Goal: Task Accomplishment & Management: Manage account settings

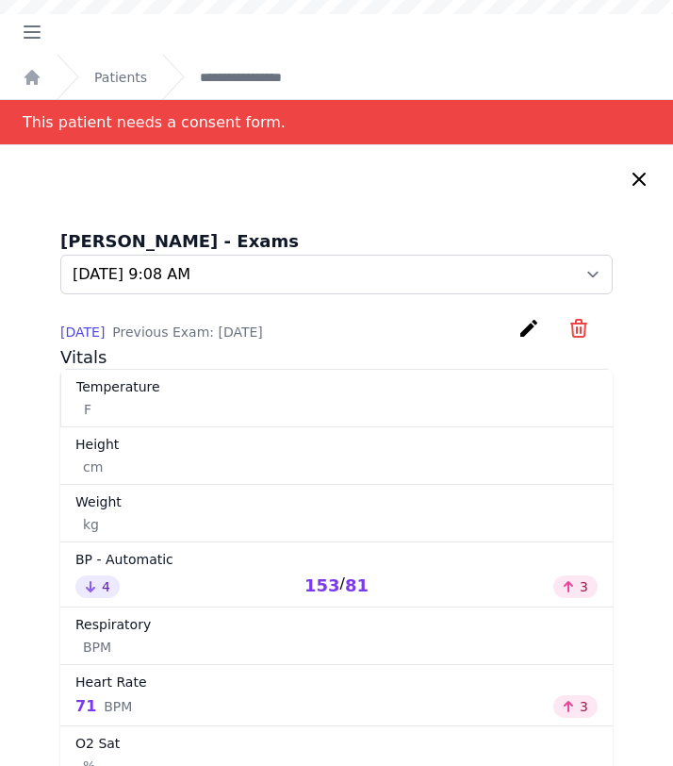
select select "910"
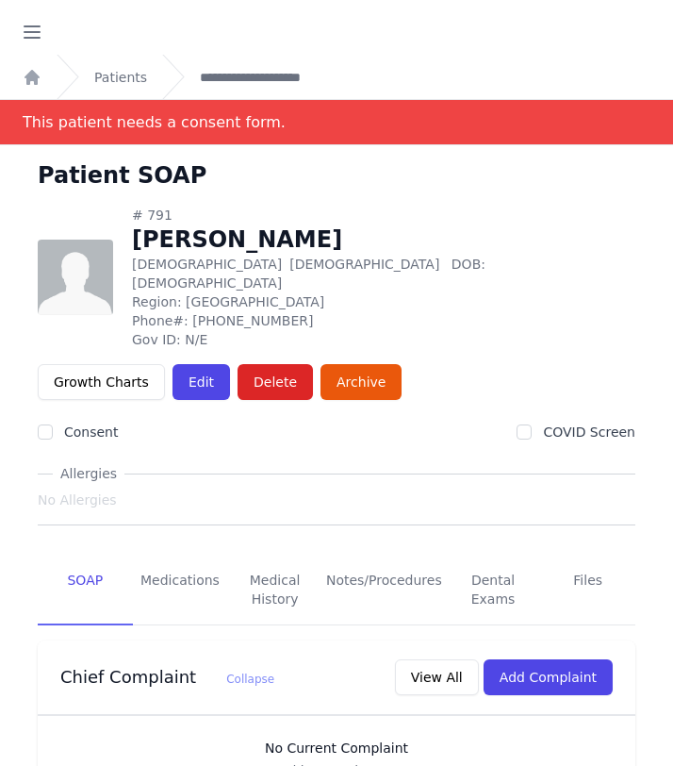
click at [183, 46] on div "Open sidebar" at bounding box center [336, 27] width 673 height 55
click at [23, 29] on icon "button" at bounding box center [32, 32] width 23 height 23
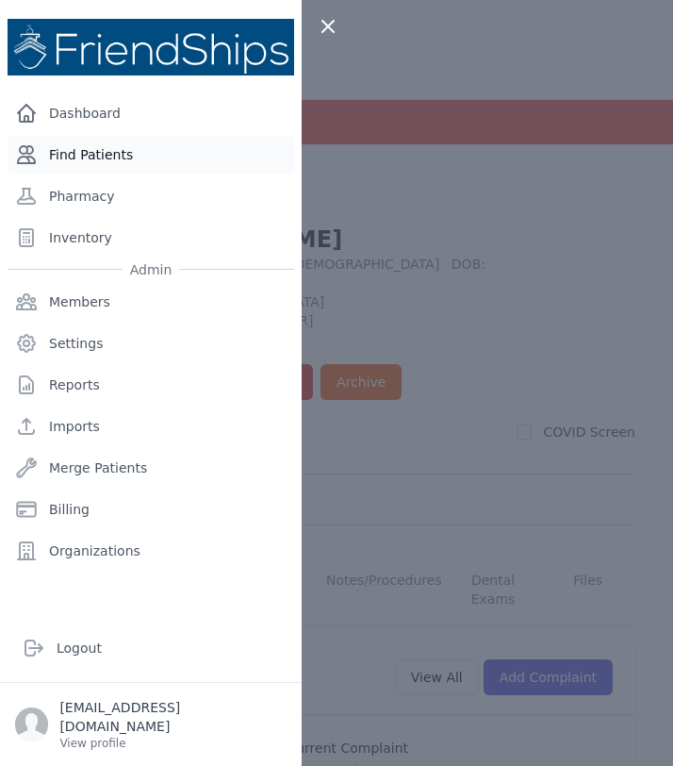
click at [108, 157] on link "Find Patients" at bounding box center [151, 155] width 287 height 38
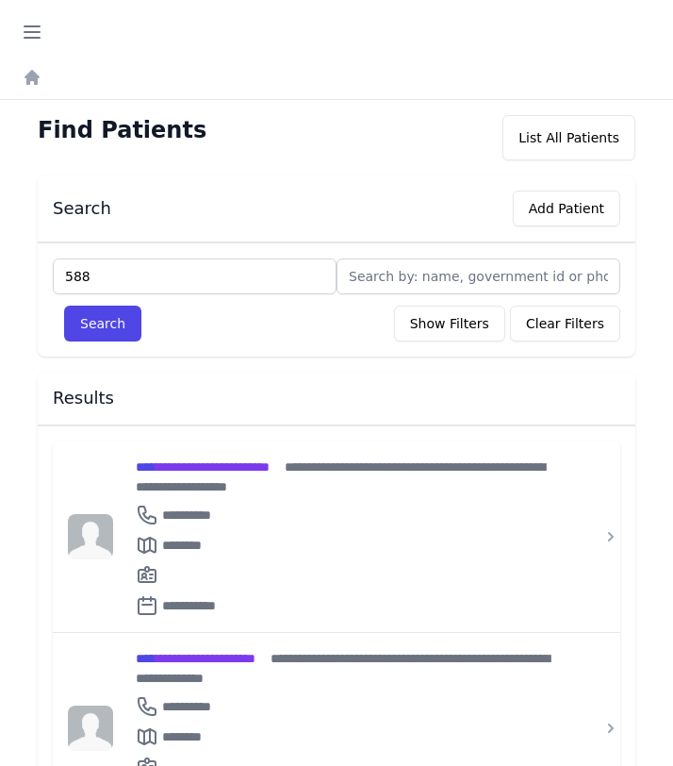
type input "588"
click at [64, 305] on button "Search" at bounding box center [102, 323] width 77 height 36
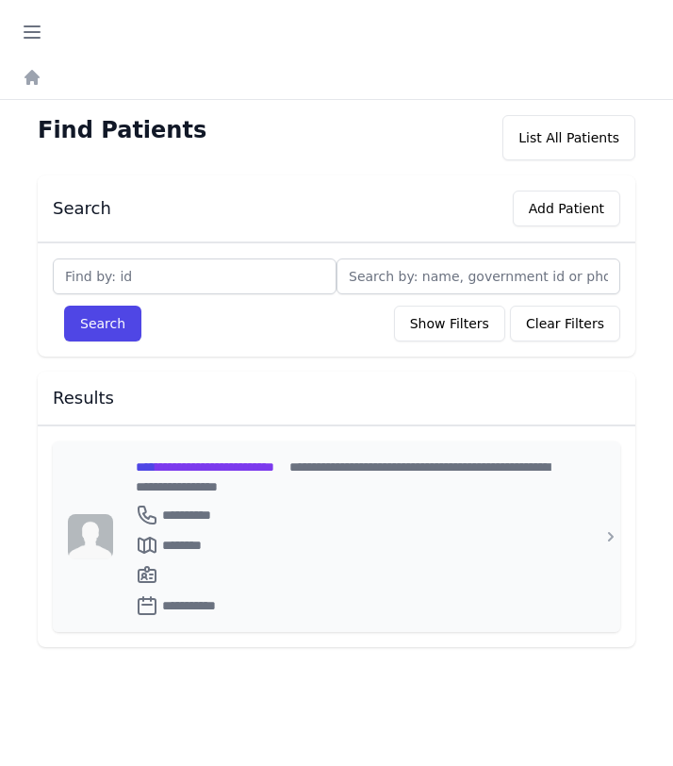
click at [233, 467] on span "**********" at bounding box center [205, 466] width 139 height 13
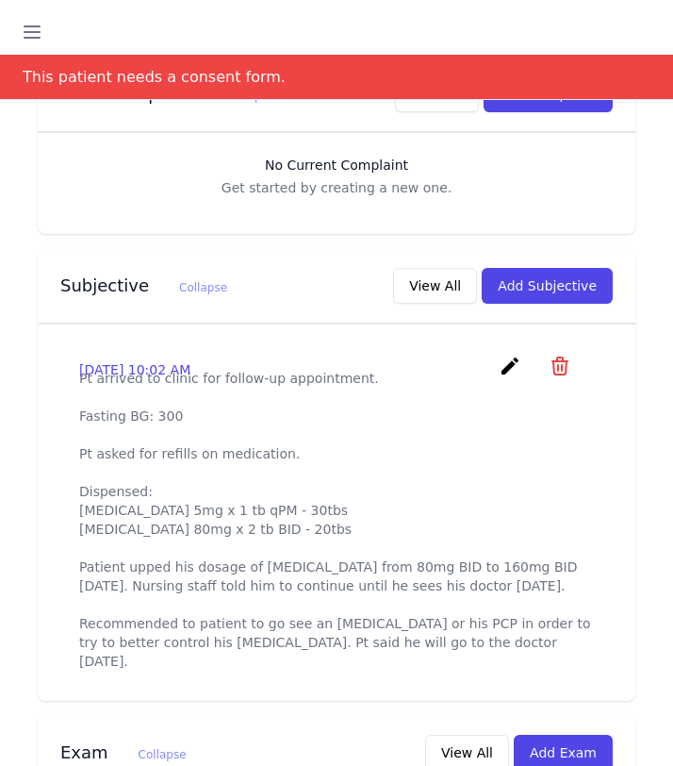
scroll to position [603, 0]
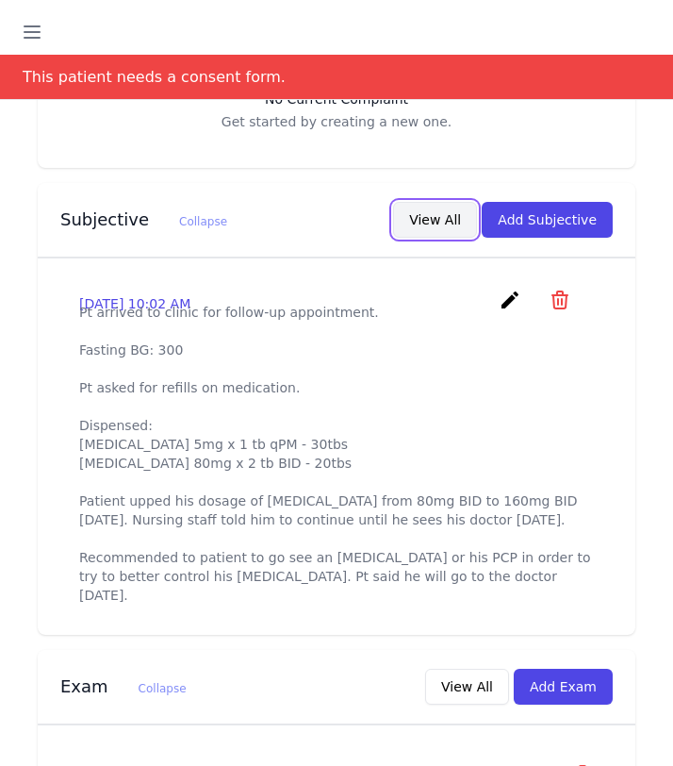
click at [440, 202] on button "View All" at bounding box center [435, 220] width 84 height 36
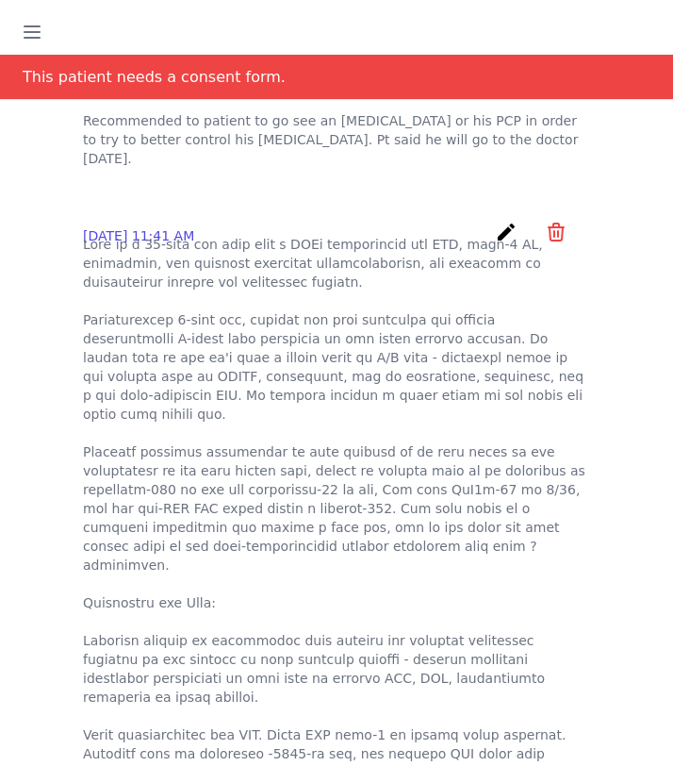
scroll to position [415, 0]
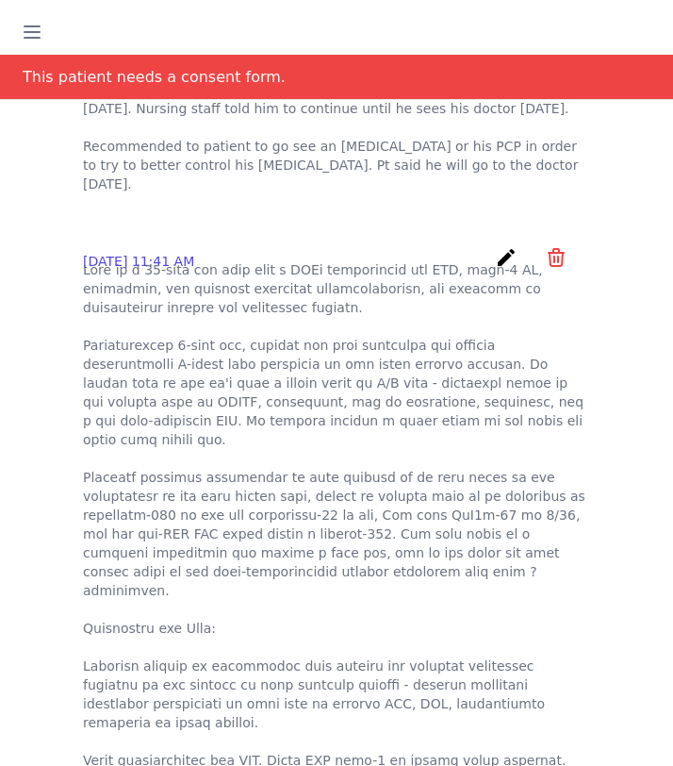
click at [503, 269] on icon "create" at bounding box center [506, 257] width 23 height 23
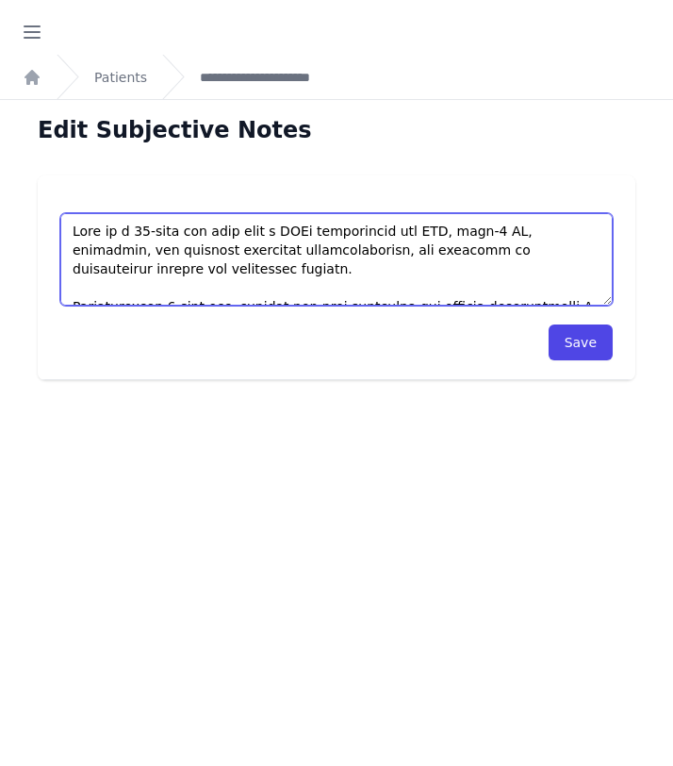
click at [531, 280] on textarea at bounding box center [336, 259] width 552 height 92
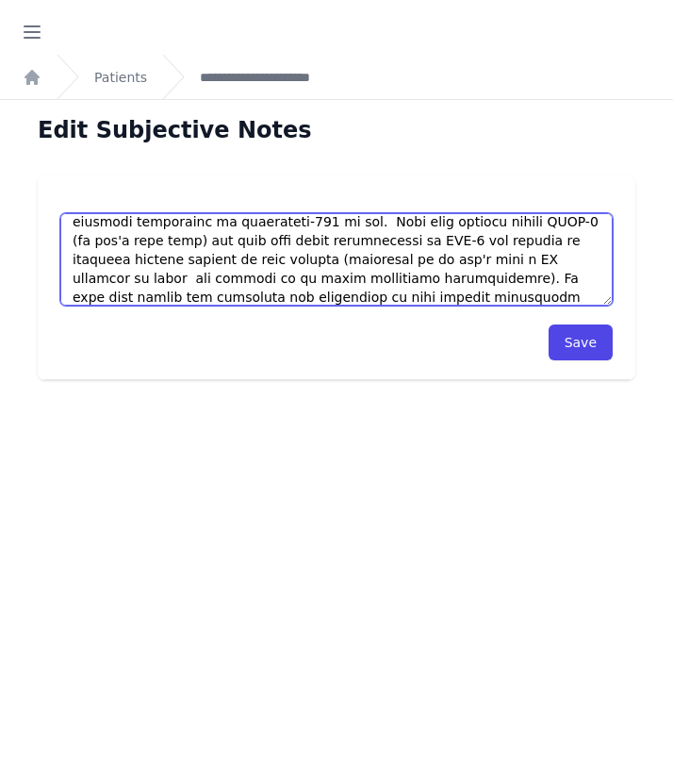
scroll to position [519, 0]
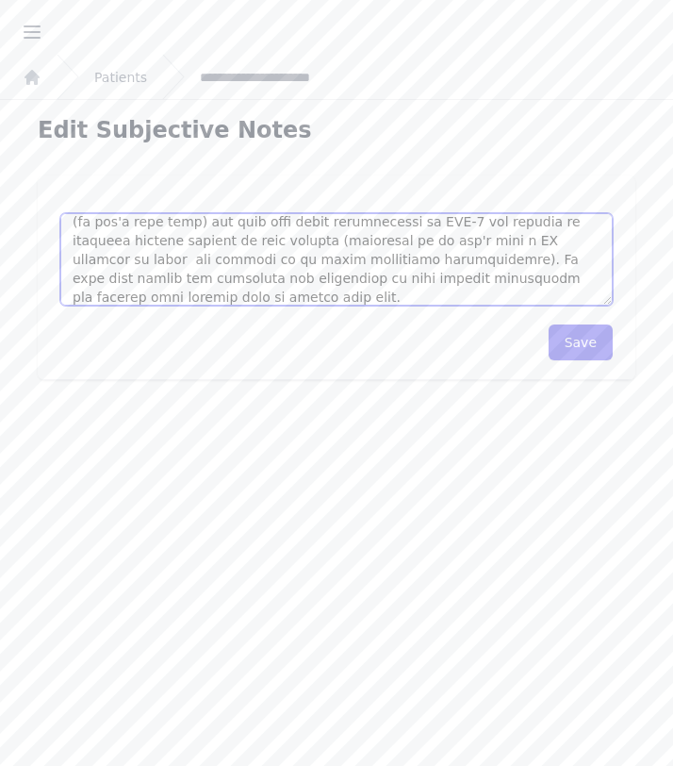
click at [272, 287] on textarea at bounding box center [336, 259] width 552 height 92
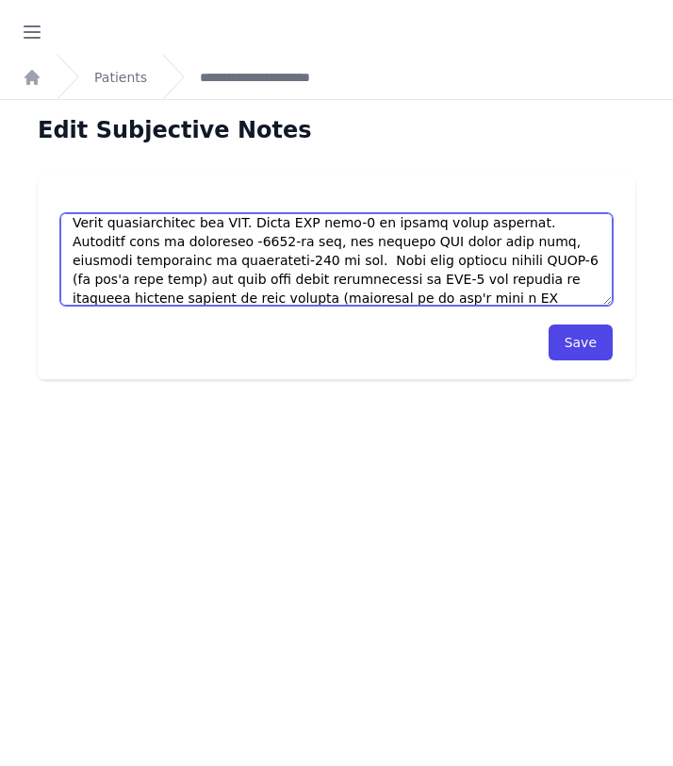
scroll to position [405, 0]
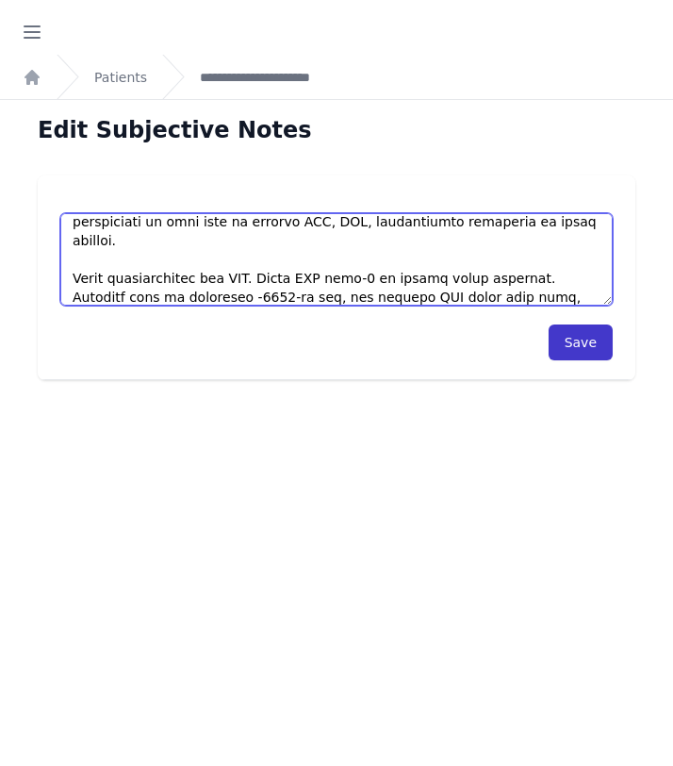
type textarea "This is a 58-year old male with a PMHx significant for HTN, type-2 DM, gastriti…"
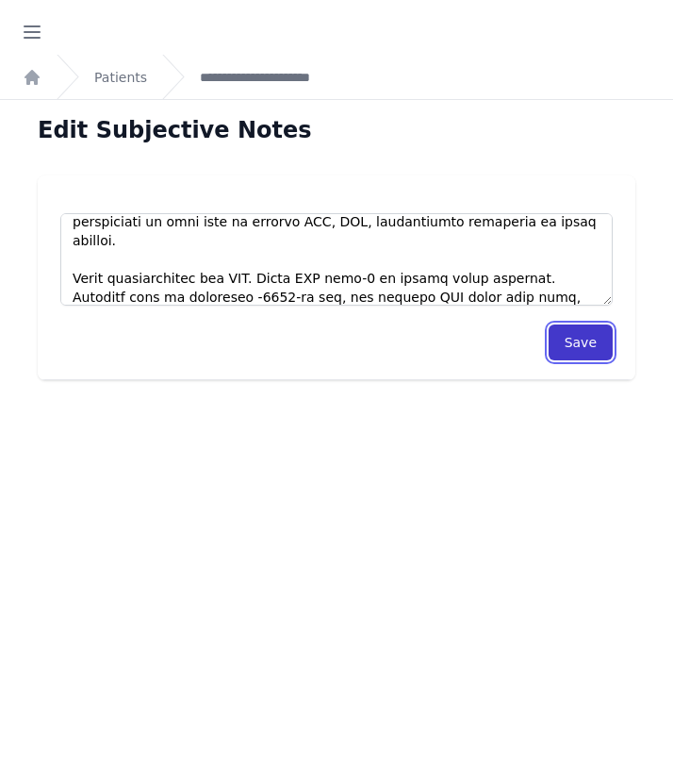
click at [573, 352] on button "Save" at bounding box center [581, 342] width 64 height 36
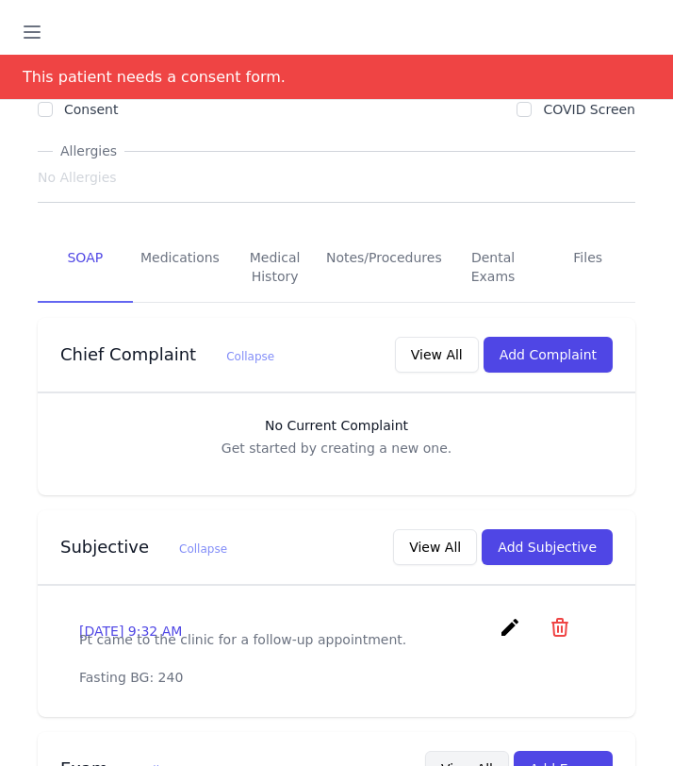
scroll to position [283, 0]
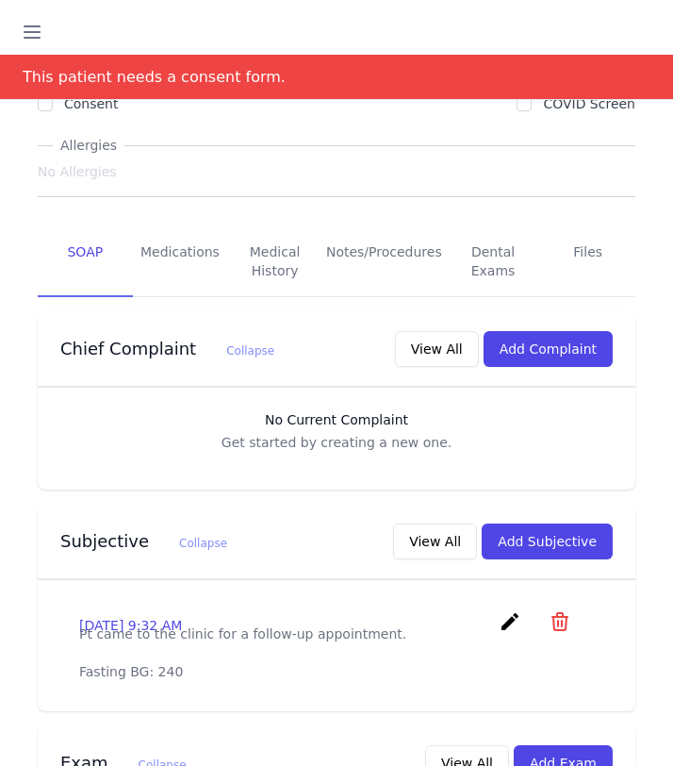
click at [509, 610] on icon "create" at bounding box center [510, 621] width 23 height 23
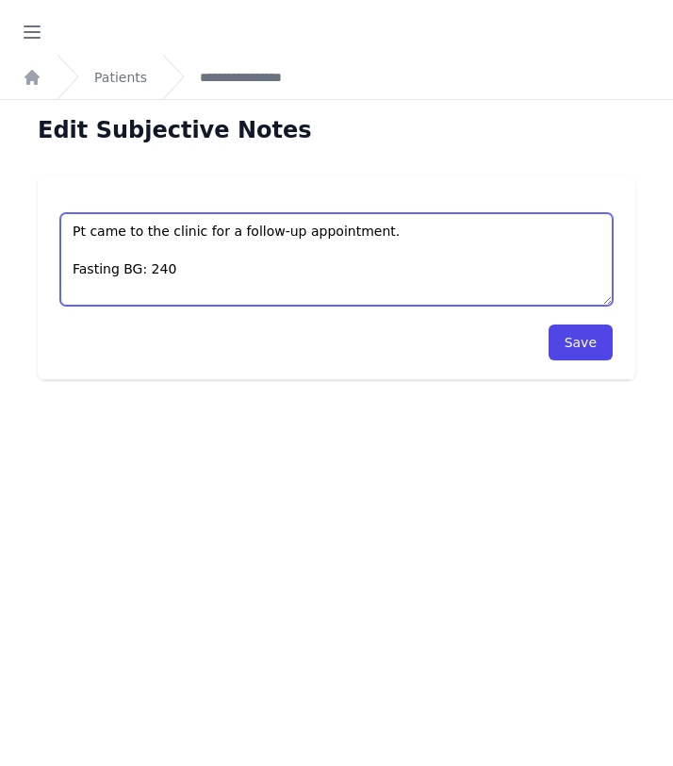
click at [188, 262] on textarea "Pt came to the clinic for a follow-up appointment. Fasting BG: 240" at bounding box center [336, 259] width 552 height 92
type textarea "Pt came to the clinic for a follow-up appointment. Fasting BG: 240"
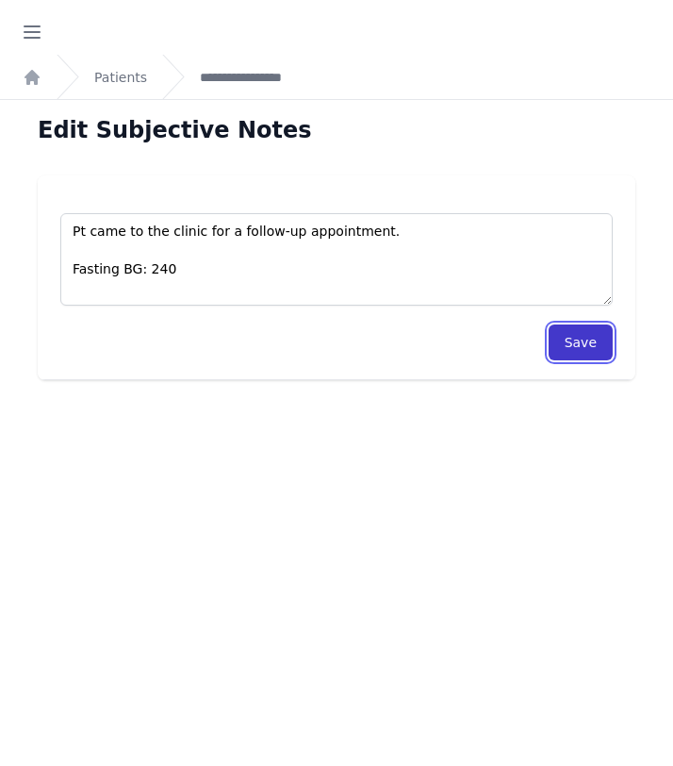
click at [570, 333] on button "Save" at bounding box center [581, 342] width 64 height 36
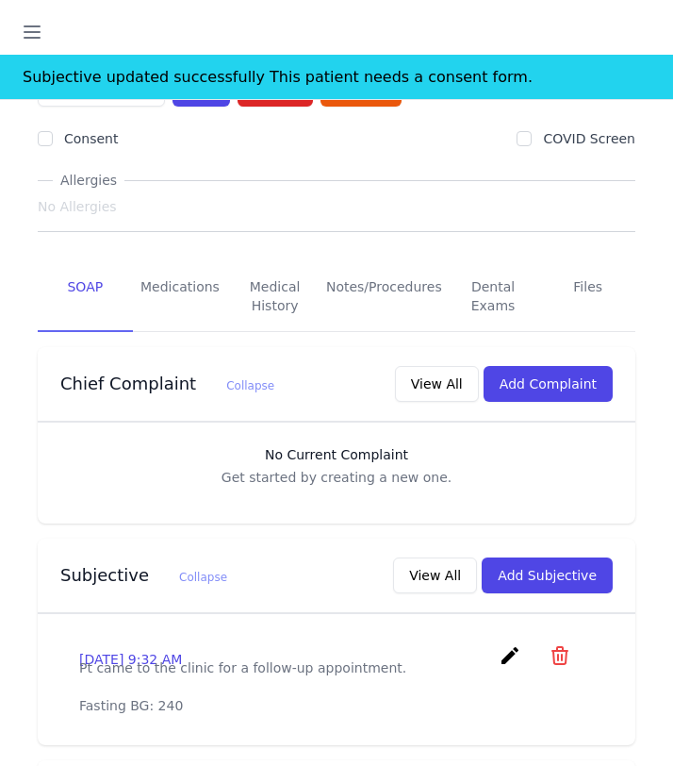
scroll to position [305, 0]
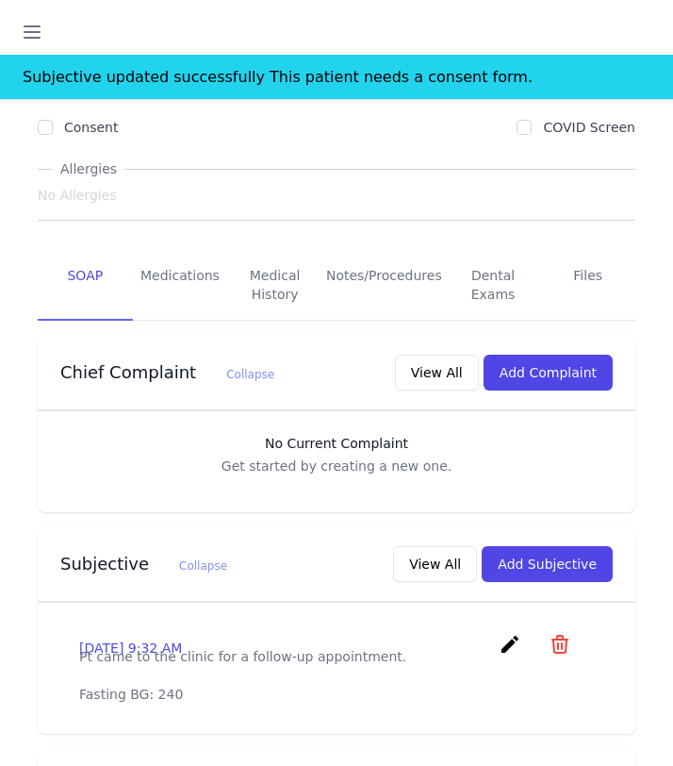
click at [512, 633] on icon "create" at bounding box center [510, 644] width 23 height 23
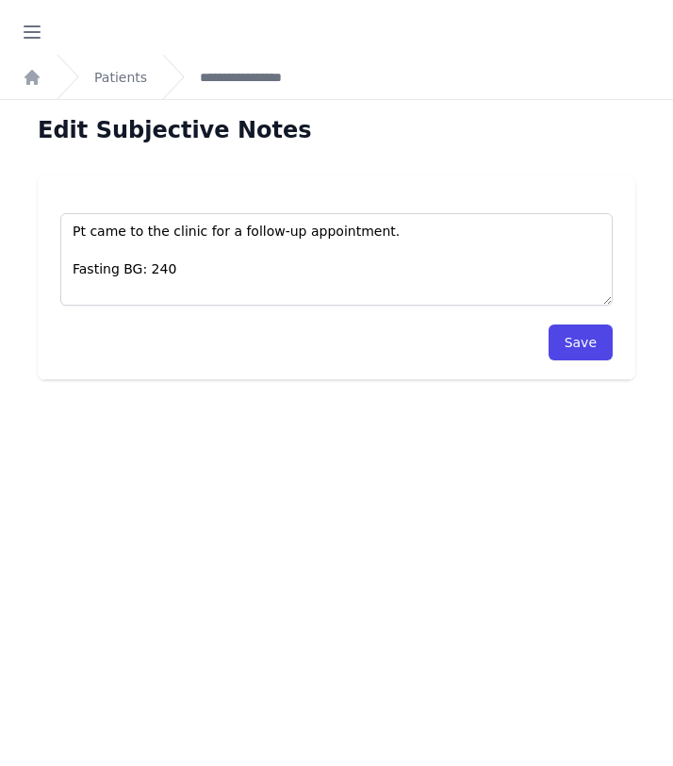
click at [427, 394] on div "Edit Subjective Notes Pt came to the clinic for a follow-up appointment. Fastin…" at bounding box center [336, 483] width 673 height 766
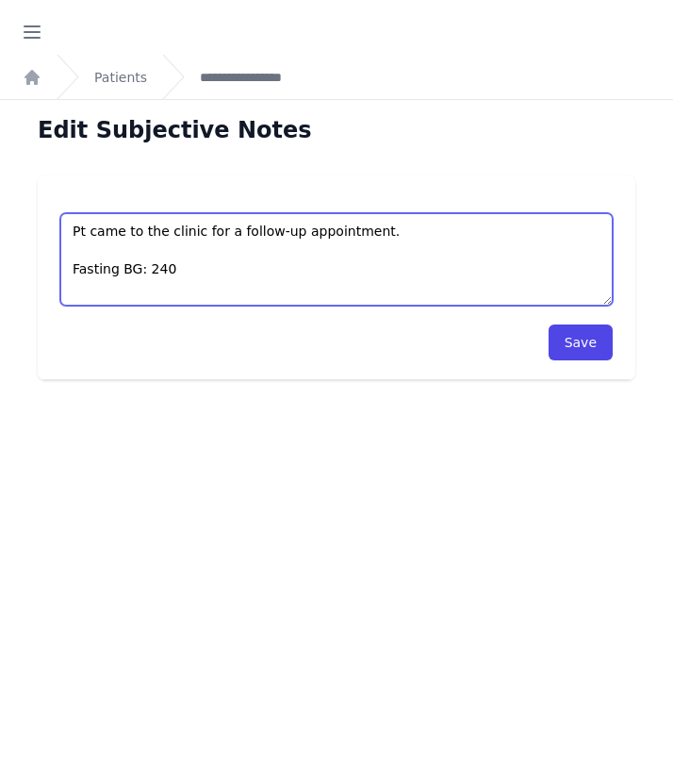
click at [200, 294] on textarea "Pt came to the clinic for a follow-up appointment. Fasting BG: 240" at bounding box center [336, 259] width 552 height 92
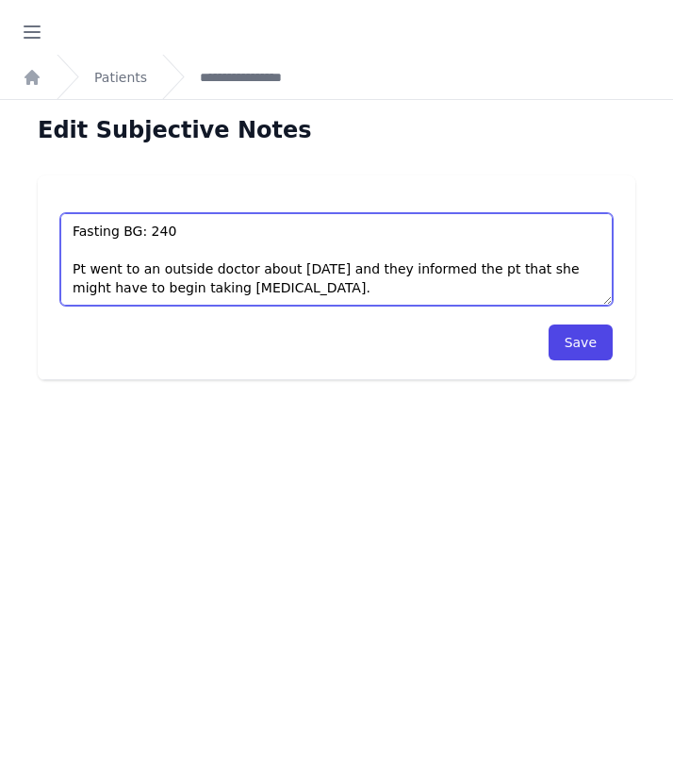
scroll to position [66, 0]
click at [326, 291] on textarea "Pt came to the clinic for a follow-up appointment. Fasting BG: 240" at bounding box center [336, 259] width 552 height 92
type textarea "Pt came to the clinic for a follow-up appointment. Fasting BG: 240 Pt went to a…"
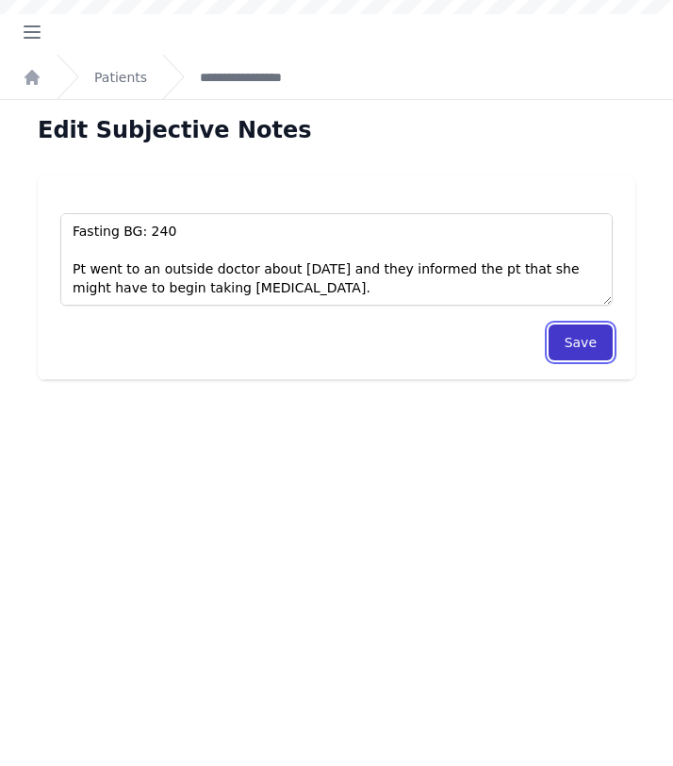
click at [579, 341] on button "Save" at bounding box center [581, 342] width 64 height 36
click at [578, 347] on button "Save" at bounding box center [581, 342] width 64 height 36
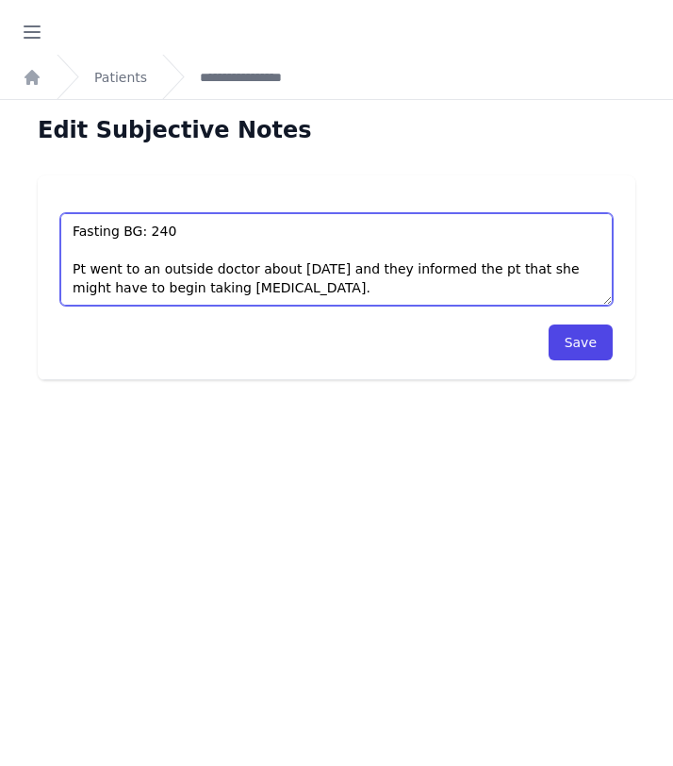
click at [351, 265] on textarea "Pt came to the clinic for a follow-up appointment. Fasting BG: 240" at bounding box center [336, 259] width 552 height 92
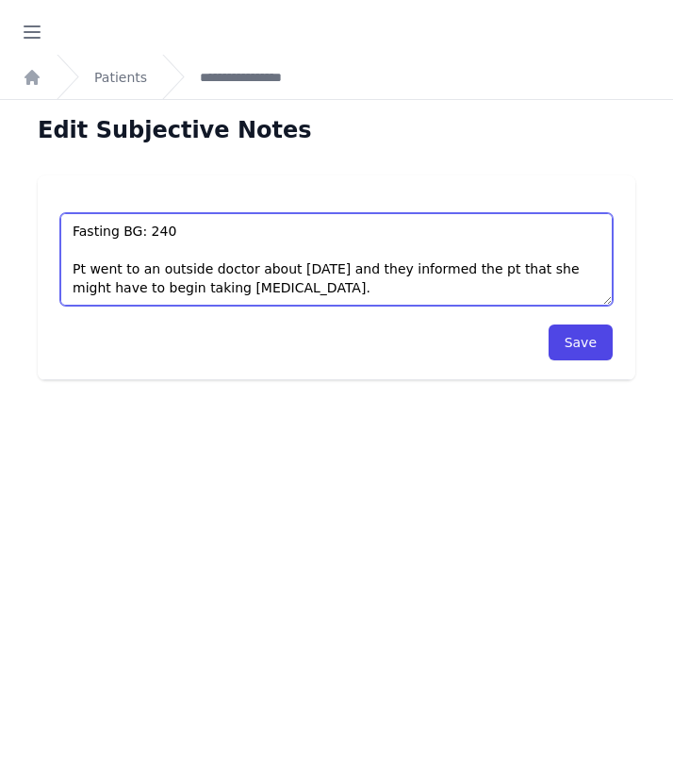
click at [351, 265] on textarea "Pt came to the clinic for a follow-up appointment. Fasting BG: 240" at bounding box center [336, 259] width 552 height 92
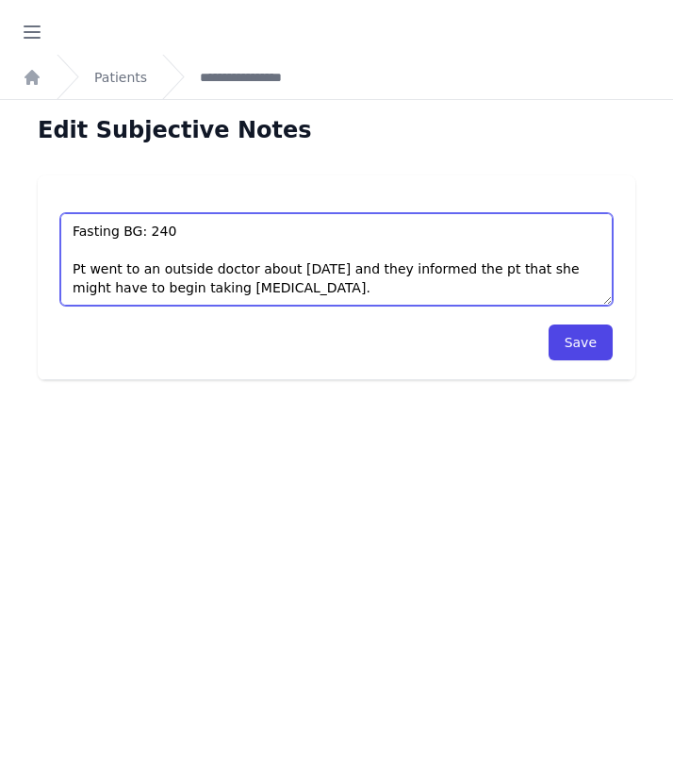
click at [351, 265] on textarea "Pt came to the clinic for a follow-up appointment. Fasting BG: 240" at bounding box center [336, 259] width 552 height 92
click at [391, 277] on textarea "Pt came to the clinic for a follow-up appointment. Fasting BG: 240" at bounding box center [336, 259] width 552 height 92
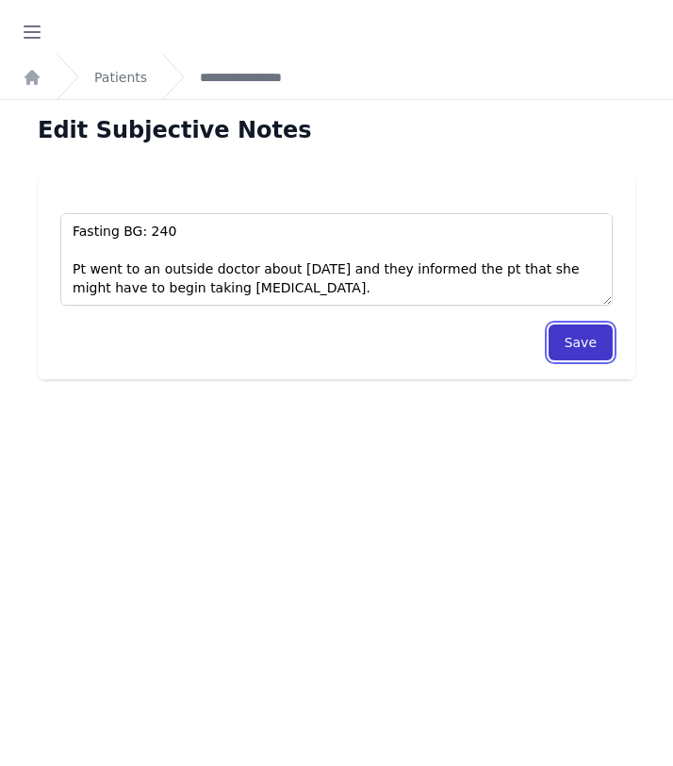
click at [575, 329] on button "Save" at bounding box center [581, 342] width 64 height 36
click at [241, 83] on link "**********" at bounding box center [260, 77] width 120 height 19
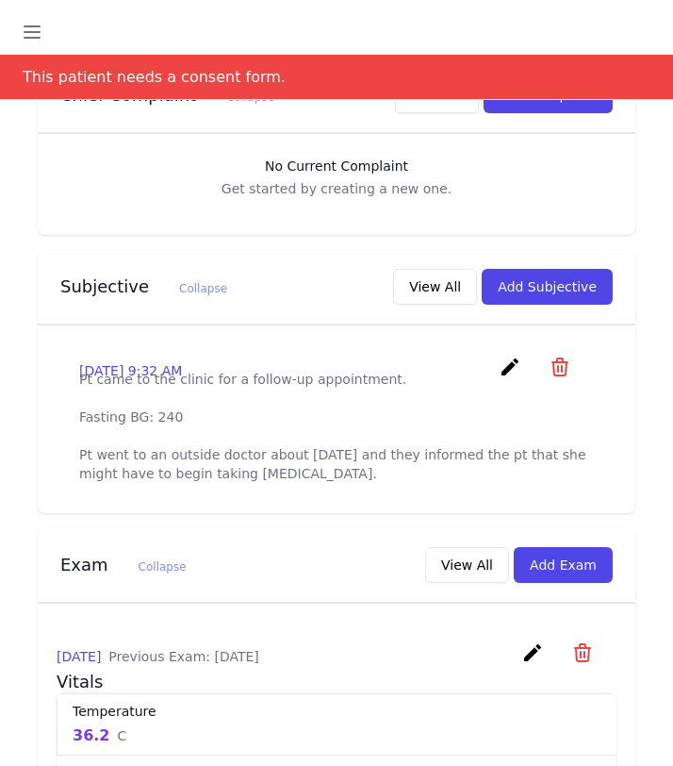
scroll to position [552, 0]
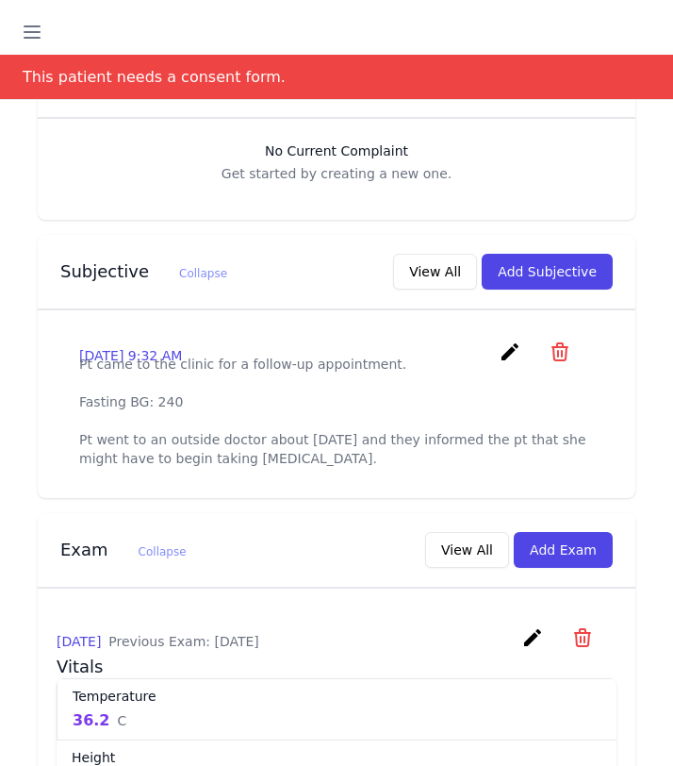
click at [502, 340] on icon "create" at bounding box center [510, 351] width 23 height 23
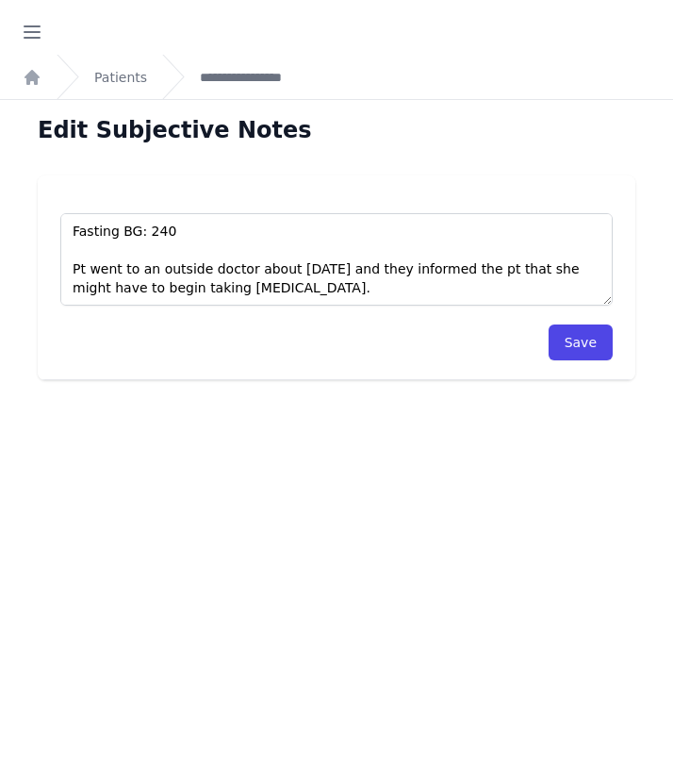
scroll to position [132, 0]
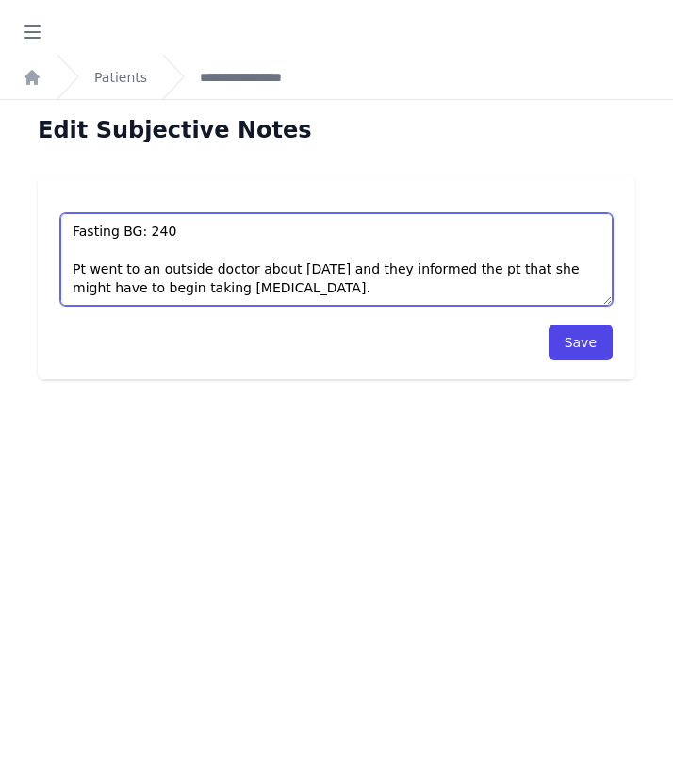
click at [210, 288] on textarea "Pt came to the clinic for a follow-up appointment. Fasting BG: 240 Pt went to a…" at bounding box center [336, 259] width 552 height 92
paste textarea
type textarea "Pt came to the clinic for a follow-up appointment. Fasting BG: 240 Pt went to a…"
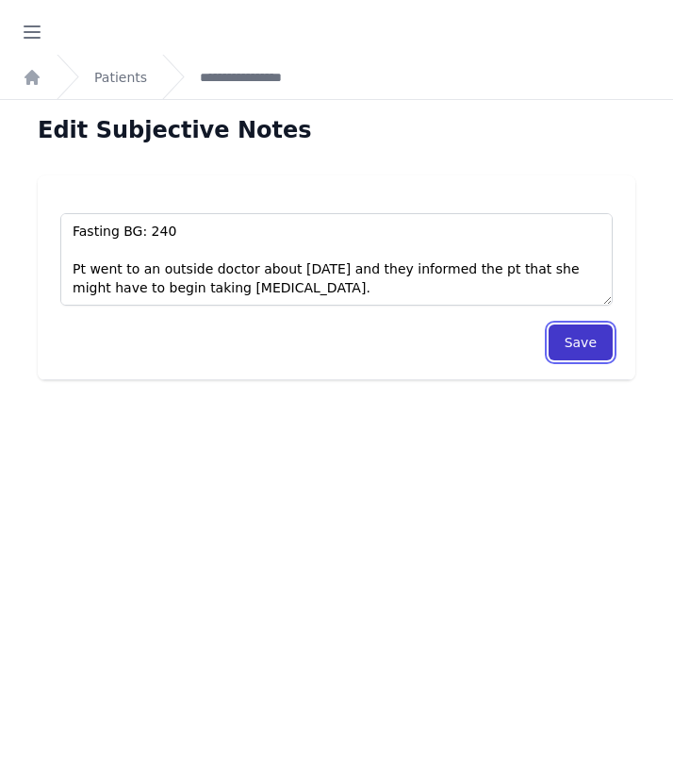
click at [581, 345] on button "Save" at bounding box center [581, 342] width 64 height 36
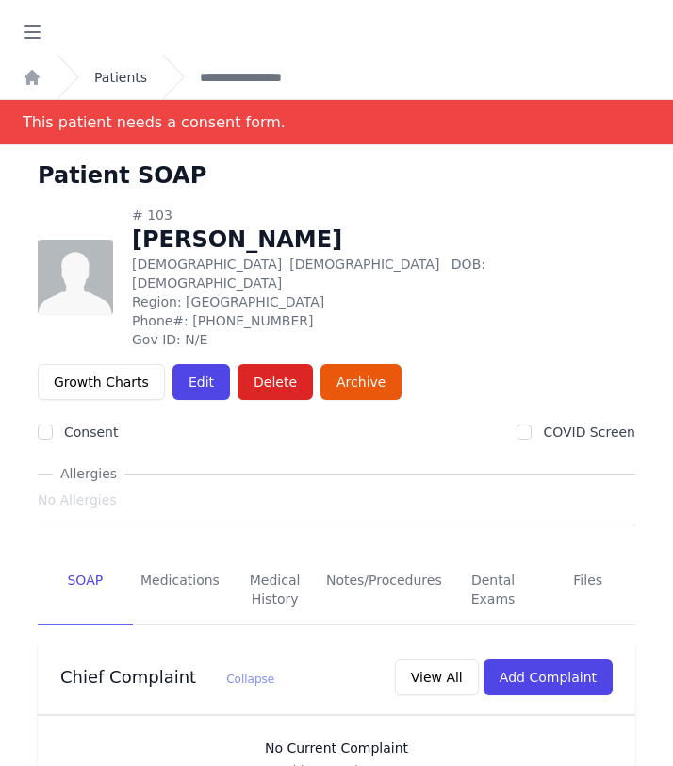
click at [136, 73] on link "Patients" at bounding box center [120, 77] width 53 height 19
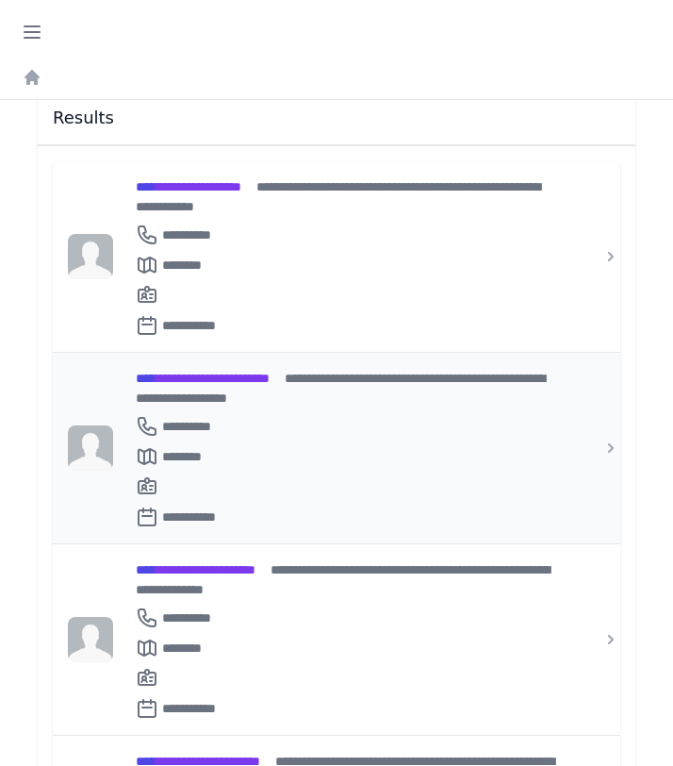
scroll to position [282, 0]
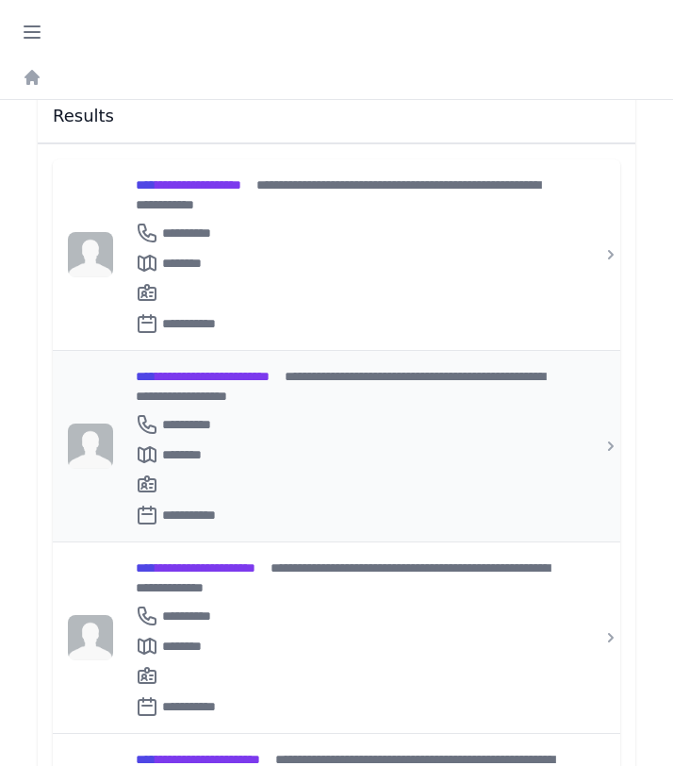
click at [324, 370] on div "**********" at bounding box center [348, 446] width 424 height 160
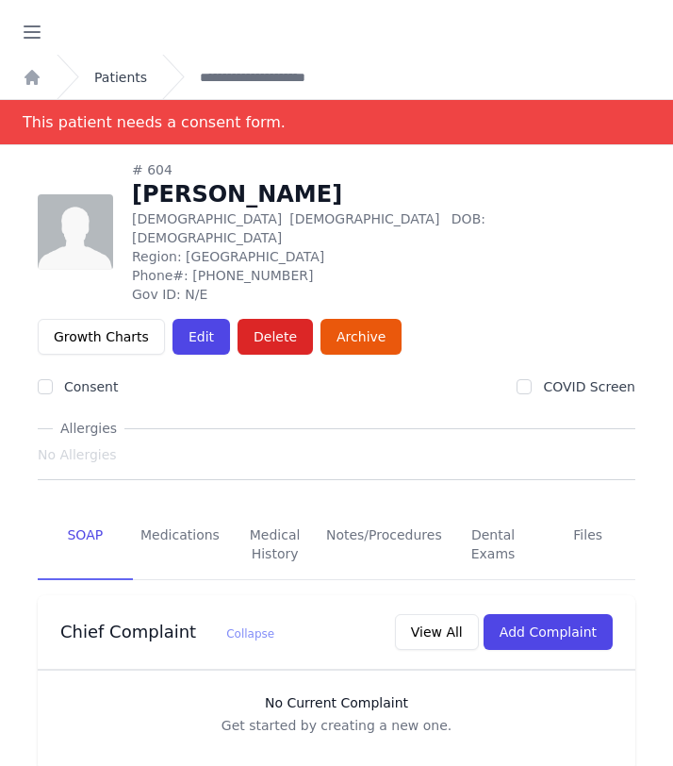
click at [119, 82] on link "Patients" at bounding box center [120, 77] width 53 height 19
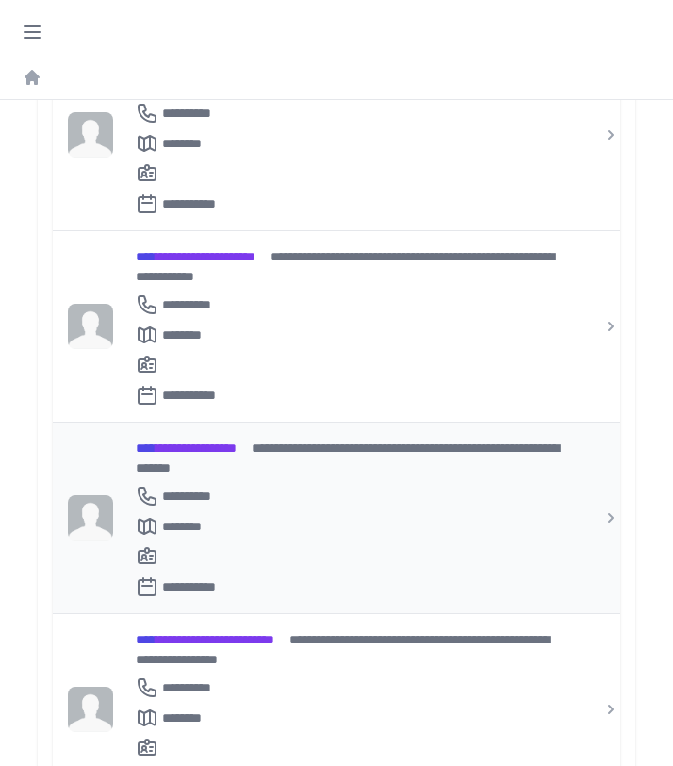
scroll to position [986, 0]
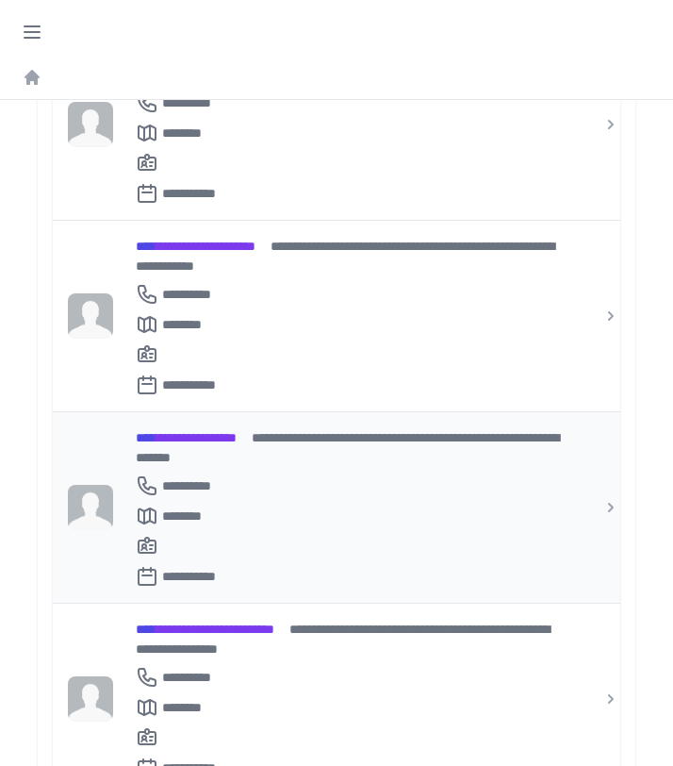
click at [208, 431] on span "**********" at bounding box center [186, 437] width 101 height 13
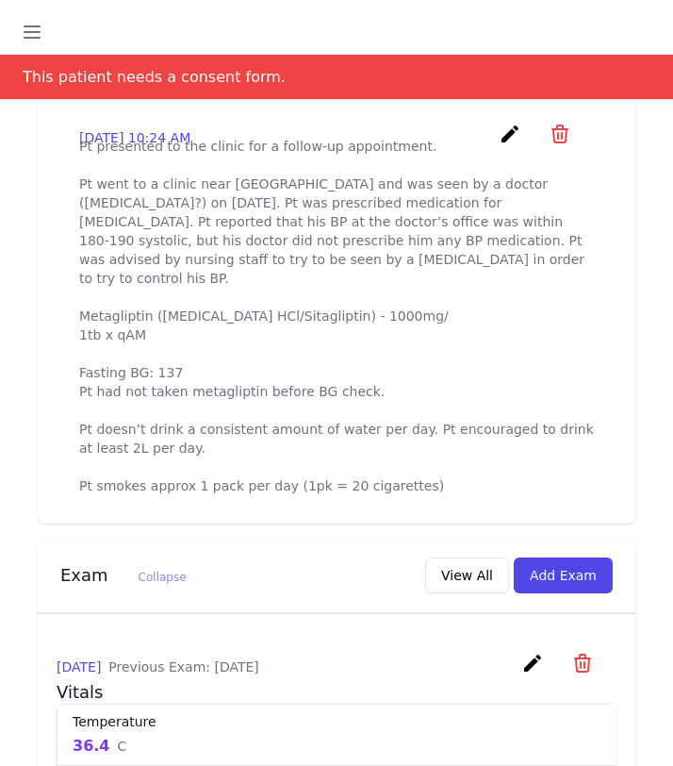
scroll to position [755, 0]
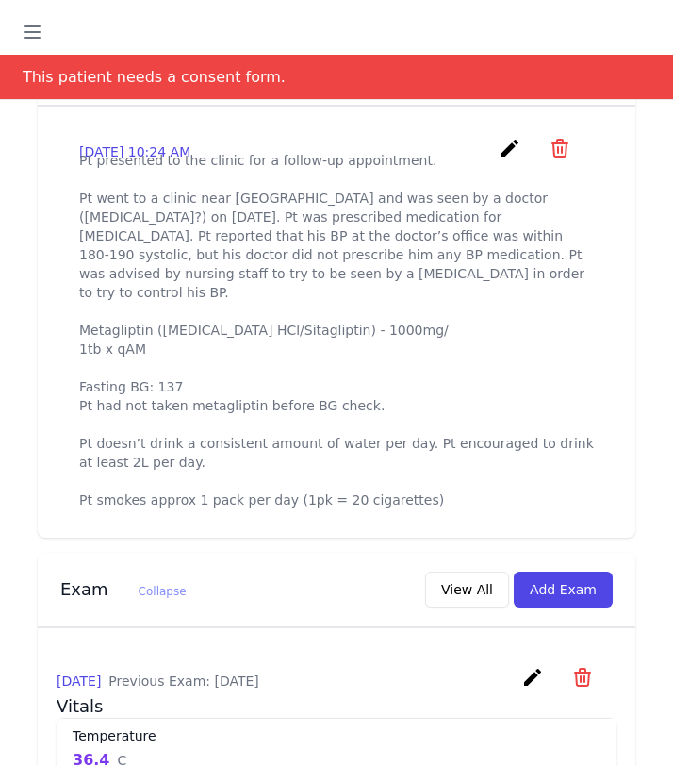
click at [411, 440] on p "Pt presented to the clinic for a follow-up appointment. Pt went to a clinic nea…" at bounding box center [336, 330] width 515 height 358
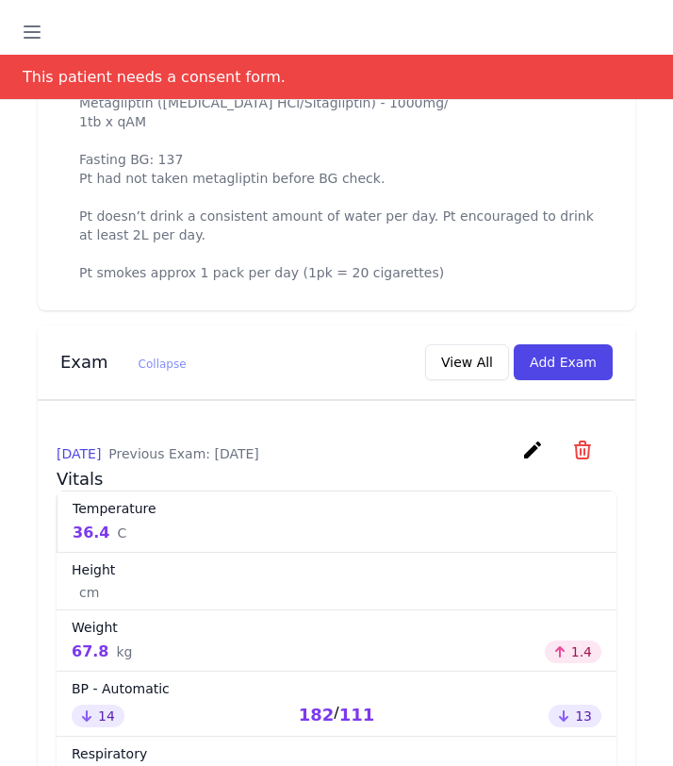
scroll to position [986, 0]
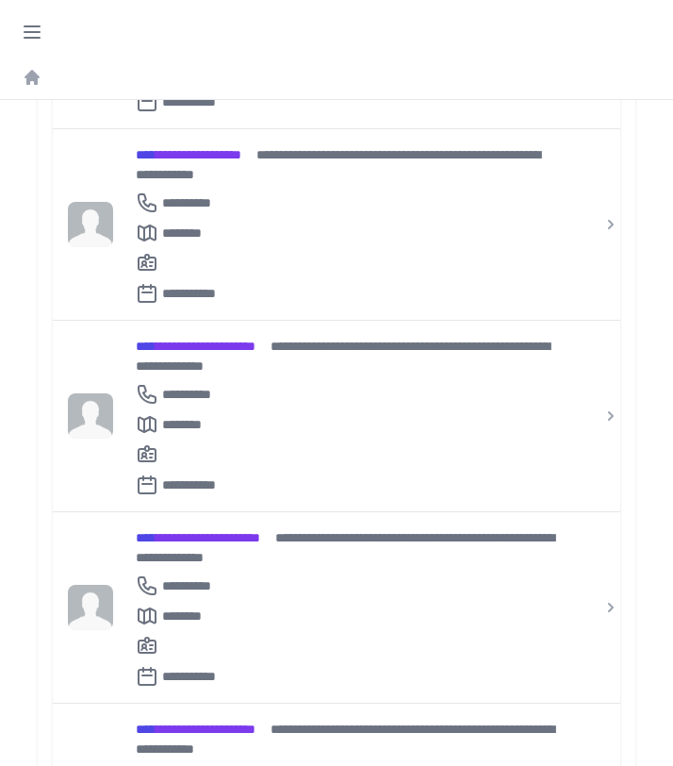
scroll to position [1411, 0]
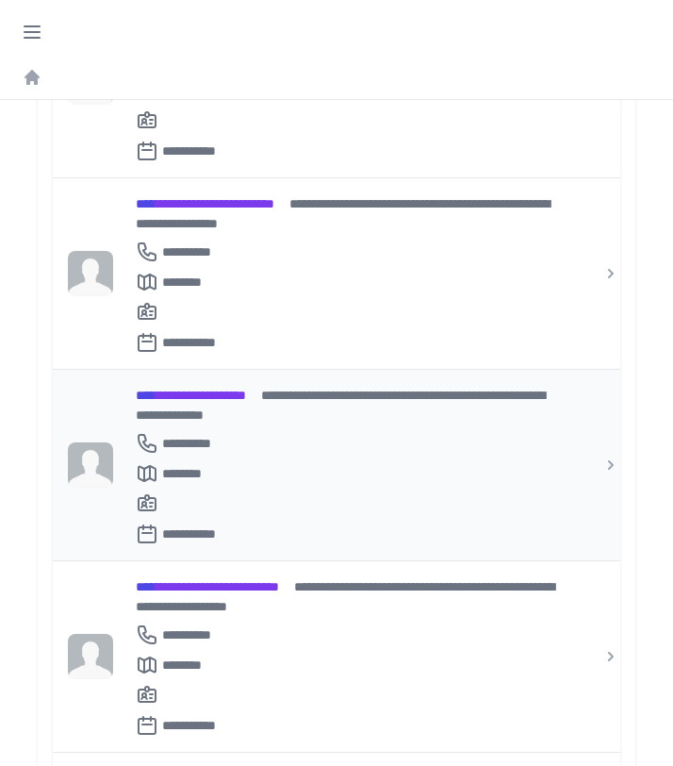
click at [411, 623] on div "**********" at bounding box center [348, 634] width 424 height 23
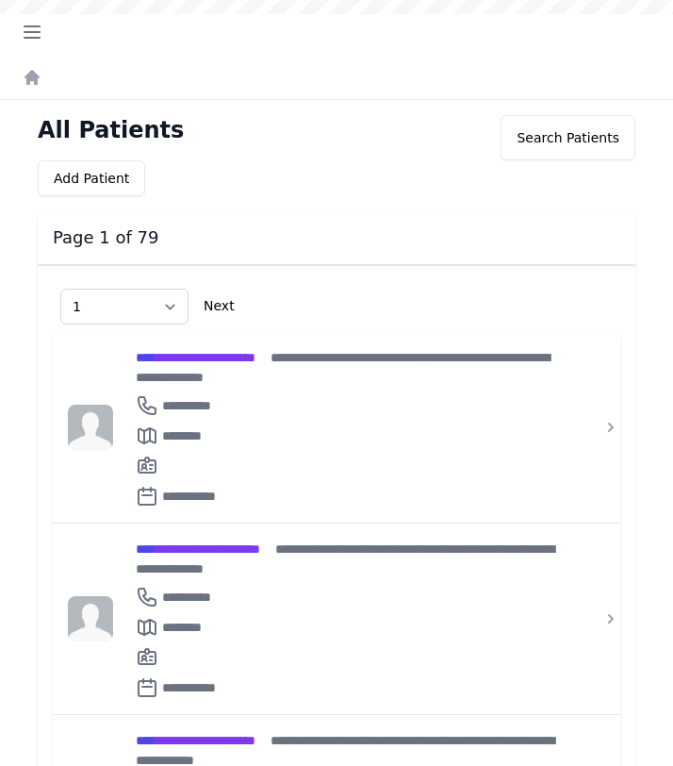
select select "1"
click at [30, 28] on icon "button" at bounding box center [32, 32] width 23 height 23
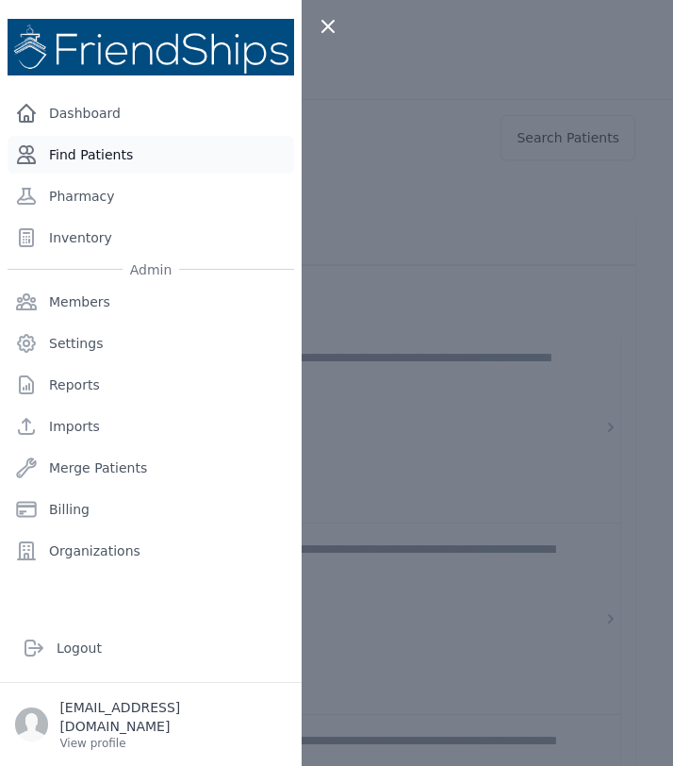
click at [149, 164] on link "Find Patients" at bounding box center [151, 155] width 287 height 38
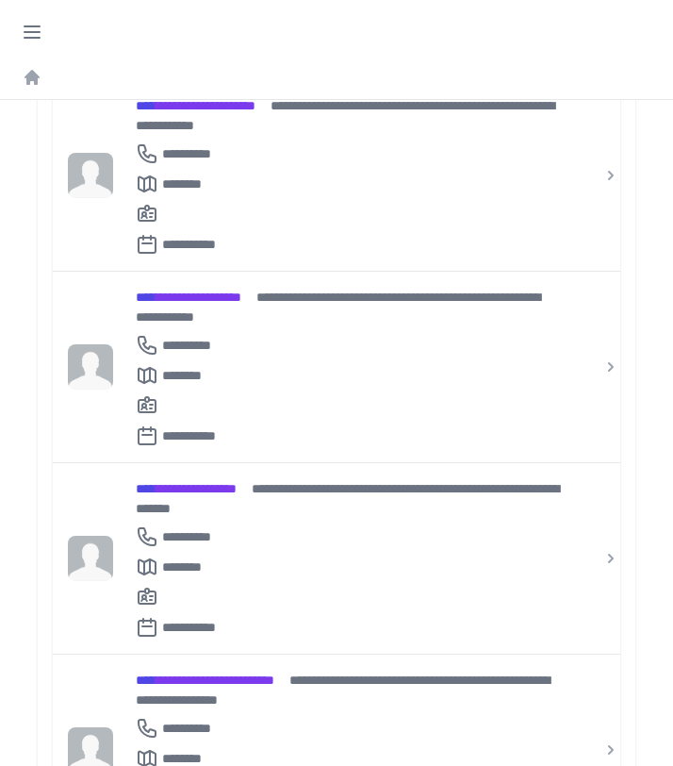
scroll to position [1129, 0]
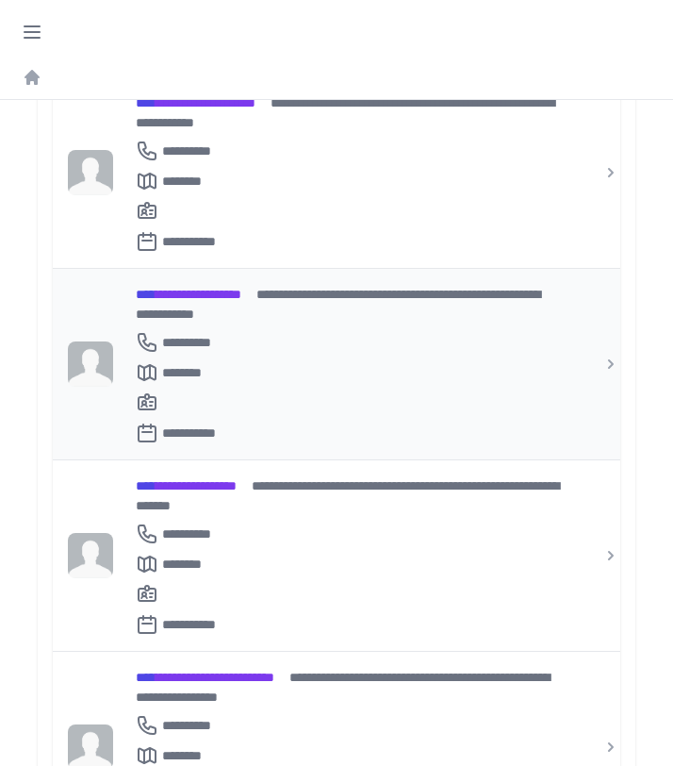
click at [330, 288] on span "**********" at bounding box center [338, 304] width 404 height 33
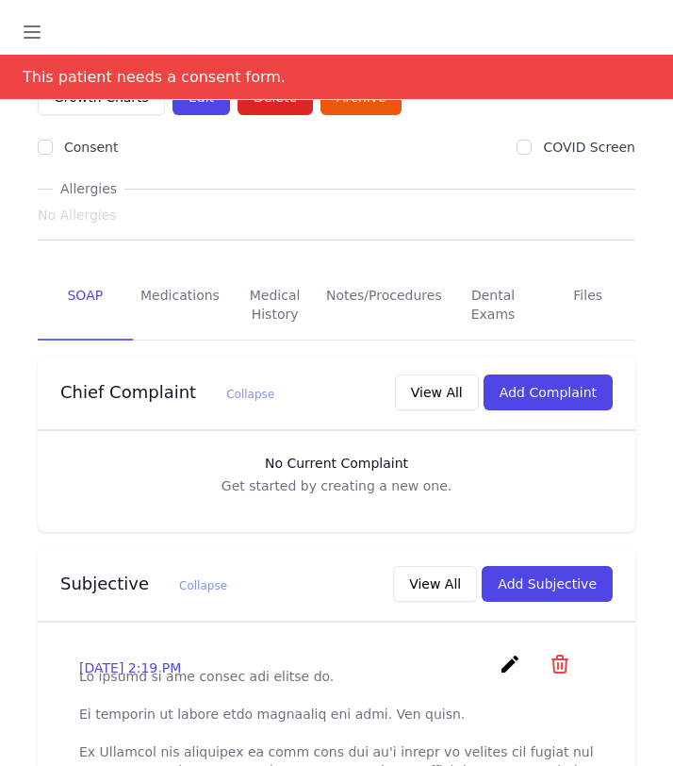
scroll to position [362, 0]
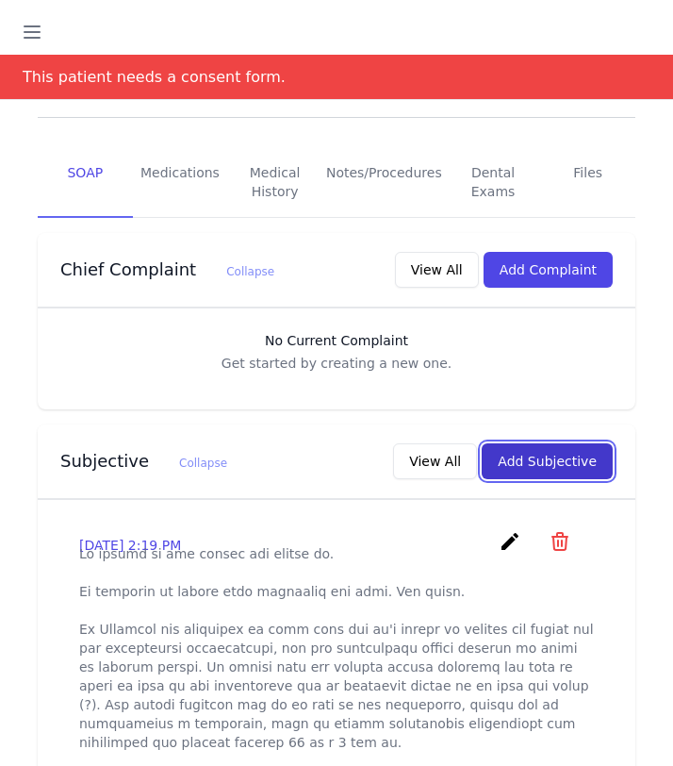
click at [535, 443] on button "Add Subjective" at bounding box center [547, 461] width 131 height 36
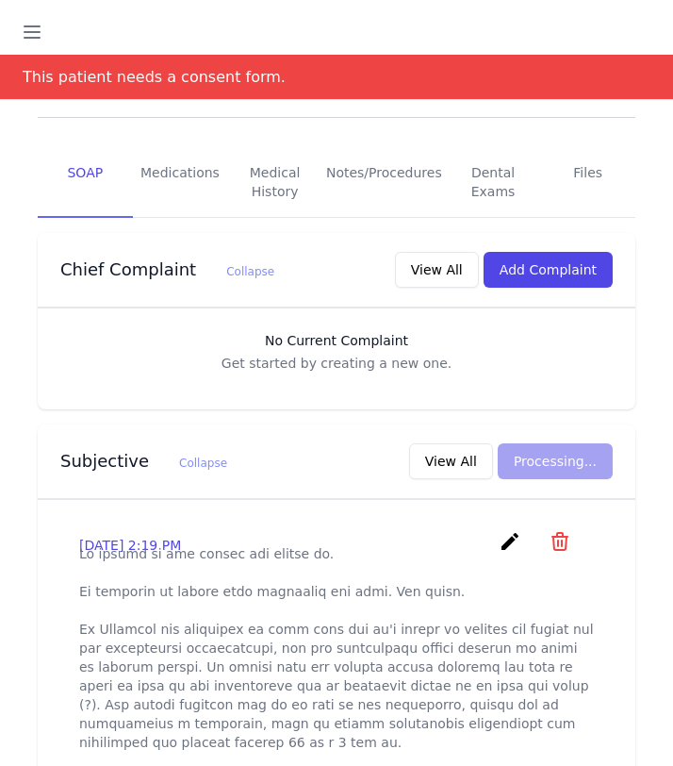
scroll to position [0, 0]
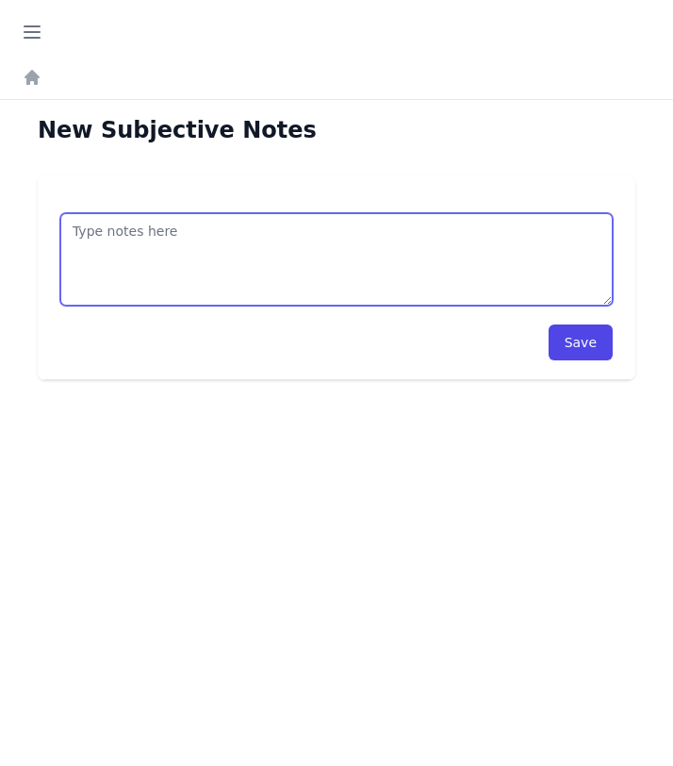
click at [310, 264] on textarea at bounding box center [336, 259] width 552 height 92
type textarea "Pt dropped into clinic to"
click at [308, 262] on textarea at bounding box center [336, 259] width 552 height 92
click at [325, 279] on textarea at bounding box center [336, 259] width 552 height 92
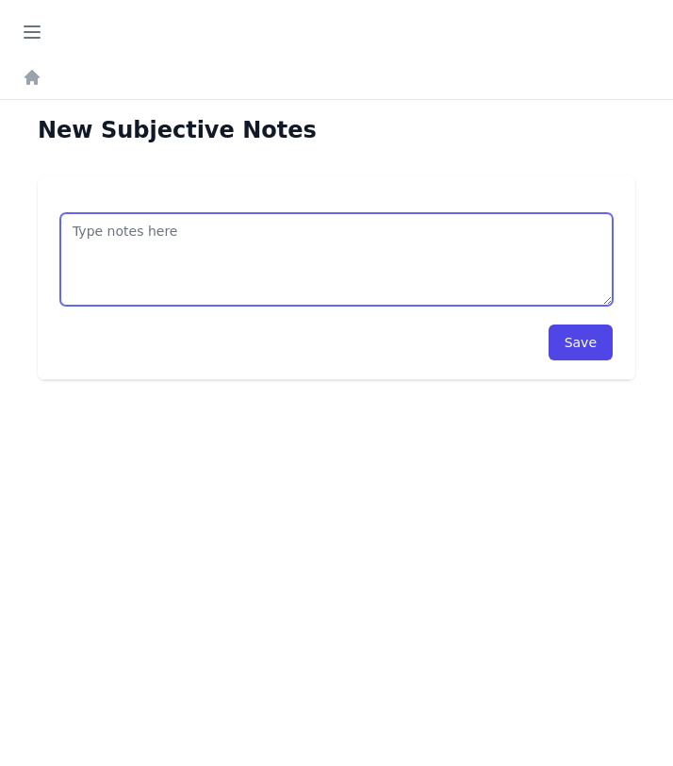
click at [154, 234] on textarea at bounding box center [336, 259] width 552 height 92
click at [310, 272] on textarea at bounding box center [336, 259] width 552 height 92
click at [210, 249] on textarea at bounding box center [336, 259] width 552 height 92
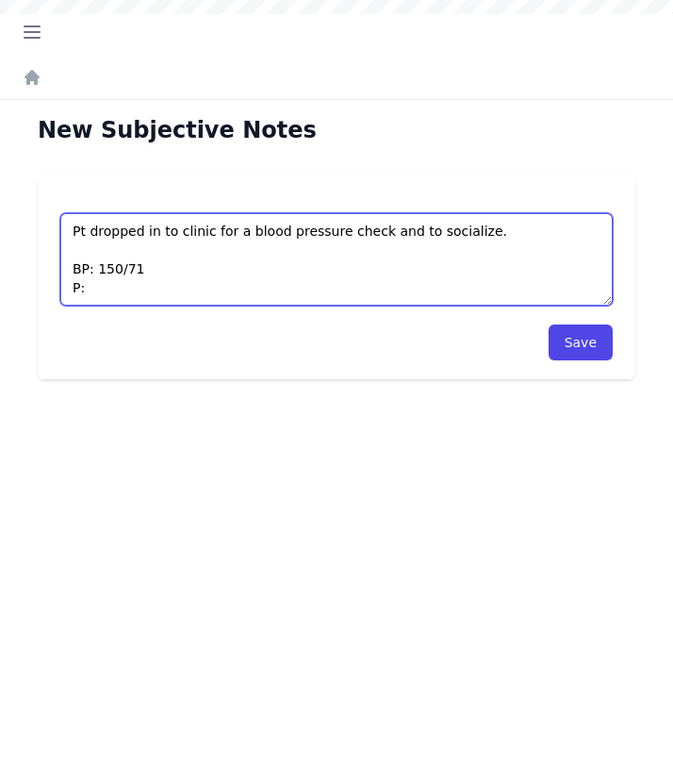
click at [113, 297] on textarea "Pt dropped in to clinic for a blood pressure check and to socialize. BP: 150/71…" at bounding box center [336, 259] width 552 height 92
type textarea "Pt dropped in to clinic for a blood pressure check and to socialize. BP: 150/71…"
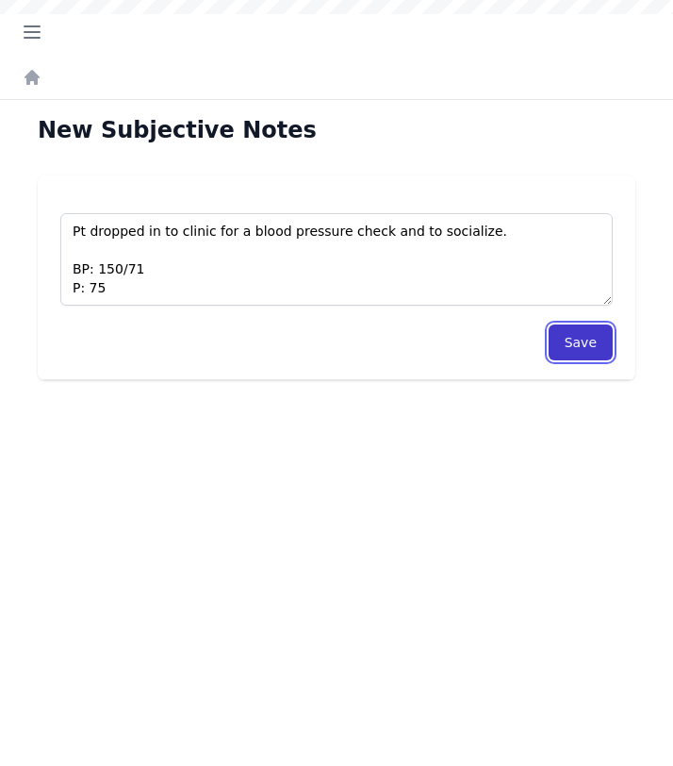
click at [577, 353] on button "Save" at bounding box center [581, 342] width 64 height 36
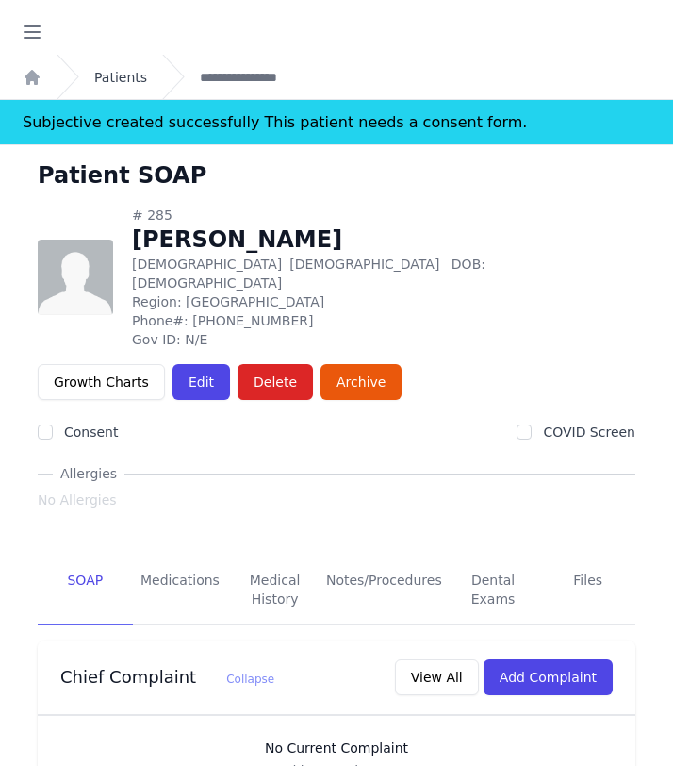
click at [121, 74] on link "Patients" at bounding box center [120, 77] width 53 height 19
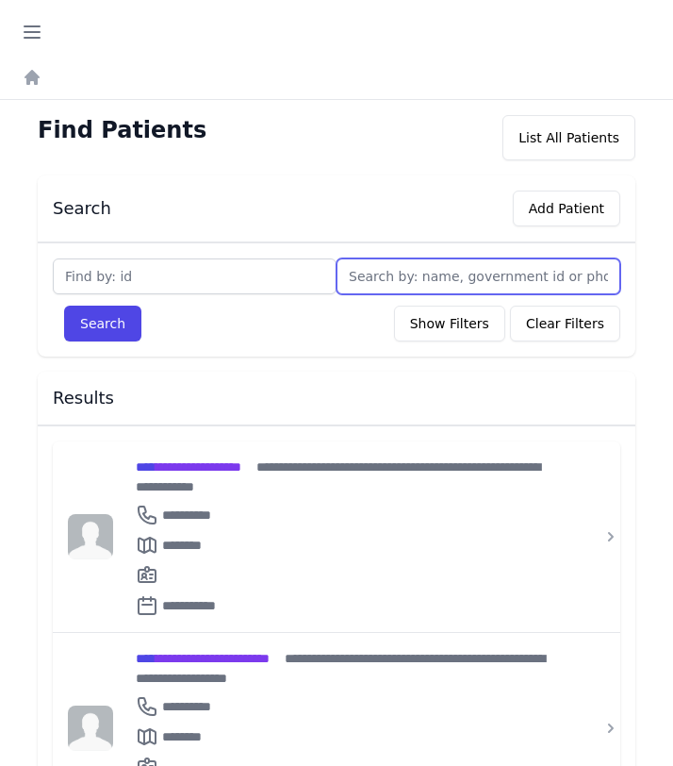
click at [421, 278] on input "text" at bounding box center [479, 276] width 284 height 36
type input "ja"
type input "jaw"
type input "jawha"
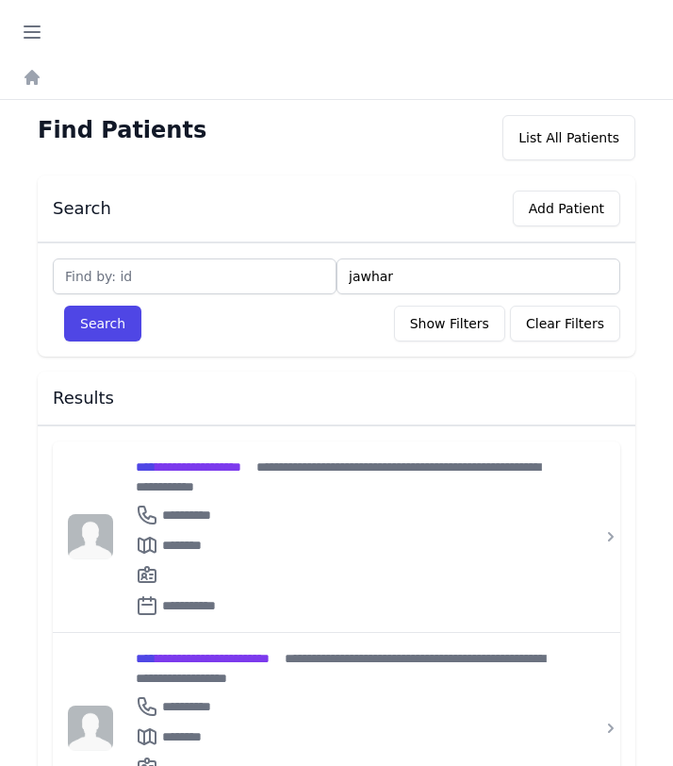
type input "jawhar"
click at [64, 305] on button "Search" at bounding box center [102, 323] width 77 height 36
click at [270, 460] on span "**********" at bounding box center [203, 466] width 134 height 13
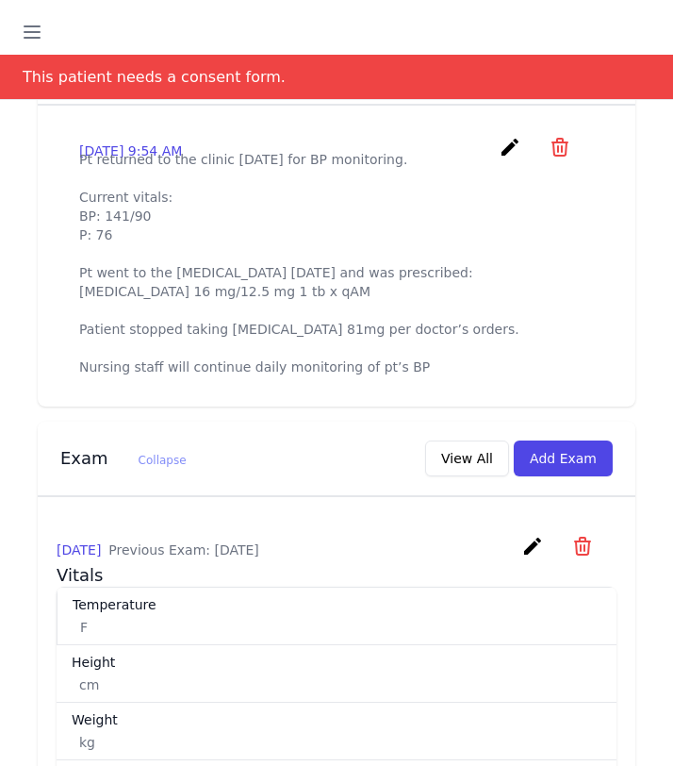
scroll to position [670, 0]
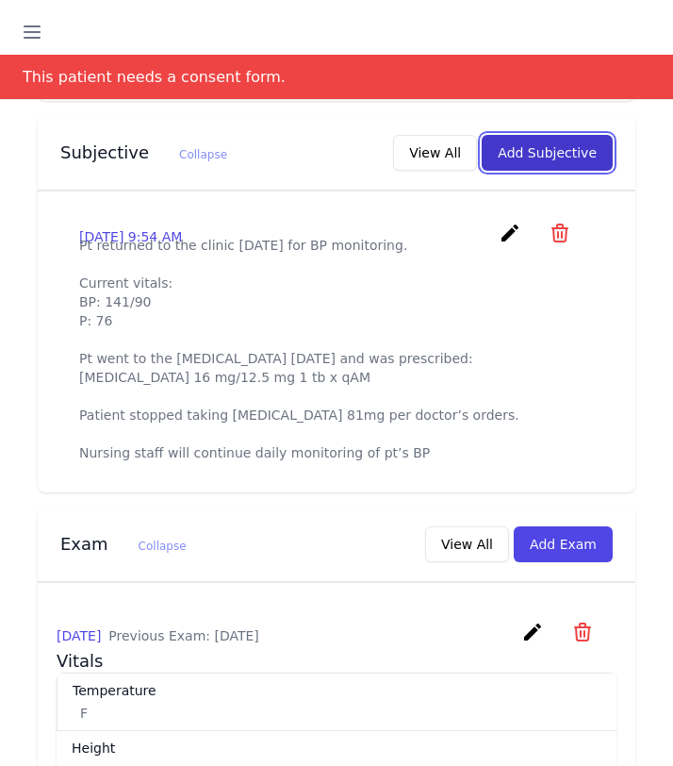
click at [535, 135] on button "Add Subjective" at bounding box center [547, 153] width 131 height 36
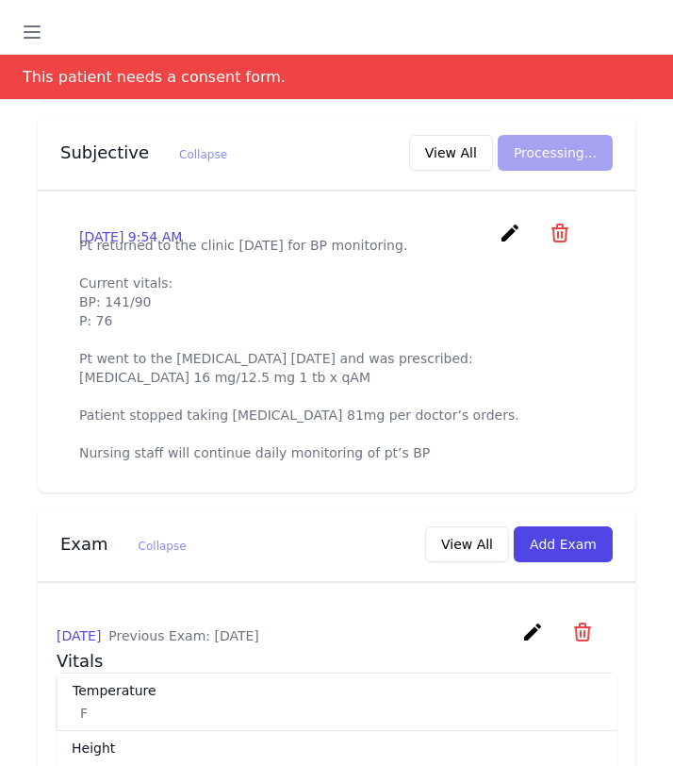
scroll to position [0, 0]
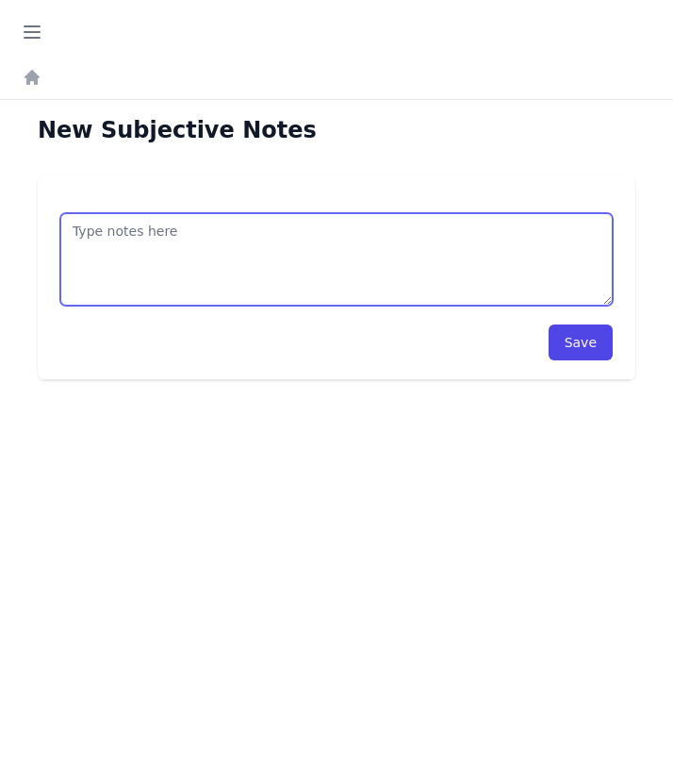
click at [258, 266] on textarea at bounding box center [336, 259] width 552 height 92
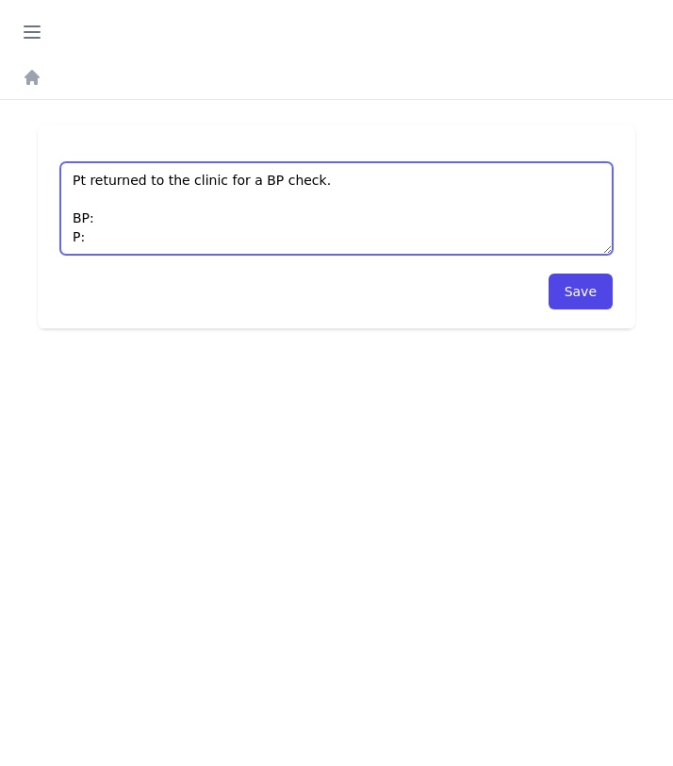
click at [118, 214] on textarea "Pt returned to the clinic for a BP check. BP: P:" at bounding box center [336, 208] width 552 height 92
click at [111, 238] on textarea "Pt returned to the clinic for a BP check. BP: P:" at bounding box center [336, 208] width 552 height 92
click at [108, 222] on textarea "Pt returned to the clinic for a BP check. BP: P:" at bounding box center [336, 208] width 552 height 92
type textarea "Pt returned to the clinic for a BP check. BP: 150/89 P: 67"
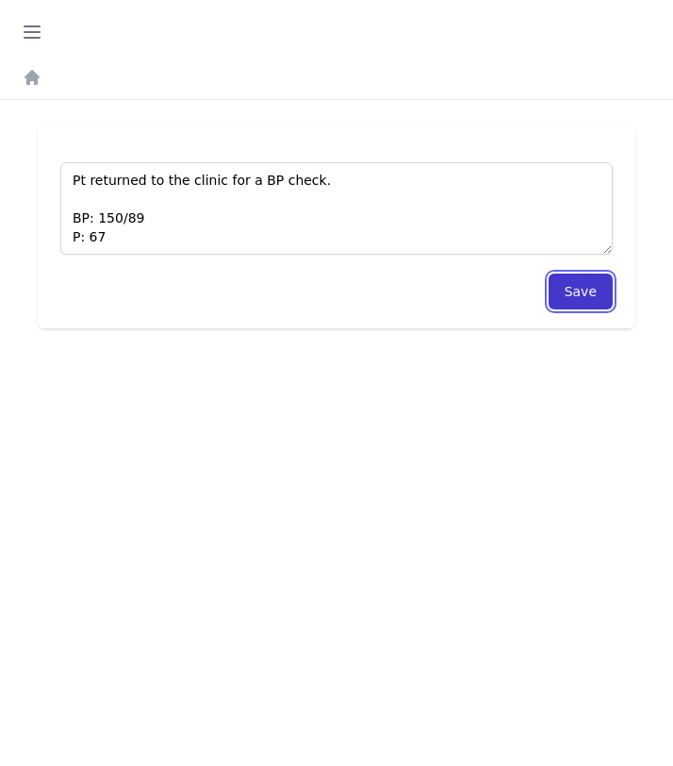
click at [583, 300] on button "Save" at bounding box center [581, 291] width 64 height 36
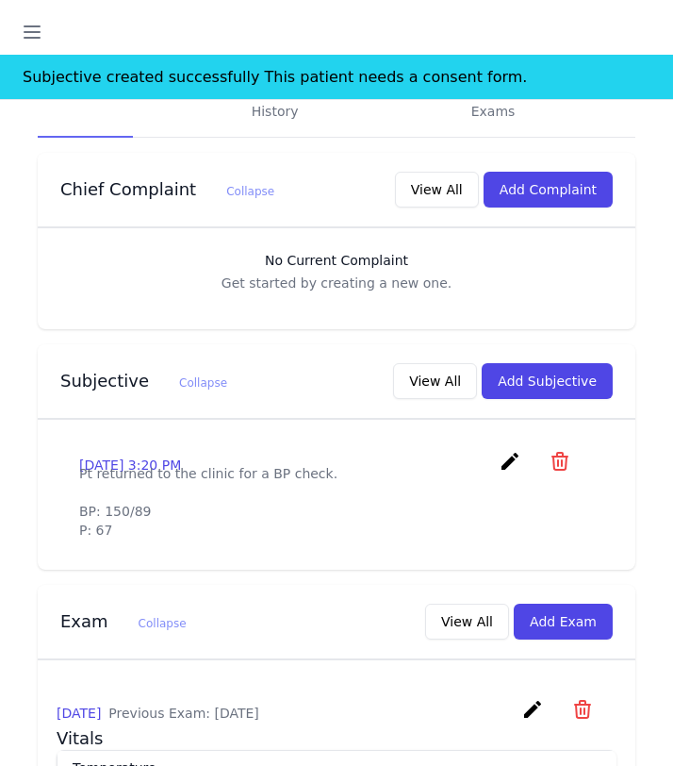
scroll to position [486, 0]
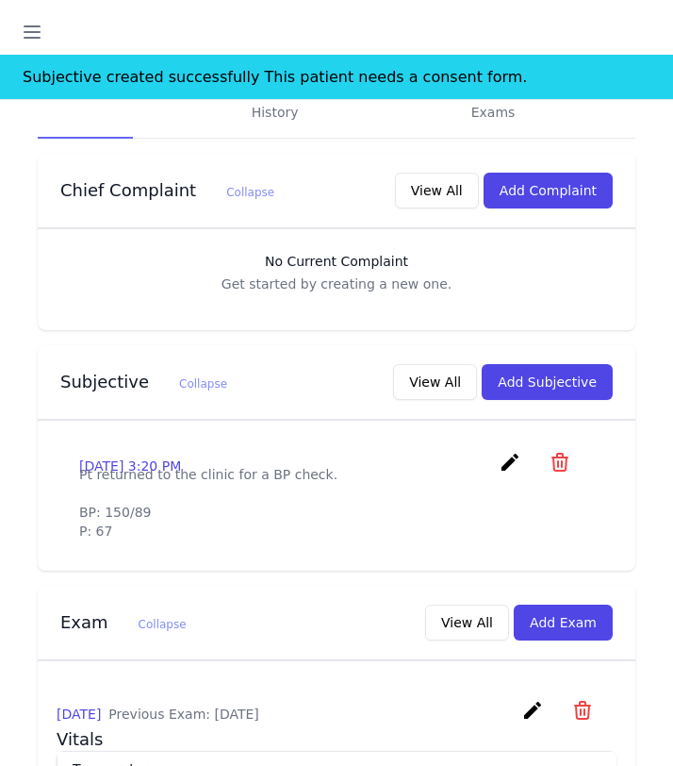
click at [513, 451] on icon "create" at bounding box center [510, 462] width 23 height 23
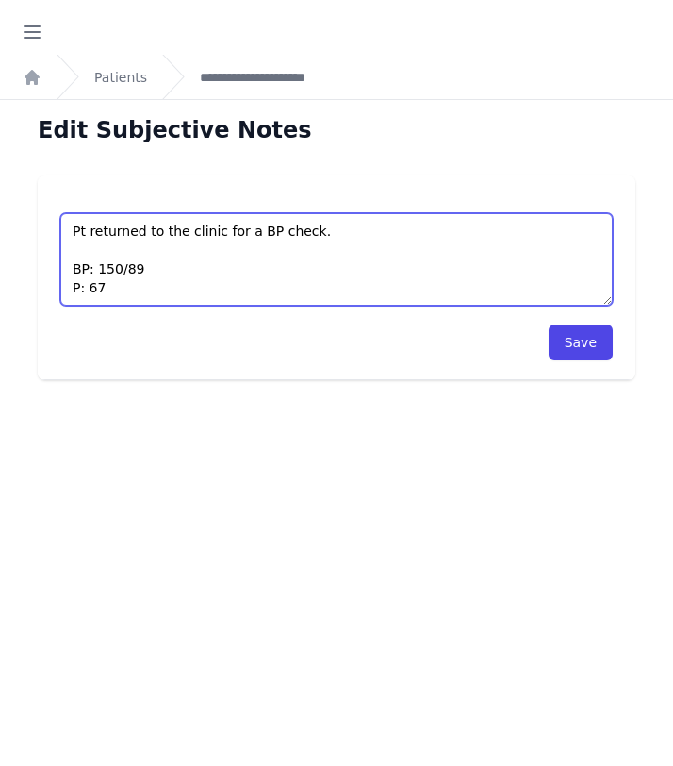
click at [158, 296] on textarea "Pt returned to the clinic for a BP check. BP: 150/89 P: 67" at bounding box center [336, 259] width 552 height 92
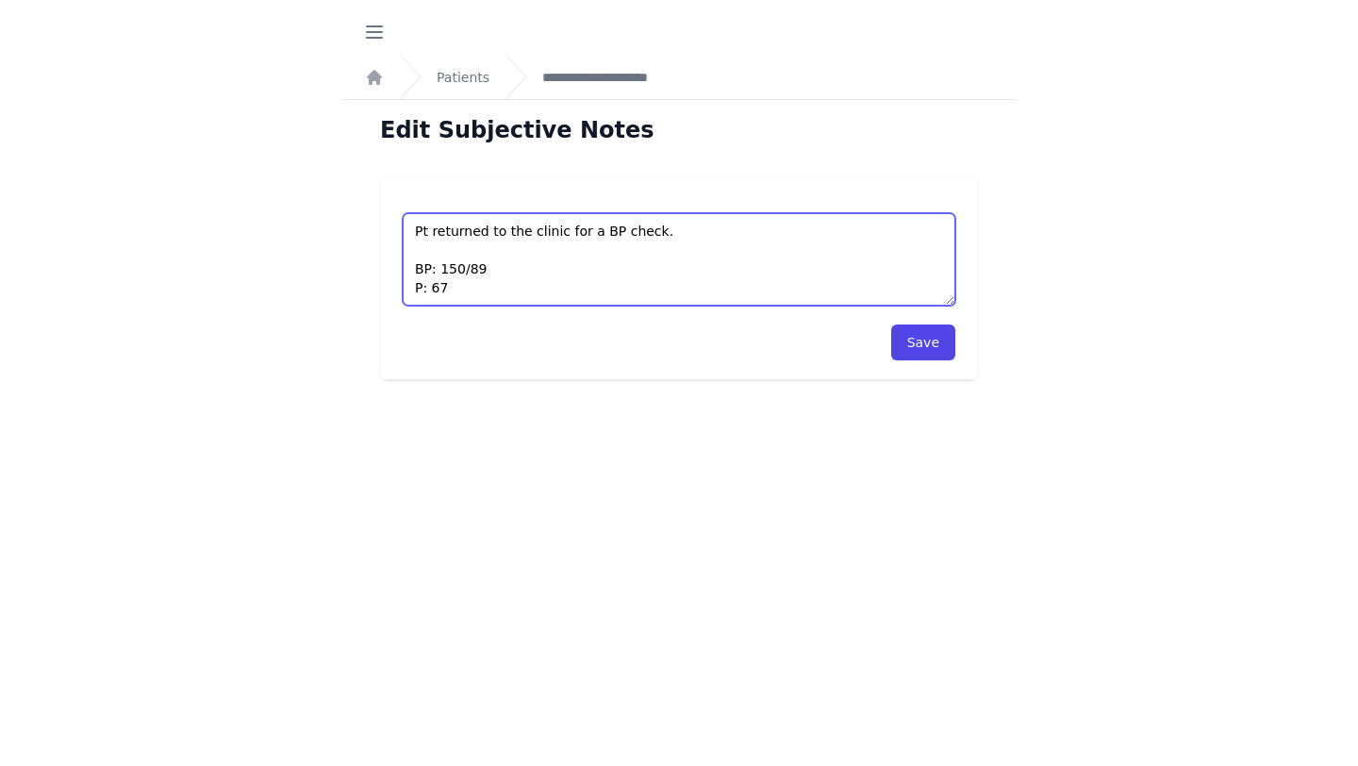
scroll to position [28, 0]
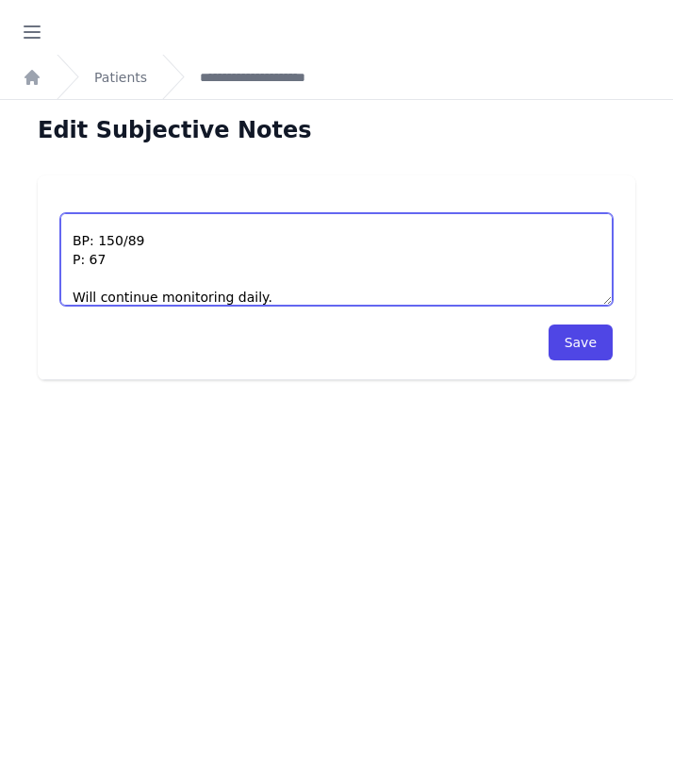
click at [151, 289] on textarea "Pt returned to the clinic for a BP check. BP: 150/89 P: 67" at bounding box center [336, 259] width 552 height 92
type textarea "Pt returned to the clinic for a BP check. BP: 150/89 P: 67 Will continue BP mon…"
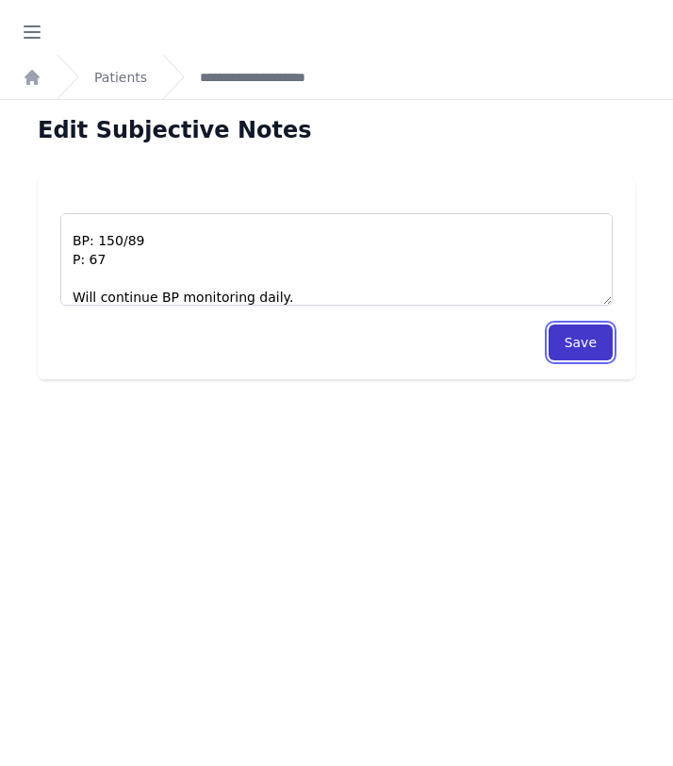
click at [592, 339] on button "Save" at bounding box center [581, 342] width 64 height 36
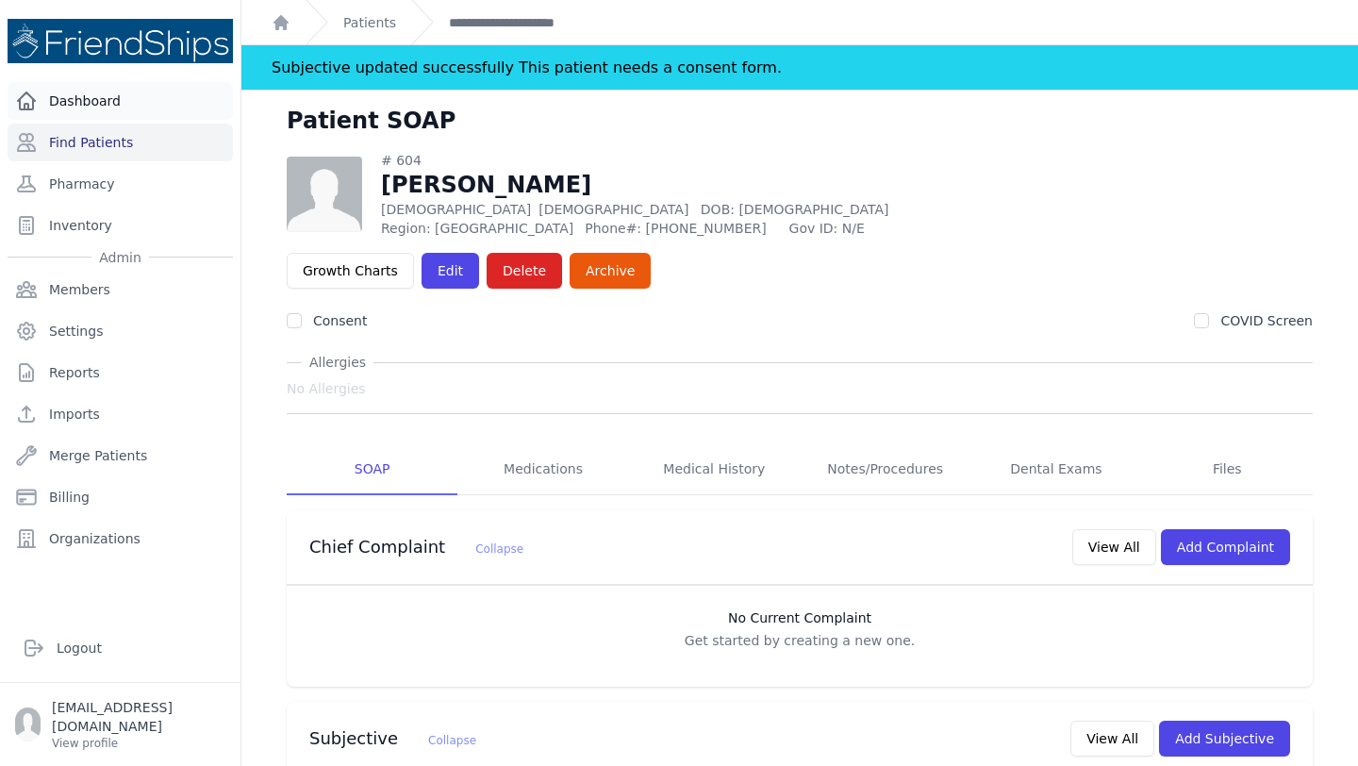
click at [71, 93] on link "Dashboard" at bounding box center [120, 101] width 225 height 38
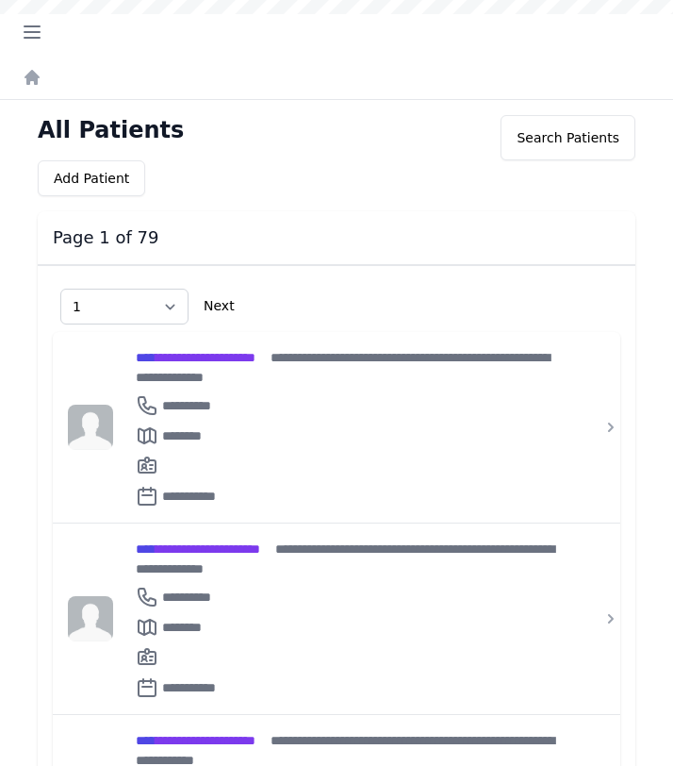
select select "1"
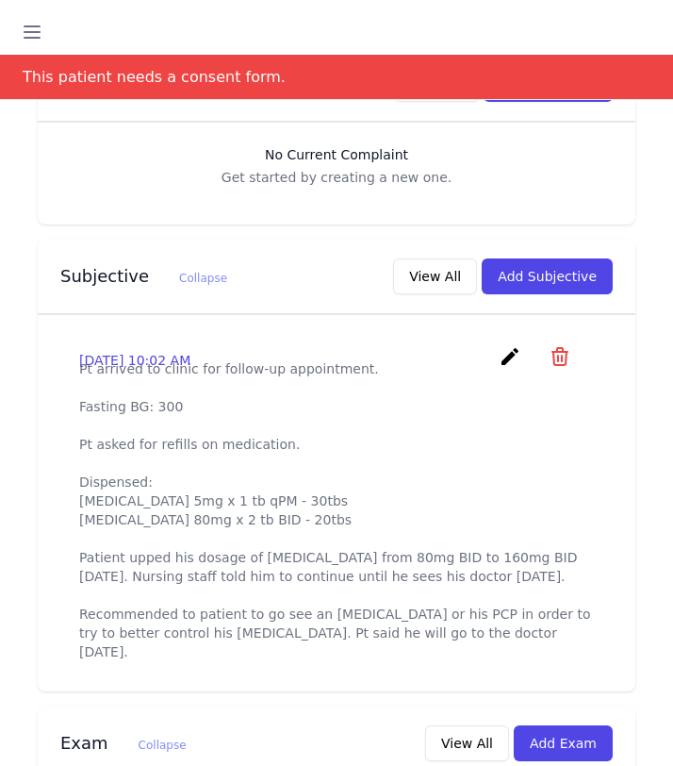
scroll to position [661, 0]
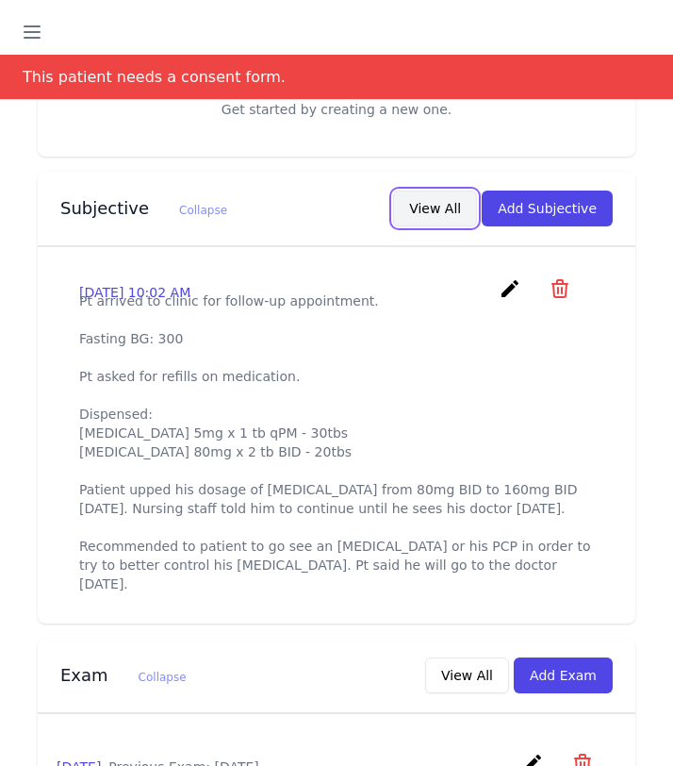
click at [425, 195] on button "View All" at bounding box center [435, 208] width 84 height 36
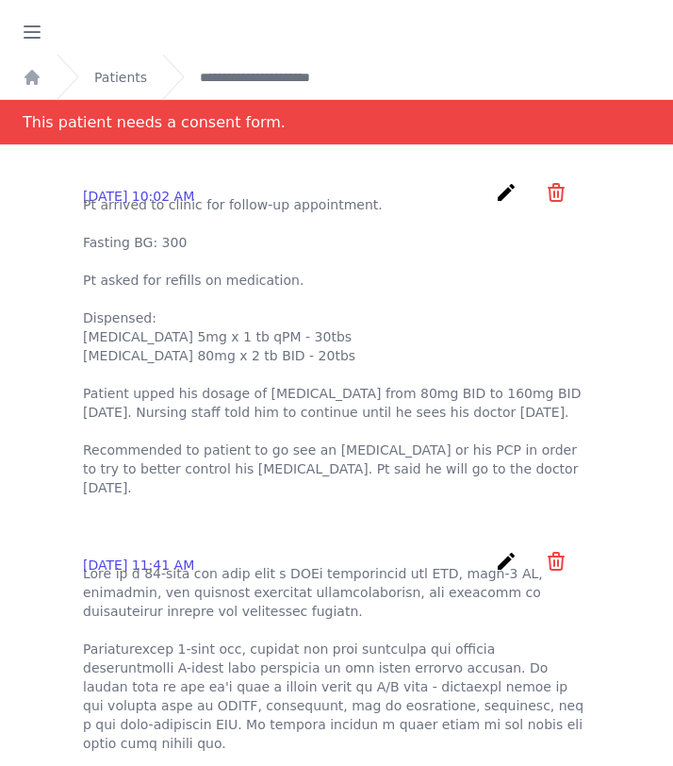
scroll to position [97, 0]
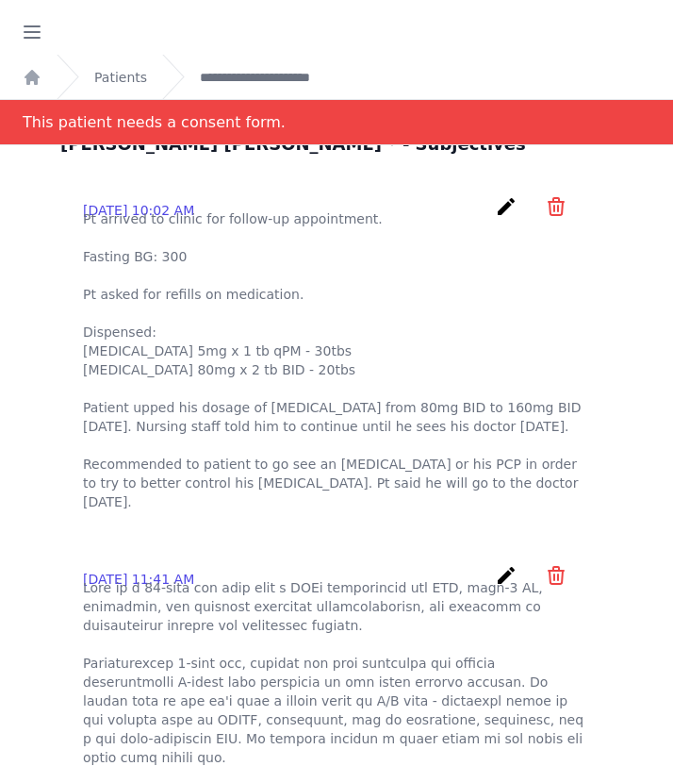
click at [502, 214] on icon "create" at bounding box center [506, 206] width 23 height 23
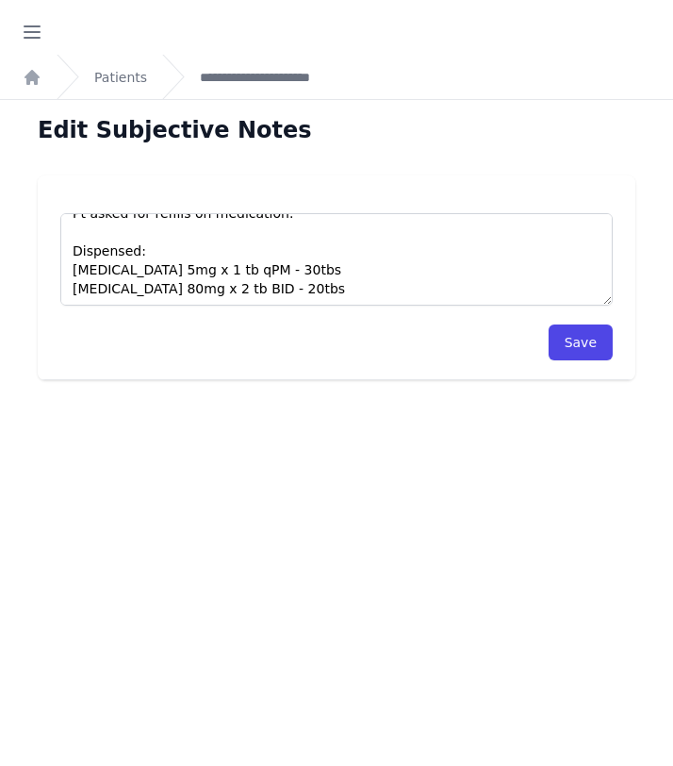
scroll to position [104, 0]
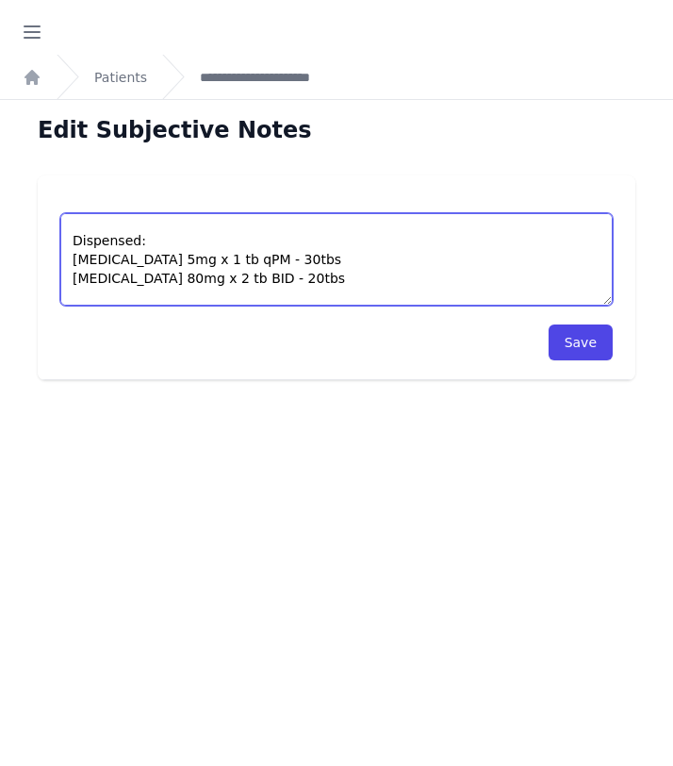
click at [103, 277] on textarea "Pt arrived to clinic for follow-up appointment. Fasting BG: 300 Pt asked for re…" at bounding box center [336, 259] width 552 height 92
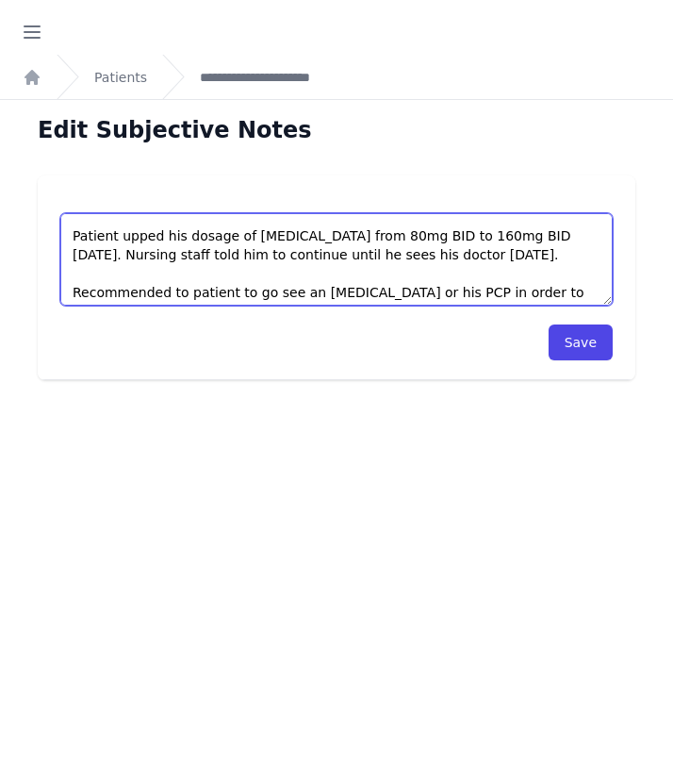
scroll to position [188, 0]
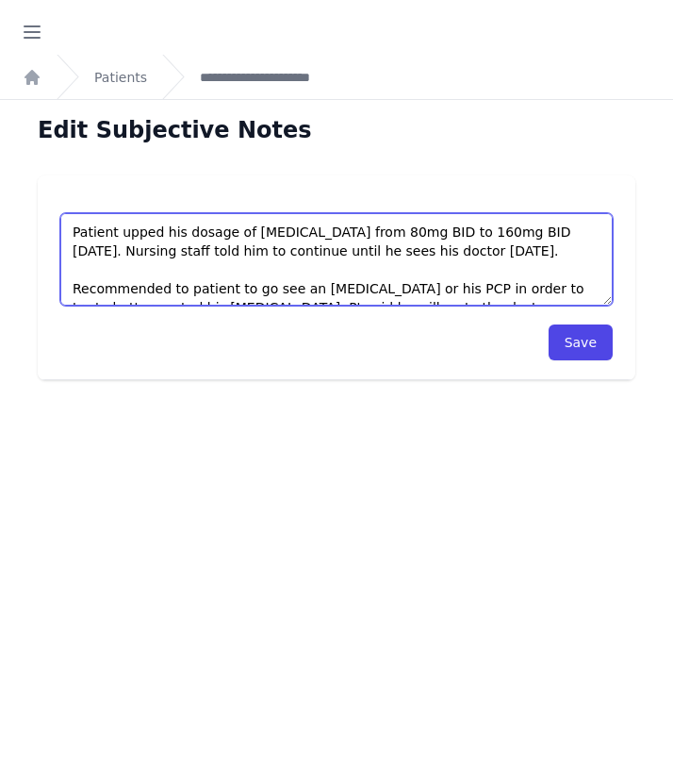
click at [269, 233] on textarea "Pt arrived to clinic for follow-up appointment. Fasting BG: 300 Pt asked for re…" at bounding box center [336, 259] width 552 height 92
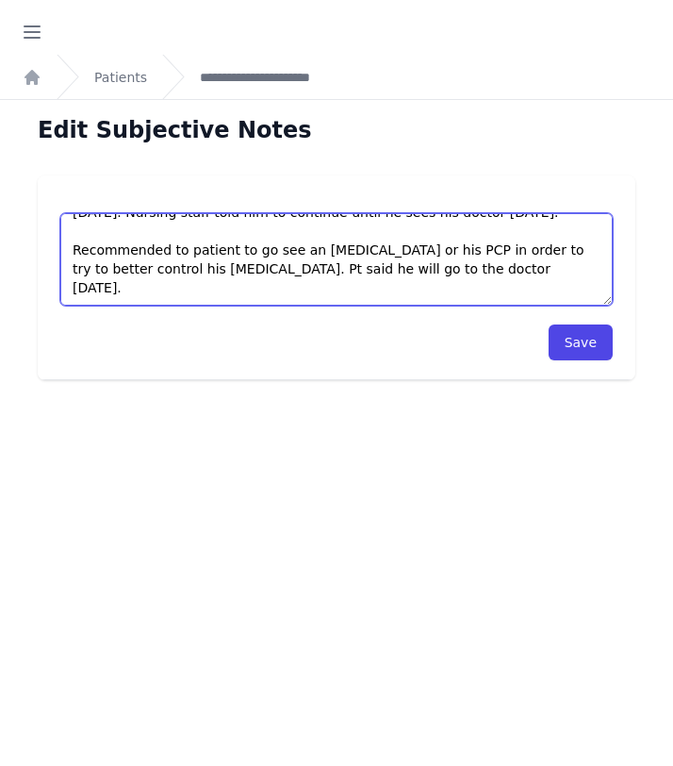
scroll to position [244, 0]
click at [332, 274] on textarea "Pt arrived to clinic for follow-up appointment. Fasting BG: 300 Pt asked for re…" at bounding box center [336, 259] width 552 height 92
click at [304, 292] on textarea "Pt arrived to clinic for follow-up appointment. Fasting BG: 300 Pt asked for re…" at bounding box center [336, 259] width 552 height 92
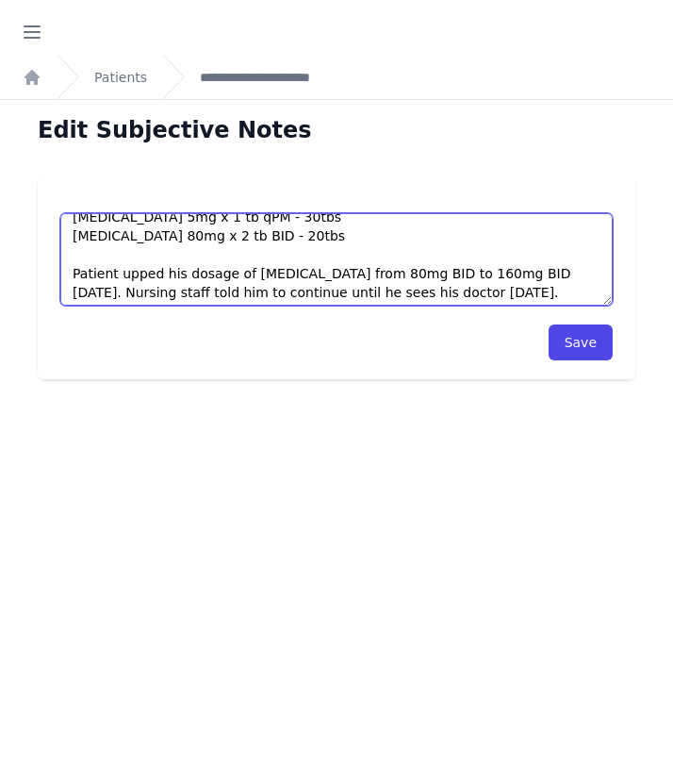
scroll to position [135, 0]
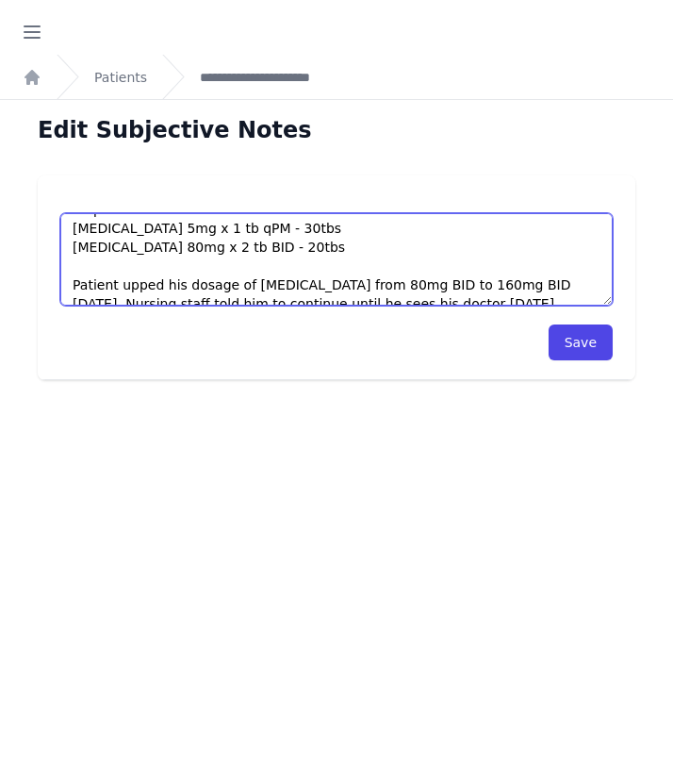
click at [144, 250] on textarea "Pt arrived to clinic for follow-up appointment. Fasting BG: 300 Pt asked for re…" at bounding box center [336, 259] width 552 height 92
click at [150, 245] on textarea "Pt arrived to clinic for follow-up appointment. Fasting BG: 300 Pt asked for re…" at bounding box center [336, 259] width 552 height 92
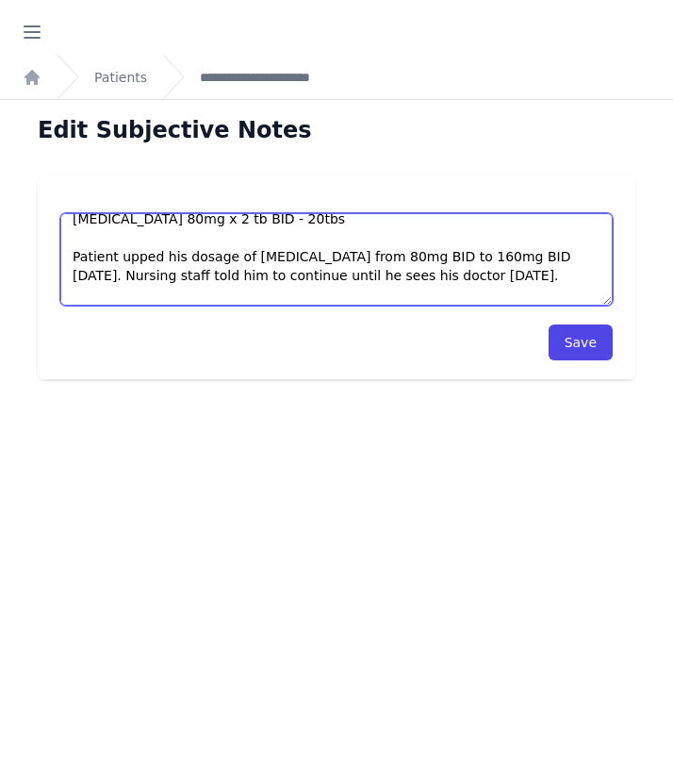
scroll to position [173, 0]
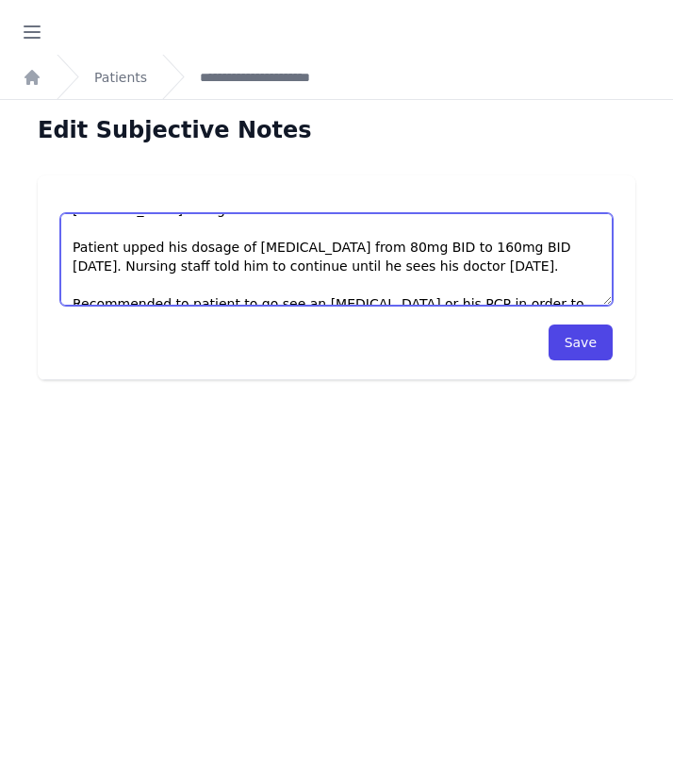
click at [498, 244] on textarea "Pt arrived to clinic for follow-up appointment. Fasting BG: 300 Pt asked for re…" at bounding box center [336, 259] width 552 height 92
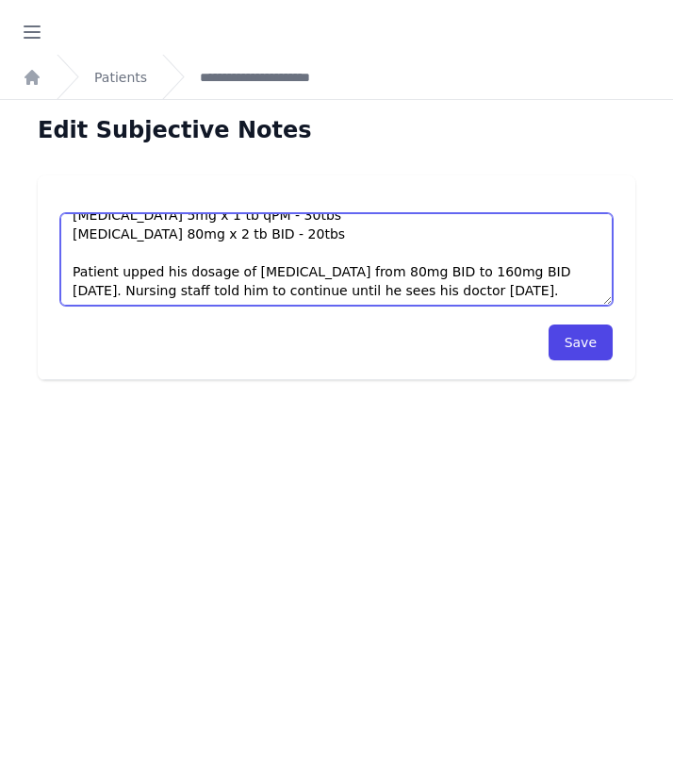
scroll to position [143, 0]
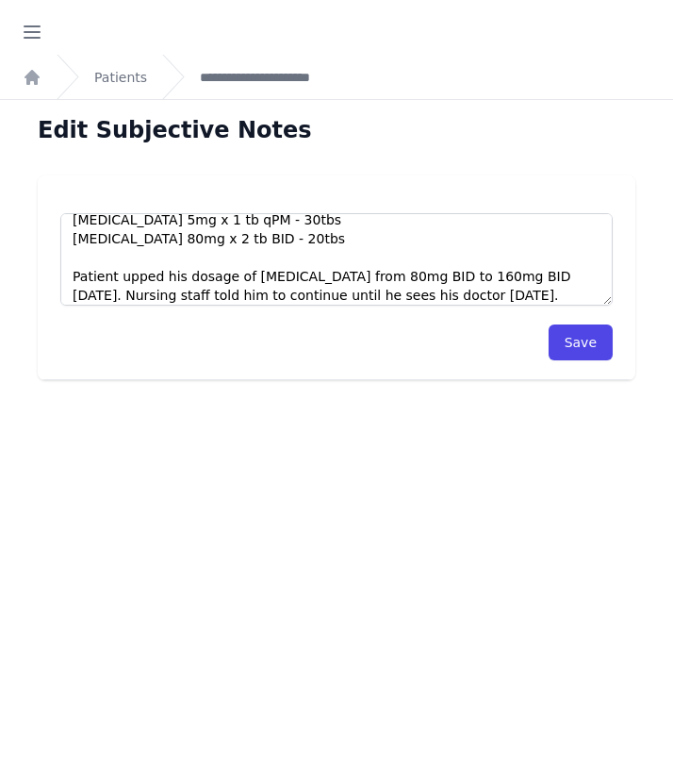
click at [188, 426] on div "Edit Subjective Notes Pt arrived to clinic for follow-up appointment. Fasting B…" at bounding box center [336, 483] width 673 height 766
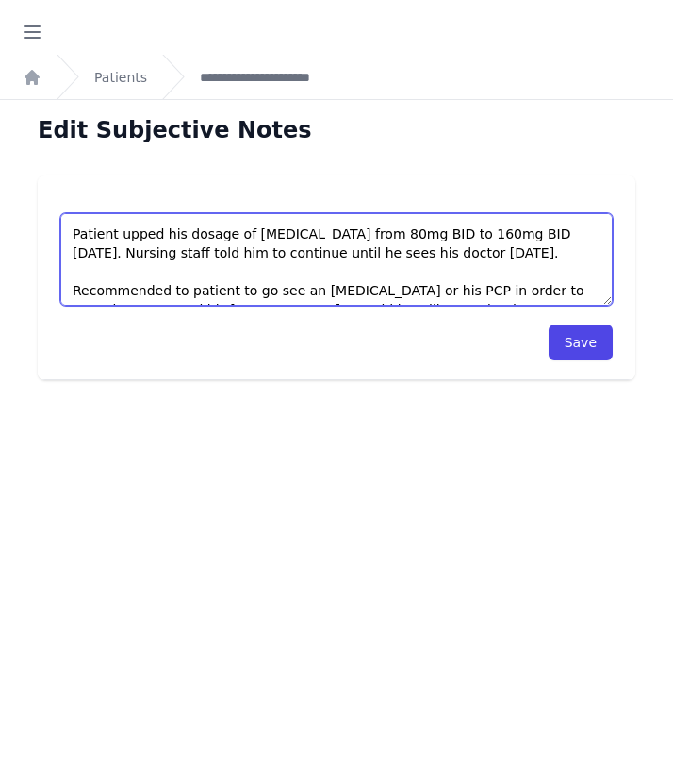
scroll to position [184, 0]
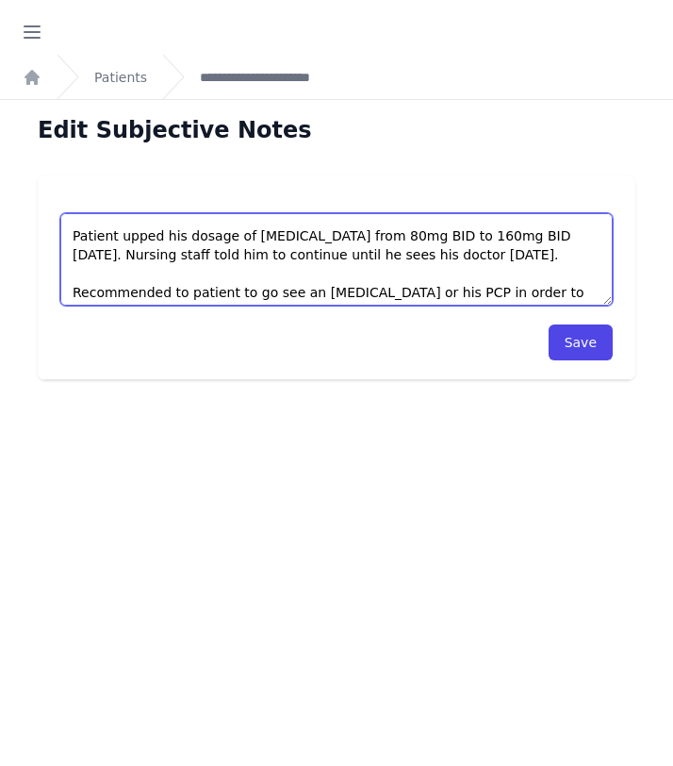
drag, startPoint x: 520, startPoint y: 301, endPoint x: 71, endPoint y: 227, distance: 455.7
click at [71, 227] on textarea "Pt arrived to clinic for follow-up appointment. Fasting BG: 300 Pt asked for re…" at bounding box center [336, 259] width 552 height 92
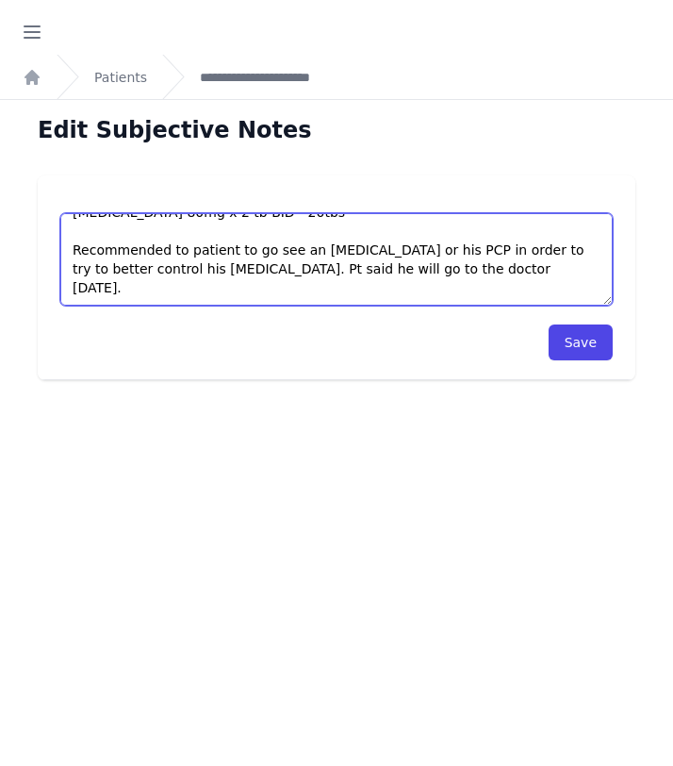
scroll to position [151, 0]
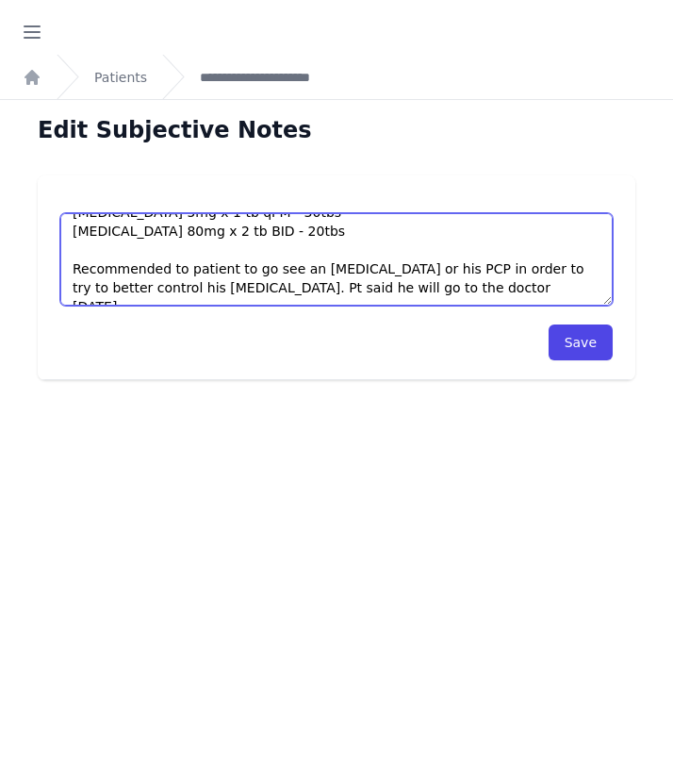
type textarea "Pt arrived to clinic for follow-up appointment. Fasting BG: 300 Pt asked for re…"
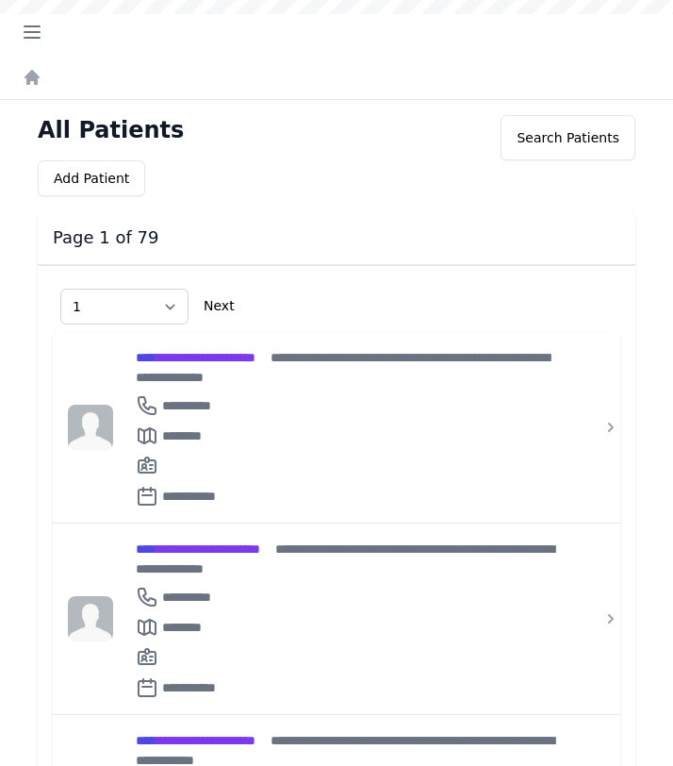
select select "1"
click at [26, 23] on icon "button" at bounding box center [32, 32] width 23 height 23
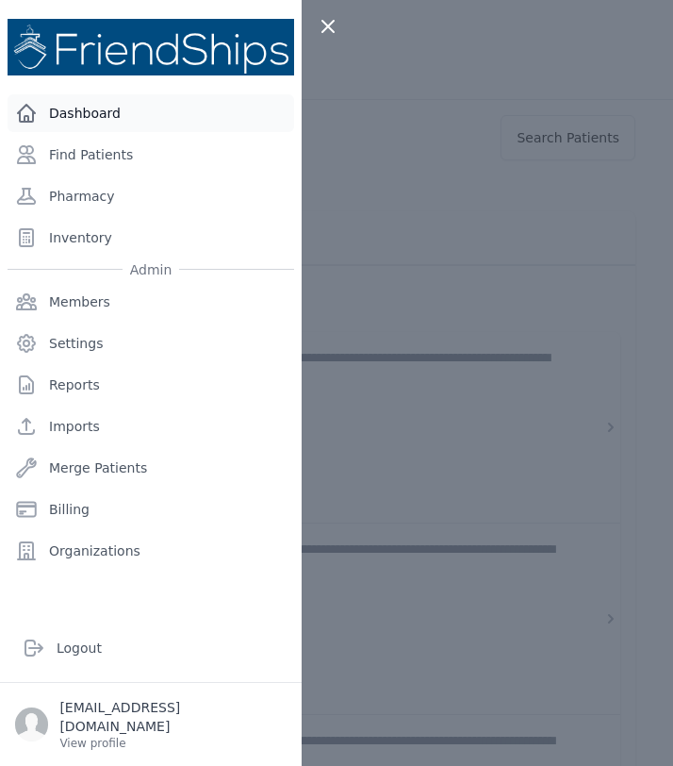
click at [79, 104] on link "Dashboard" at bounding box center [151, 113] width 287 height 38
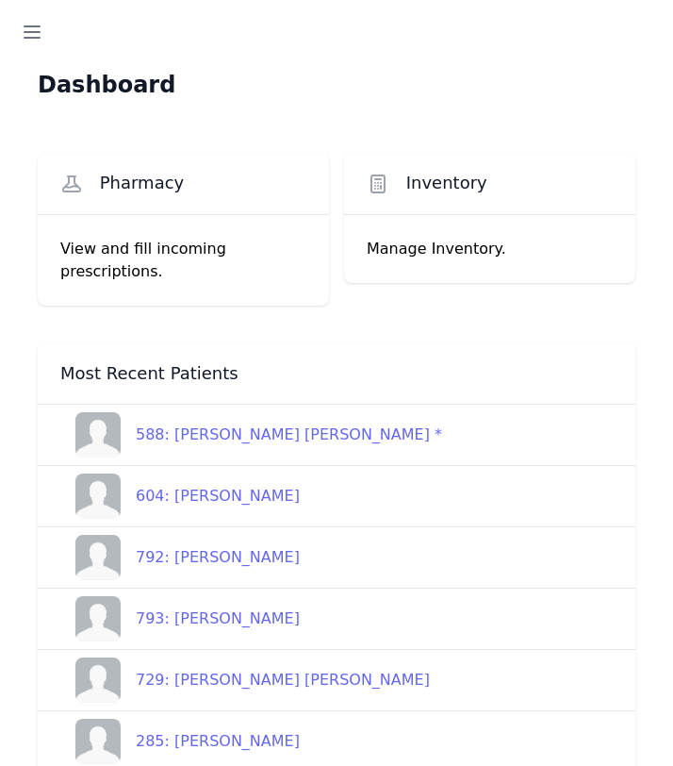
click at [252, 423] on div "588: [PERSON_NAME] [PERSON_NAME] *" at bounding box center [281, 434] width 321 height 23
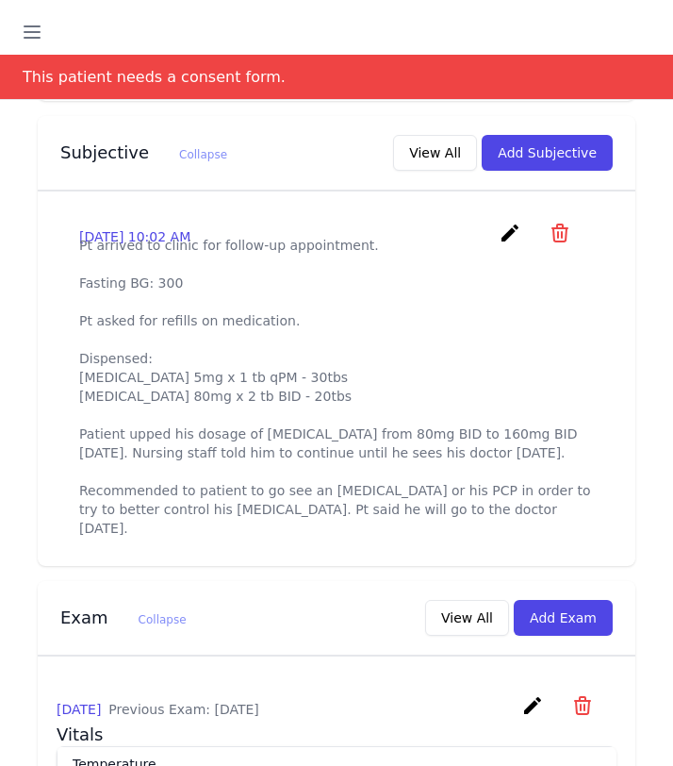
scroll to position [671, 0]
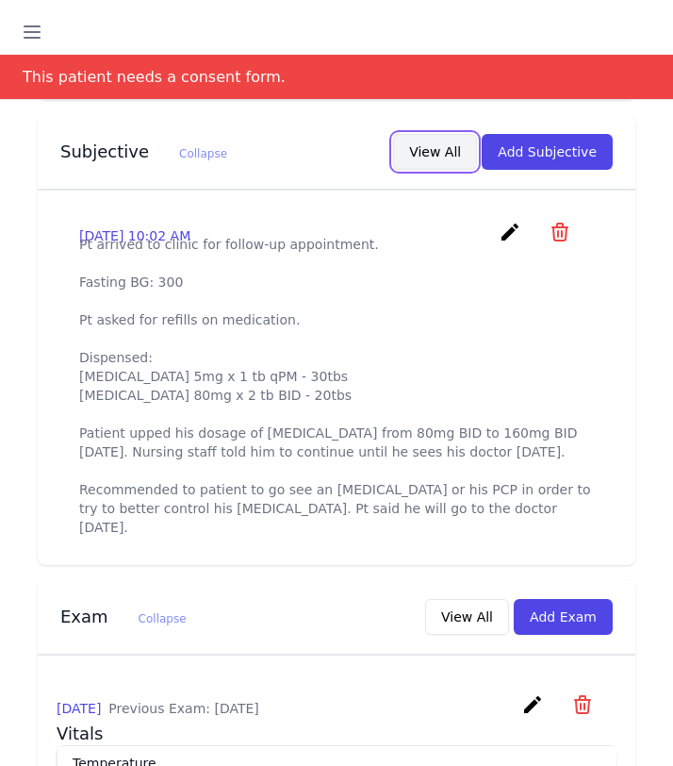
click at [430, 134] on button "View All" at bounding box center [435, 152] width 84 height 36
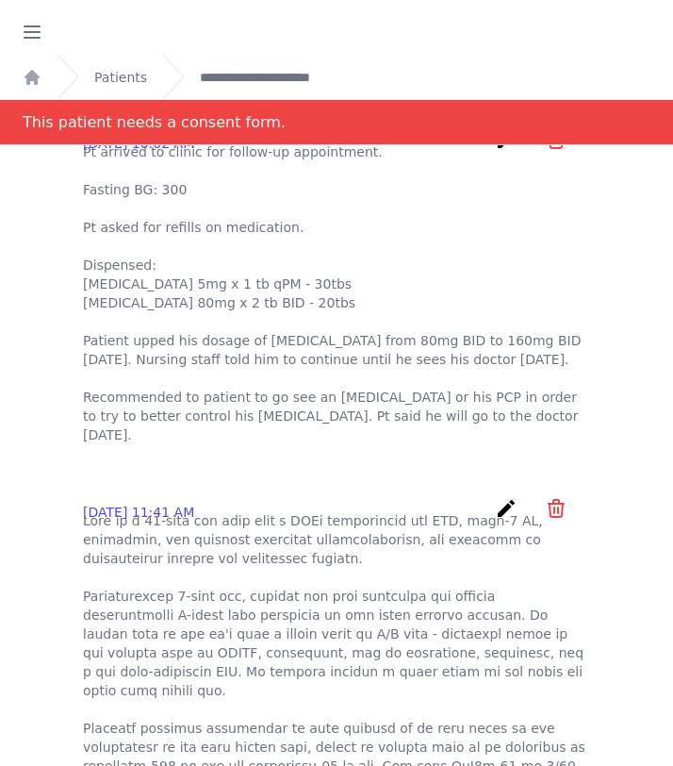
scroll to position [0, 0]
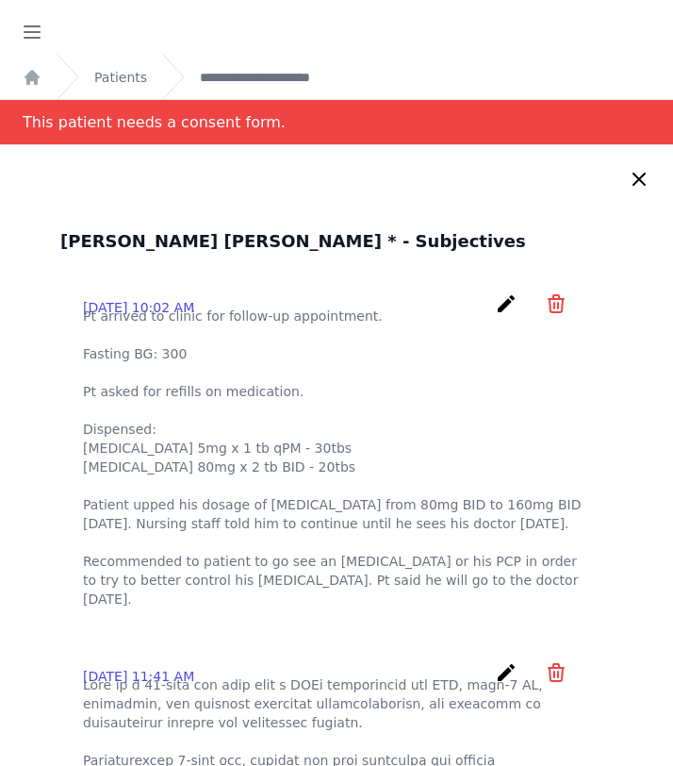
click at [528, 403] on p "Pt arrived to clinic for follow-up appointment. Fasting BG: 300 Pt asked for re…" at bounding box center [336, 457] width 507 height 302
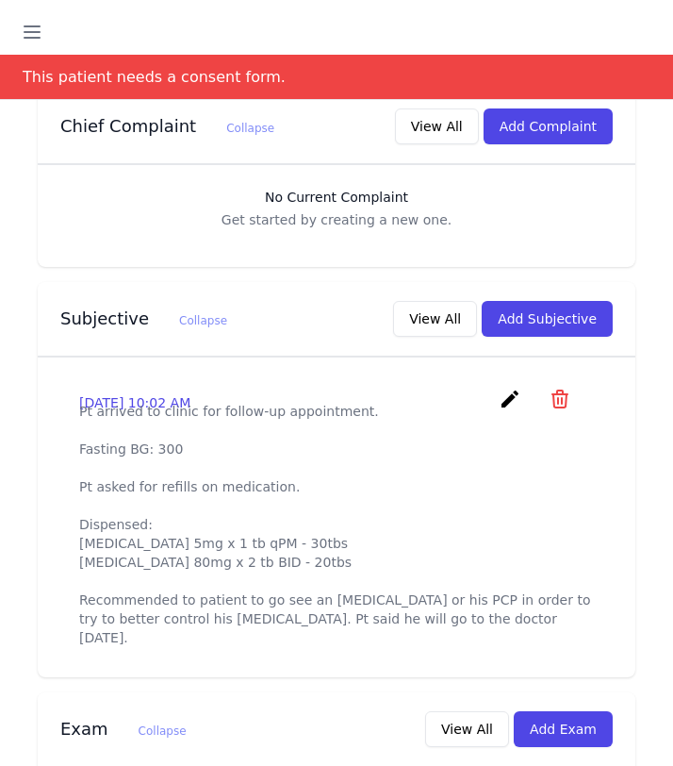
scroll to position [503, 0]
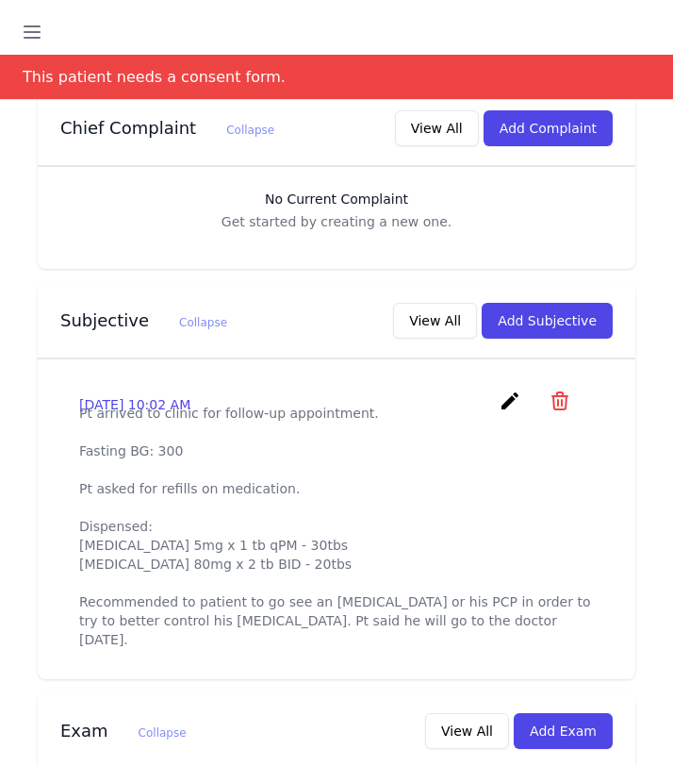
click at [159, 557] on p "Pt arrived to clinic for follow-up appointment. Fasting BG: 300 Pt asked for re…" at bounding box center [336, 526] width 515 height 245
click at [146, 565] on p "Pt arrived to clinic for follow-up appointment. Fasting BG: 300 Pt asked for re…" at bounding box center [336, 526] width 515 height 245
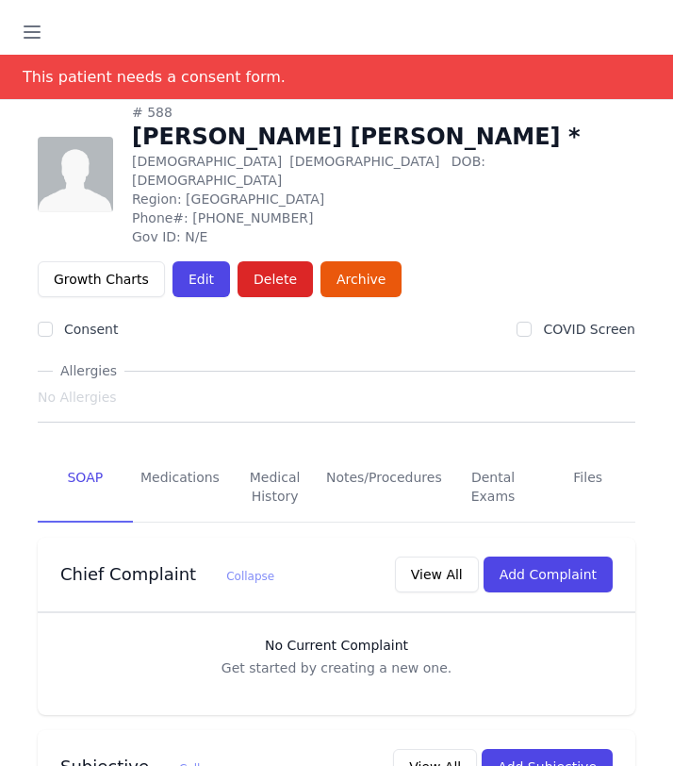
scroll to position [0, 0]
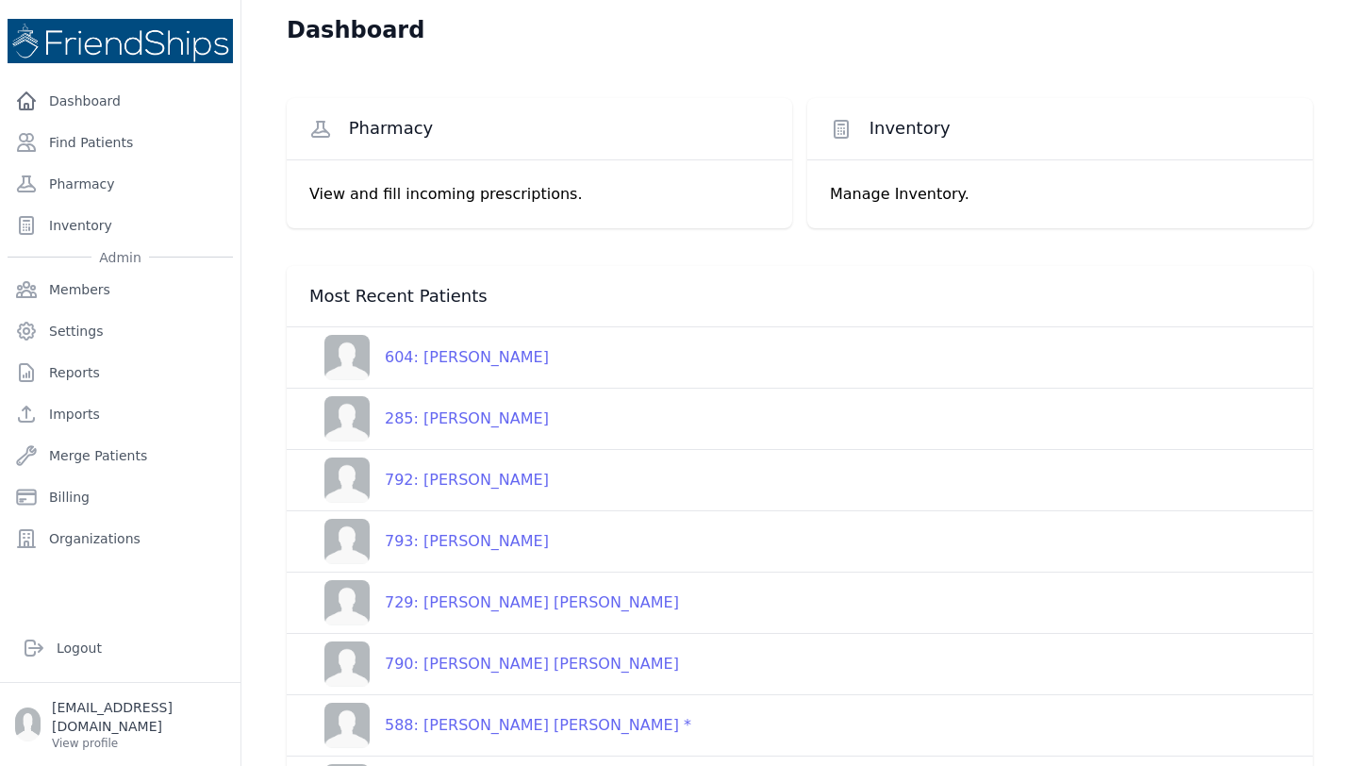
click at [521, 735] on div "588: Atallah Hamoud Hamoud *" at bounding box center [530, 725] width 321 height 23
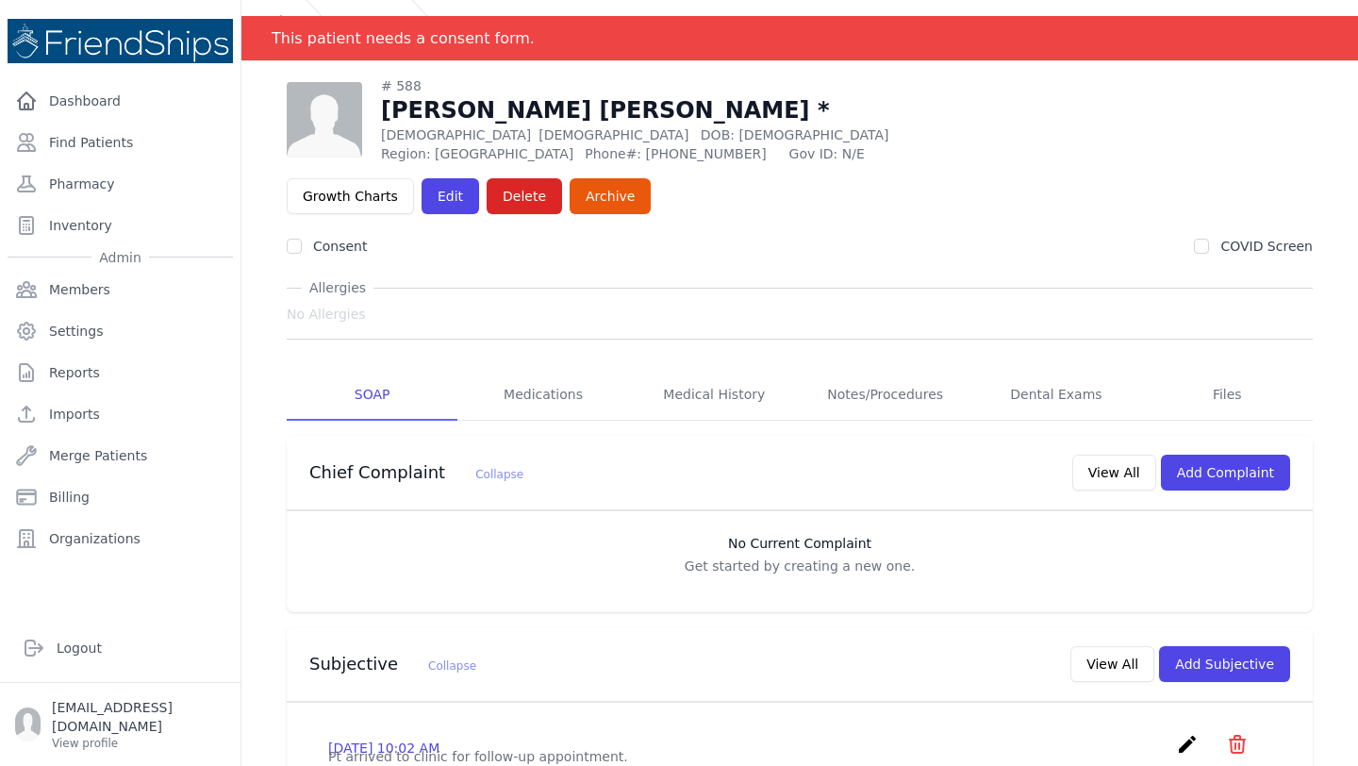
scroll to position [45, 0]
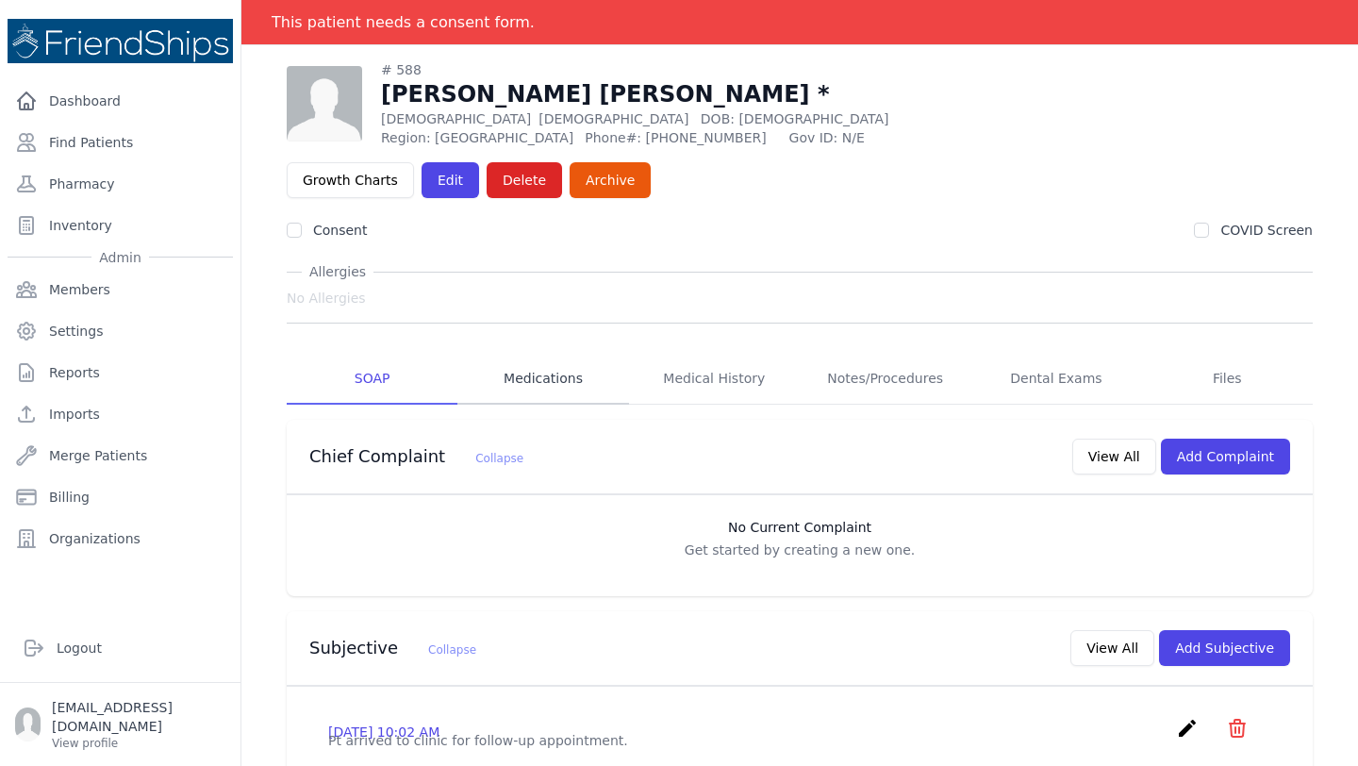
click at [547, 354] on link "Medications" at bounding box center [542, 379] width 171 height 51
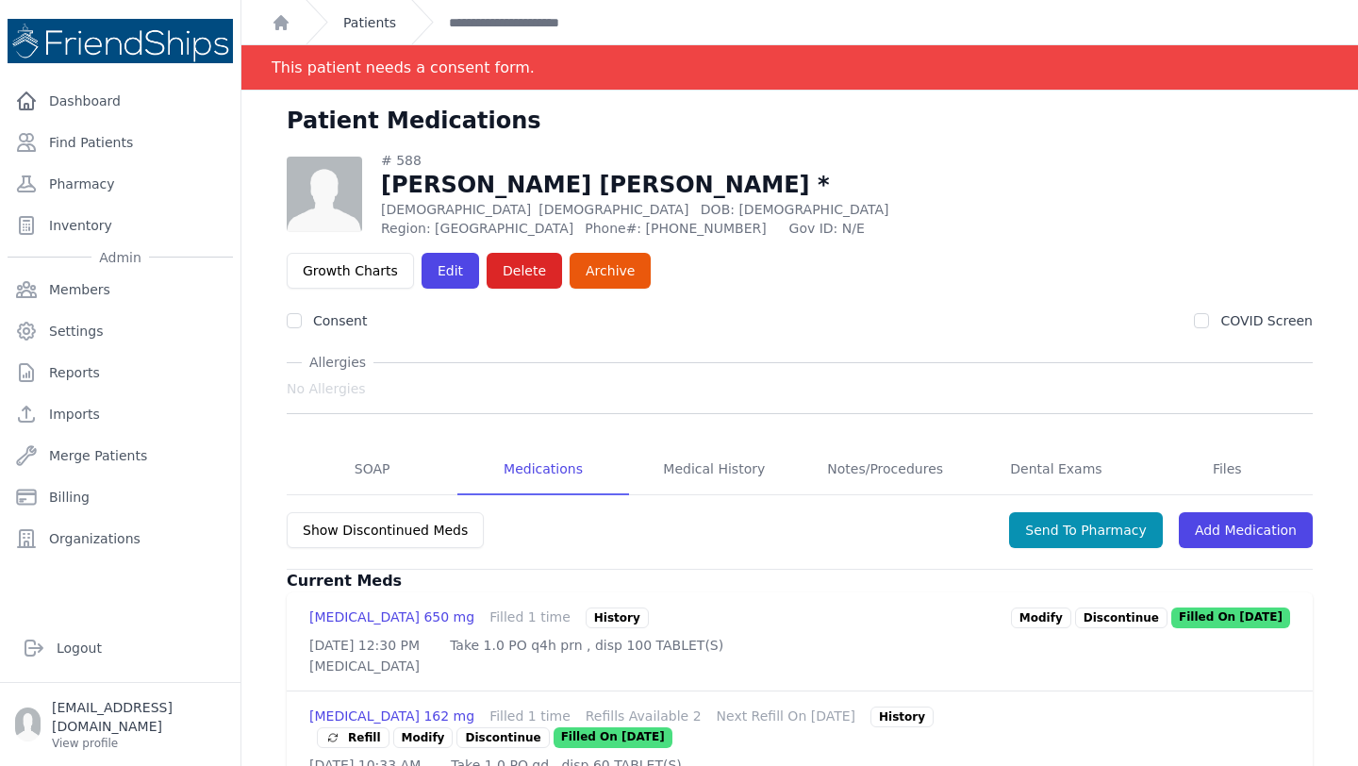
click at [371, 26] on link "Patients" at bounding box center [369, 22] width 53 height 19
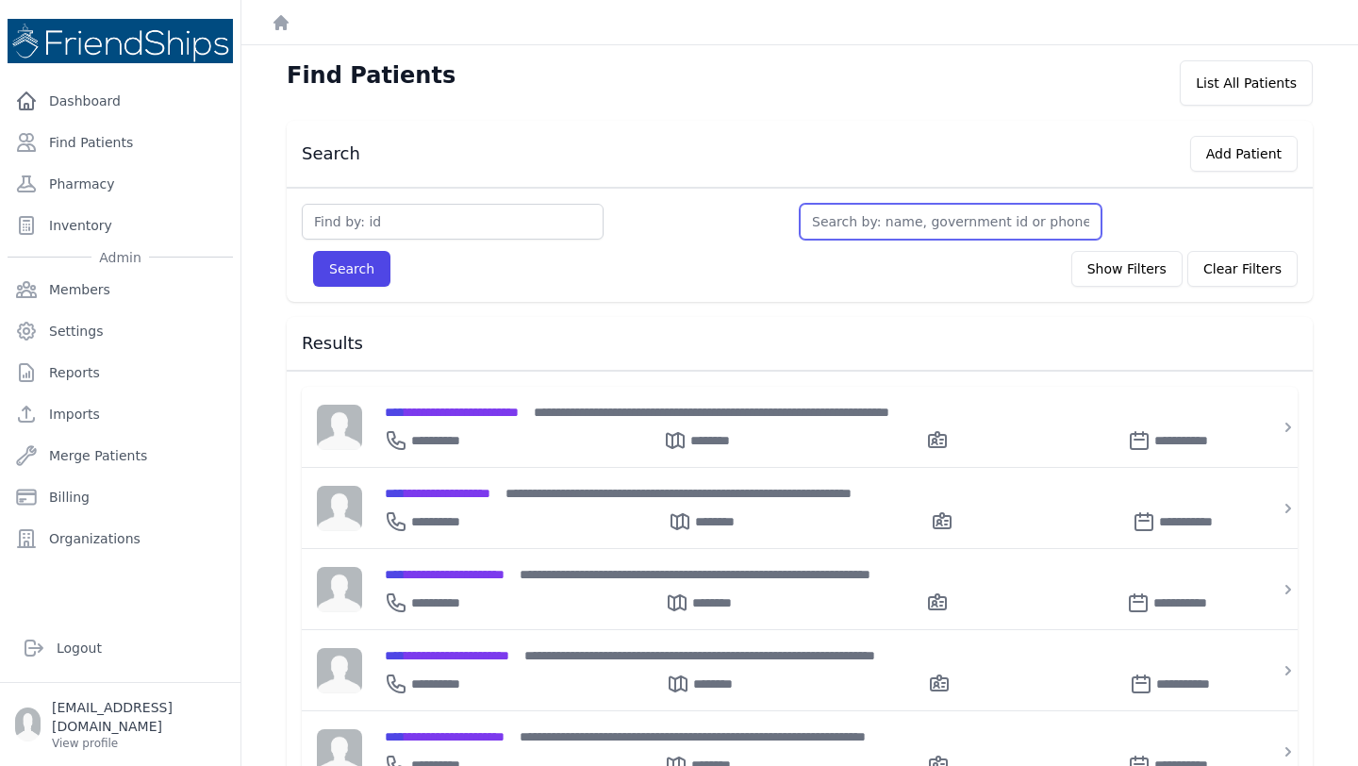
click at [898, 217] on input "text" at bounding box center [950, 222] width 302 height 36
type input "kha"
type input "khad"
type input "khader"
click at [313, 251] on button "Search" at bounding box center [351, 269] width 77 height 36
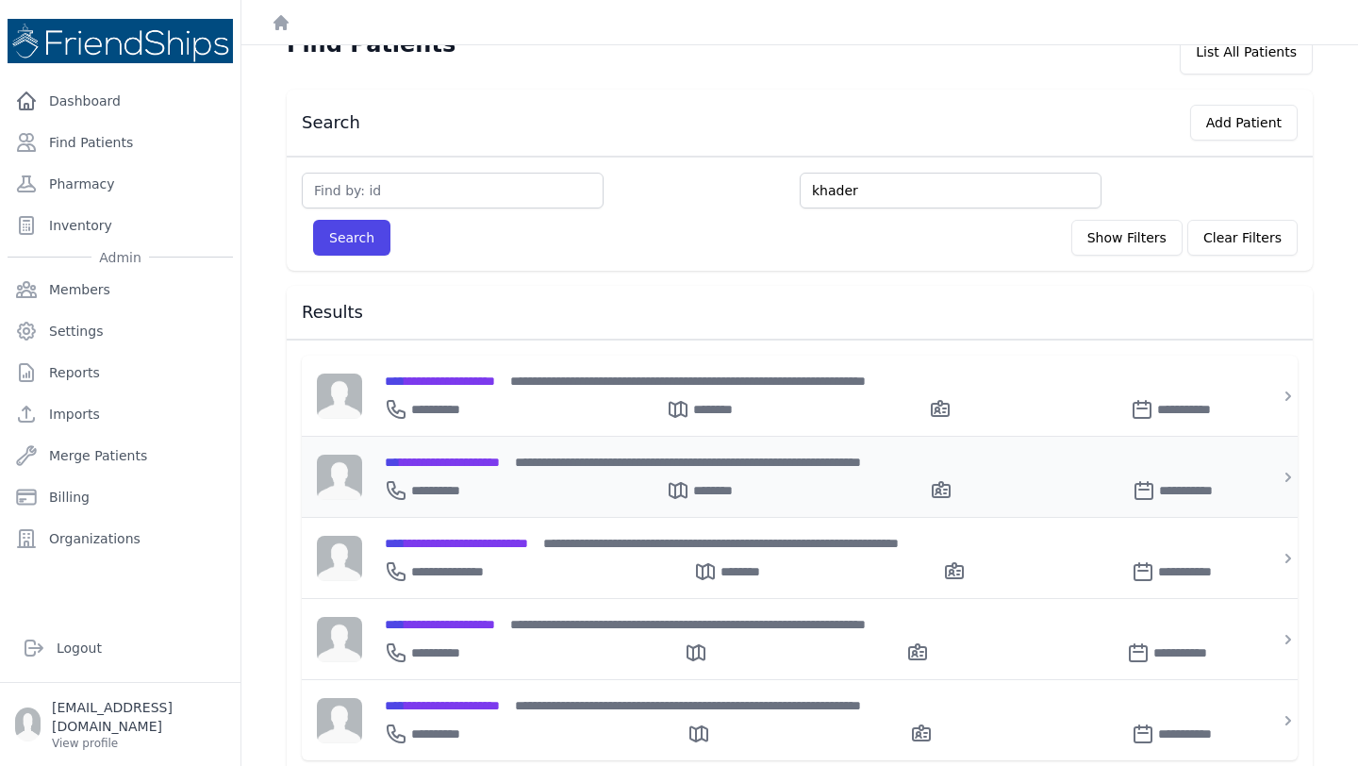
scroll to position [40, 0]
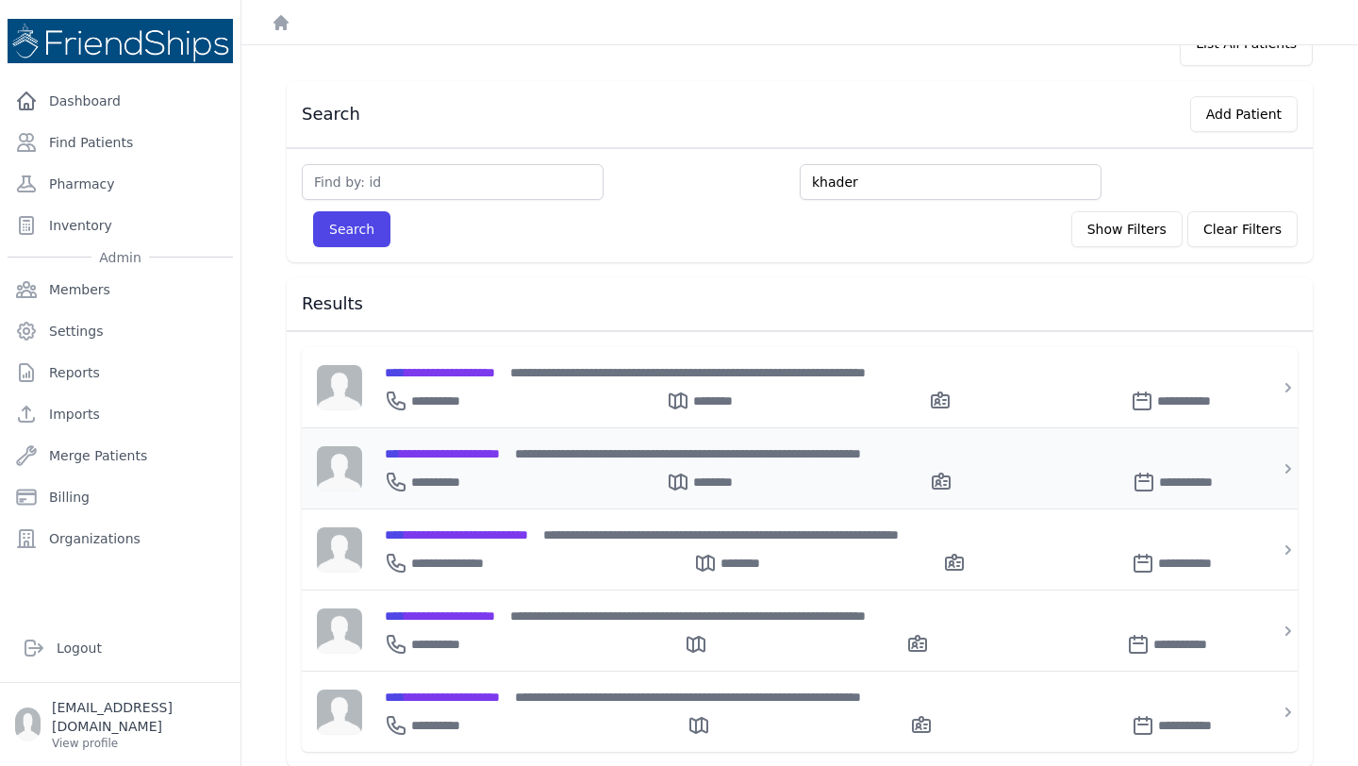
click at [532, 463] on div "**********" at bounding box center [811, 478] width 852 height 30
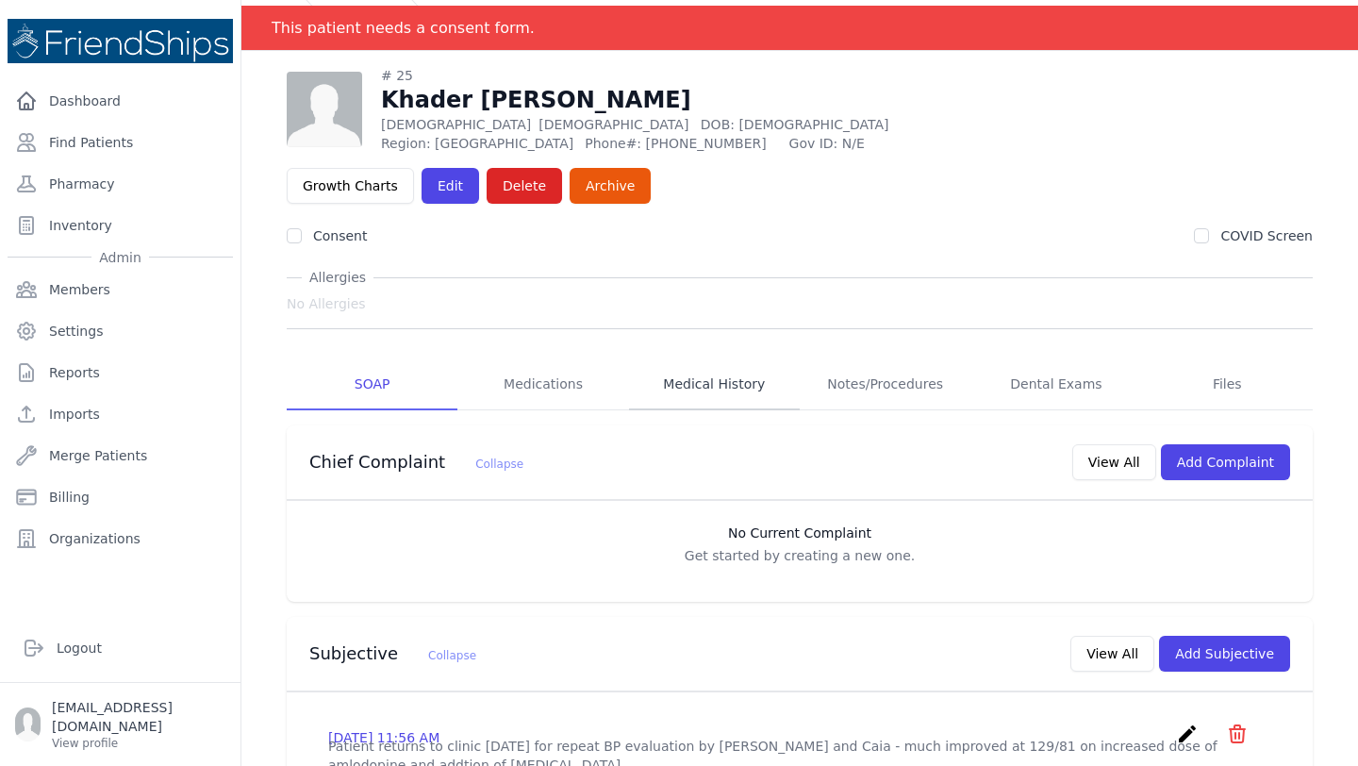
click at [717, 359] on link "Medical History" at bounding box center [714, 384] width 171 height 51
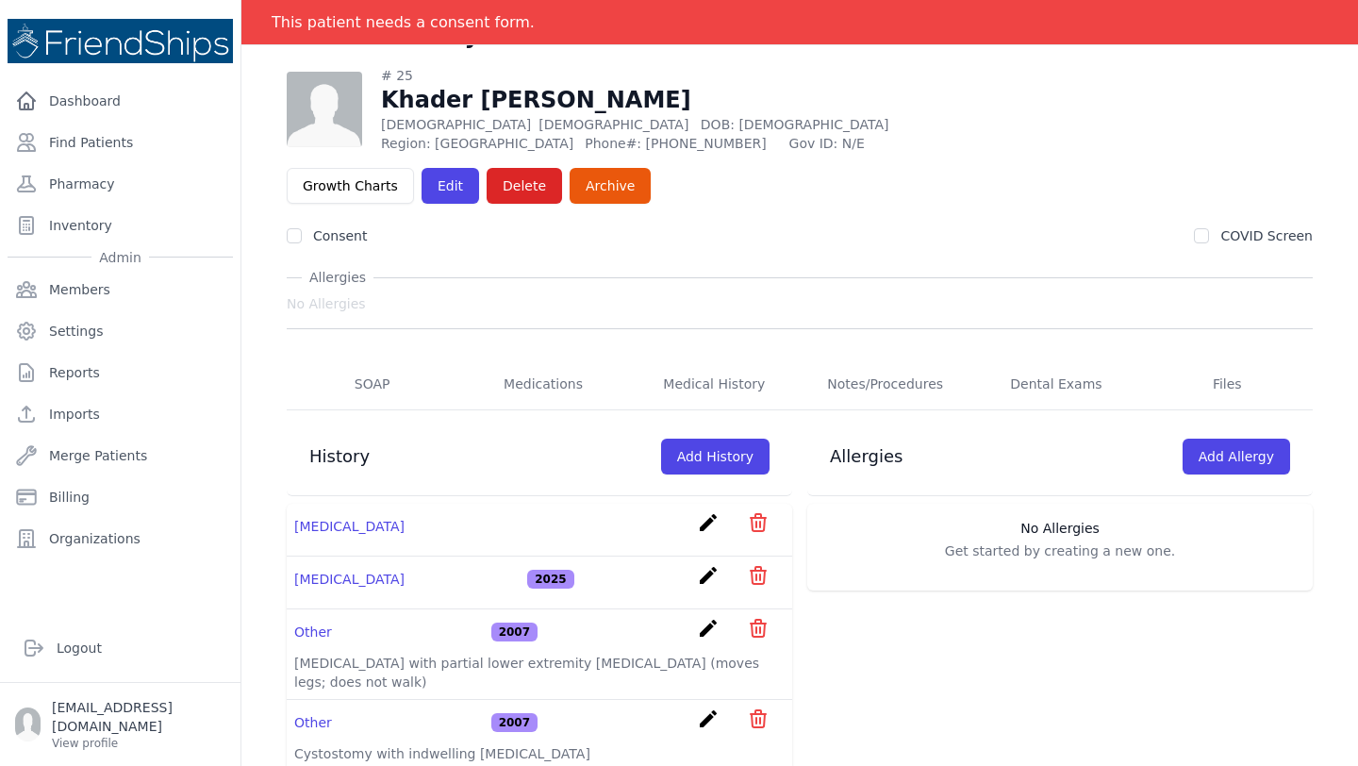
scroll to position [91, 0]
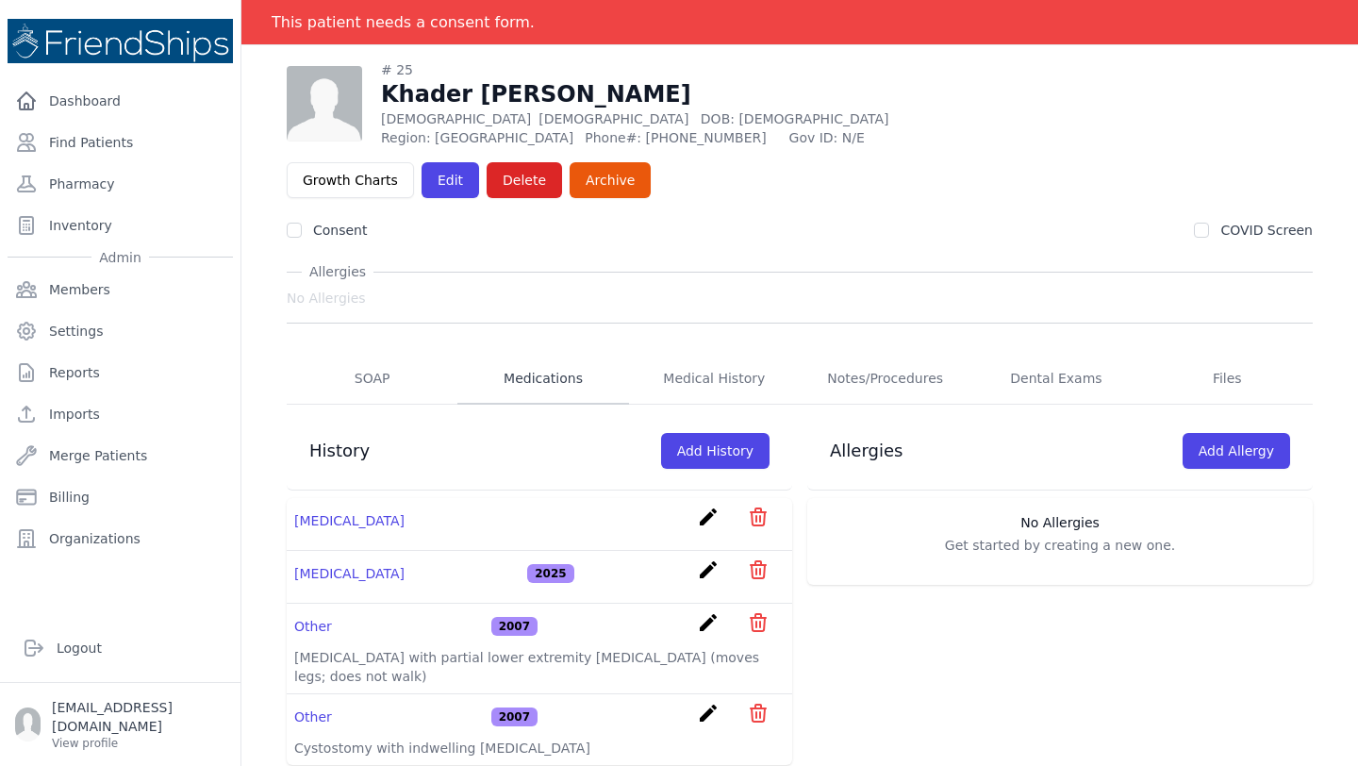
click at [570, 354] on link "Medications" at bounding box center [542, 379] width 171 height 51
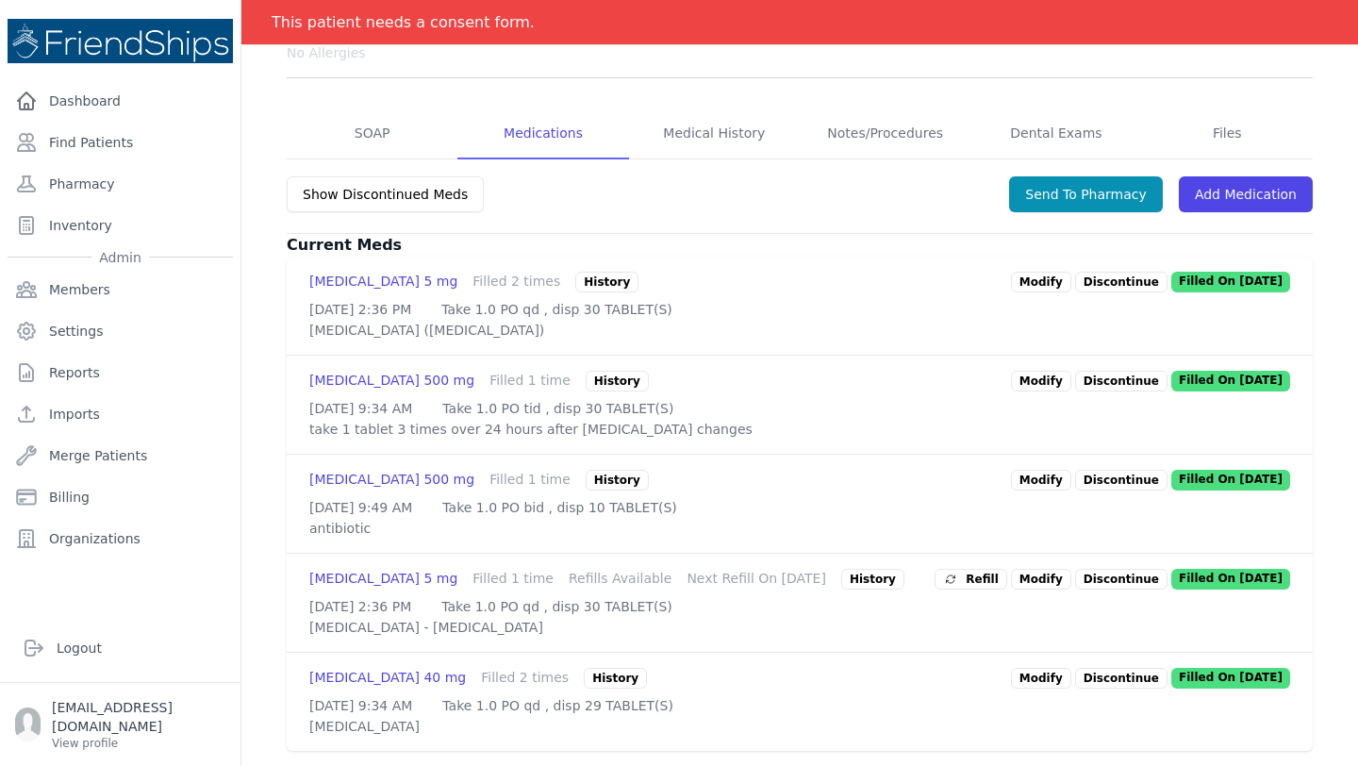
scroll to position [378, 0]
click at [575, 272] on div "History" at bounding box center [606, 282] width 63 height 21
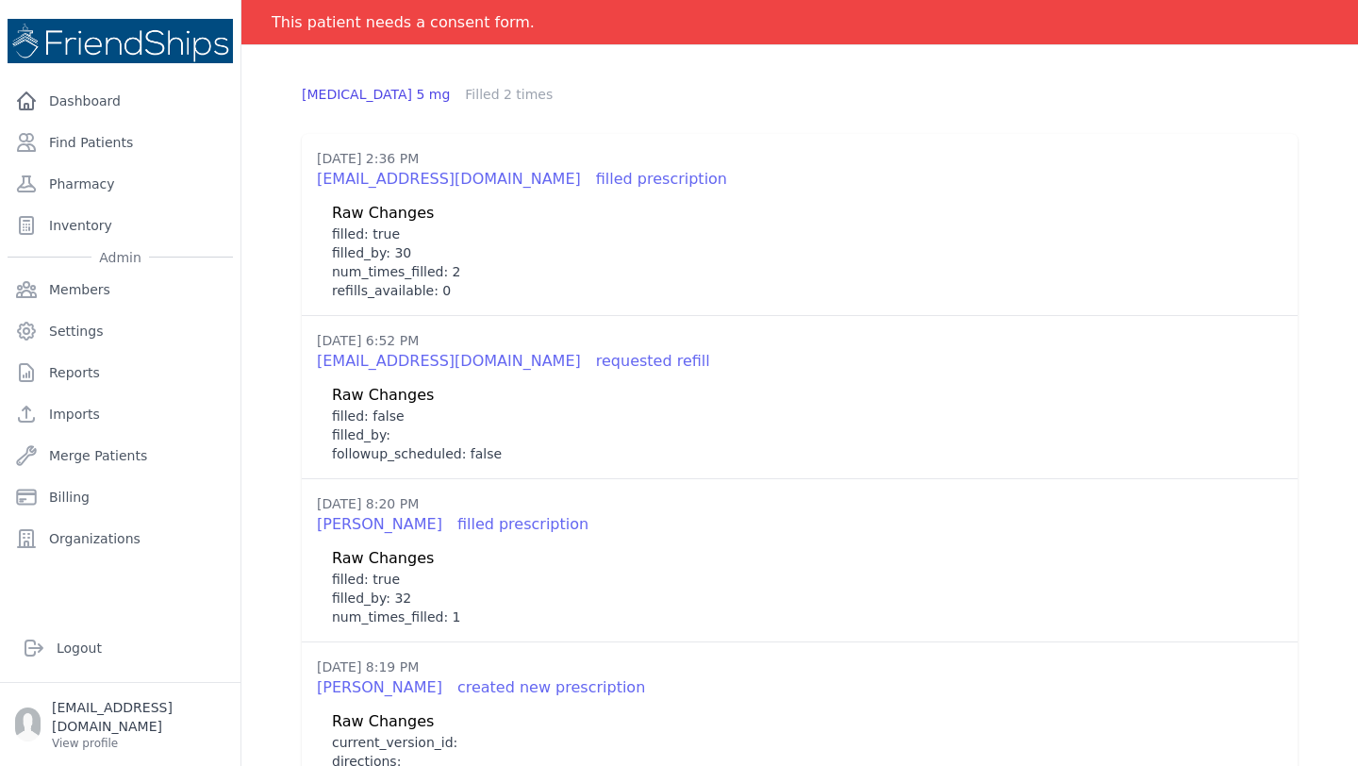
scroll to position [0, 0]
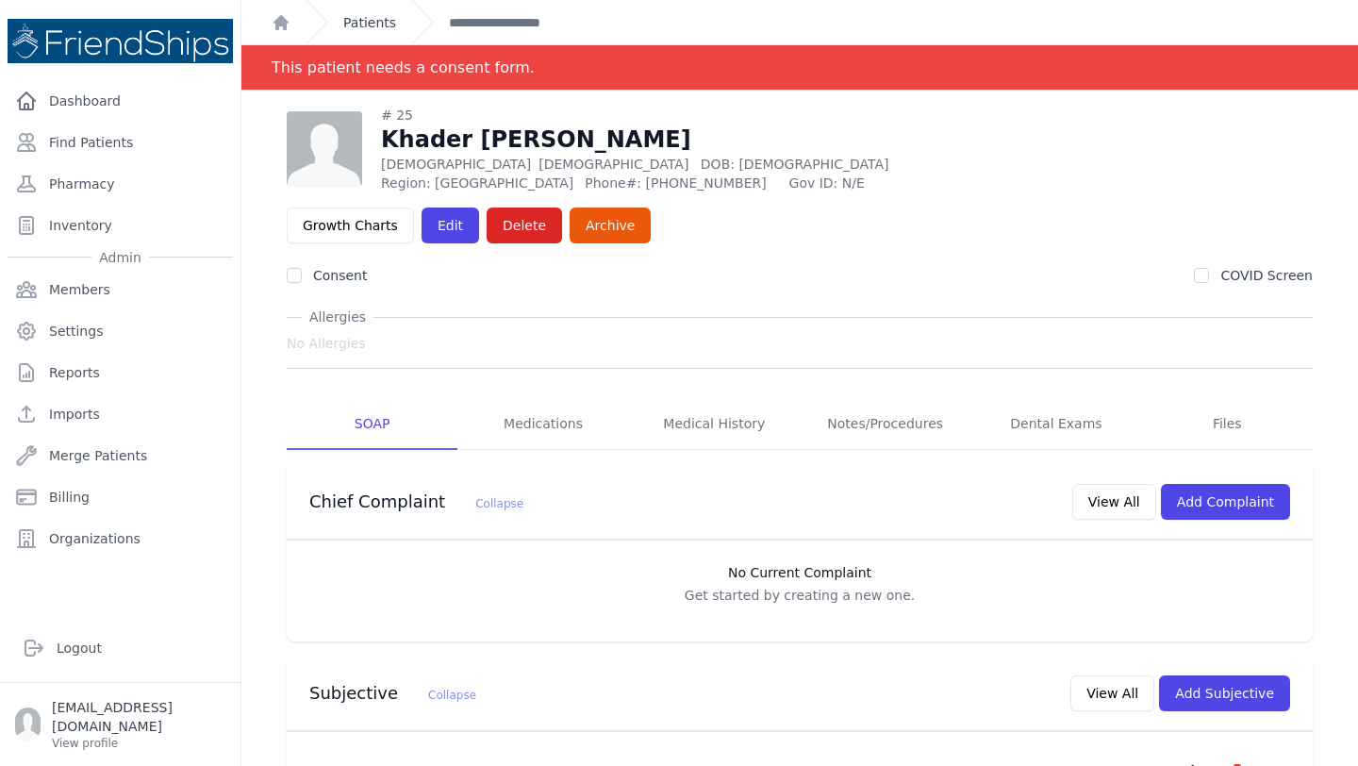
click at [363, 20] on link "Patients" at bounding box center [369, 22] width 53 height 19
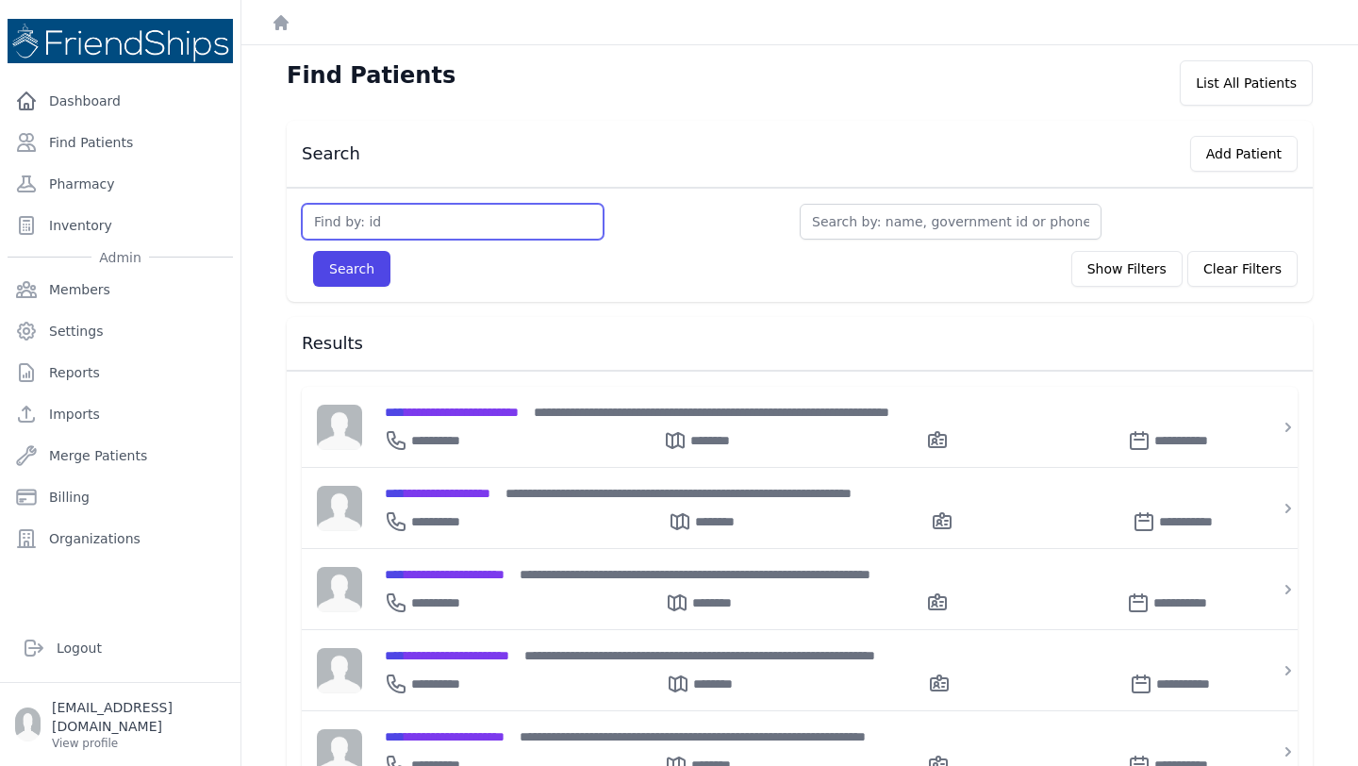
click at [486, 224] on input "text" at bounding box center [453, 222] width 302 height 36
type input "787"
click at [350, 259] on button "Search" at bounding box center [351, 269] width 77 height 36
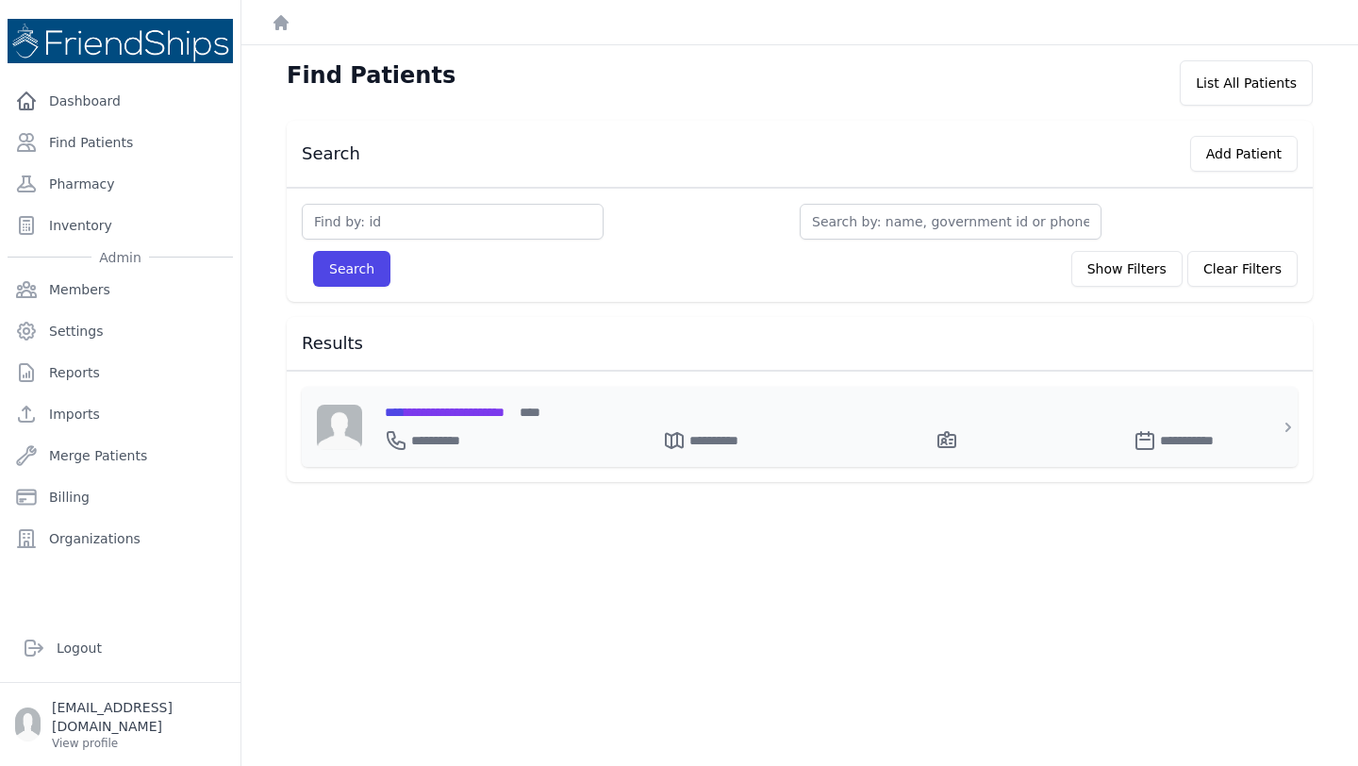
click at [504, 412] on span "**********" at bounding box center [445, 411] width 120 height 13
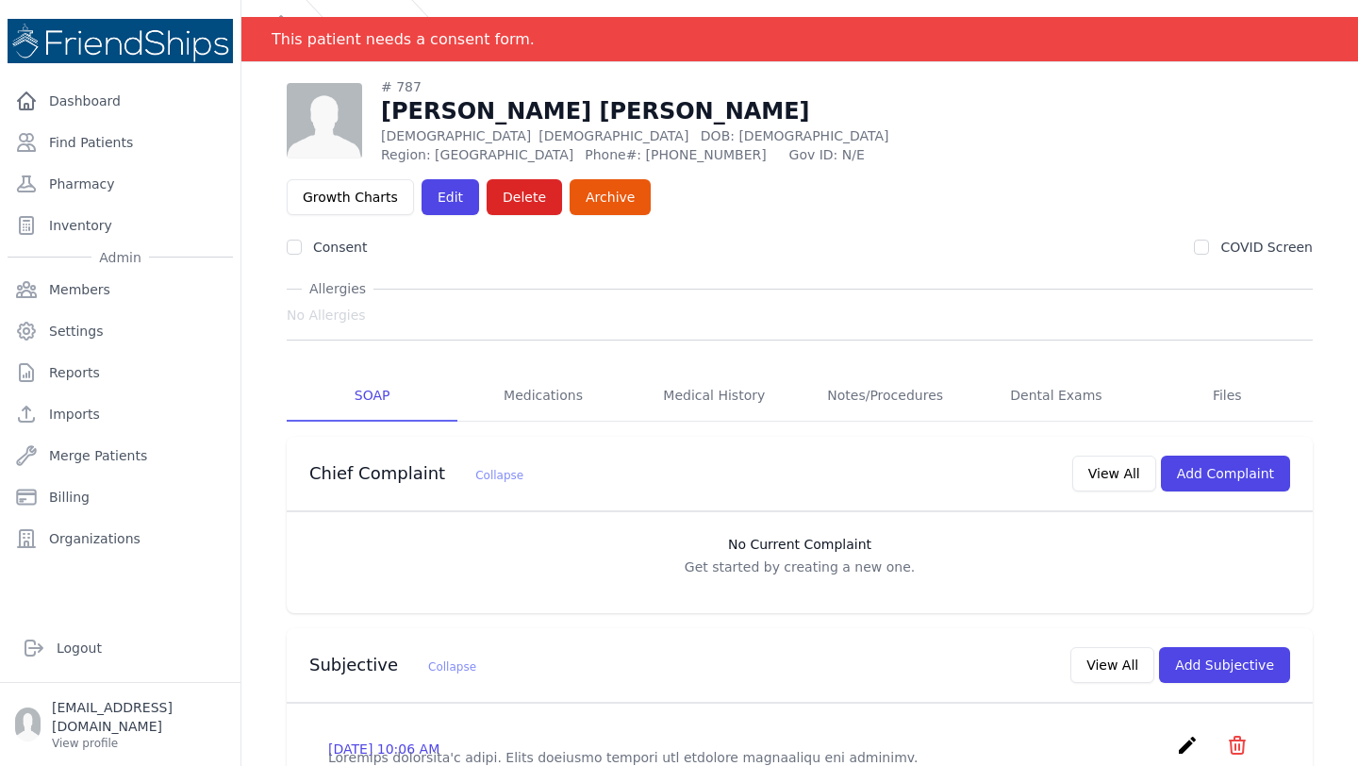
scroll to position [33, 0]
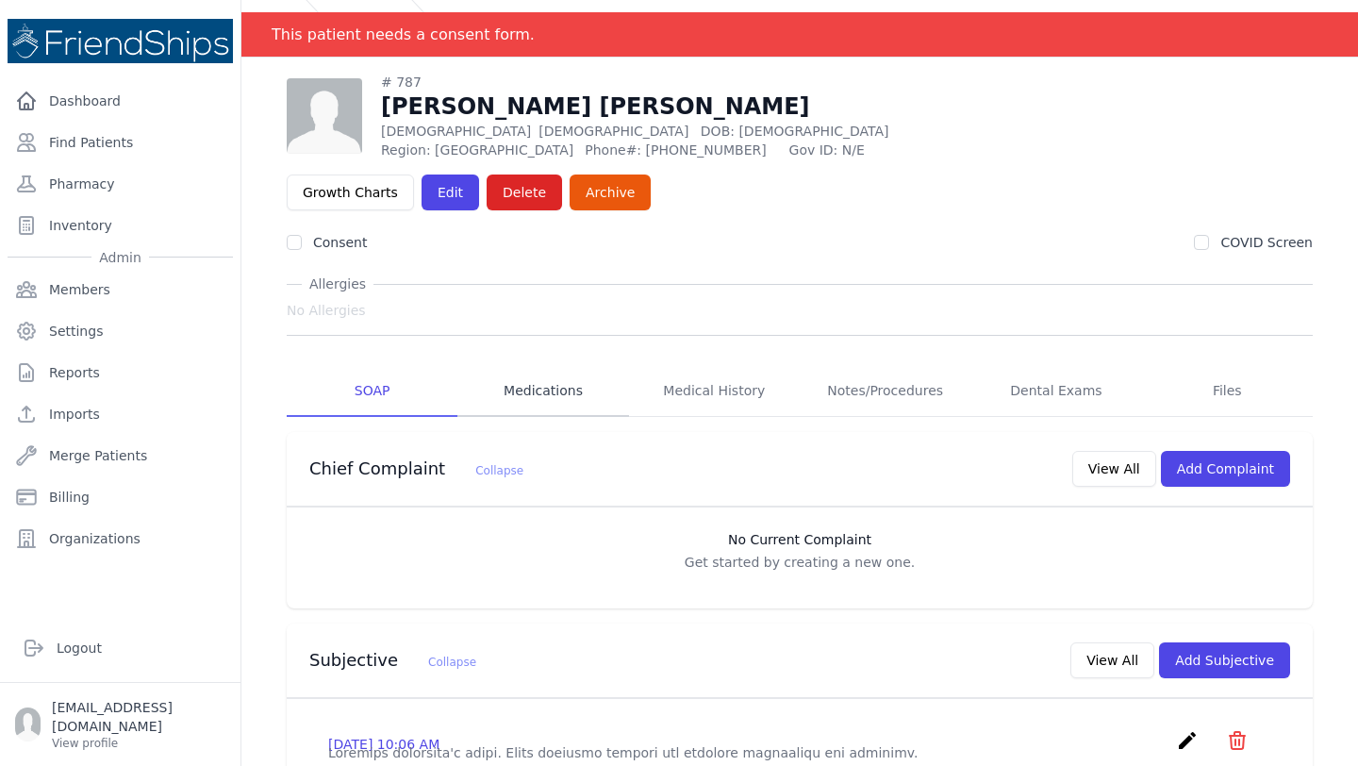
click at [552, 366] on link "Medications" at bounding box center [542, 391] width 171 height 51
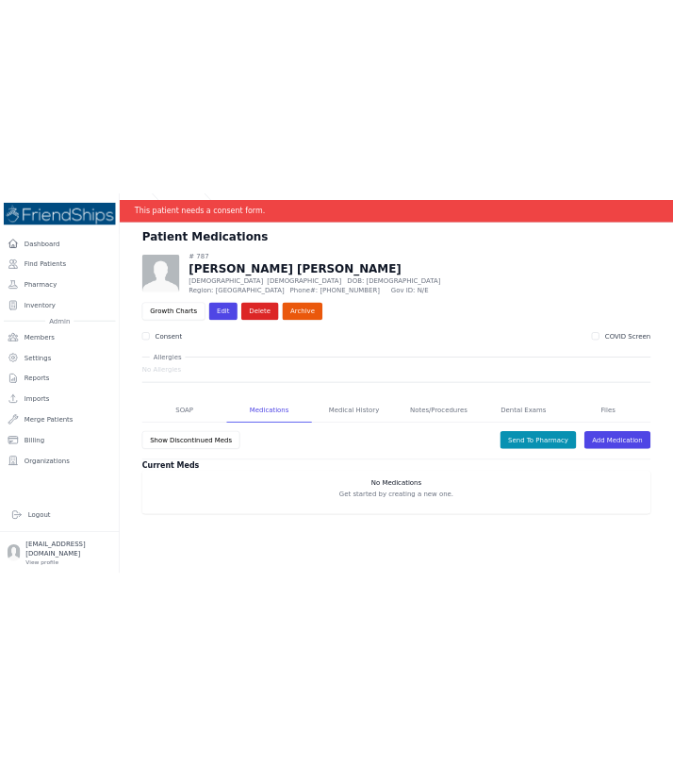
scroll to position [91, 0]
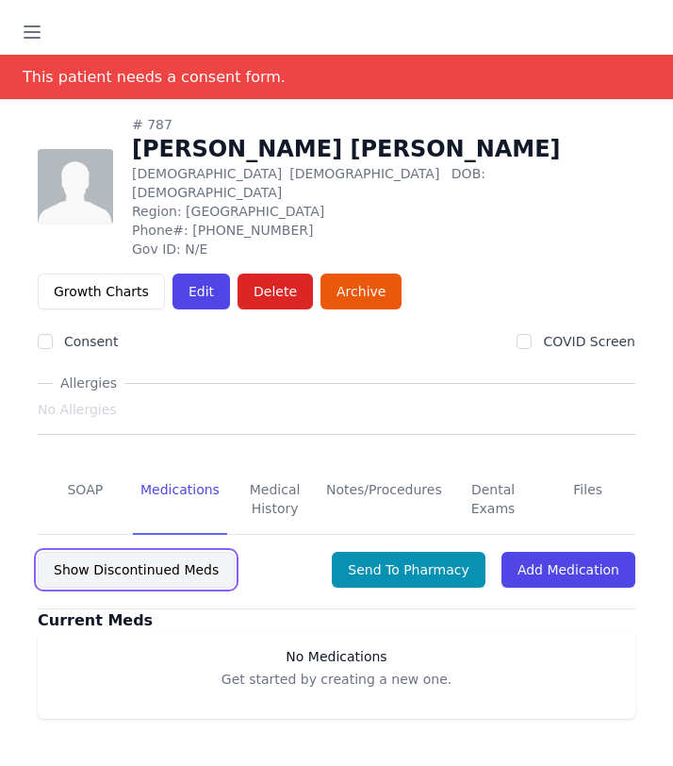
click at [115, 552] on button "Show Discontinued Meds" at bounding box center [136, 570] width 197 height 36
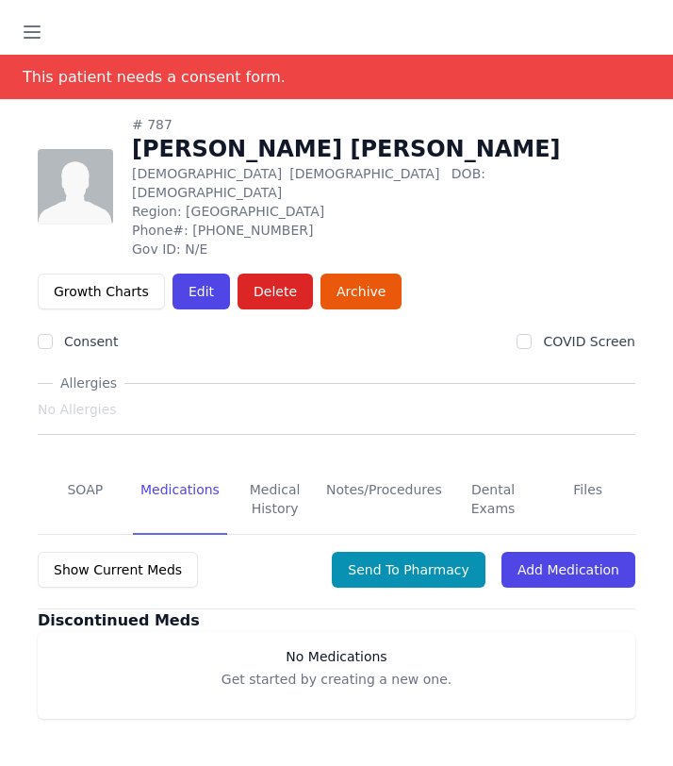
scroll to position [118, 0]
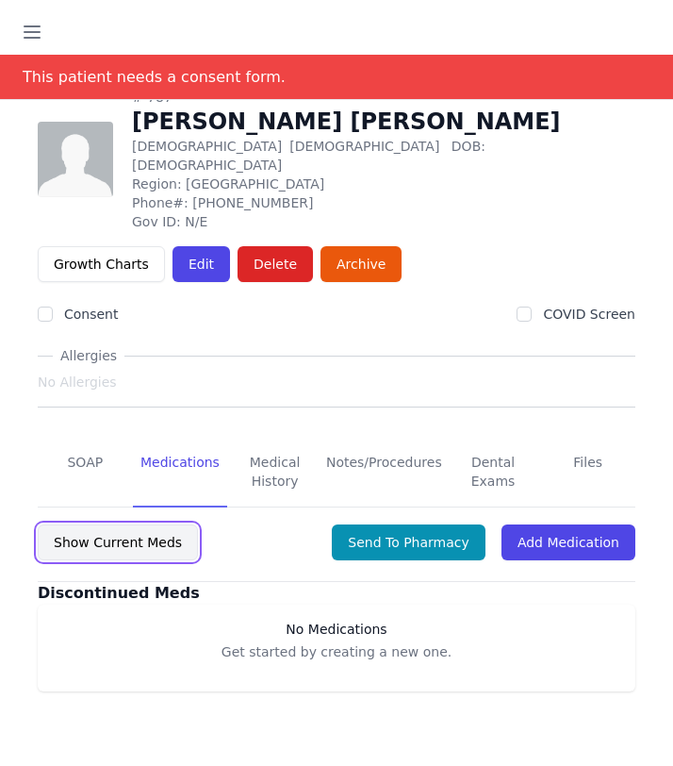
click at [127, 537] on button "Show Current Meds" at bounding box center [118, 542] width 160 height 36
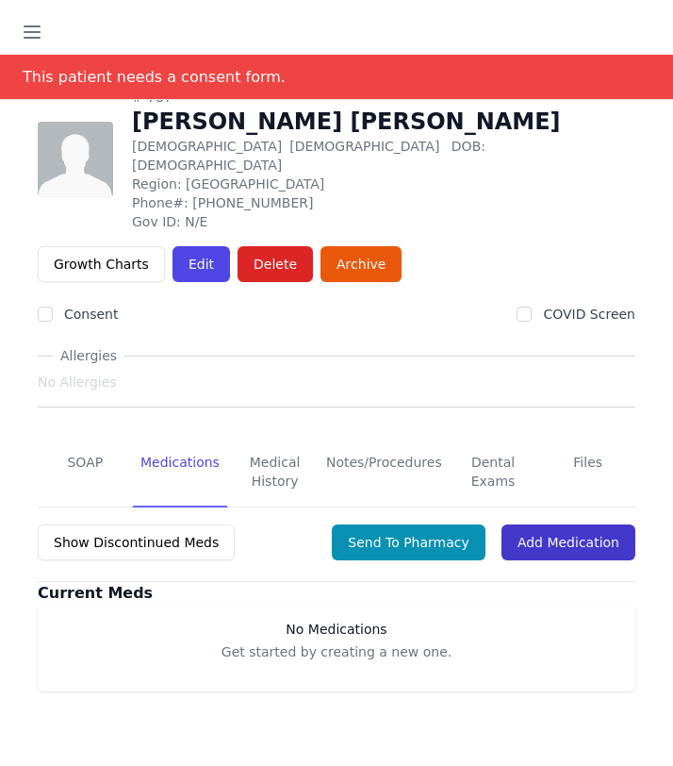
click at [572, 524] on link "Add Medication" at bounding box center [569, 542] width 134 height 36
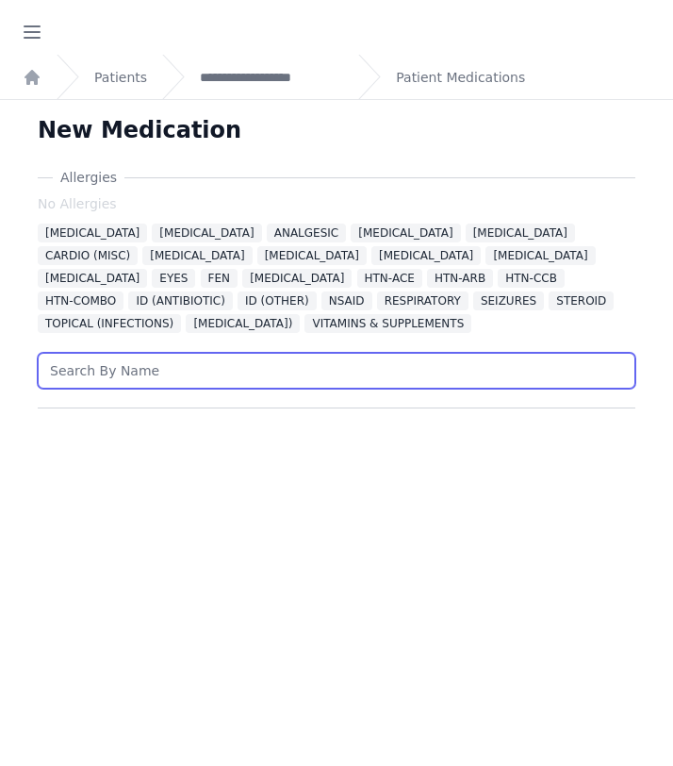
click at [157, 363] on input "text" at bounding box center [337, 371] width 598 height 36
type input "n"
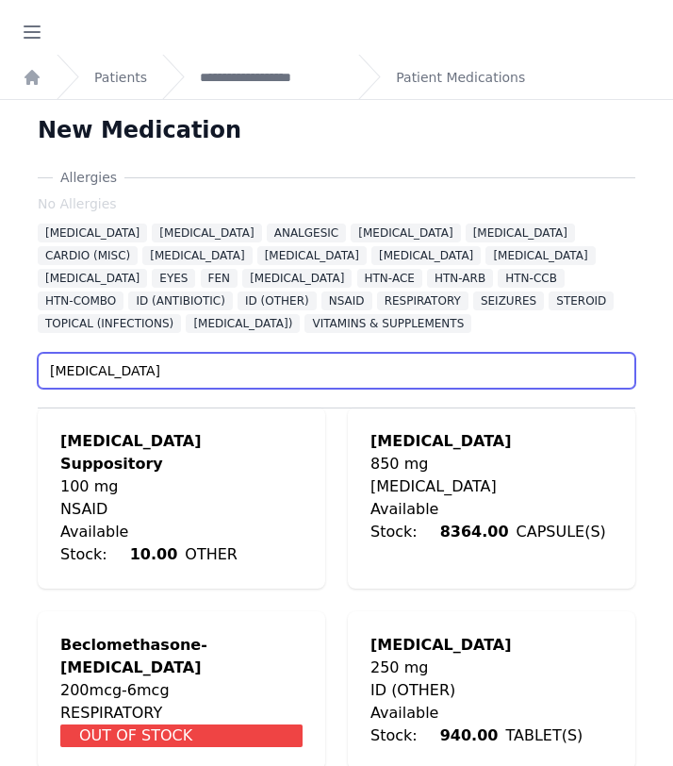
type input "metformin"
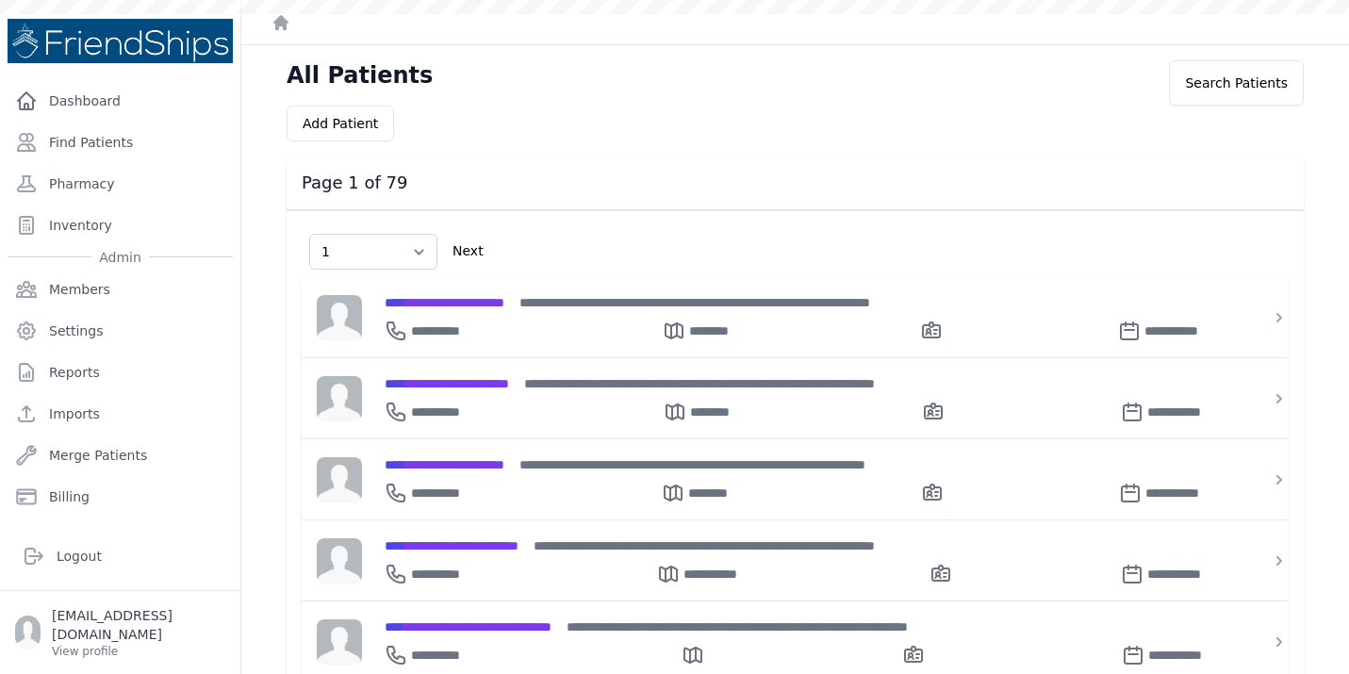
select select "1"
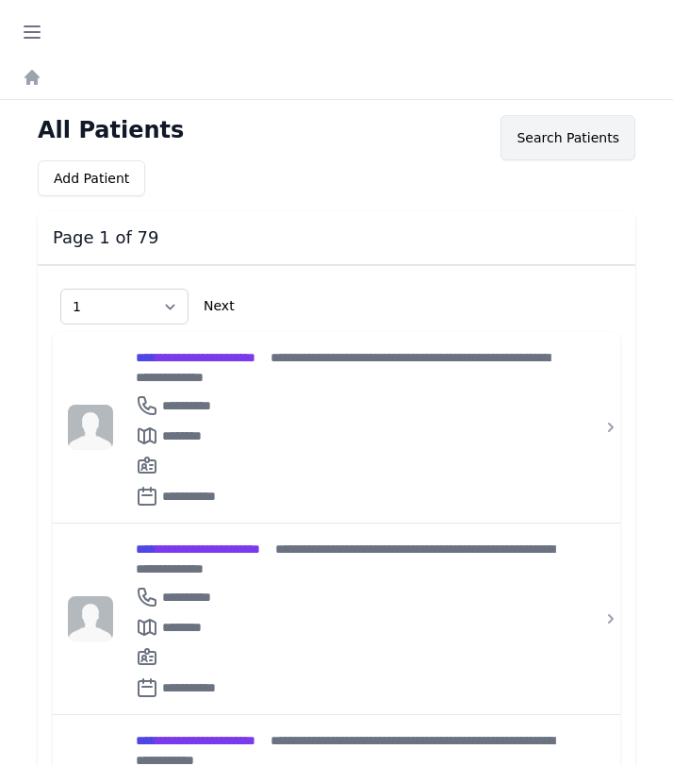
click at [555, 123] on div "Search Patients" at bounding box center [568, 137] width 135 height 45
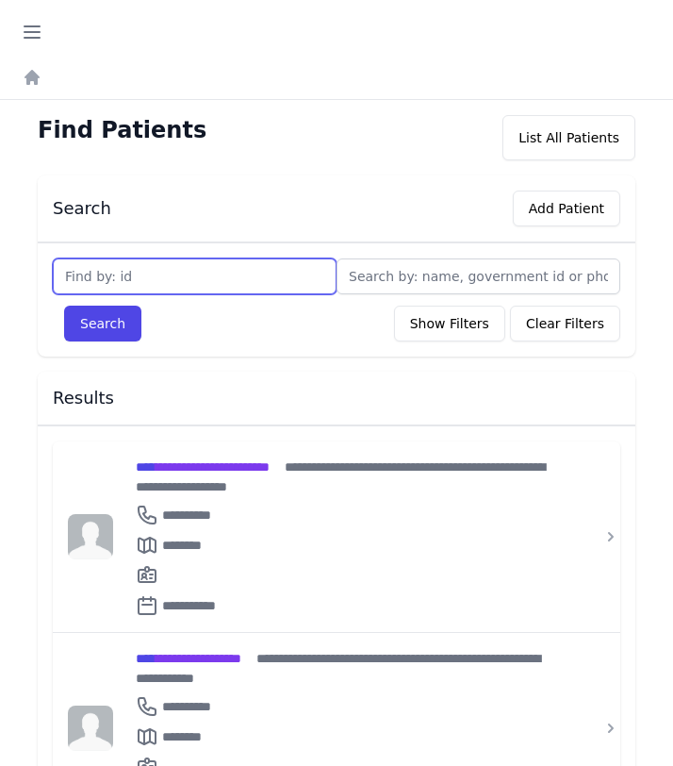
click at [117, 260] on input "text" at bounding box center [195, 276] width 284 height 36
type input "787"
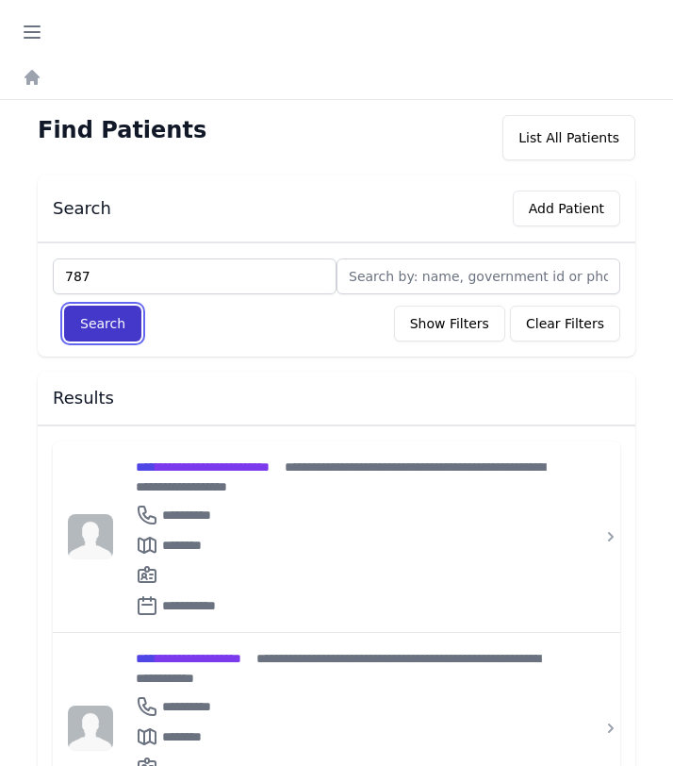
click at [125, 333] on button "Search" at bounding box center [102, 323] width 77 height 36
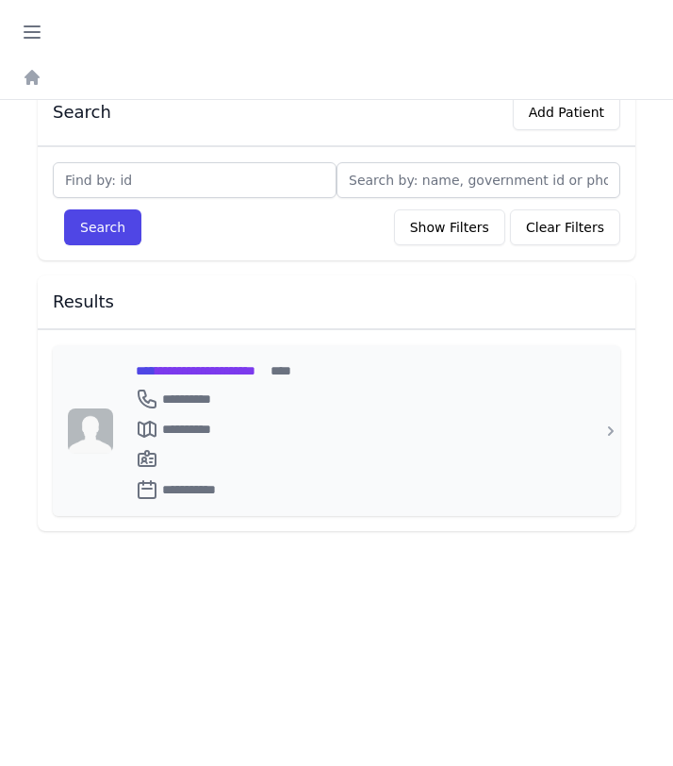
scroll to position [97, 0]
click at [248, 387] on div "**********" at bounding box center [348, 398] width 424 height 23
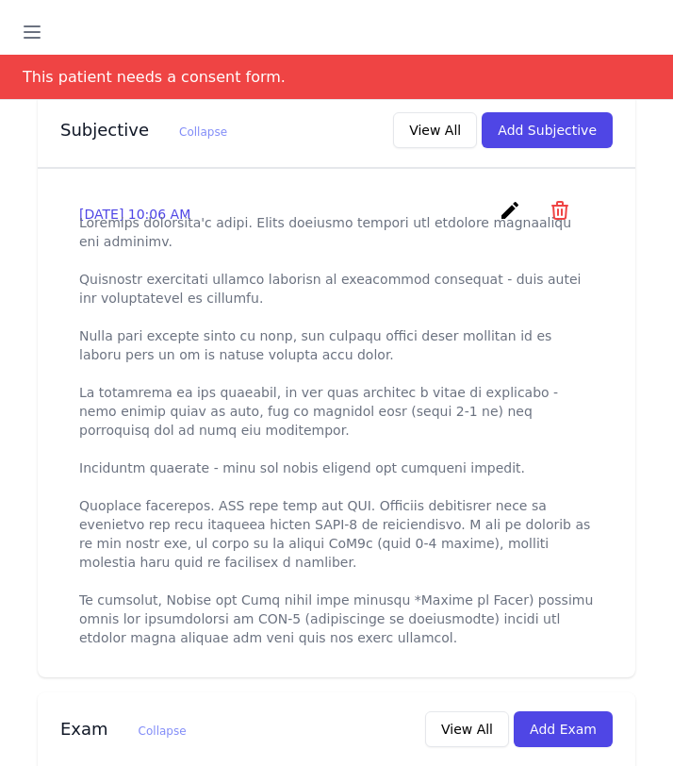
scroll to position [680, 0]
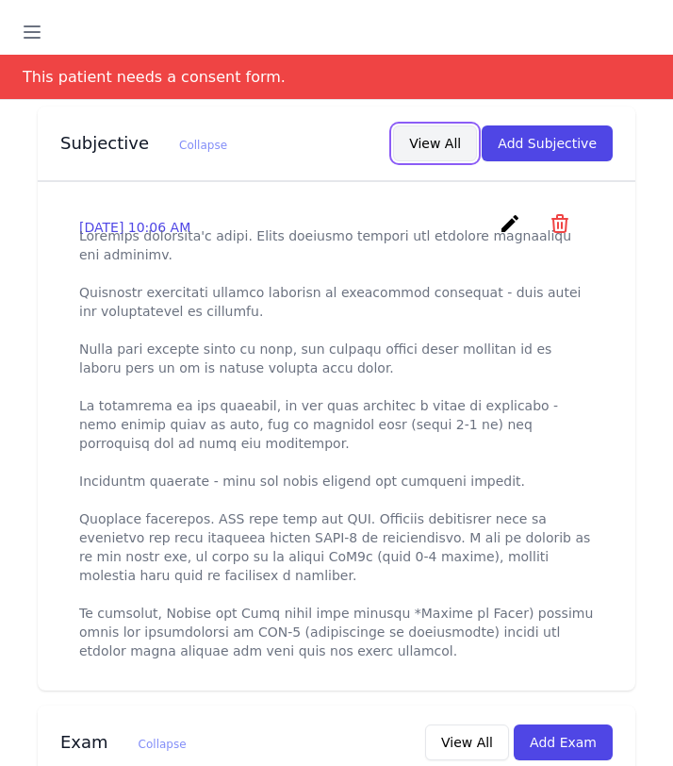
click at [411, 129] on button "View All" at bounding box center [435, 143] width 84 height 36
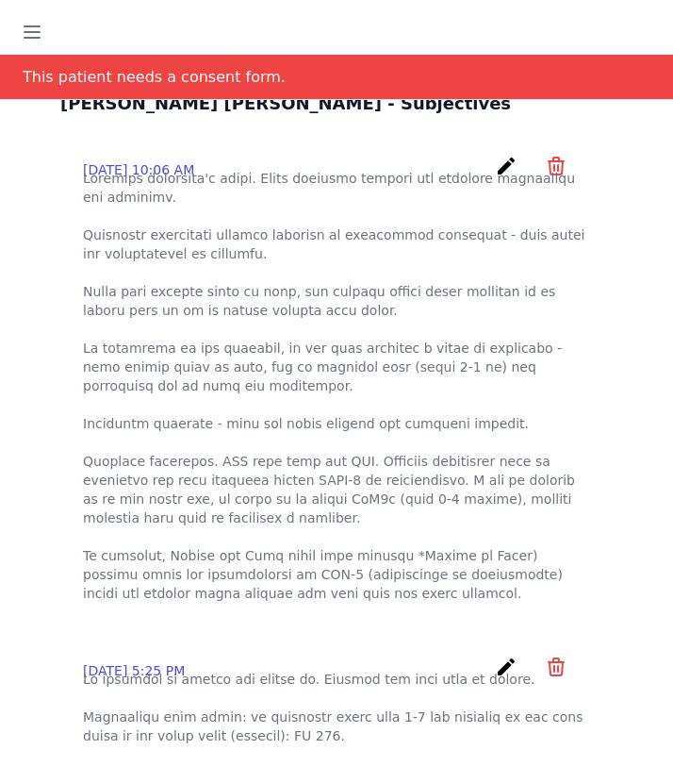
scroll to position [0, 0]
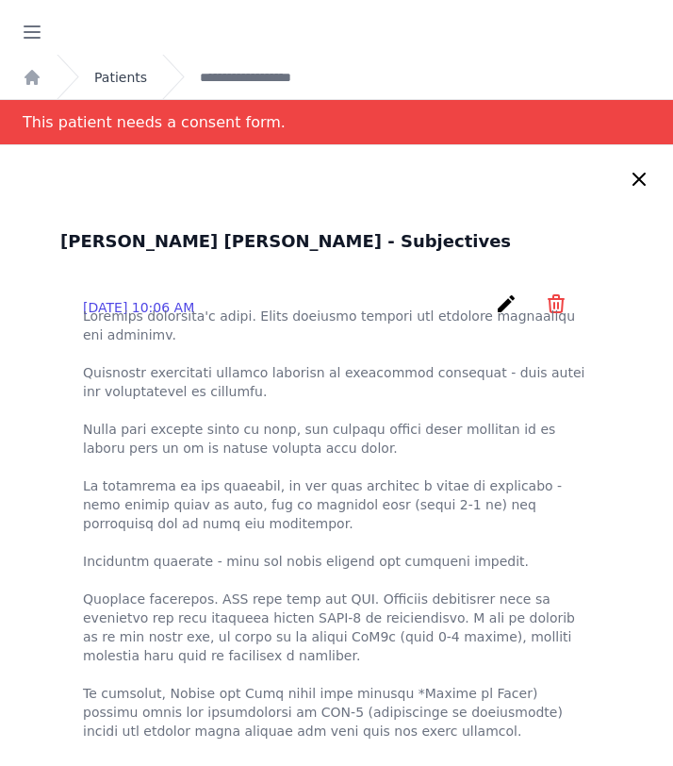
click at [126, 84] on link "Patients" at bounding box center [120, 77] width 53 height 19
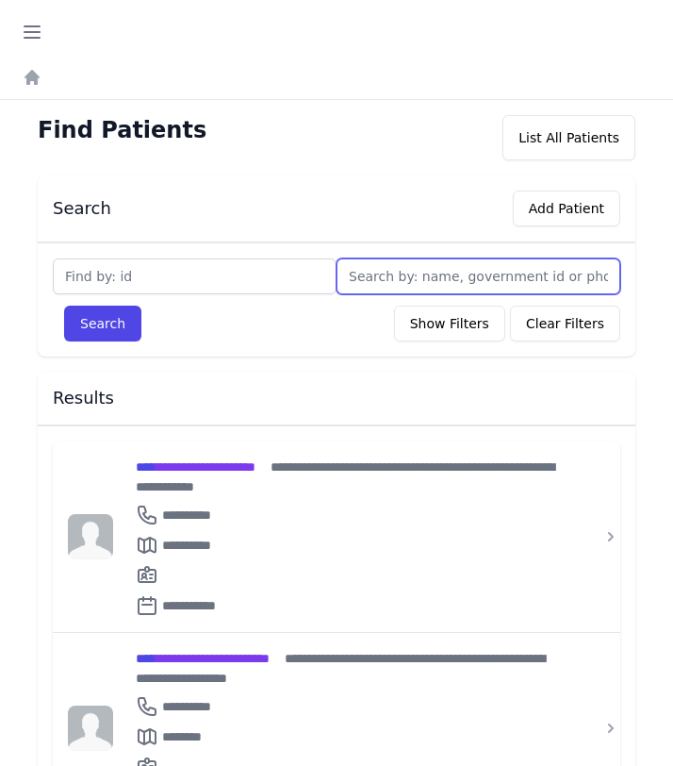
click at [393, 271] on input "text" at bounding box center [479, 276] width 284 height 36
click at [286, 379] on div "Results" at bounding box center [329, 394] width 583 height 30
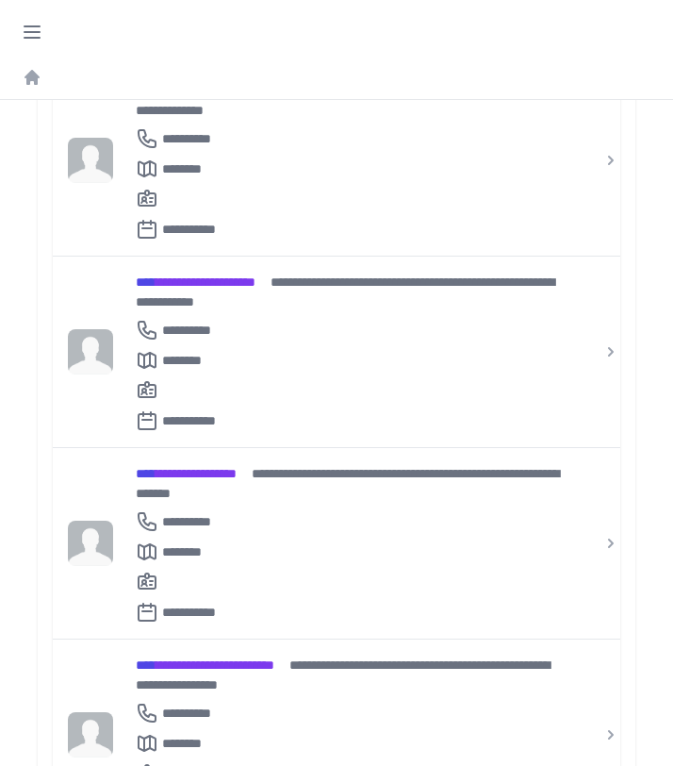
scroll to position [1143, 0]
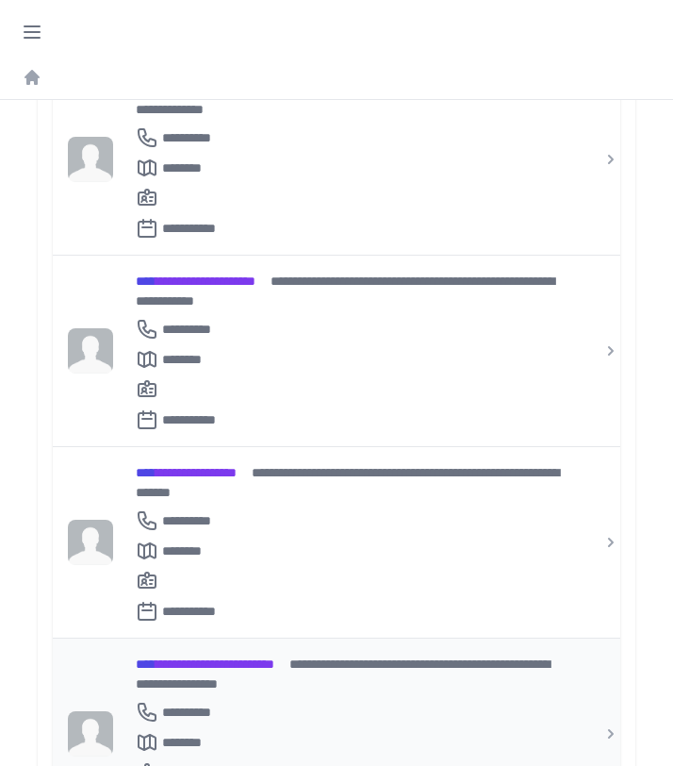
click at [253, 657] on span "**********" at bounding box center [205, 663] width 139 height 13
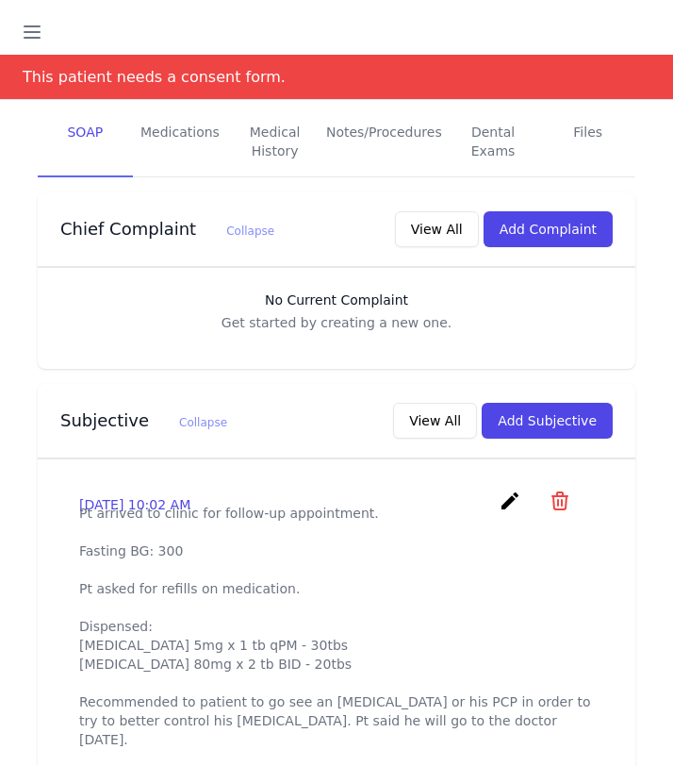
scroll to position [625, 0]
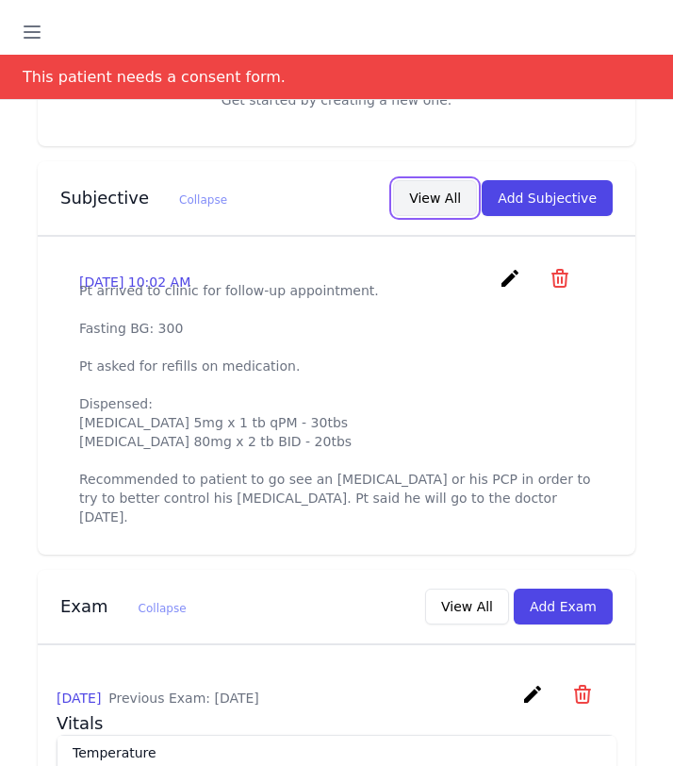
click at [448, 182] on button "View All" at bounding box center [435, 198] width 84 height 36
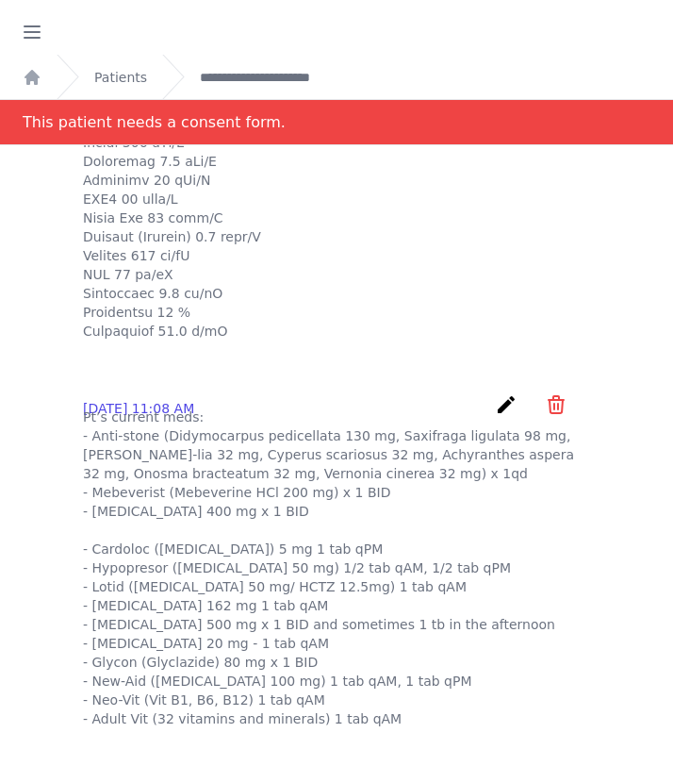
scroll to position [0, 0]
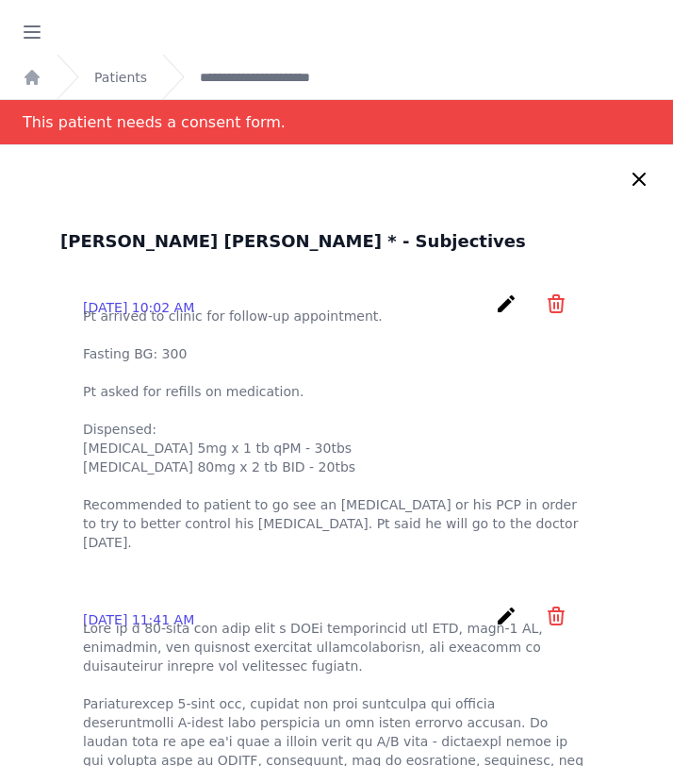
click at [634, 173] on icon at bounding box center [639, 178] width 11 height 11
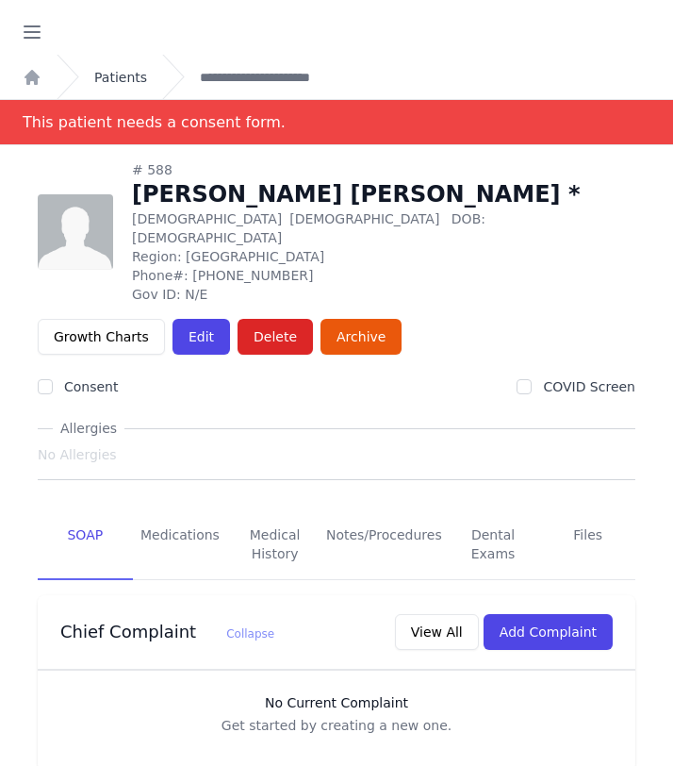
click at [107, 80] on link "Patients" at bounding box center [120, 77] width 53 height 19
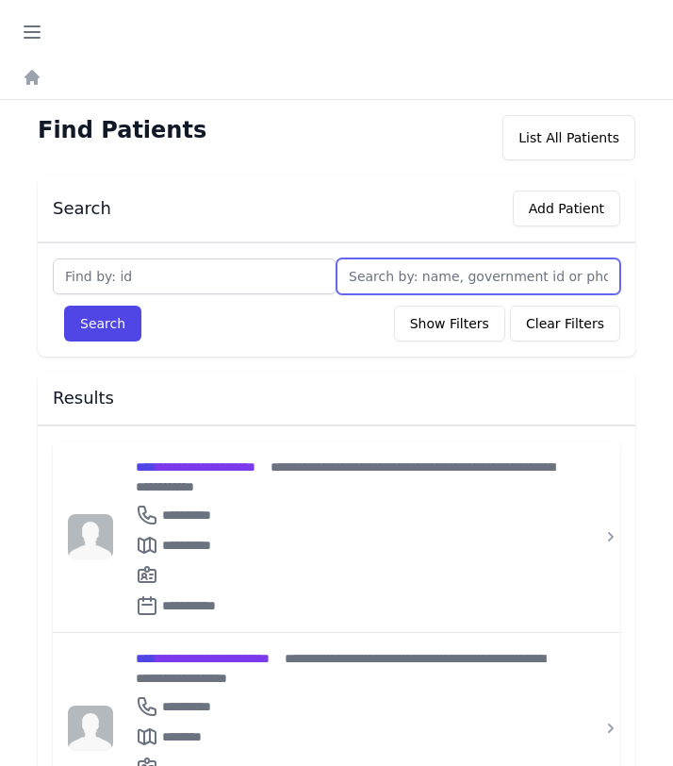
click at [383, 279] on input "text" at bounding box center [479, 276] width 284 height 36
type input "ima"
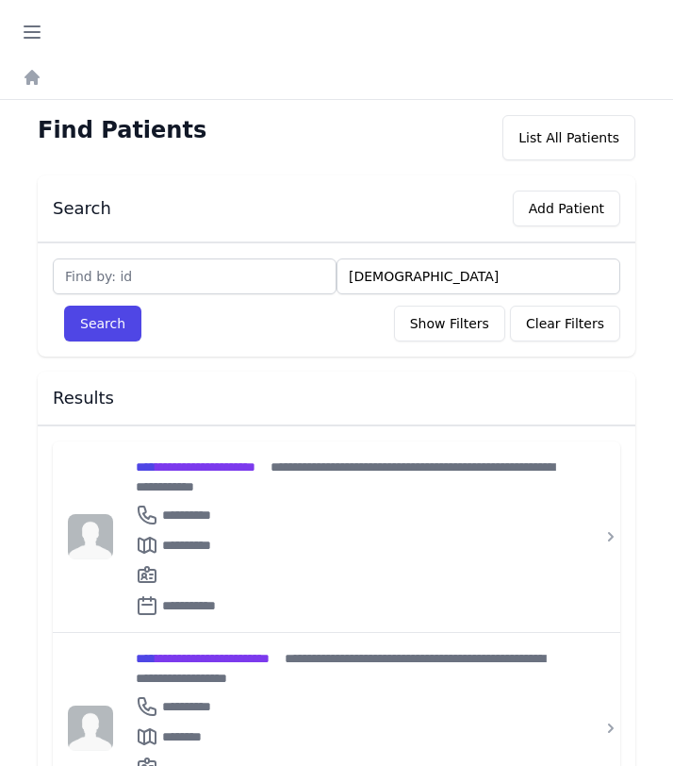
type input "iman"
click at [64, 305] on button "Search" at bounding box center [102, 323] width 77 height 36
click at [278, 450] on div "**********" at bounding box center [348, 536] width 470 height 190
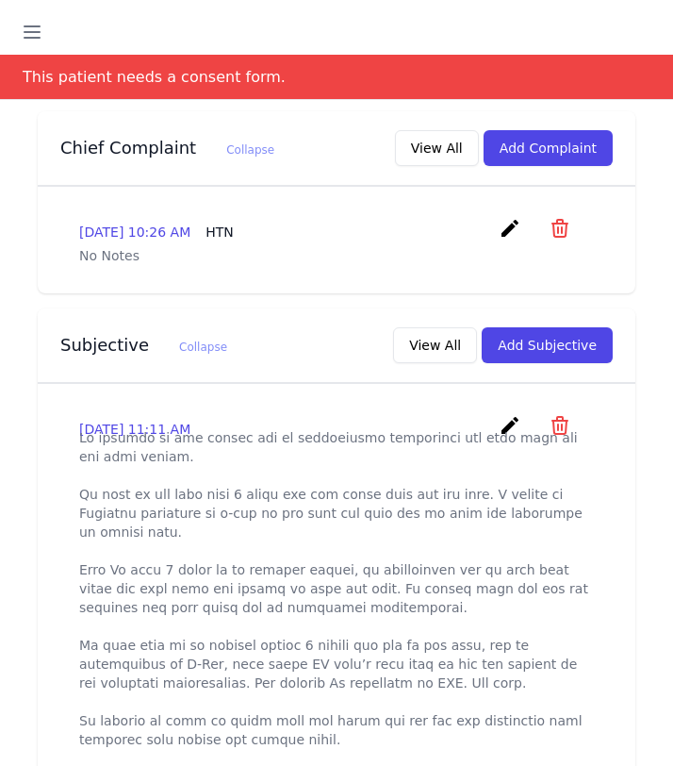
scroll to position [452, 0]
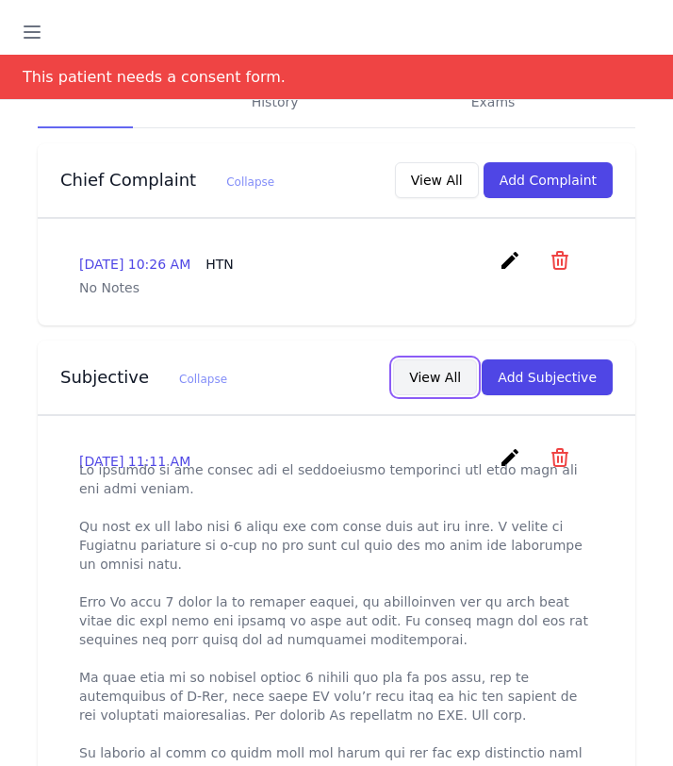
click at [438, 369] on button "View All" at bounding box center [435, 377] width 84 height 36
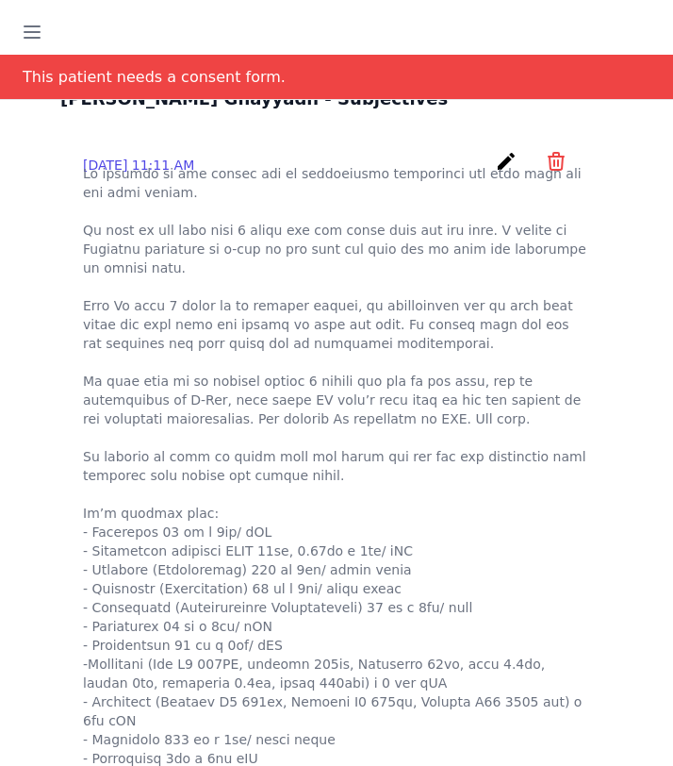
scroll to position [0, 0]
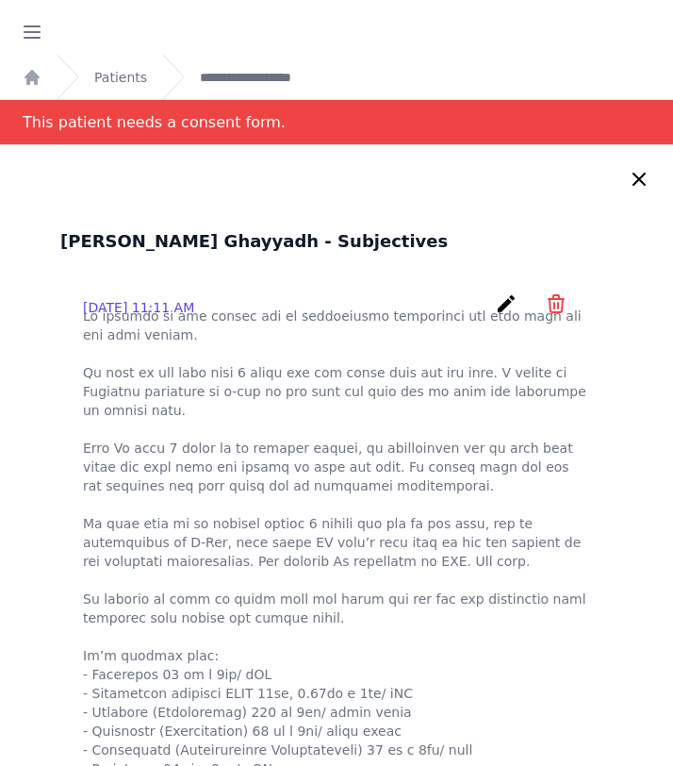
click at [637, 182] on icon at bounding box center [639, 179] width 23 height 23
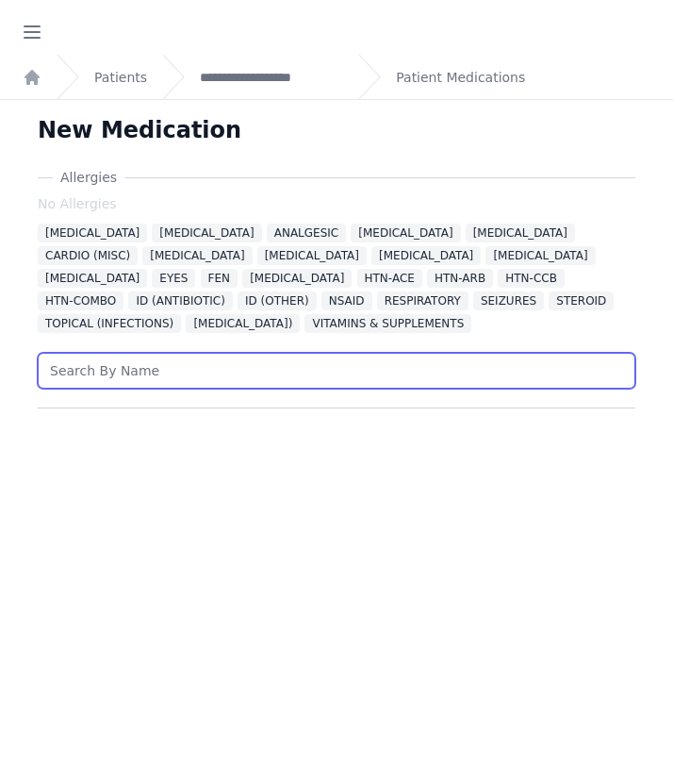
click at [195, 367] on input "text" at bounding box center [337, 371] width 598 height 36
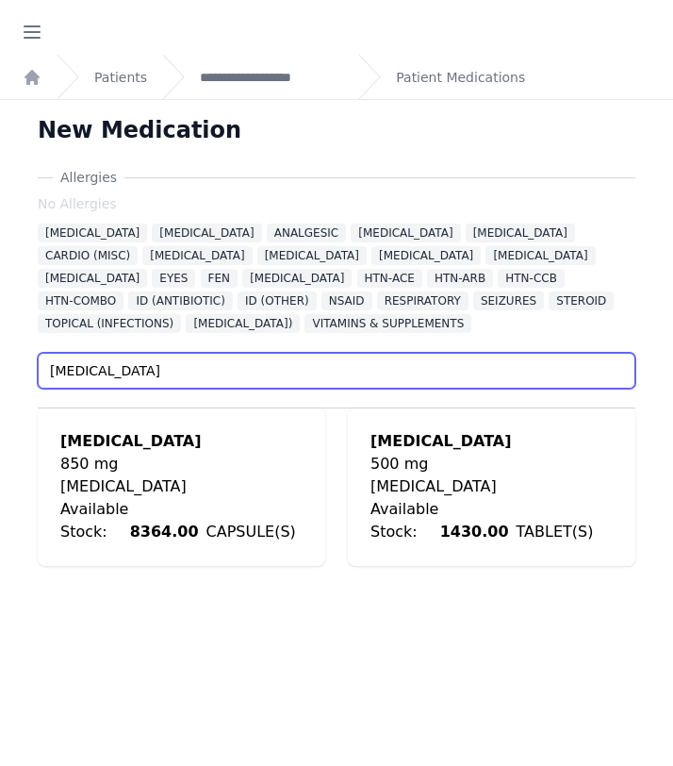
type input "[MEDICAL_DATA]"
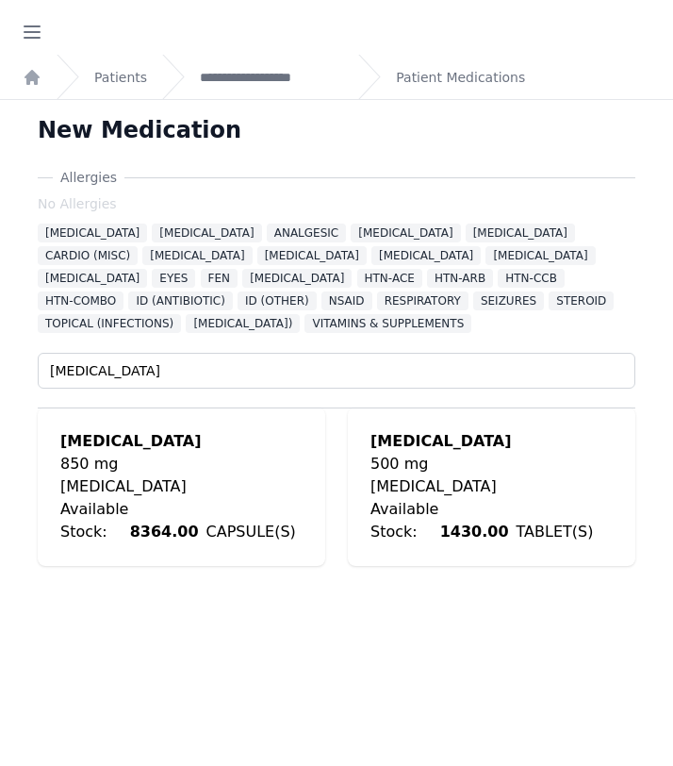
click at [428, 447] on div "[MEDICAL_DATA]" at bounding box center [492, 441] width 242 height 23
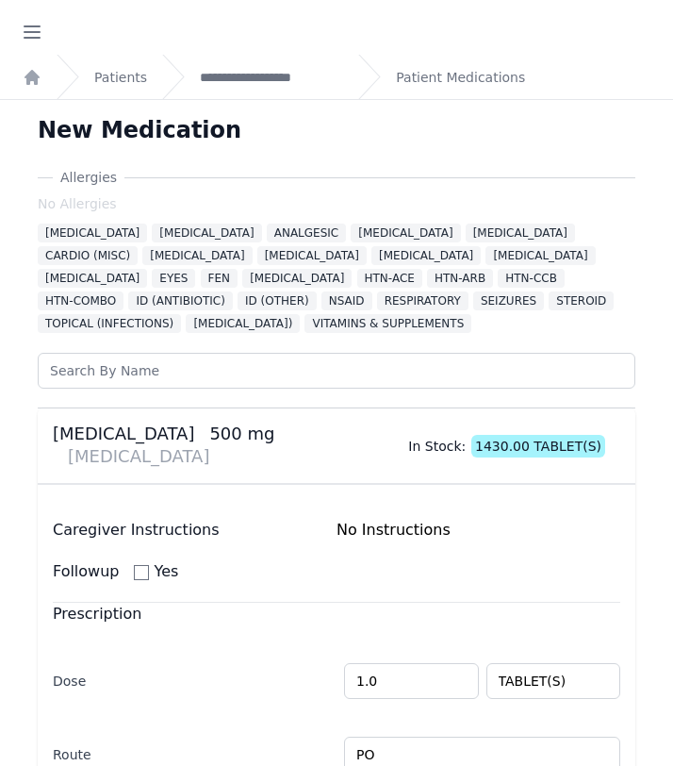
scroll to position [469, 0]
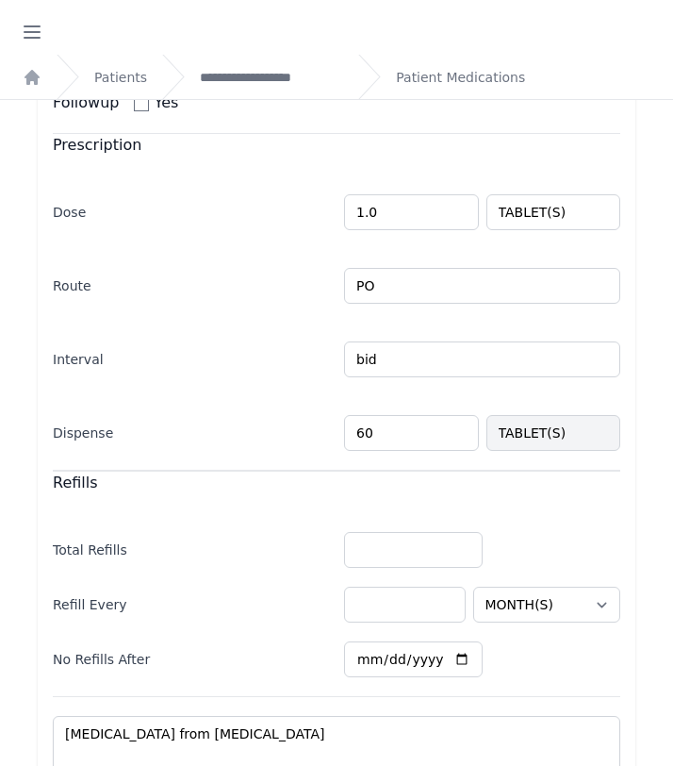
click at [383, 415] on input "60" at bounding box center [411, 433] width 135 height 36
type input "6"
type input "1"
type input "2"
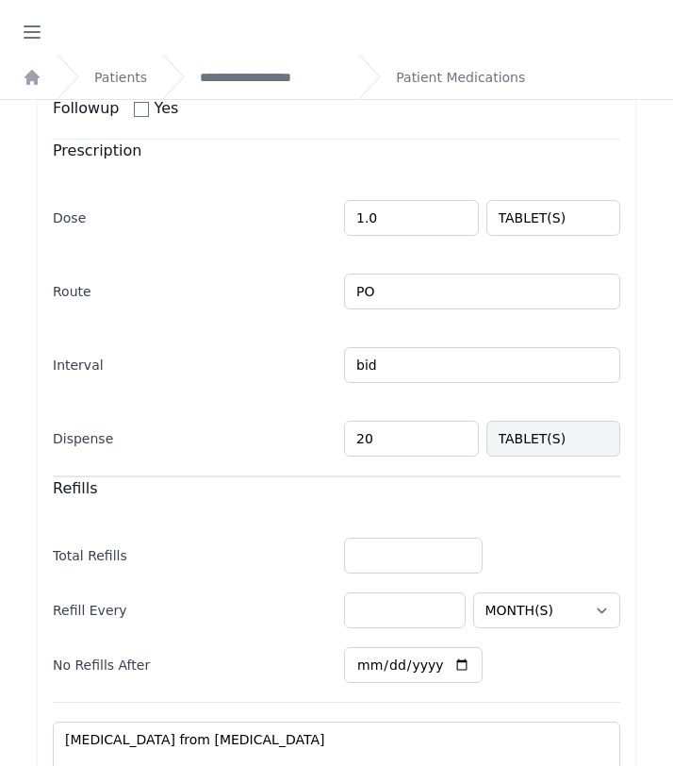
scroll to position [465, 0]
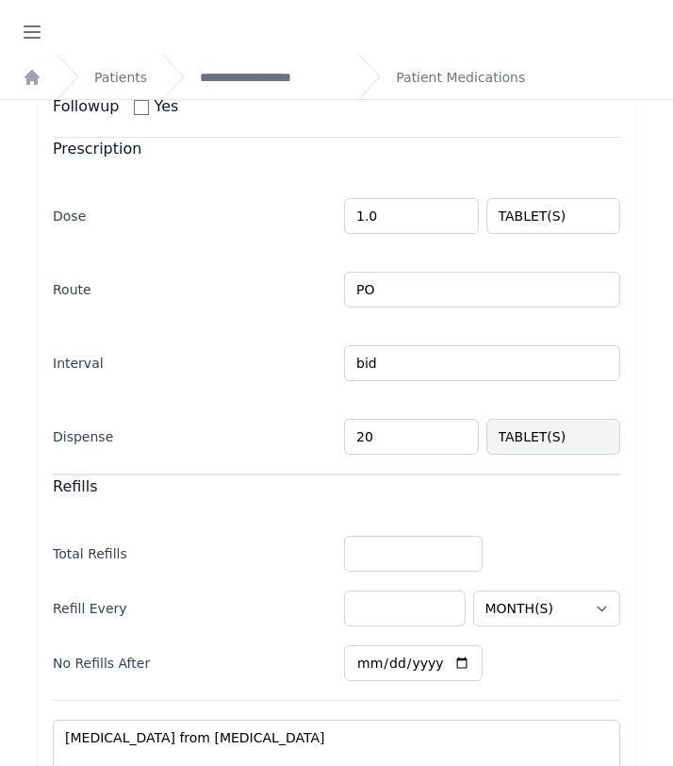
type input "20"
click at [642, 651] on div "Allergies No Allergies ALLERGIES ALPHA 1 BLOCKER ANALGESIC ANTICOAGULANT BETA B…" at bounding box center [336, 348] width 643 height 1290
select select "MONTH(S)"
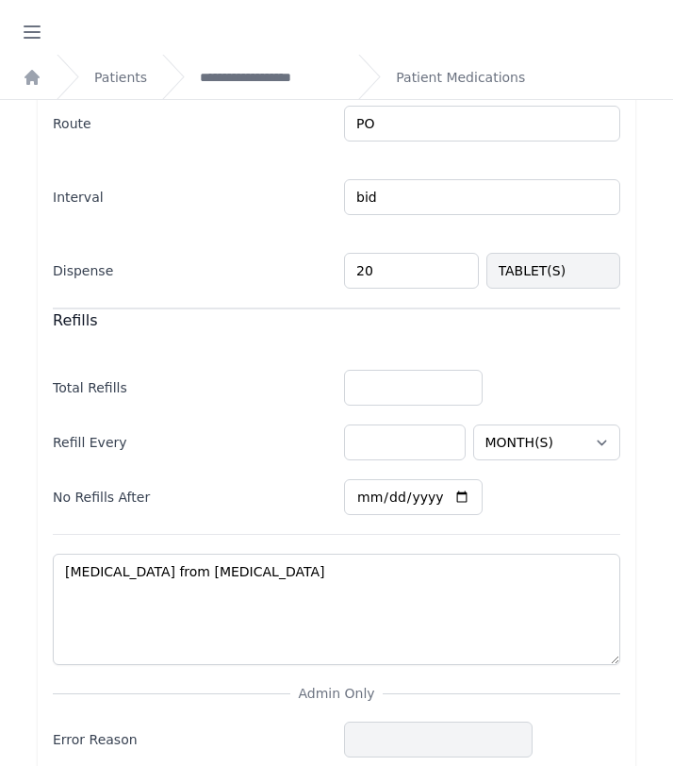
scroll to position [684, 0]
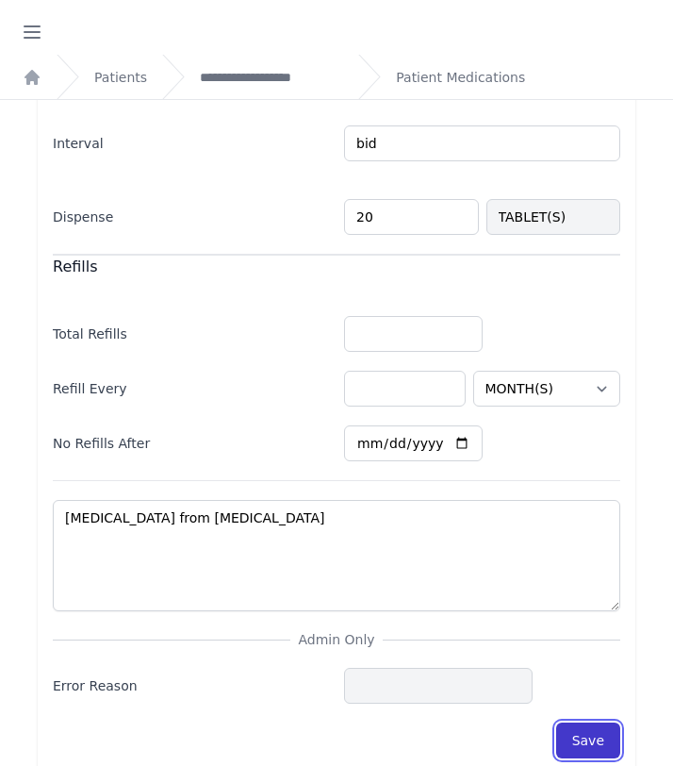
click at [595, 722] on button "Save" at bounding box center [588, 740] width 64 height 36
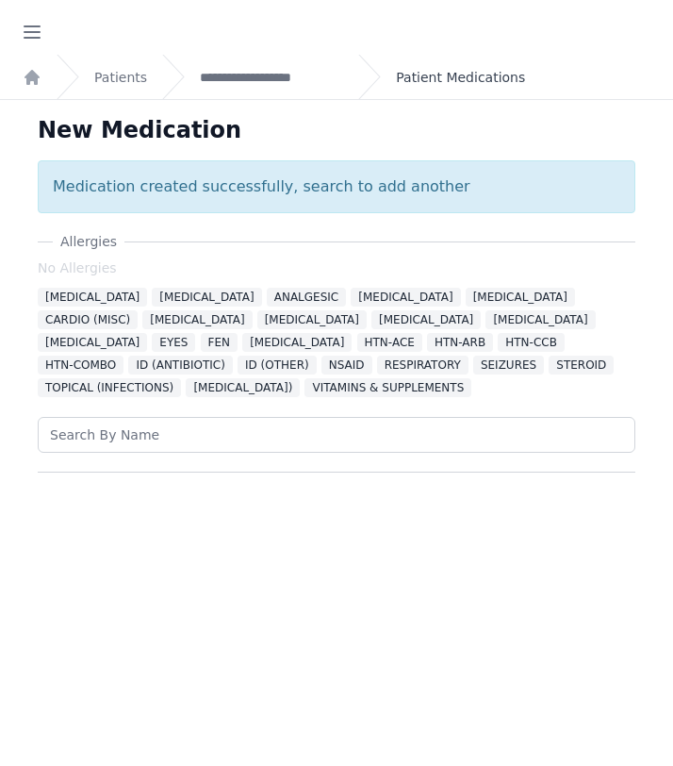
click at [462, 76] on link "Patient Medications" at bounding box center [460, 77] width 129 height 19
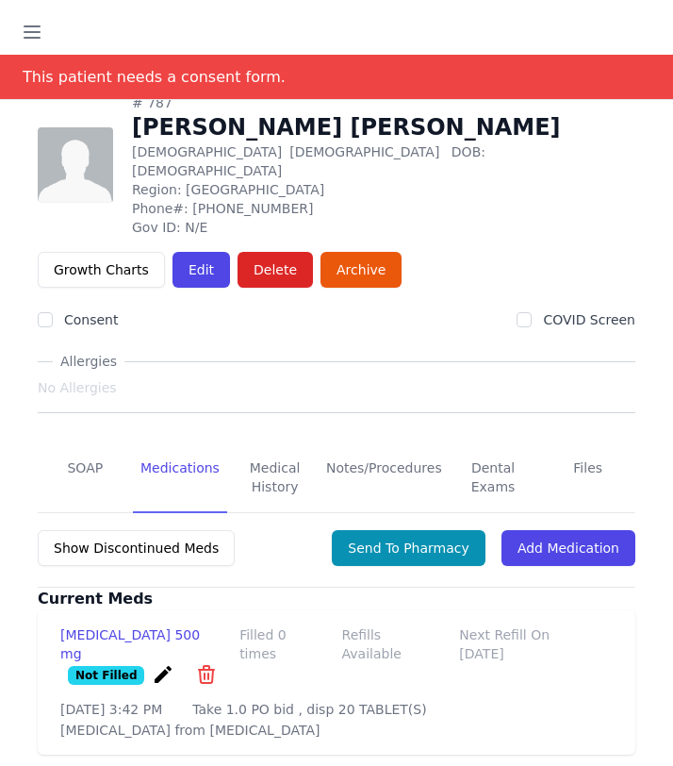
scroll to position [145, 0]
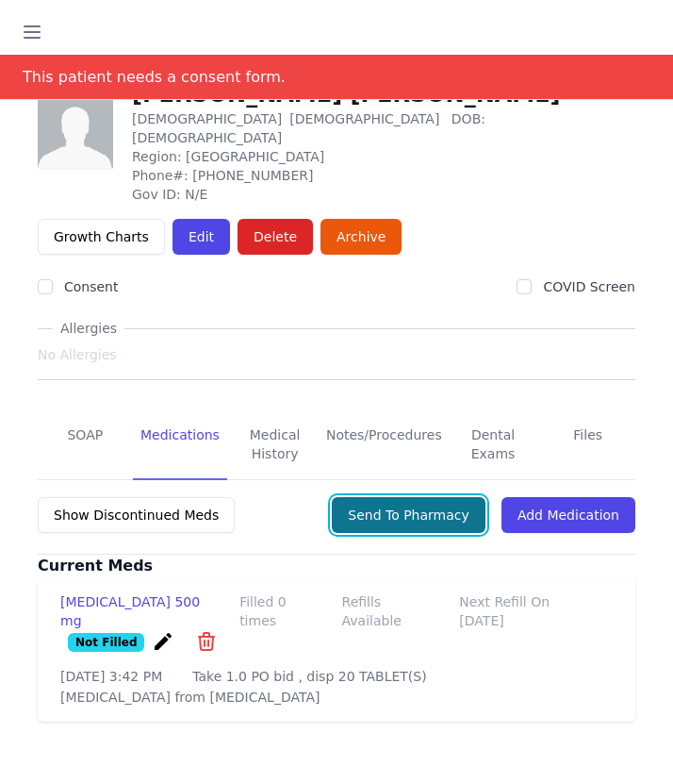
click at [409, 497] on button "Send To Pharmacy" at bounding box center [409, 515] width 154 height 36
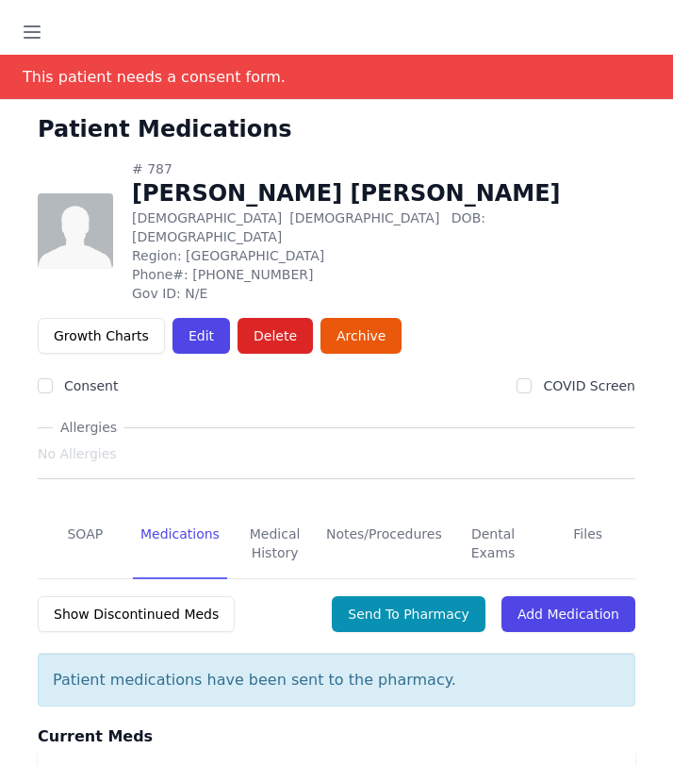
scroll to position [0, 0]
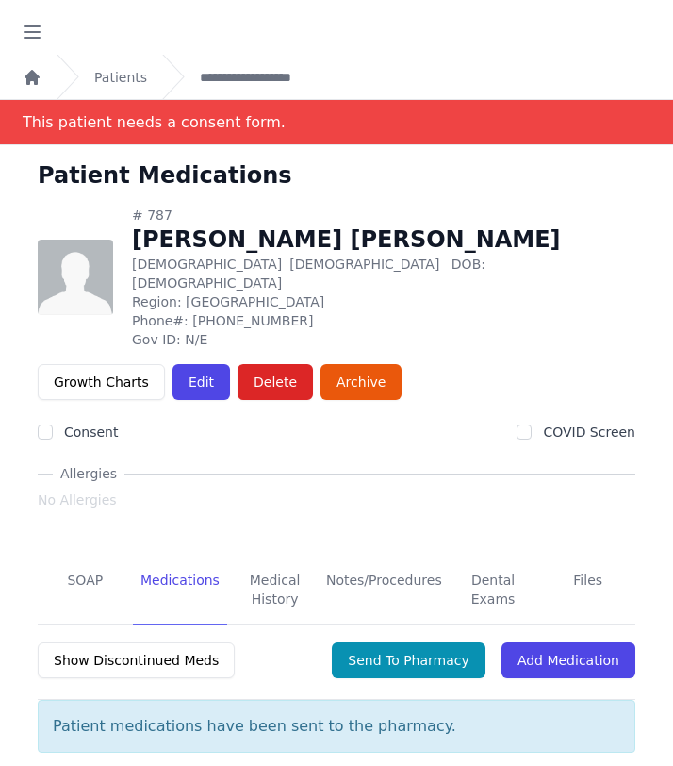
click at [34, 73] on icon "Breadcrumb" at bounding box center [32, 77] width 15 height 15
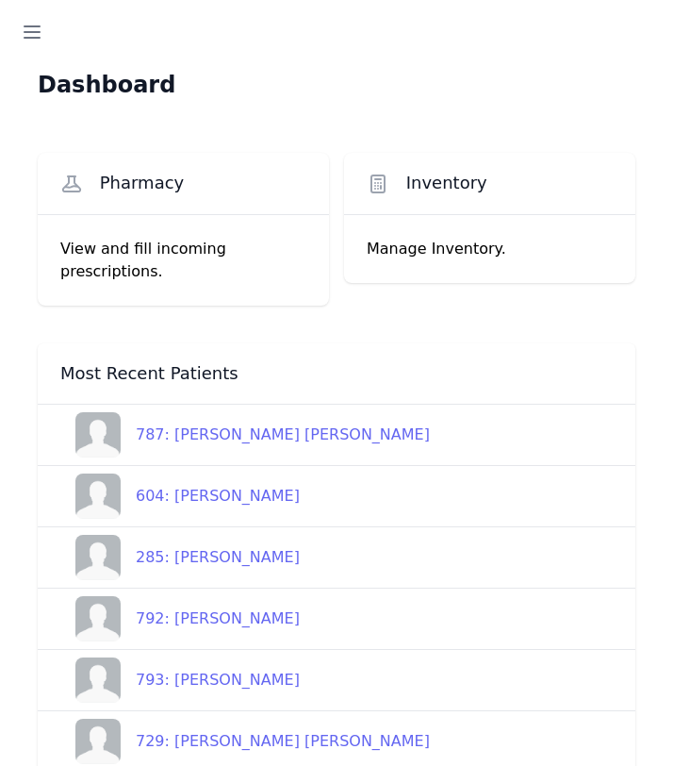
click at [149, 188] on span "Pharmacy" at bounding box center [142, 183] width 85 height 23
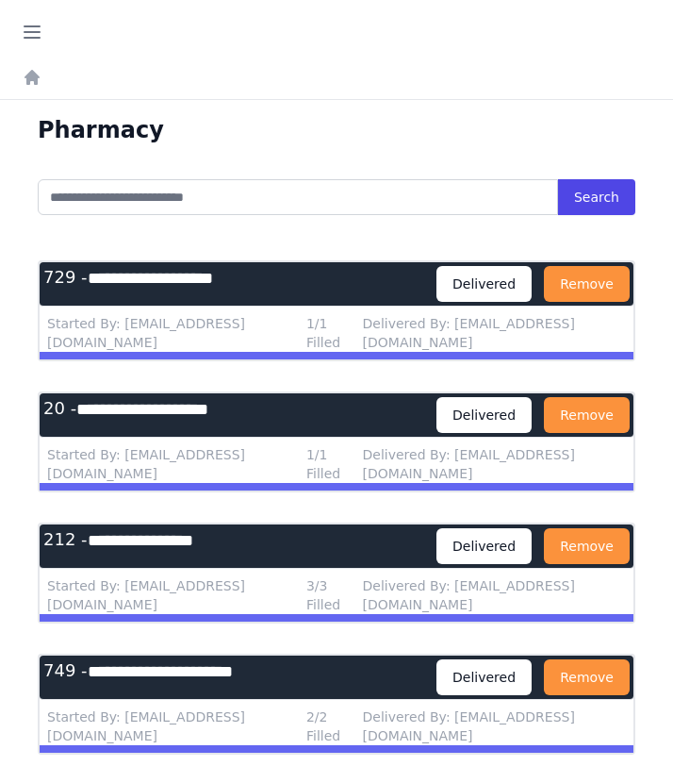
click at [318, 318] on div "1/1 Filled" at bounding box center [330, 333] width 49 height 38
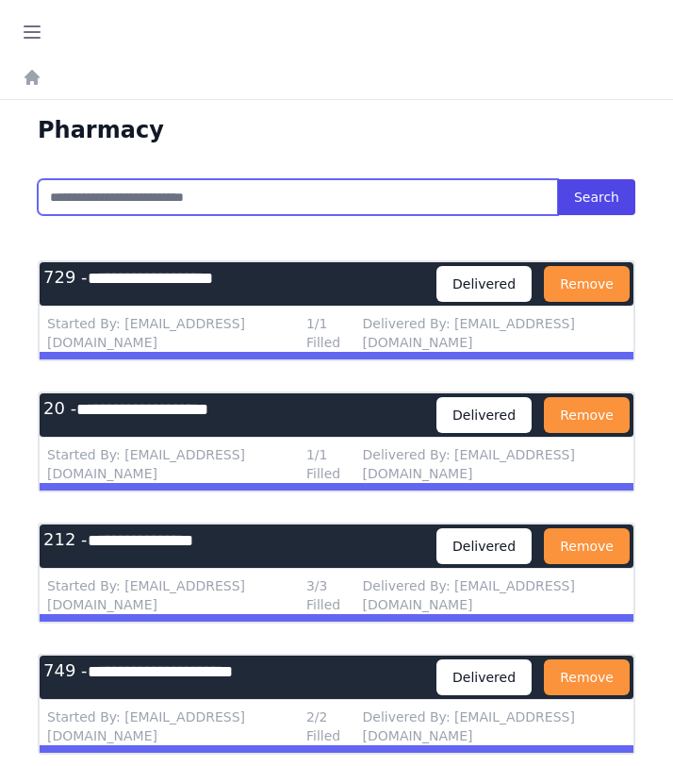
click at [165, 199] on input "text" at bounding box center [298, 197] width 520 height 36
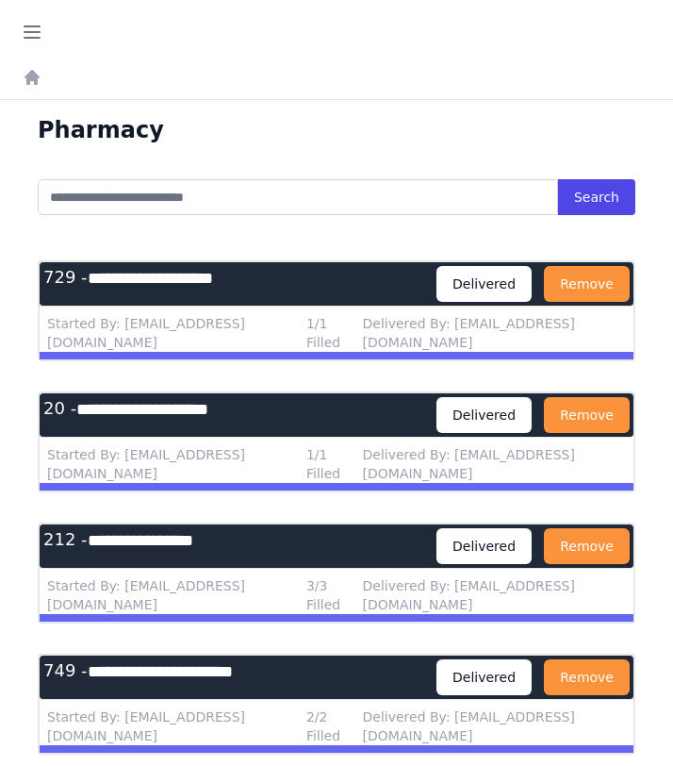
click at [302, 140] on div "Pharmacy" at bounding box center [336, 137] width 643 height 45
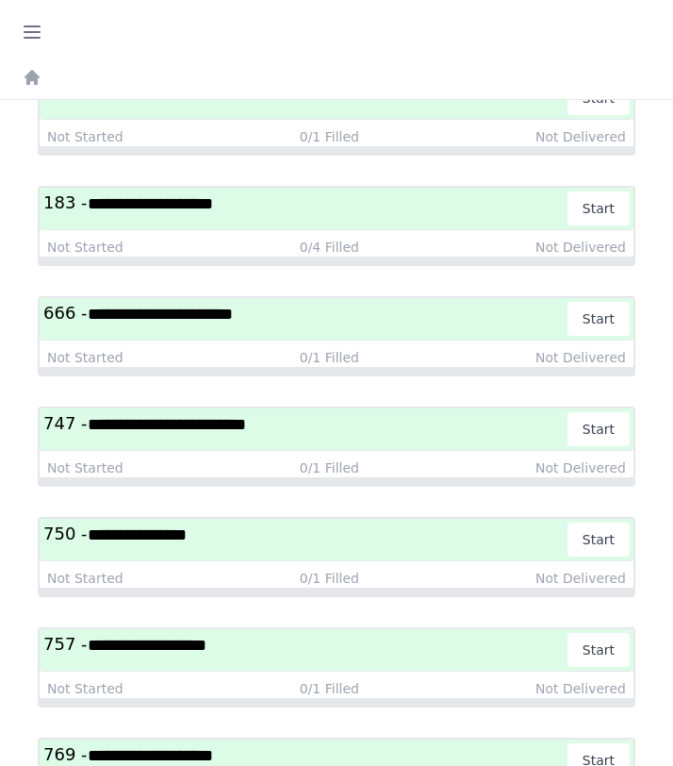
scroll to position [4794, 0]
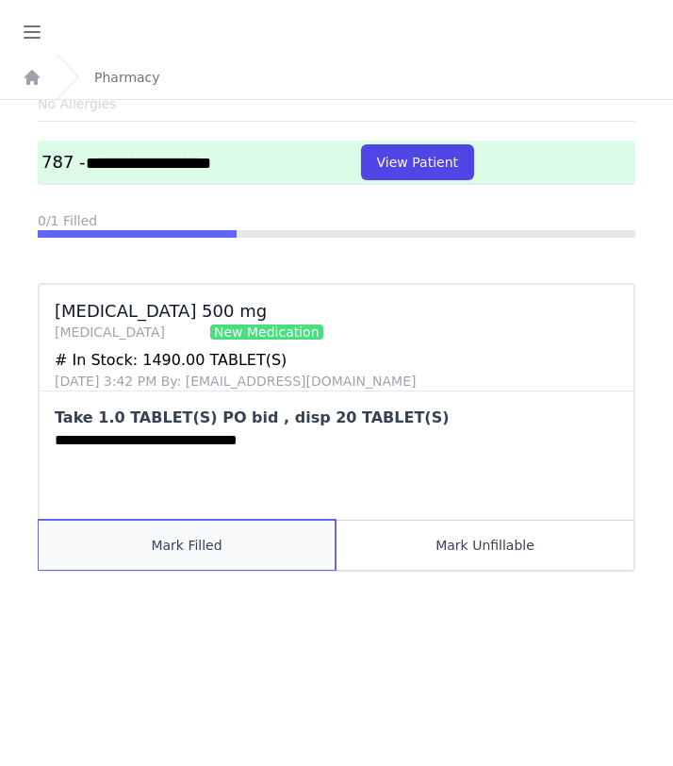
click at [239, 519] on button "Mark Filled" at bounding box center [187, 544] width 297 height 50
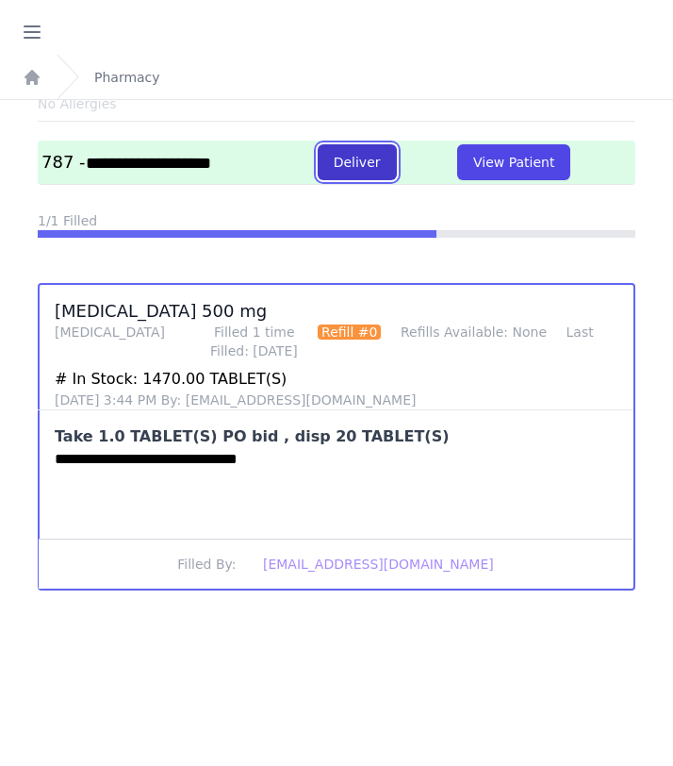
click at [391, 163] on button "Deliver" at bounding box center [357, 162] width 79 height 36
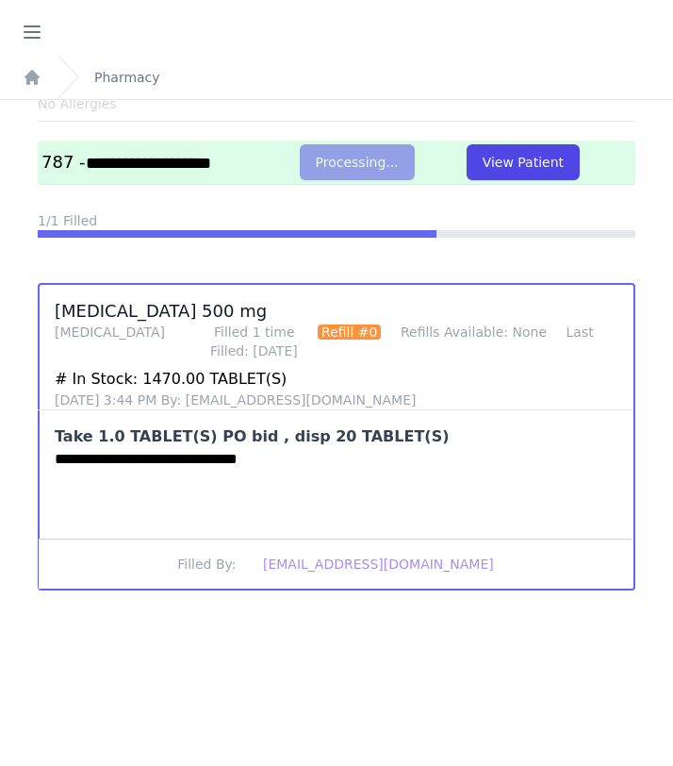
scroll to position [0, 0]
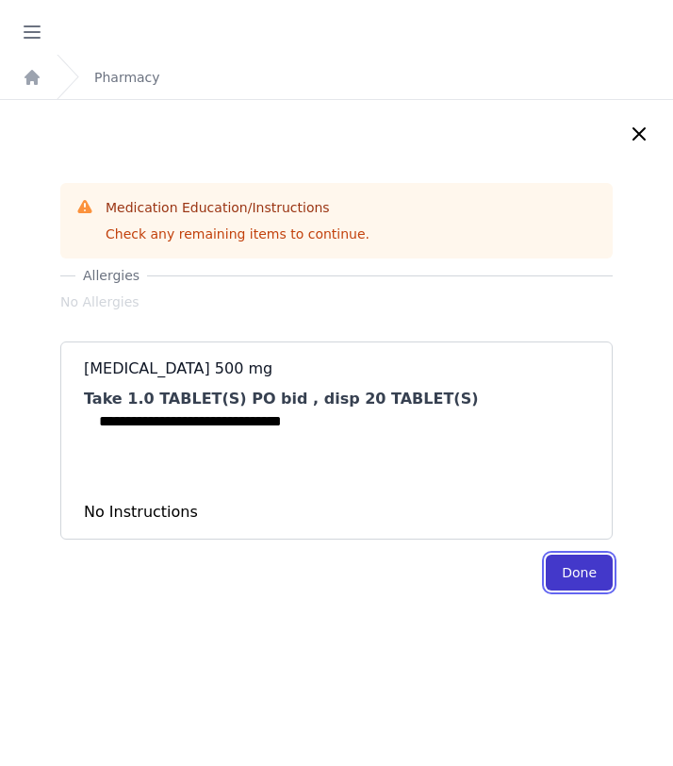
click at [577, 575] on button "Done" at bounding box center [579, 572] width 67 height 36
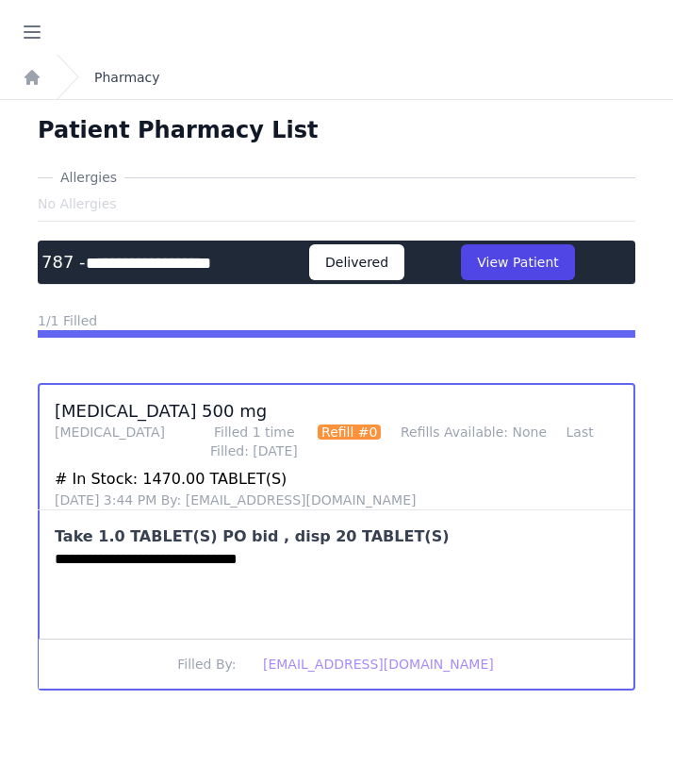
click at [137, 78] on link "Pharmacy" at bounding box center [127, 77] width 66 height 19
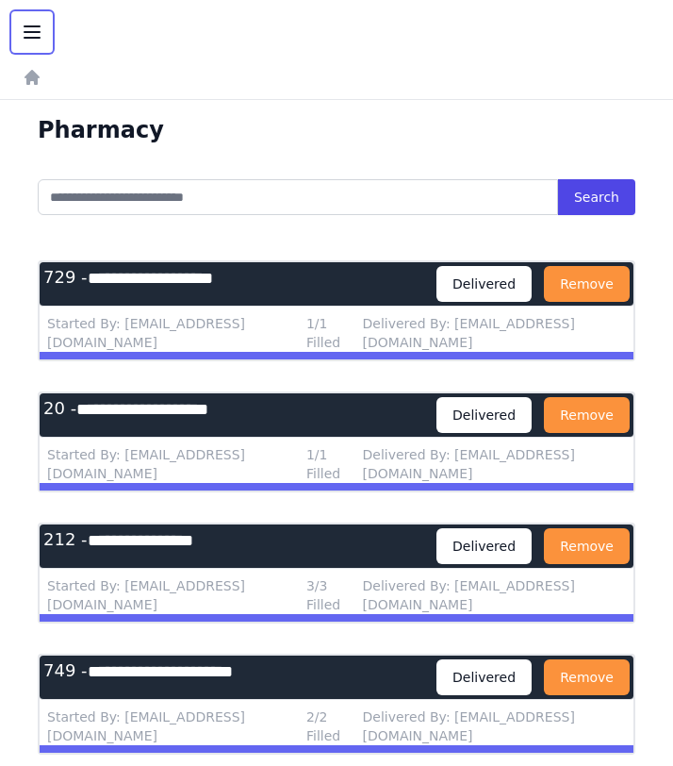
click at [41, 23] on icon "button" at bounding box center [32, 32] width 23 height 23
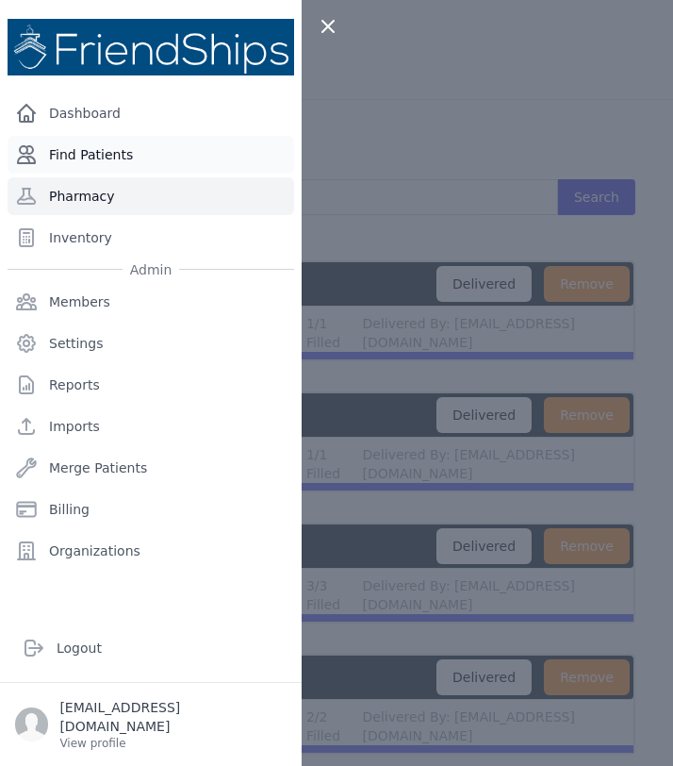
click at [98, 143] on link "Find Patients" at bounding box center [151, 155] width 287 height 38
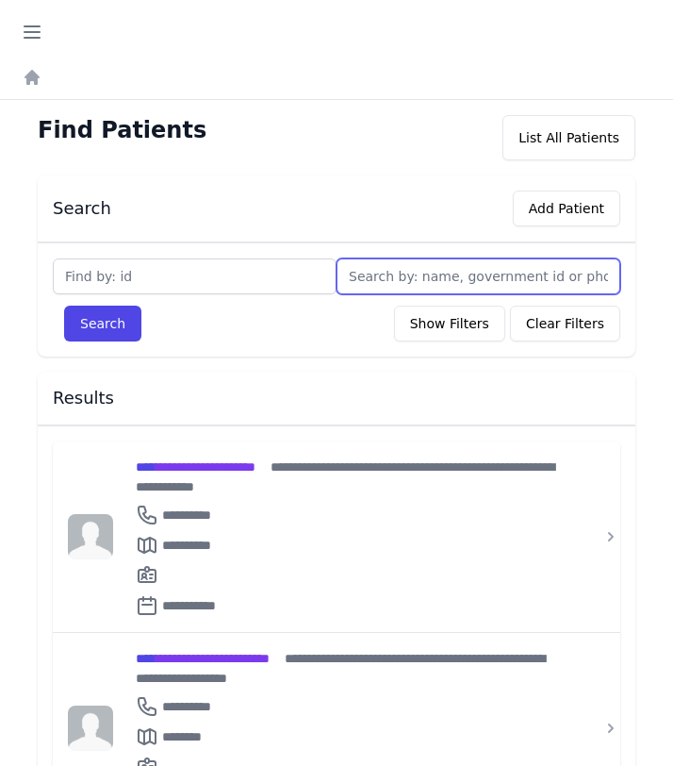
click at [398, 290] on input "text" at bounding box center [479, 276] width 284 height 36
type input "at"
type input "atal"
type input "atalla"
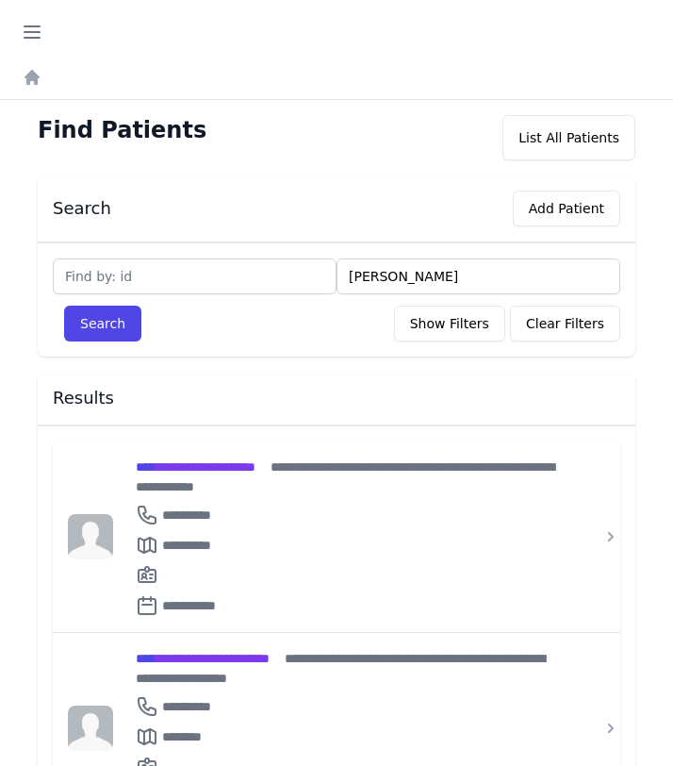
type input "atallah"
click at [64, 305] on button "Search" at bounding box center [102, 323] width 77 height 36
click at [274, 467] on span "**********" at bounding box center [205, 466] width 139 height 13
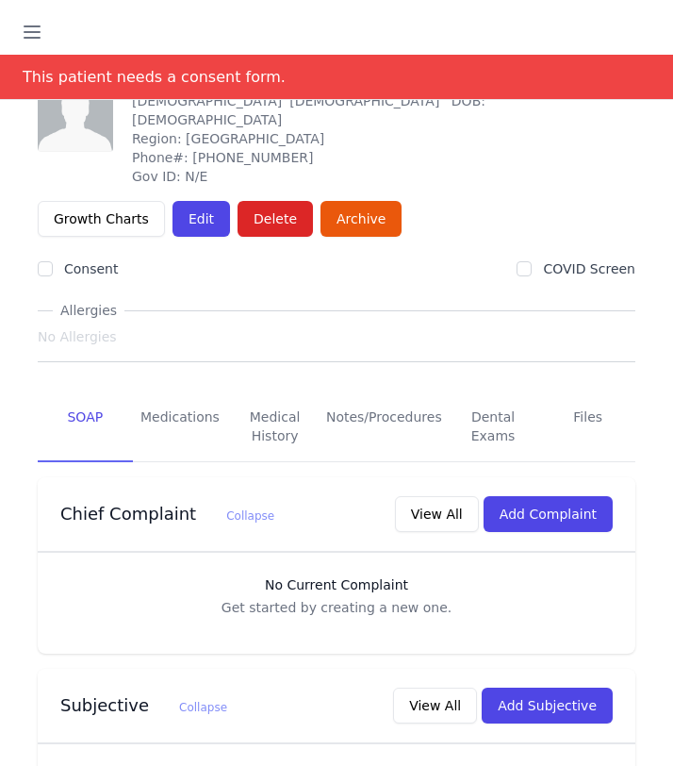
scroll to position [123, 0]
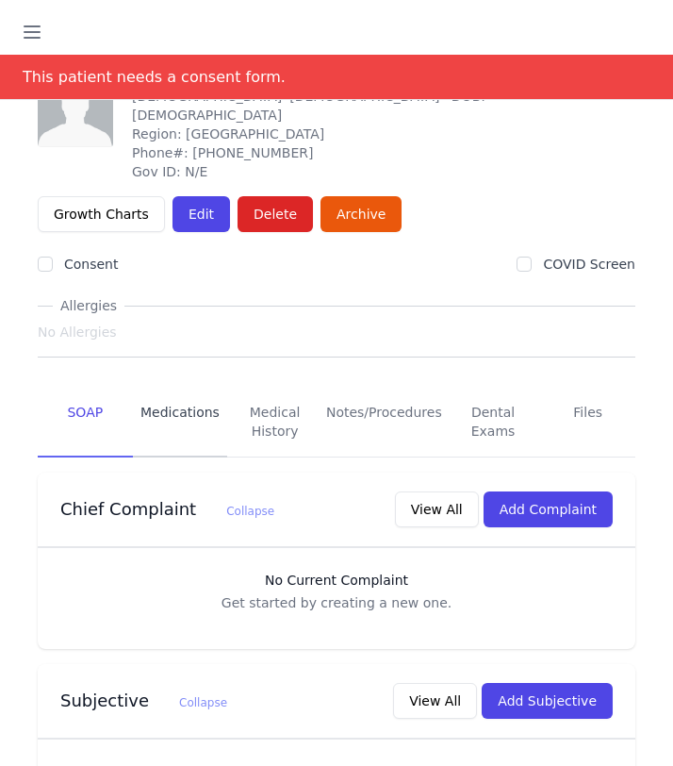
click at [183, 400] on link "Medications" at bounding box center [180, 422] width 95 height 70
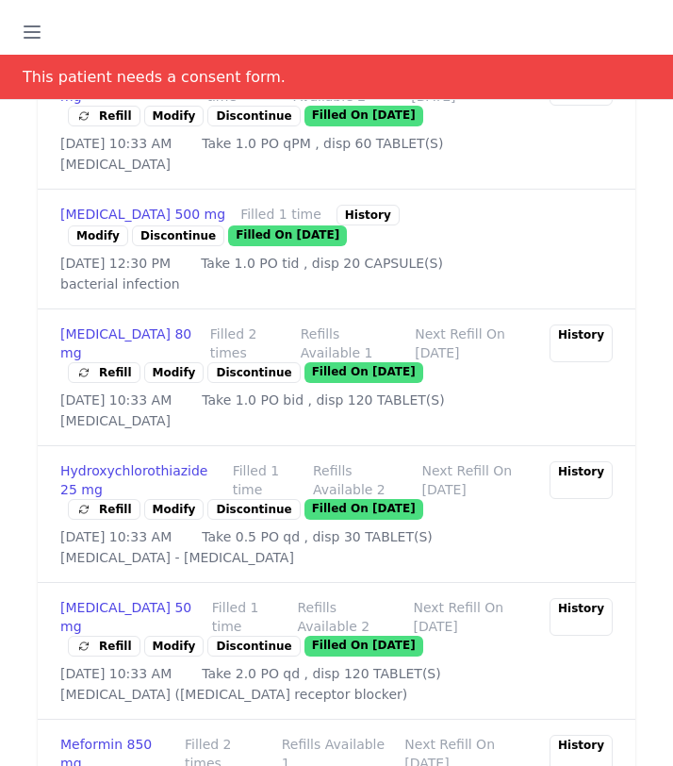
scroll to position [936, 0]
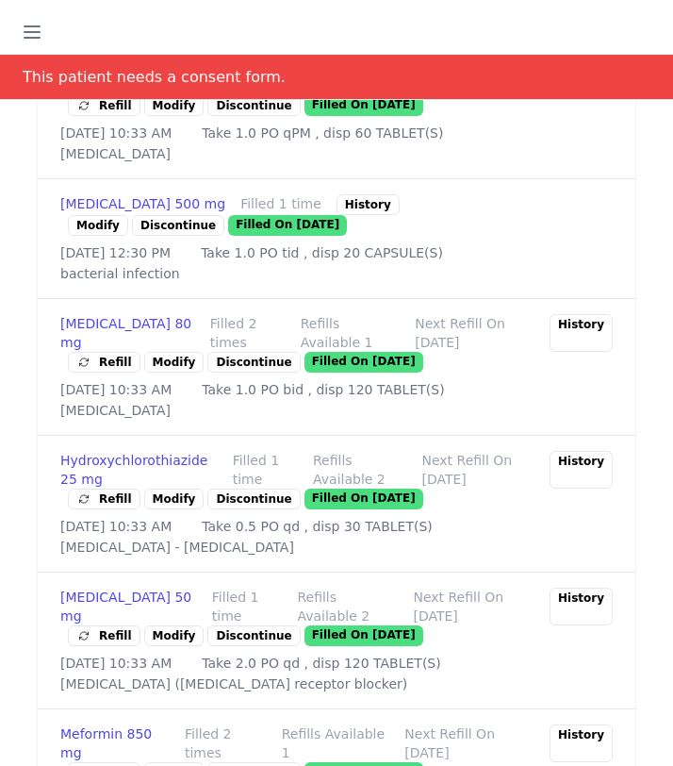
click at [173, 372] on link "Modify" at bounding box center [174, 362] width 60 height 21
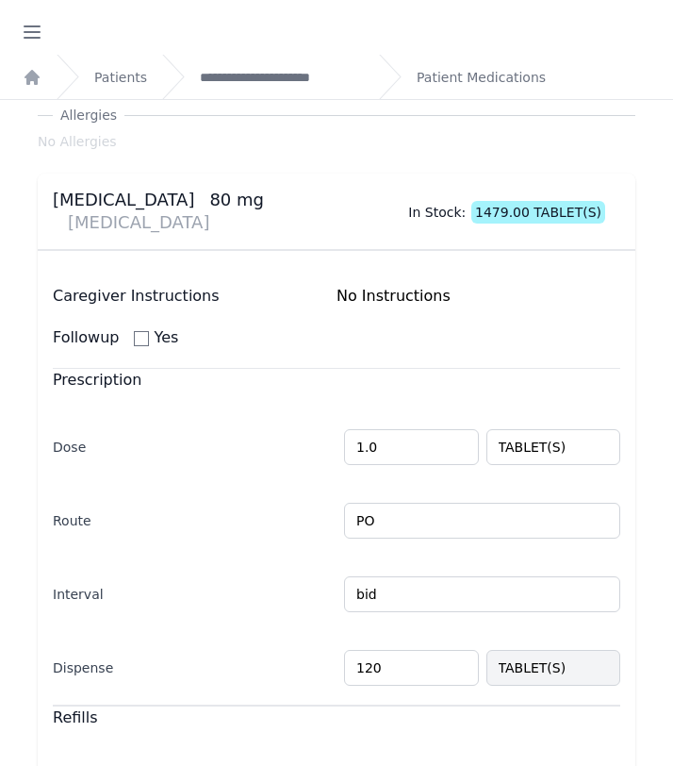
scroll to position [107, 0]
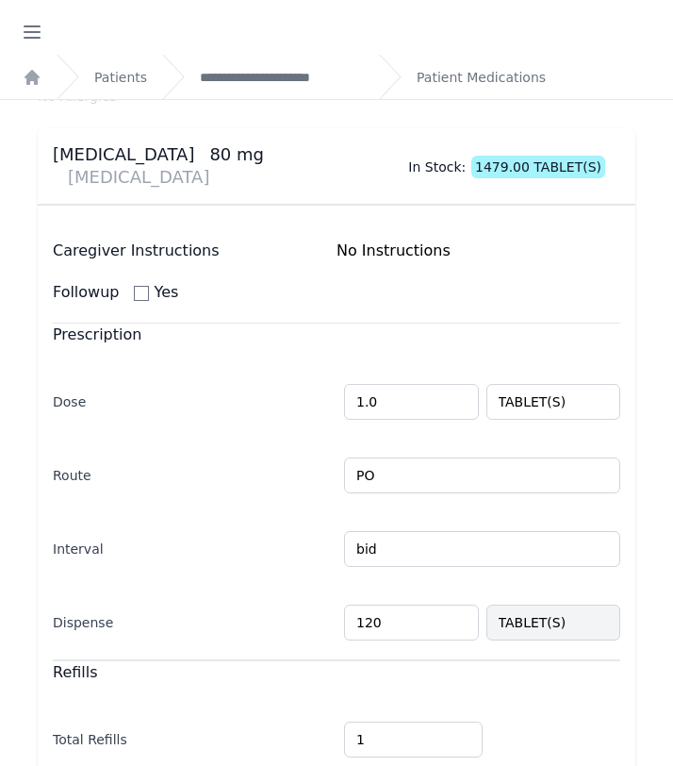
click at [363, 604] on input "120" at bounding box center [411, 622] width 135 height 36
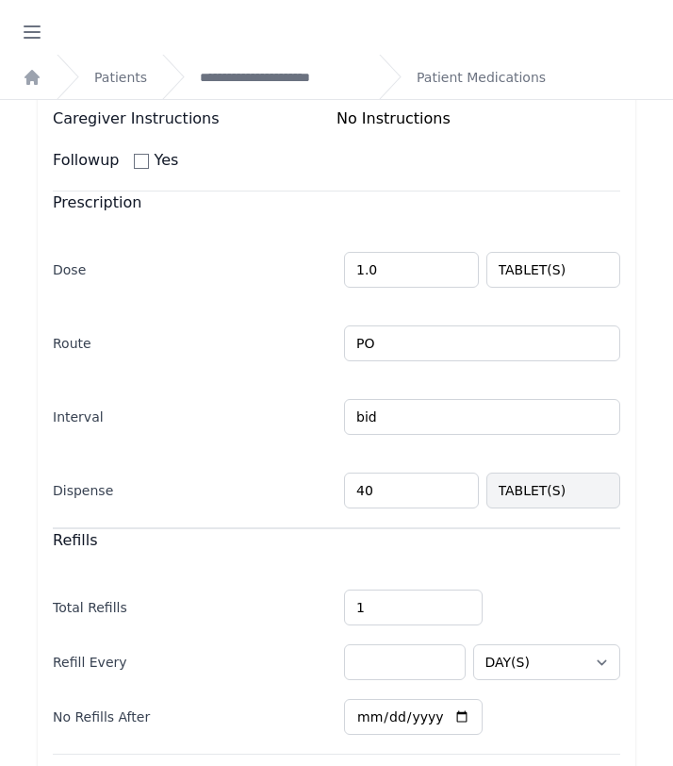
scroll to position [420, 0]
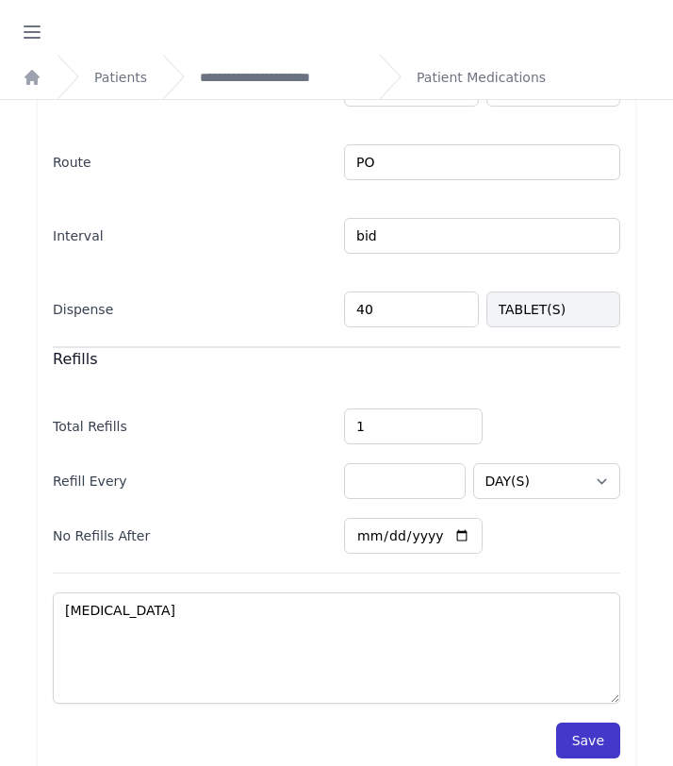
type input "40"
click at [586, 722] on button "Save" at bounding box center [588, 740] width 64 height 36
select select "DAY(S)"
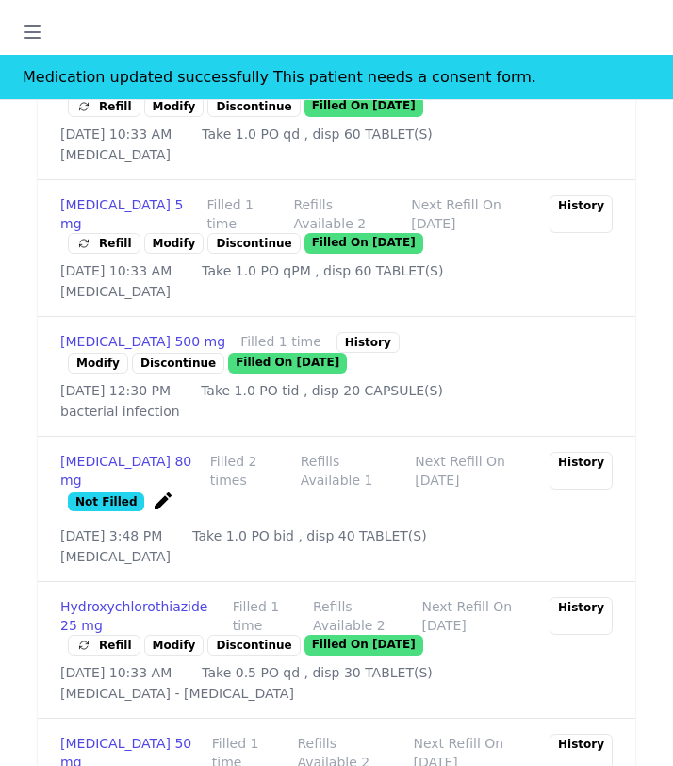
scroll to position [804, 0]
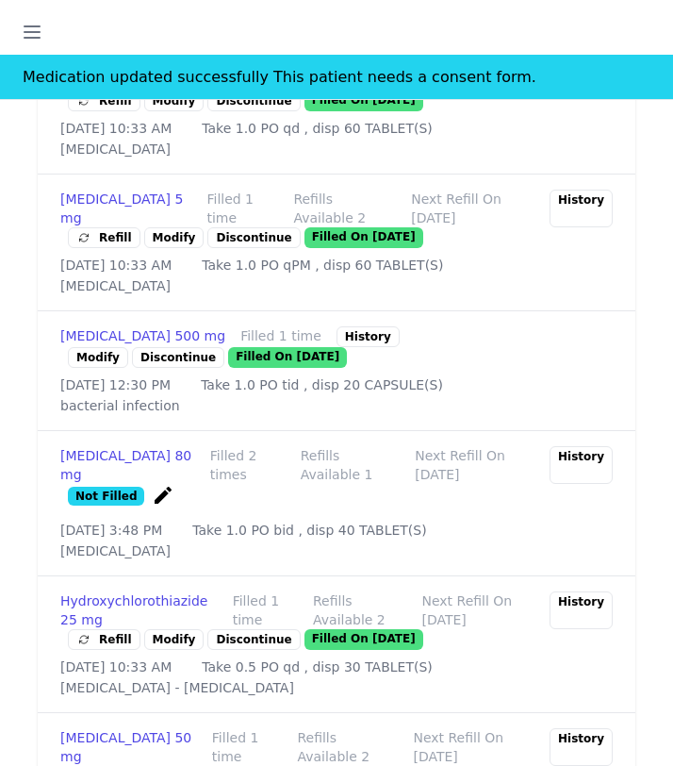
click at [107, 247] on span "Refill" at bounding box center [104, 237] width 56 height 19
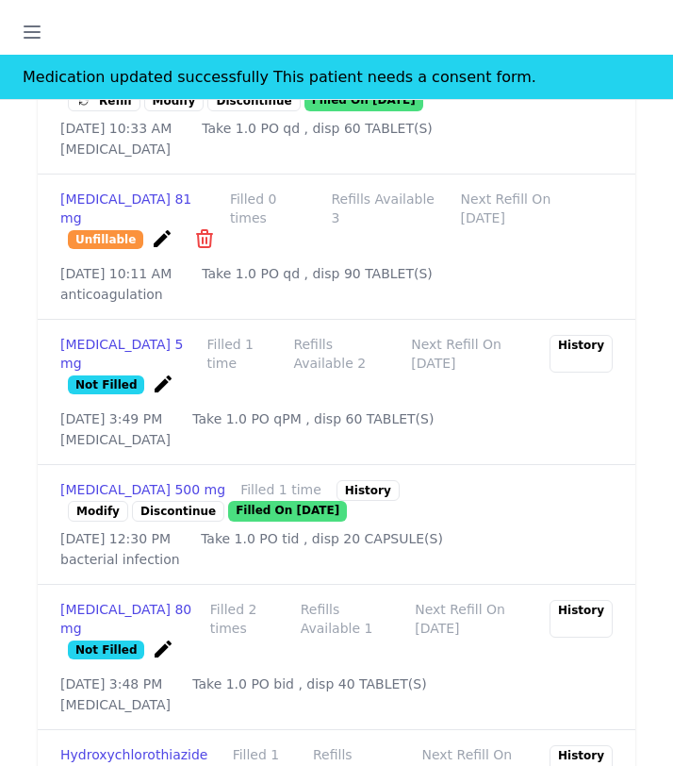
click at [152, 395] on icon "create" at bounding box center [163, 383] width 23 height 23
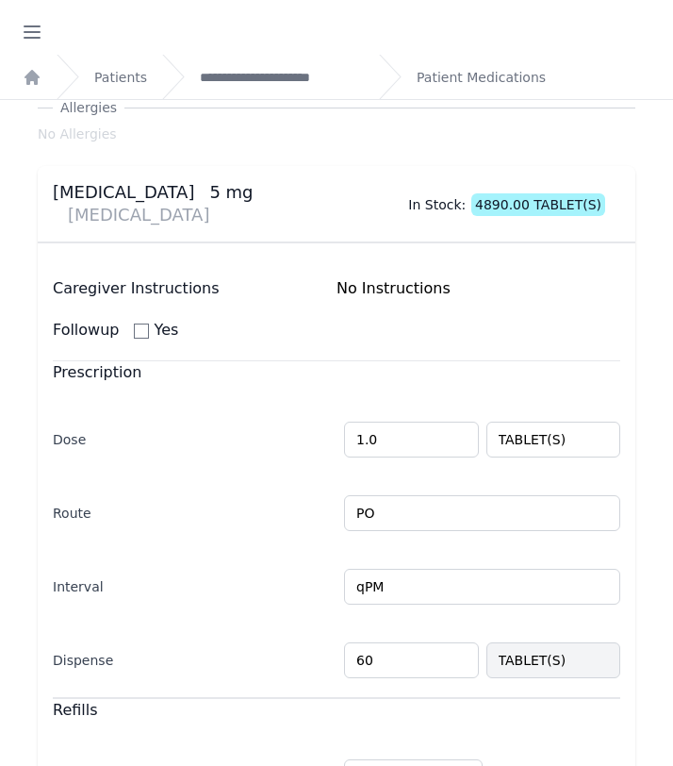
scroll to position [88, 0]
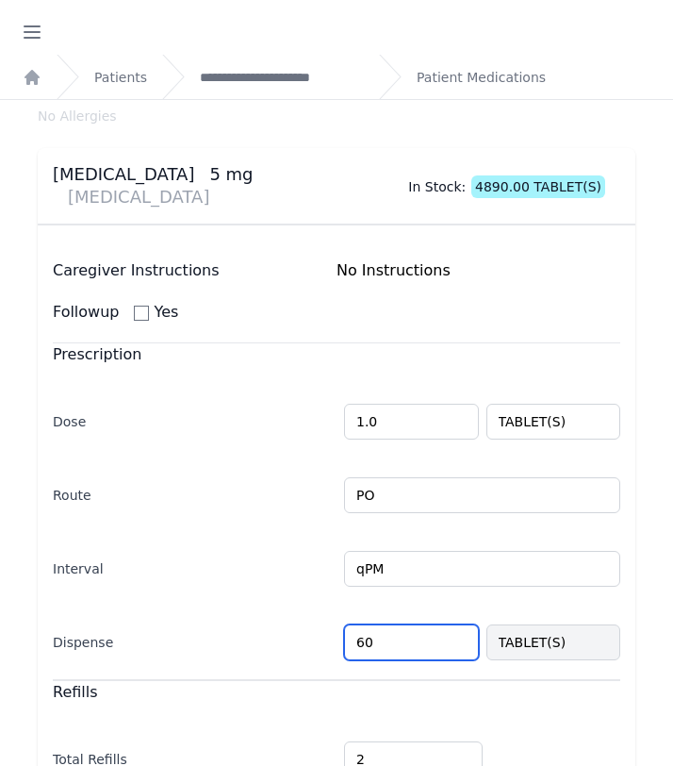
click at [364, 624] on input "60" at bounding box center [411, 642] width 135 height 36
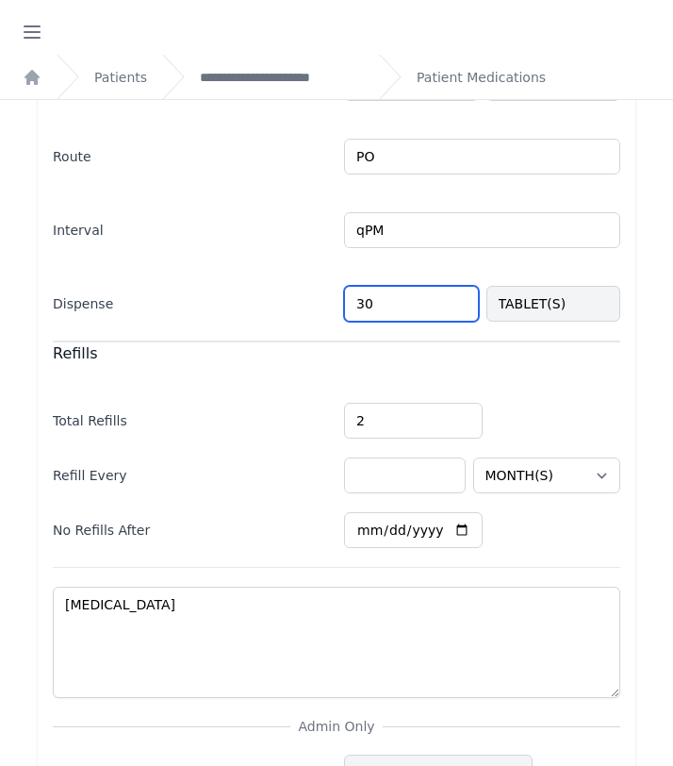
scroll to position [513, 0]
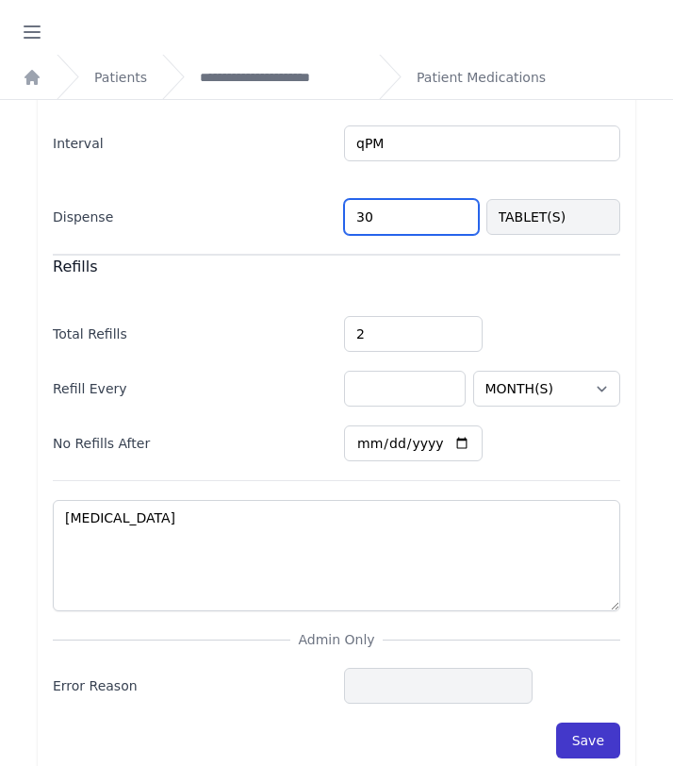
type input "30"
click at [580, 722] on button "Save" at bounding box center [588, 740] width 64 height 36
select select "MONTH(S)"
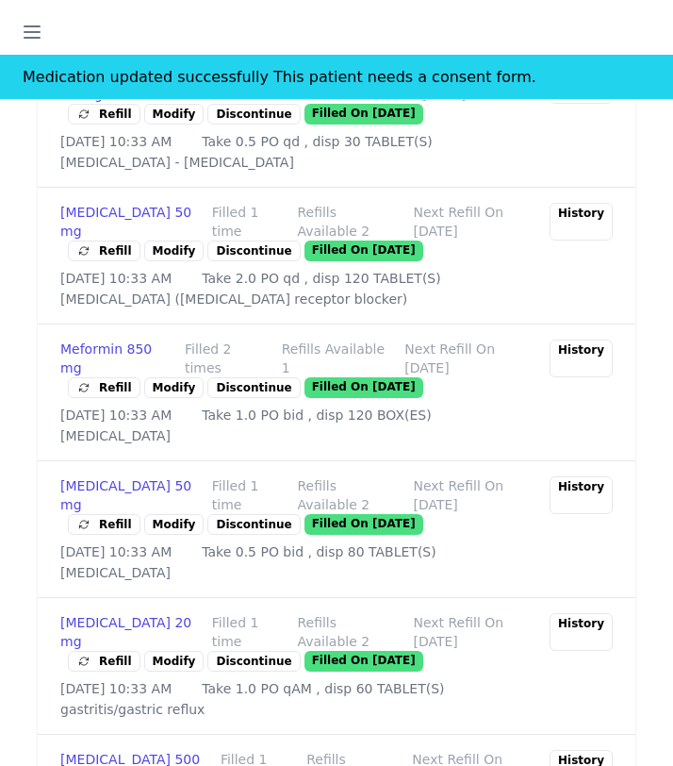
scroll to position [1340, 0]
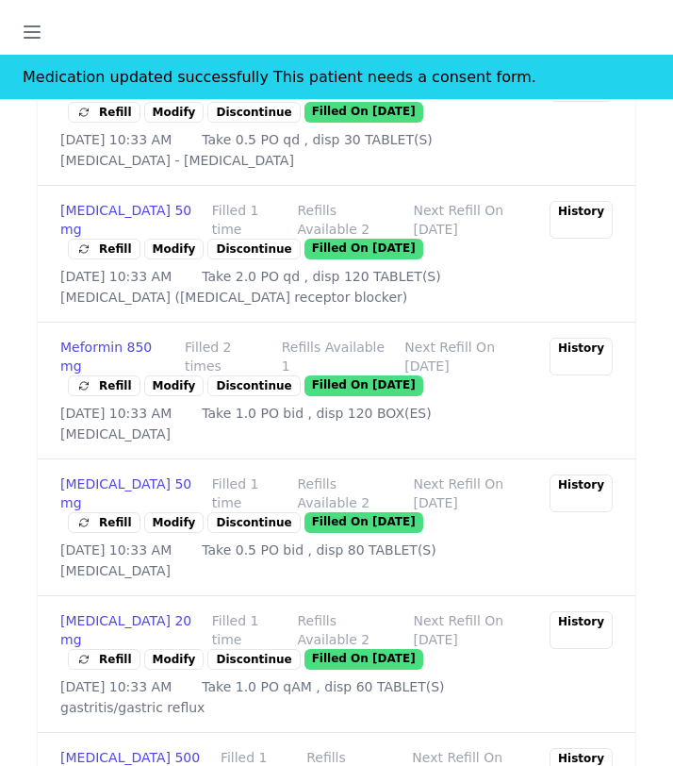
click at [160, 396] on link "Modify" at bounding box center [174, 385] width 60 height 21
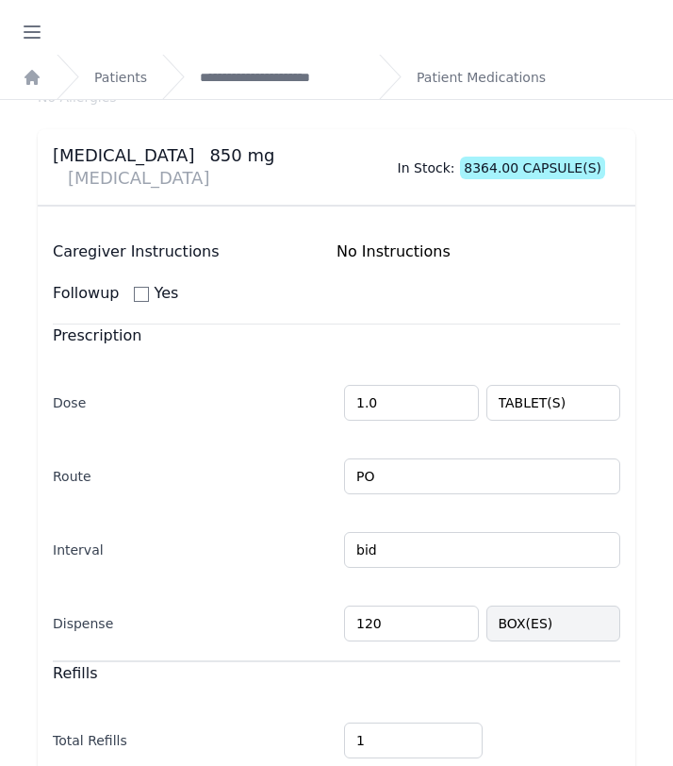
scroll to position [109, 0]
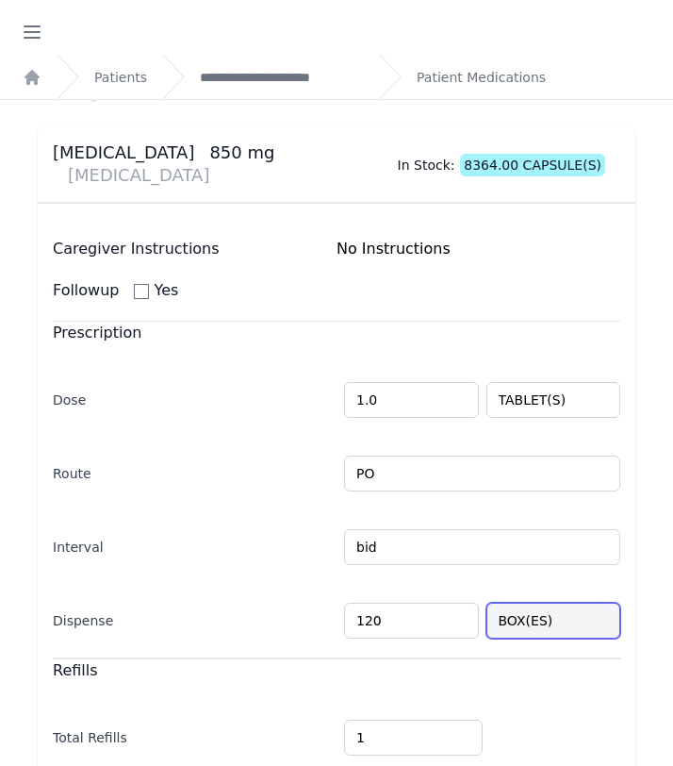
click at [565, 602] on input "BOX(ES)" at bounding box center [553, 620] width 135 height 36
click at [562, 602] on input "BOX(ES)" at bounding box center [553, 620] width 135 height 36
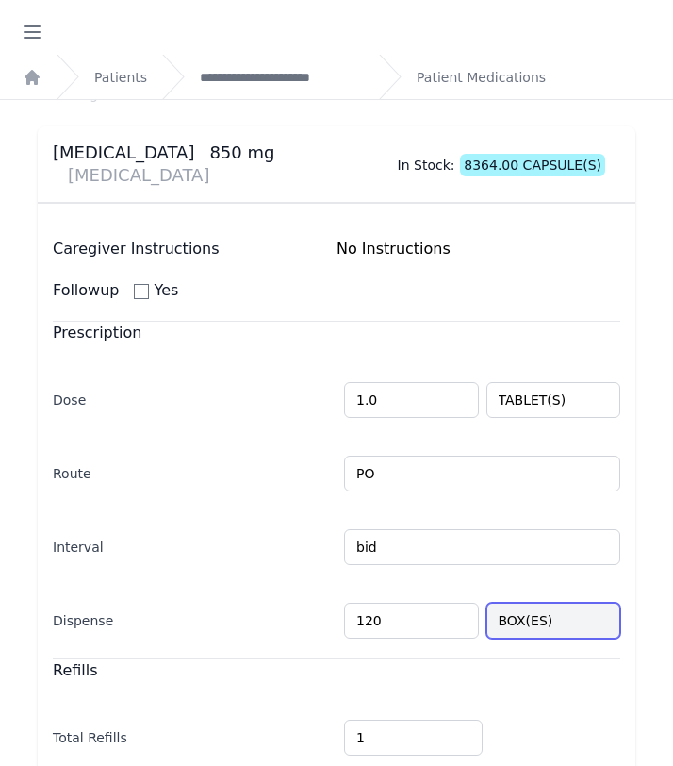
click at [562, 602] on input "BOX(ES)" at bounding box center [553, 620] width 135 height 36
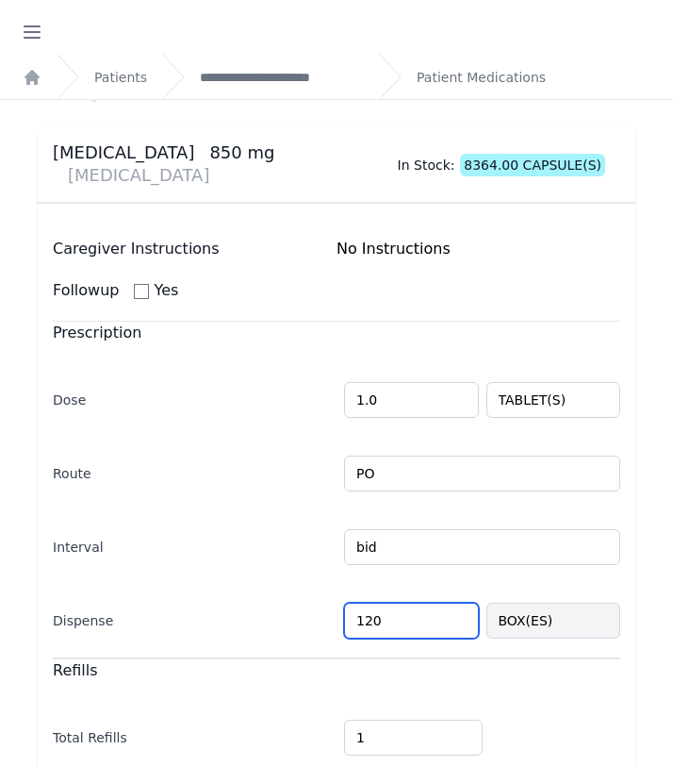
click at [443, 602] on input "120" at bounding box center [411, 620] width 135 height 36
click at [582, 612] on input "BOX(ES)" at bounding box center [553, 620] width 135 height 36
click at [399, 602] on input "120" at bounding box center [411, 620] width 135 height 36
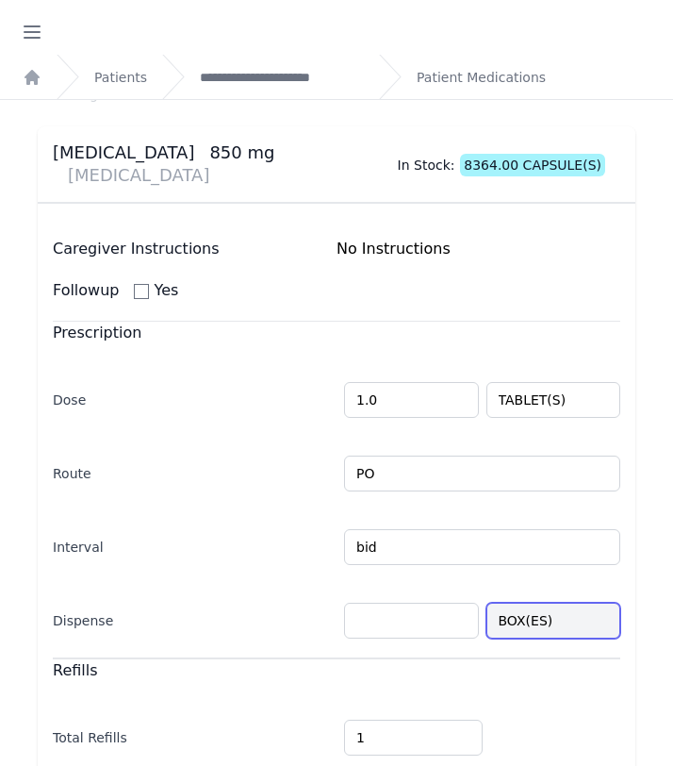
click at [535, 602] on input "BOX(ES)" at bounding box center [553, 620] width 135 height 36
select select "MONTH(S)"
click at [453, 610] on input "number" at bounding box center [411, 620] width 135 height 36
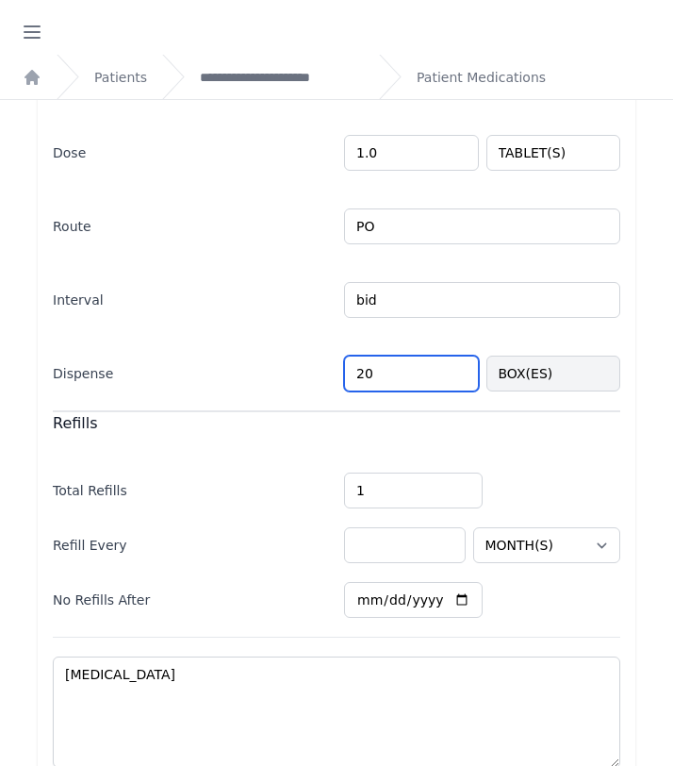
scroll to position [420, 0]
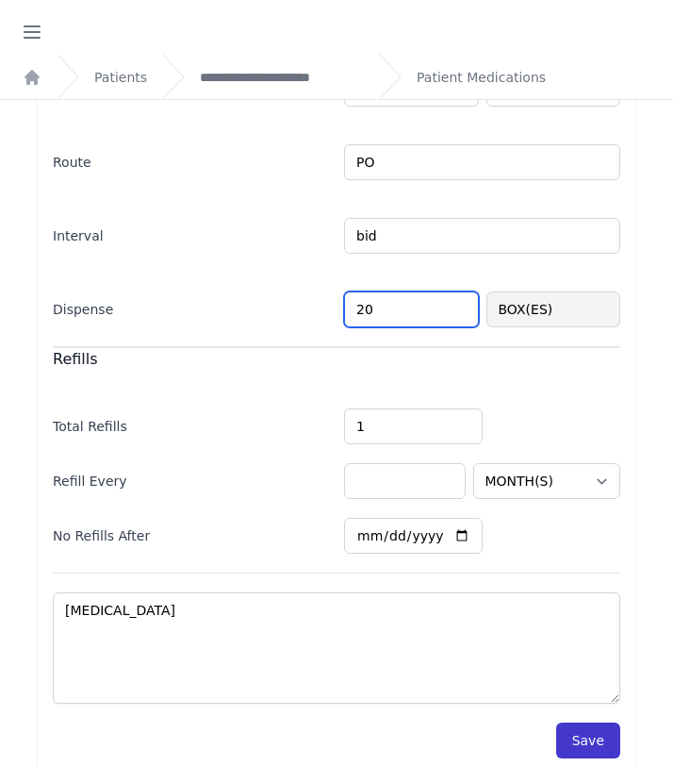
type input "20"
click at [579, 722] on button "Save" at bounding box center [588, 740] width 64 height 36
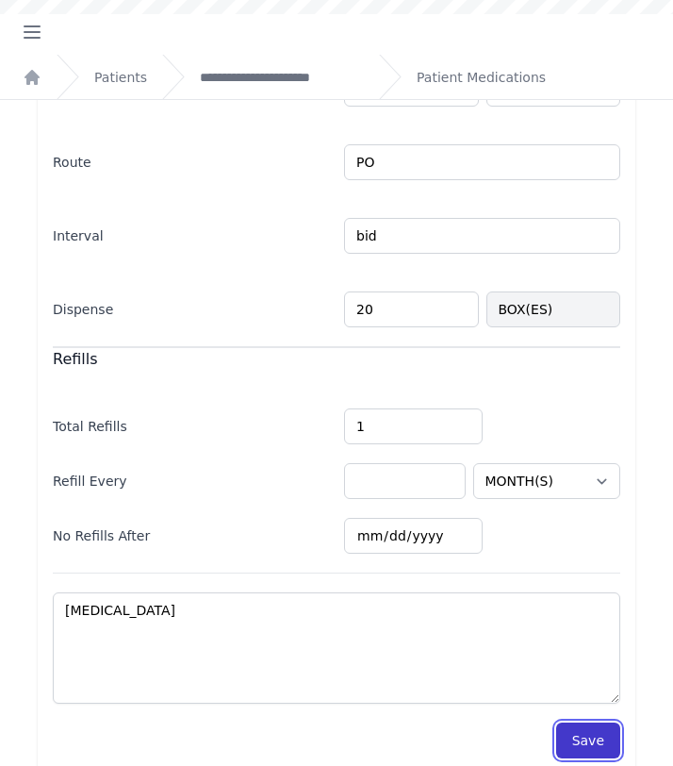
select select "MONTH(S)"
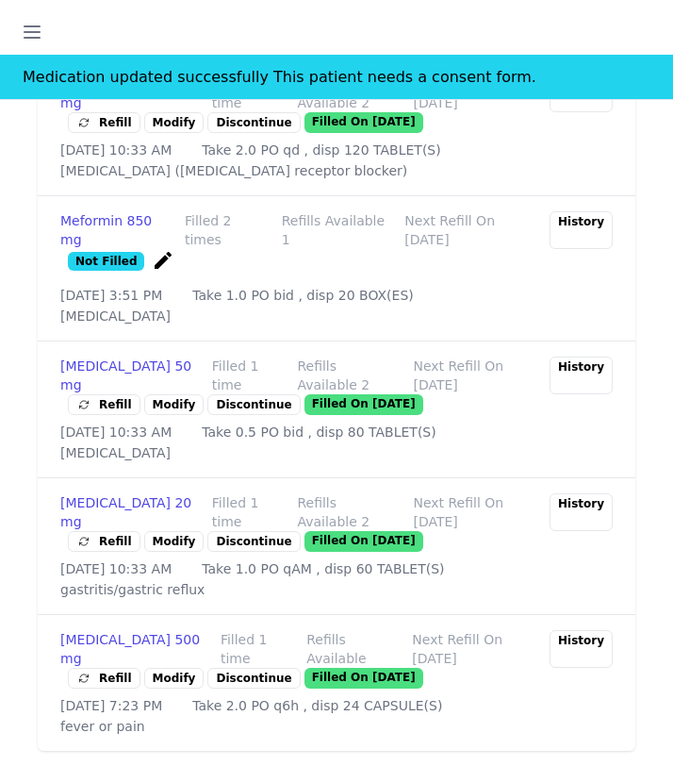
scroll to position [1642, 0]
click at [161, 531] on link "Modify" at bounding box center [174, 541] width 60 height 21
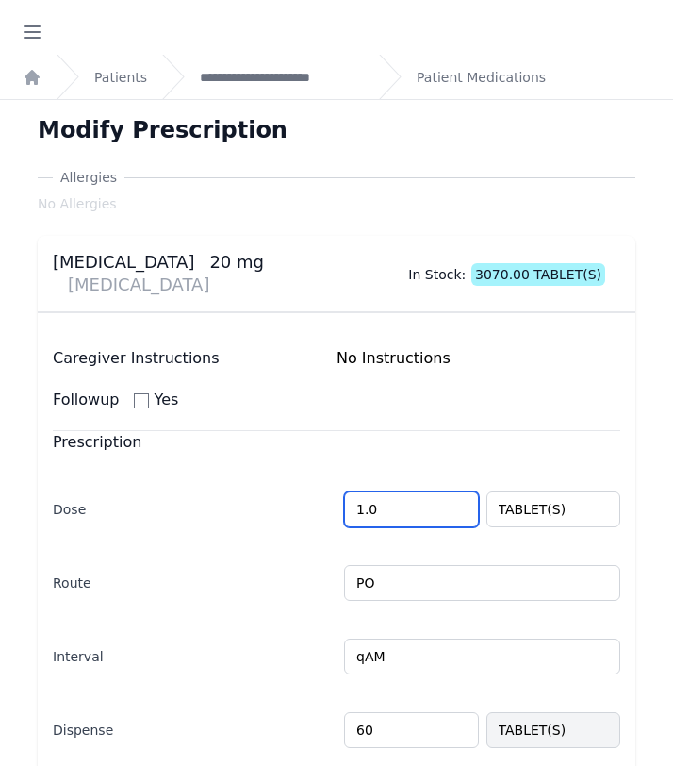
click at [391, 492] on input "1.0" at bounding box center [411, 509] width 135 height 36
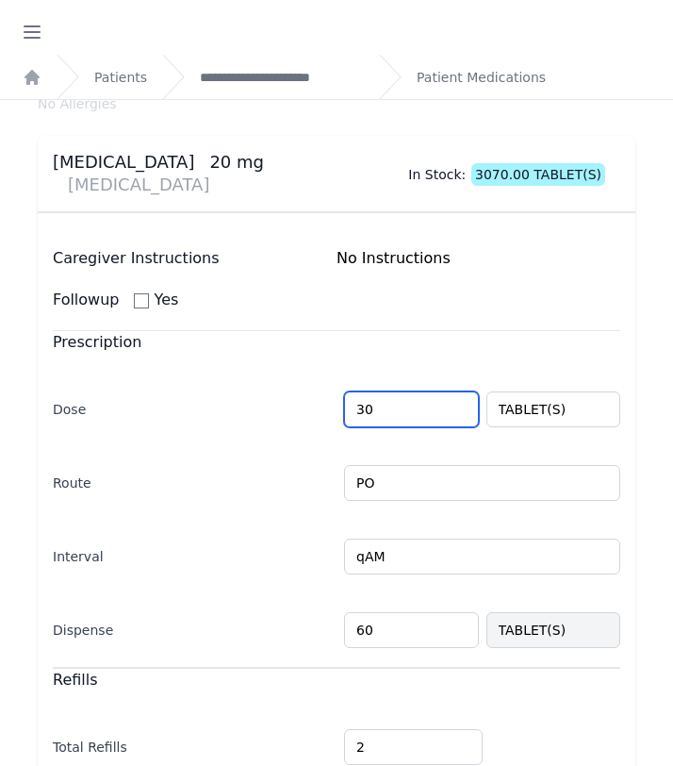
scroll to position [115, 0]
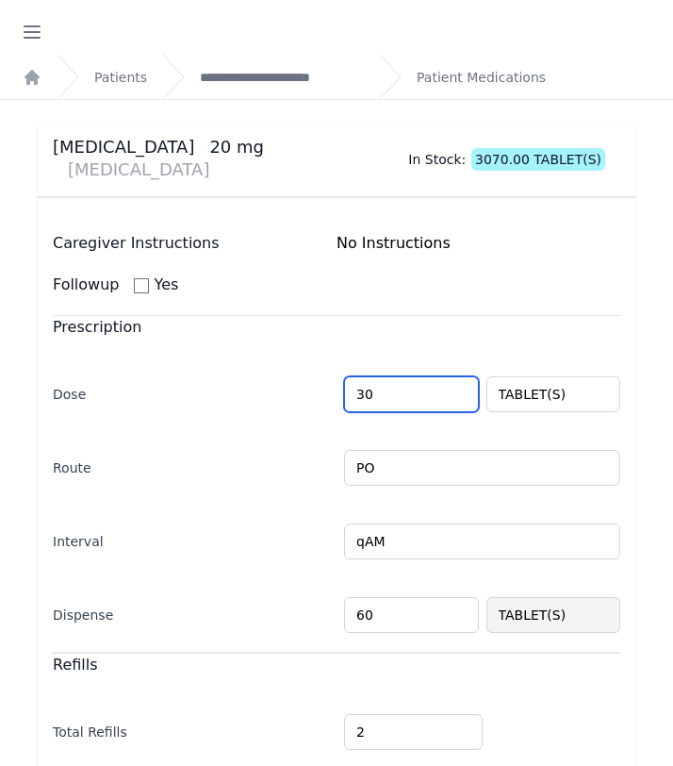
type input "3"
type input "1"
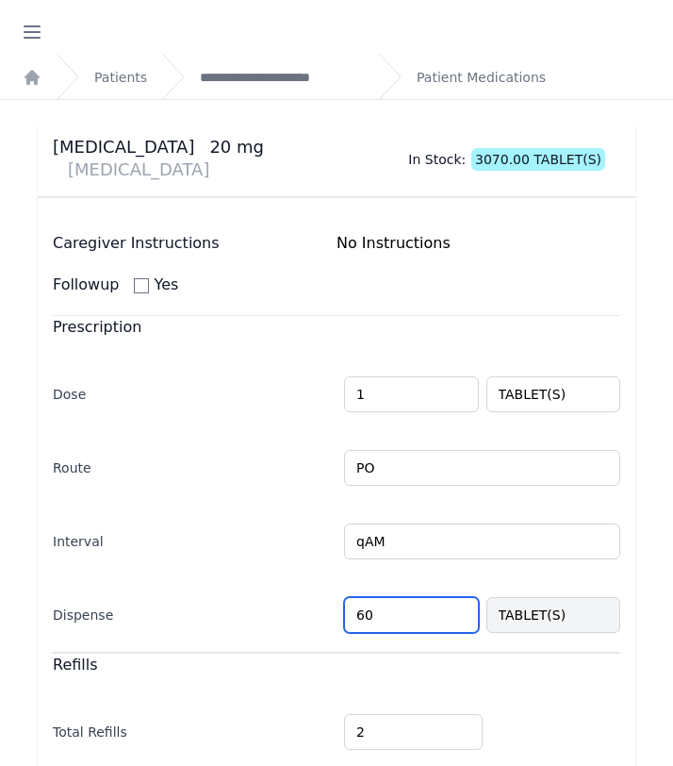
click at [389, 597] on input "60" at bounding box center [411, 615] width 135 height 36
select select "MONTH(S)"
click at [389, 597] on input "60" at bounding box center [411, 615] width 135 height 36
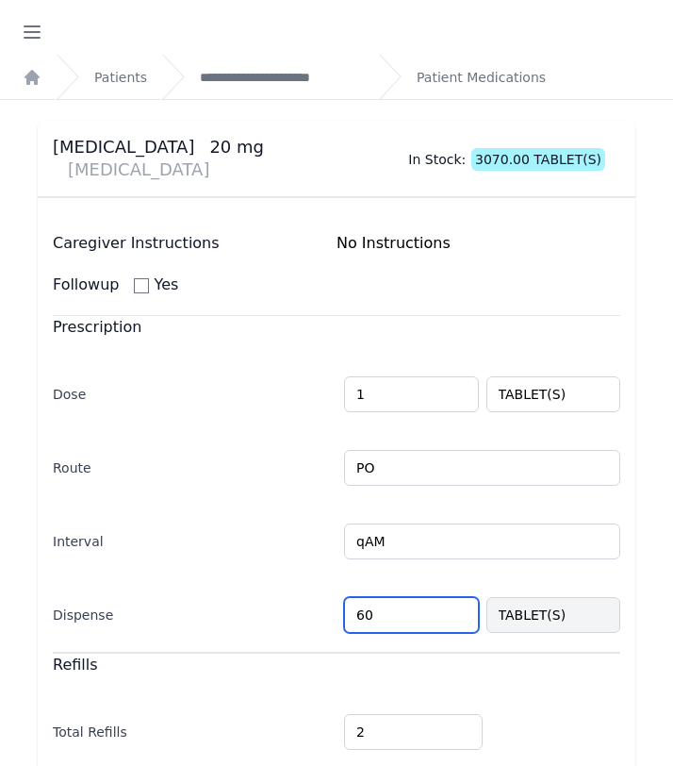
click at [389, 597] on input "60" at bounding box center [411, 615] width 135 height 36
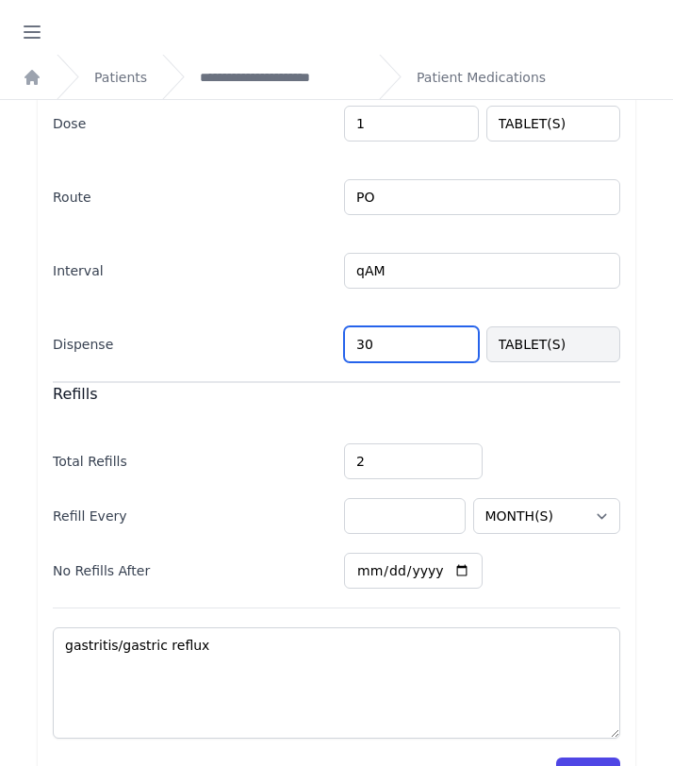
scroll to position [418, 0]
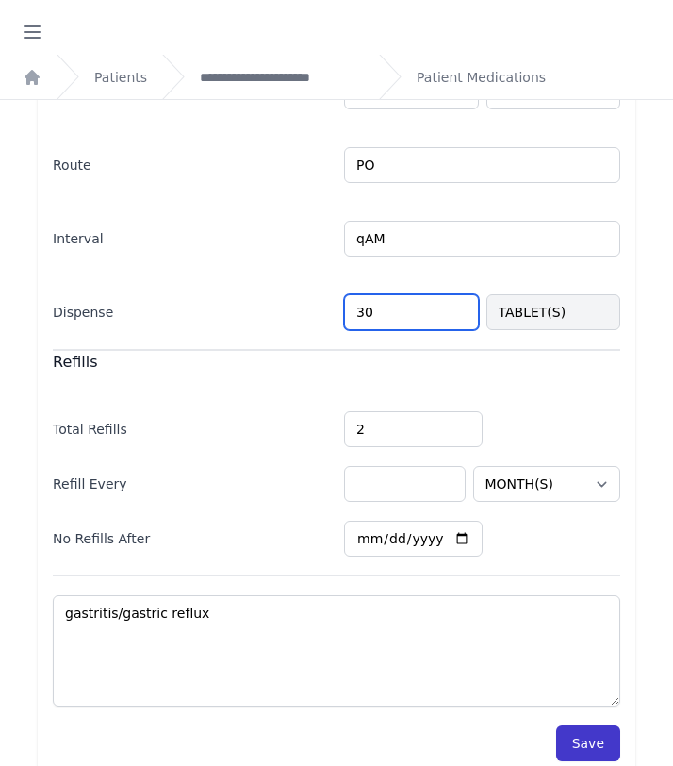
type input "30"
click at [598, 725] on button "Save" at bounding box center [588, 743] width 64 height 36
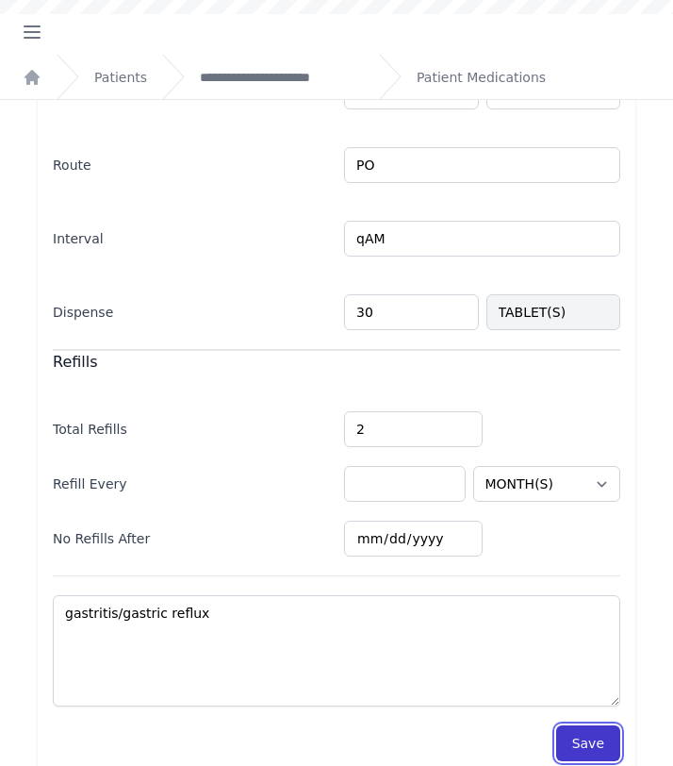
select select "MONTH(S)"
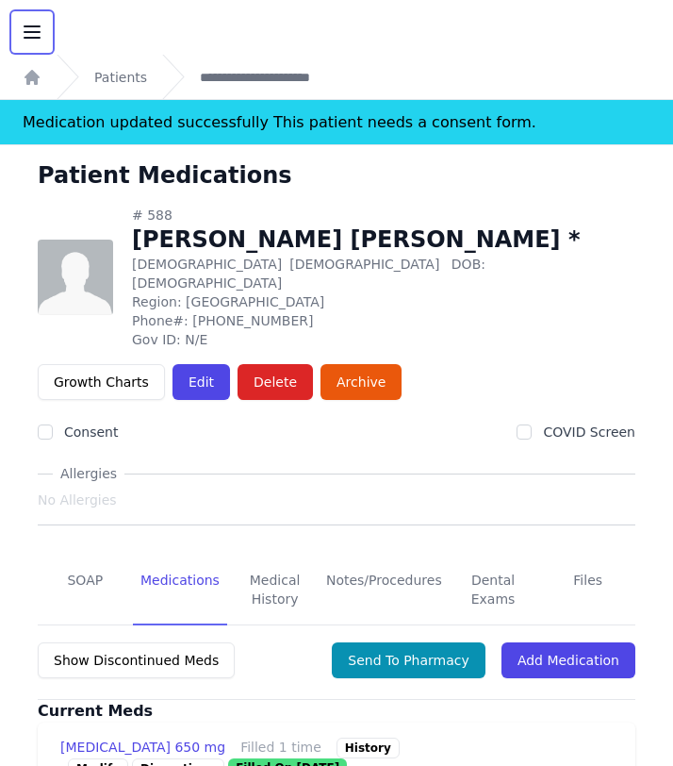
click at [32, 31] on icon "button" at bounding box center [32, 31] width 15 height 11
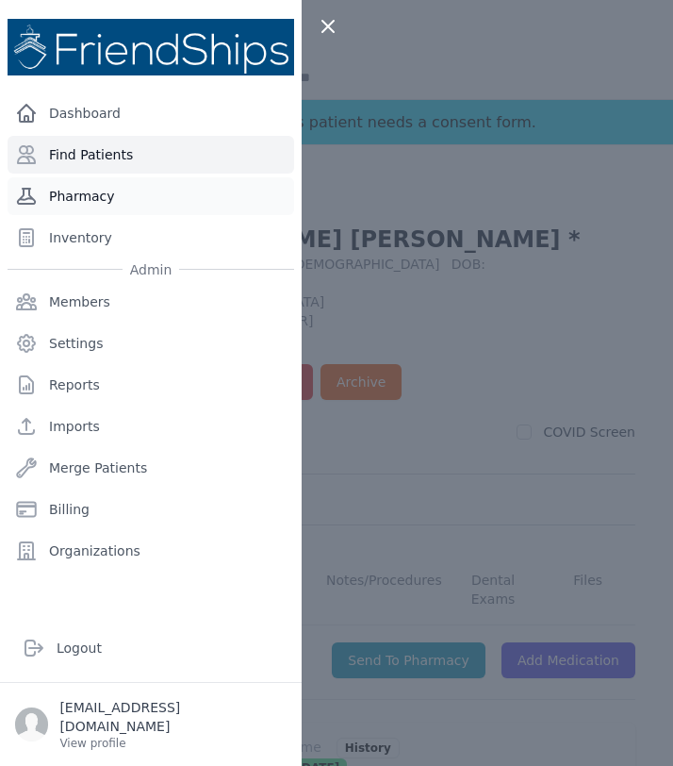
click at [103, 197] on link "Pharmacy" at bounding box center [151, 196] width 287 height 38
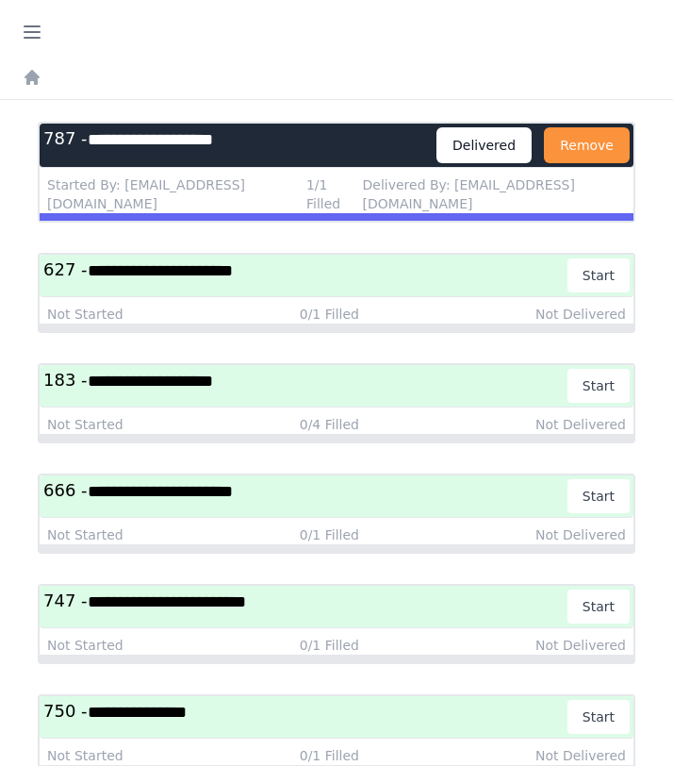
scroll to position [4767, 0]
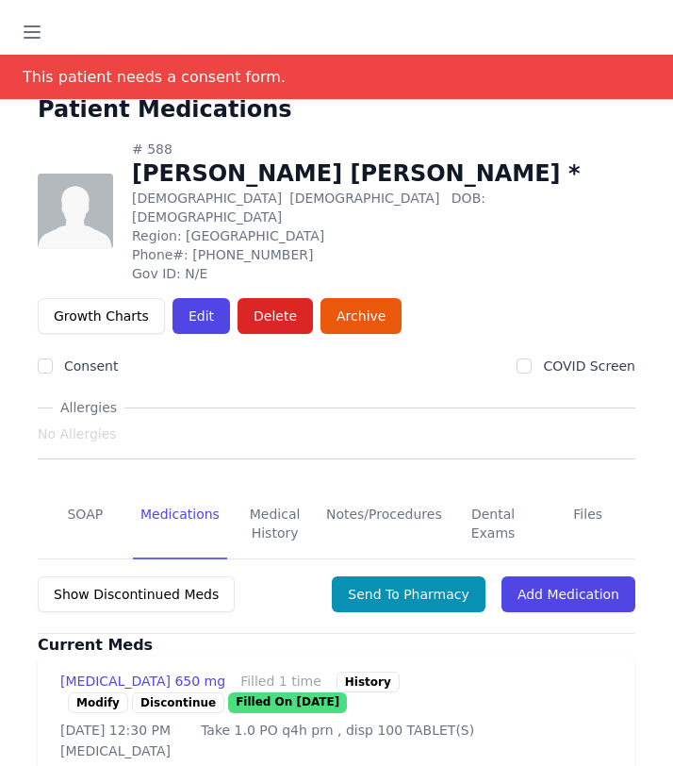
scroll to position [95, 0]
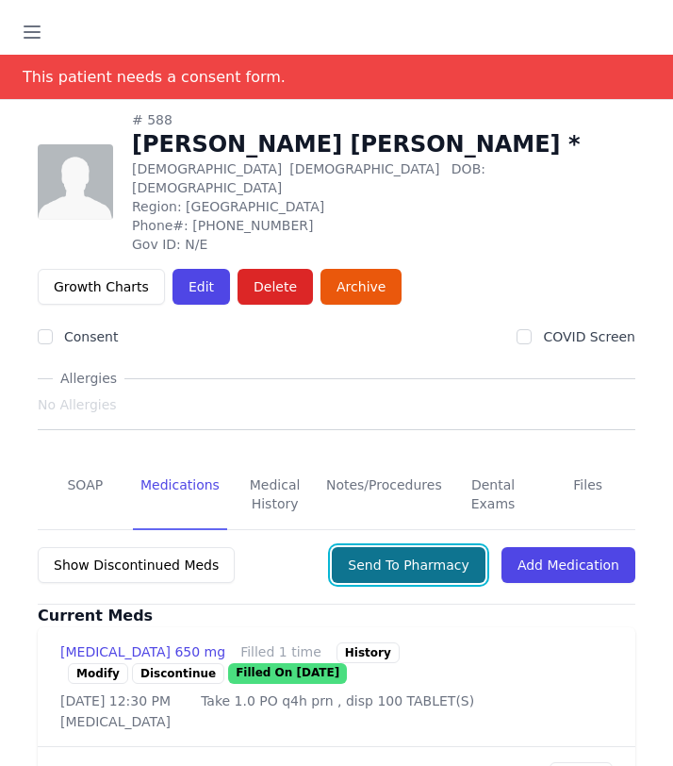
click at [410, 547] on button "Send To Pharmacy" at bounding box center [409, 565] width 154 height 36
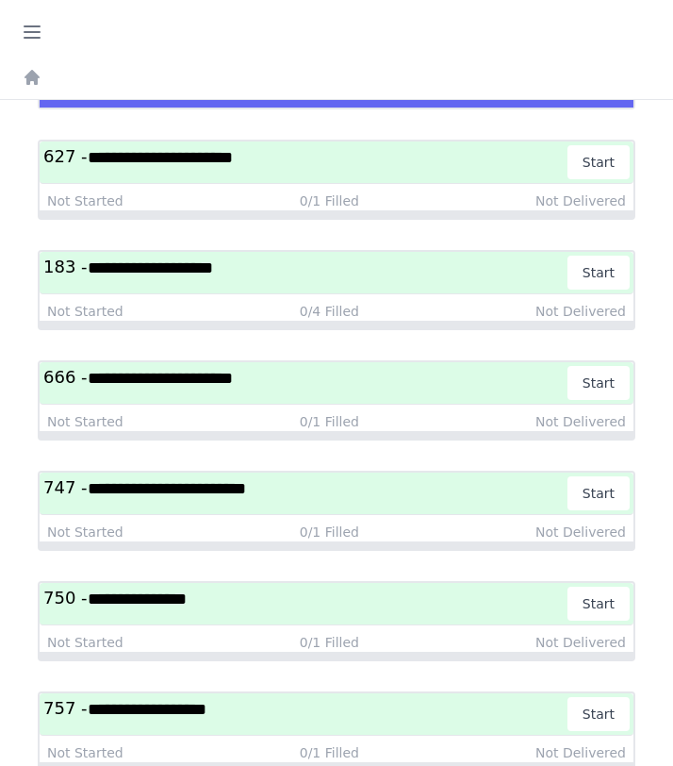
scroll to position [4846, 0]
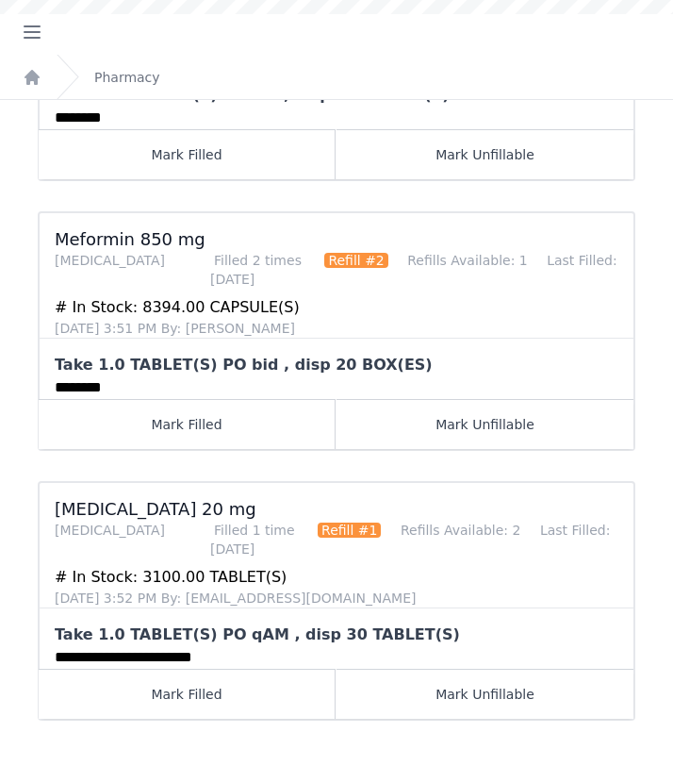
scroll to position [926, 0]
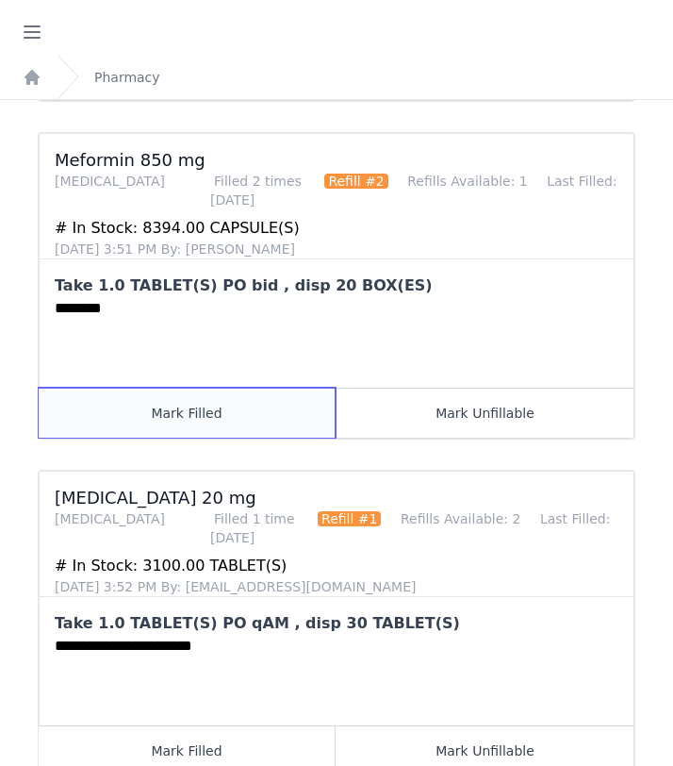
click at [236, 387] on button "Mark Filled" at bounding box center [187, 412] width 297 height 50
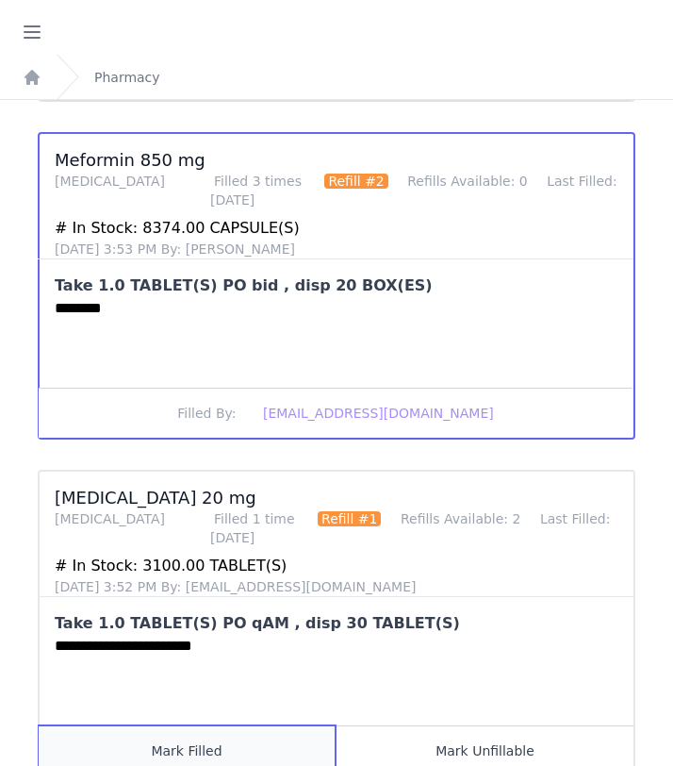
click at [204, 725] on button "Mark Filled" at bounding box center [187, 750] width 297 height 50
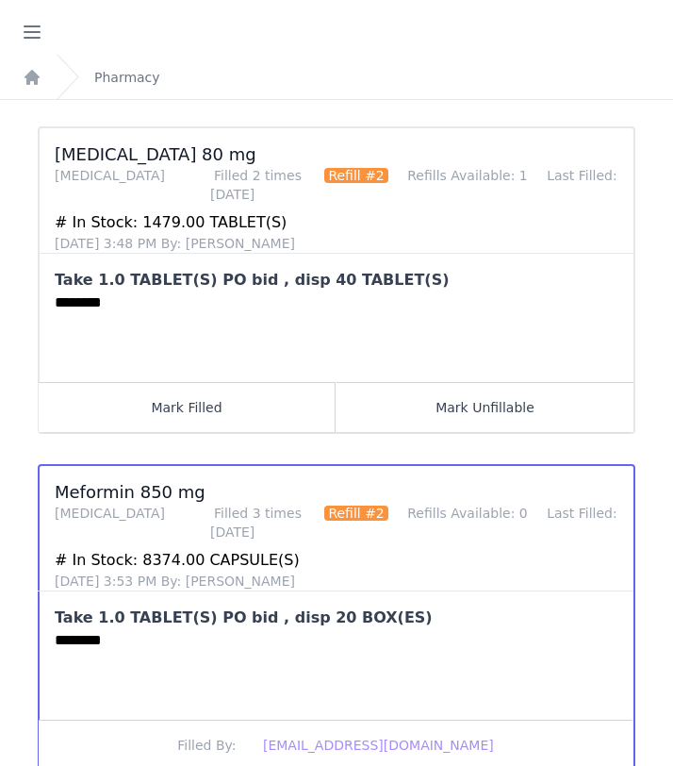
scroll to position [579, 0]
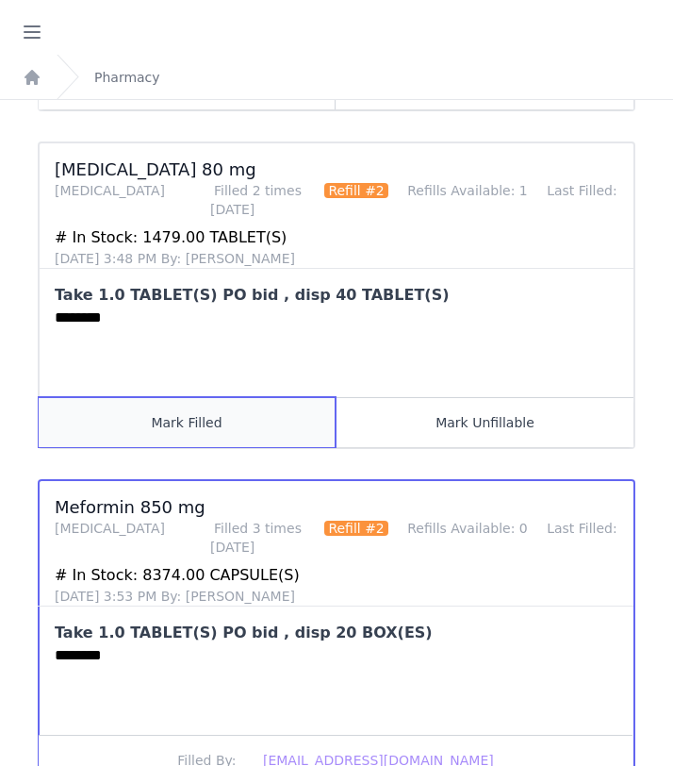
click at [226, 413] on button "Mark Filled" at bounding box center [187, 422] width 297 height 50
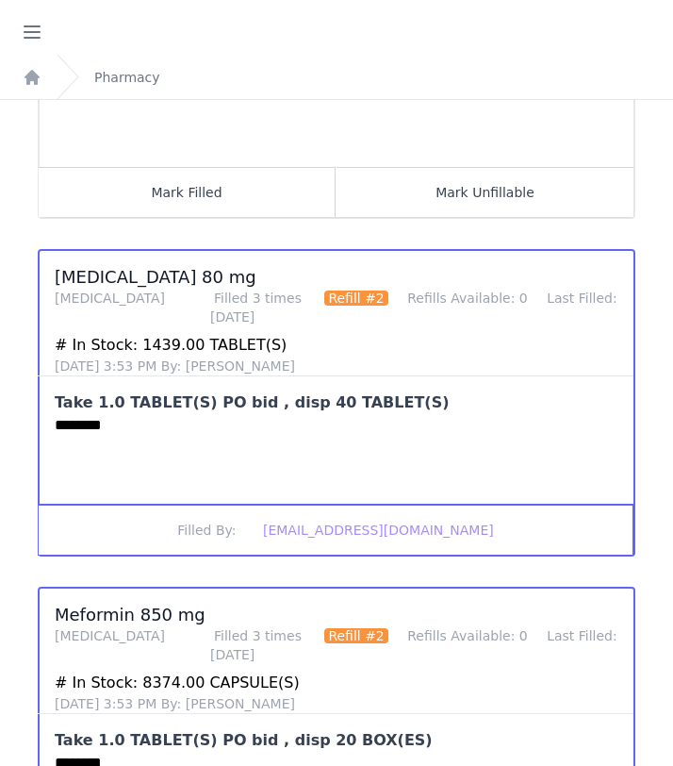
scroll to position [461, 0]
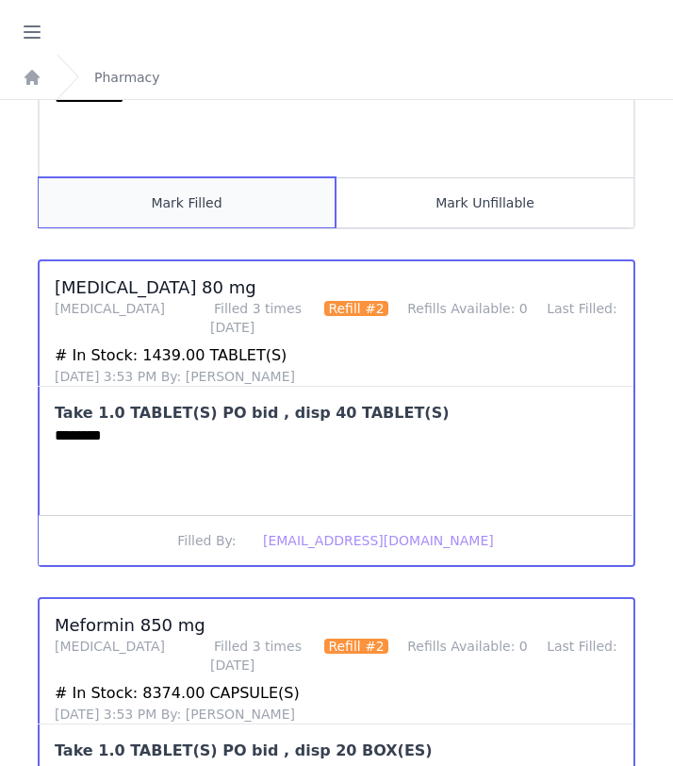
click at [211, 212] on button "Mark Filled" at bounding box center [187, 202] width 297 height 50
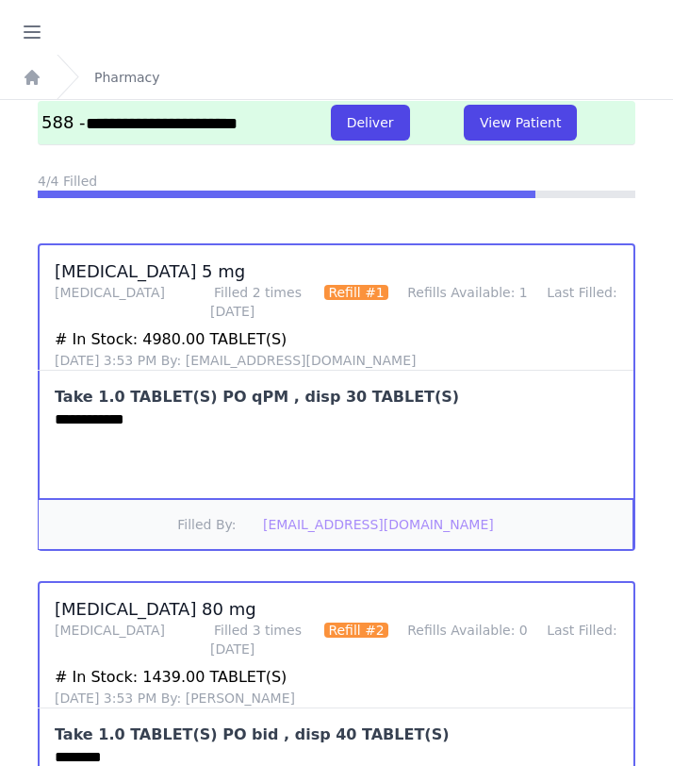
scroll to position [0, 0]
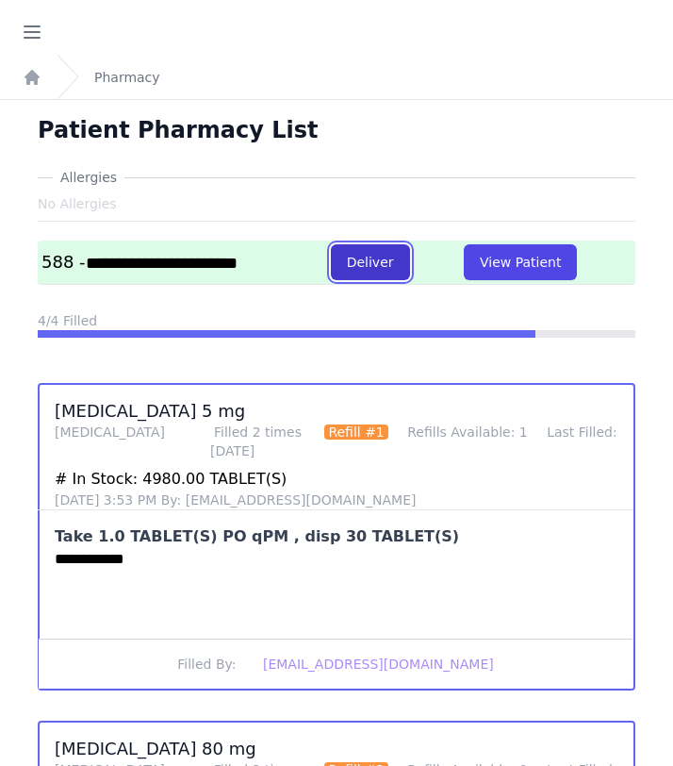
click at [403, 260] on button "Deliver" at bounding box center [370, 262] width 79 height 36
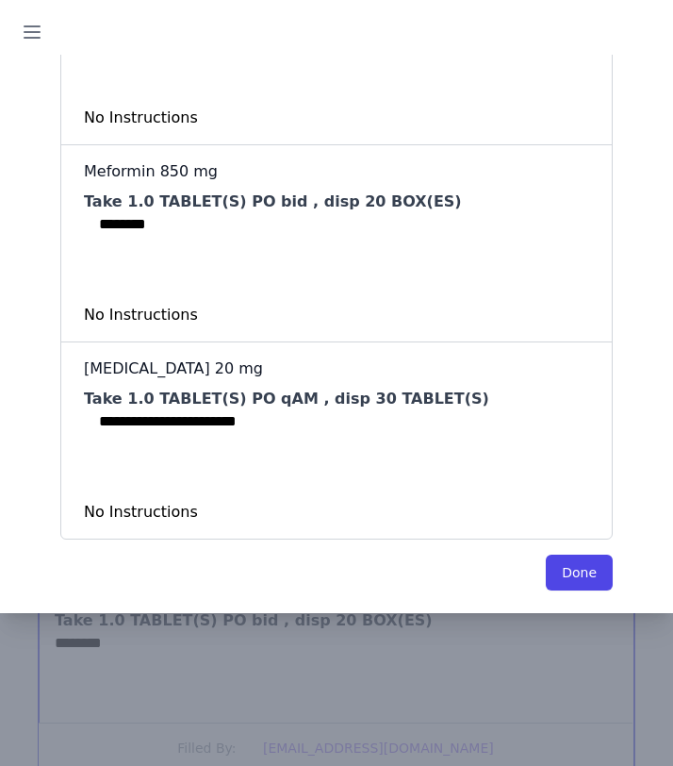
scroll to position [964, 0]
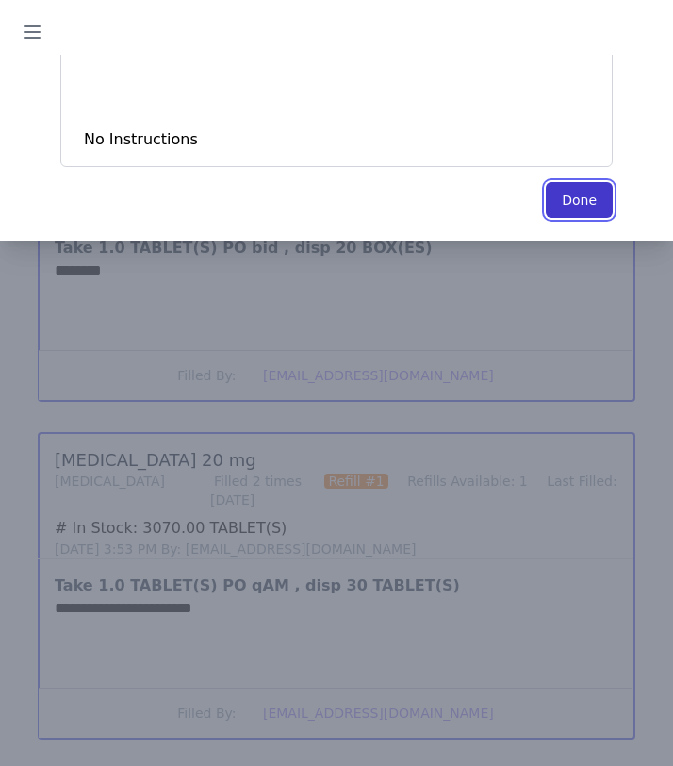
click at [588, 204] on button "Done" at bounding box center [579, 200] width 67 height 36
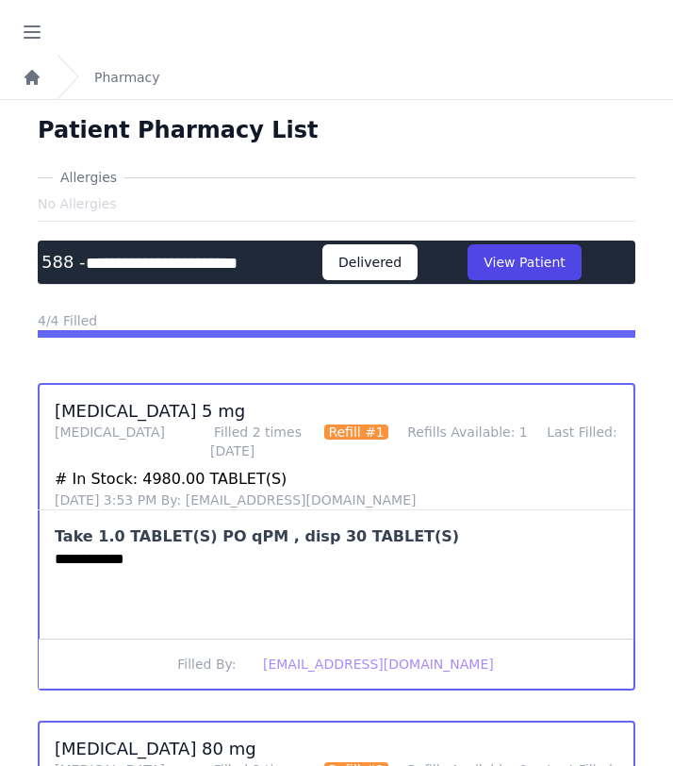
click at [31, 76] on icon "Breadcrumb" at bounding box center [32, 77] width 15 height 15
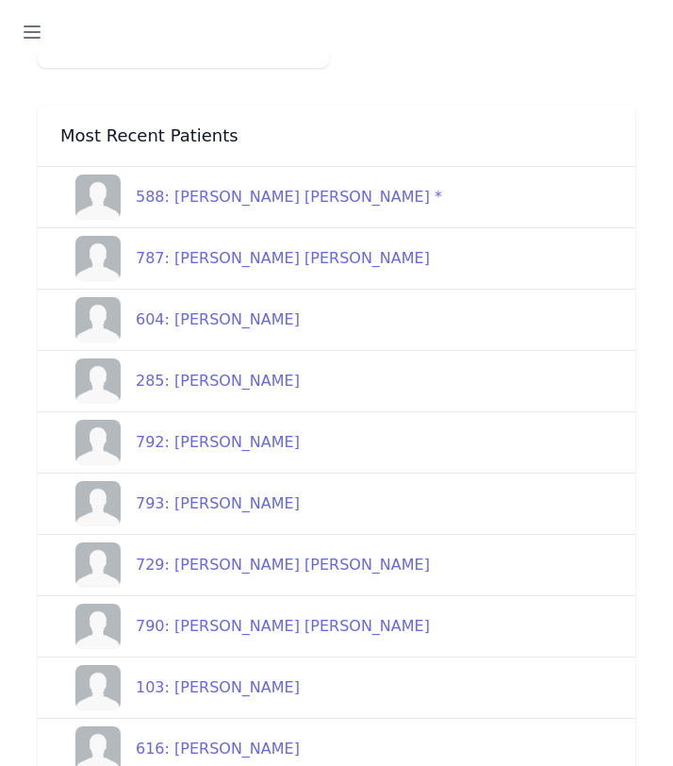
scroll to position [243, 0]
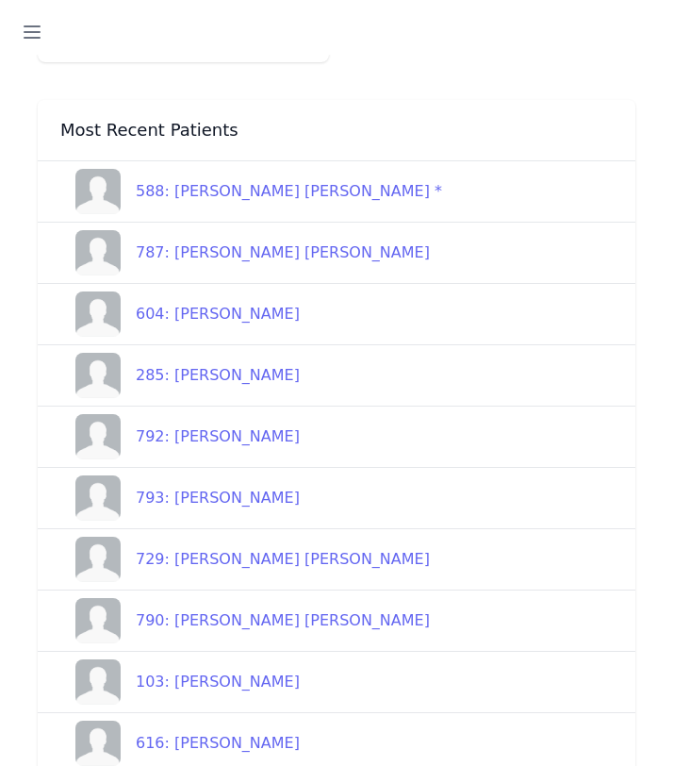
click at [249, 548] on div "729: [PERSON_NAME] [PERSON_NAME]" at bounding box center [275, 559] width 309 height 23
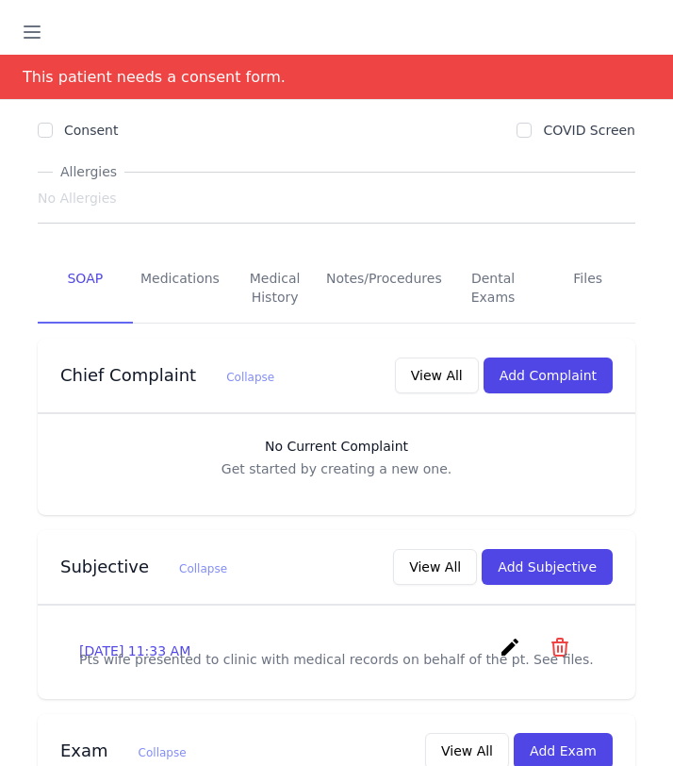
scroll to position [88, 0]
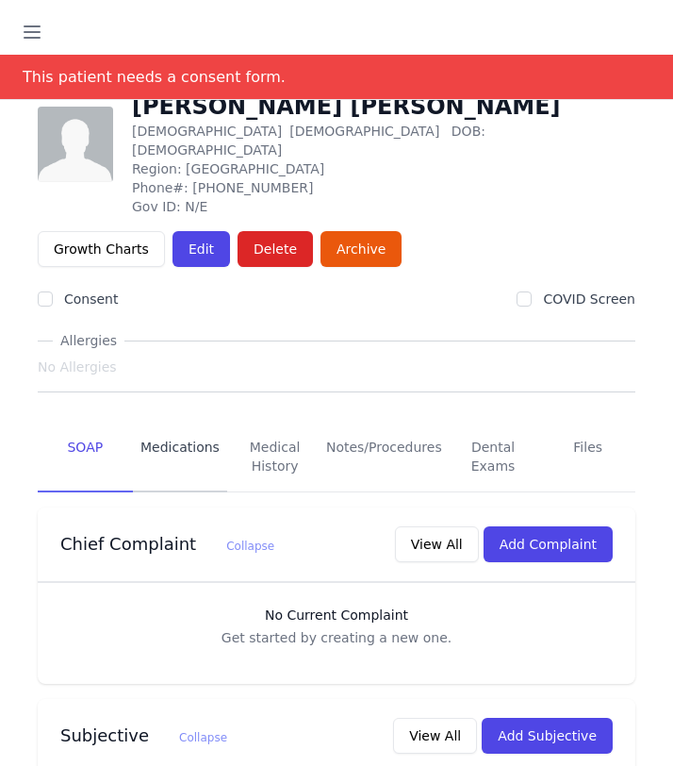
click at [185, 439] on link "Medications" at bounding box center [180, 457] width 95 height 70
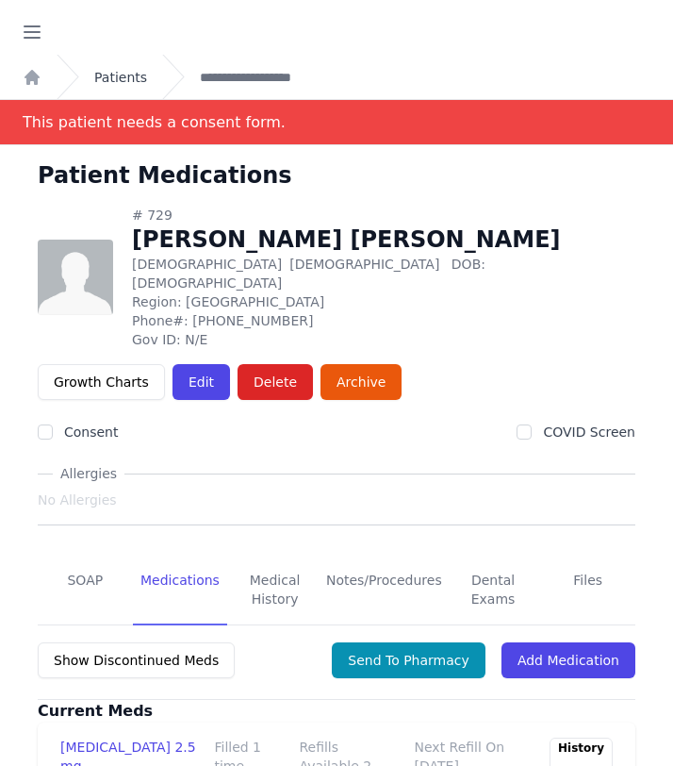
click at [114, 83] on link "Patients" at bounding box center [120, 77] width 53 height 19
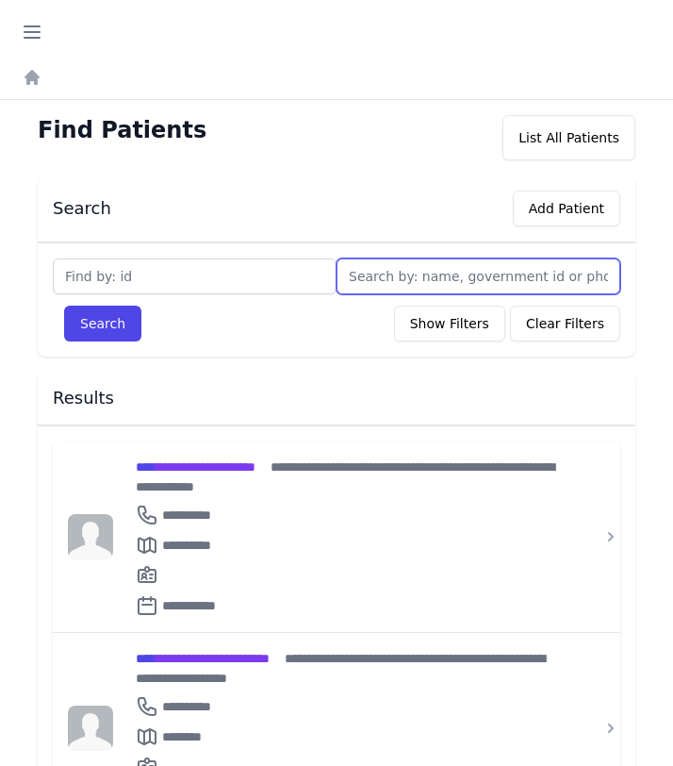
click at [387, 278] on input "text" at bounding box center [479, 276] width 284 height 36
type input "bs"
type input "b"
type input "bu"
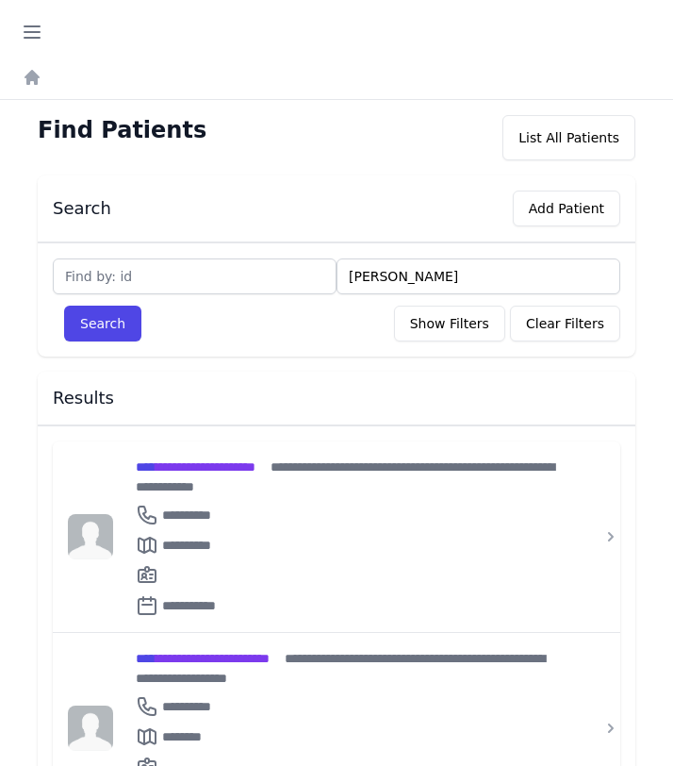
type input "bush"
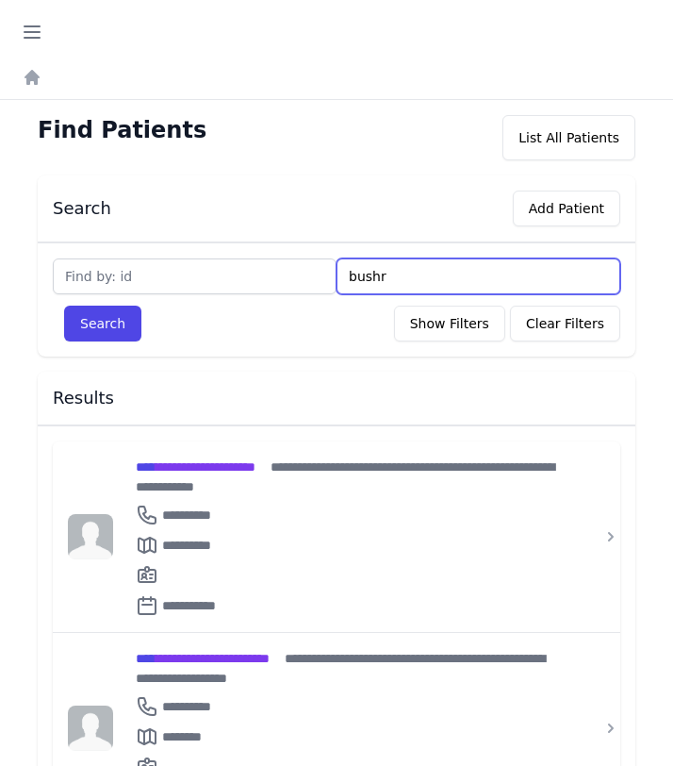
type input "bushr"
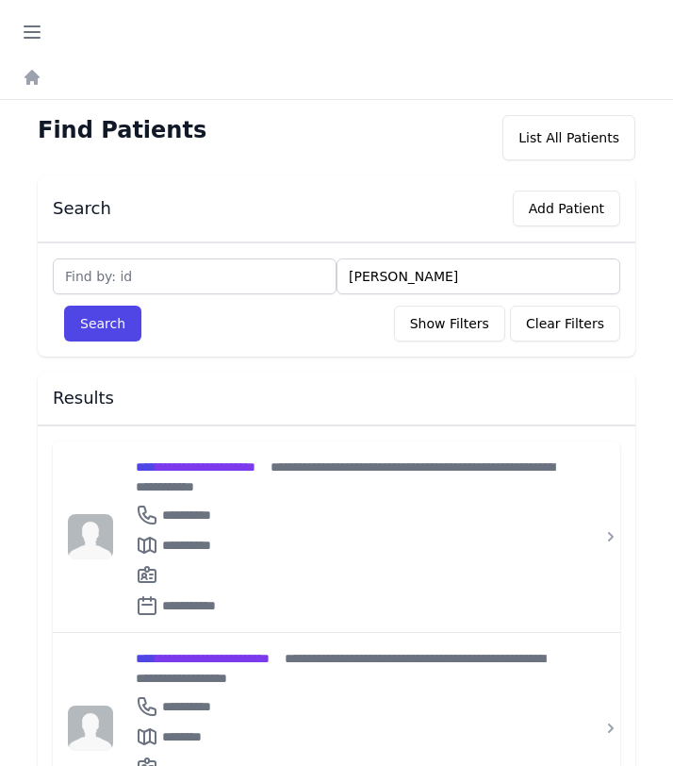
type input "bushra"
click at [64, 305] on button "Search" at bounding box center [102, 323] width 77 height 36
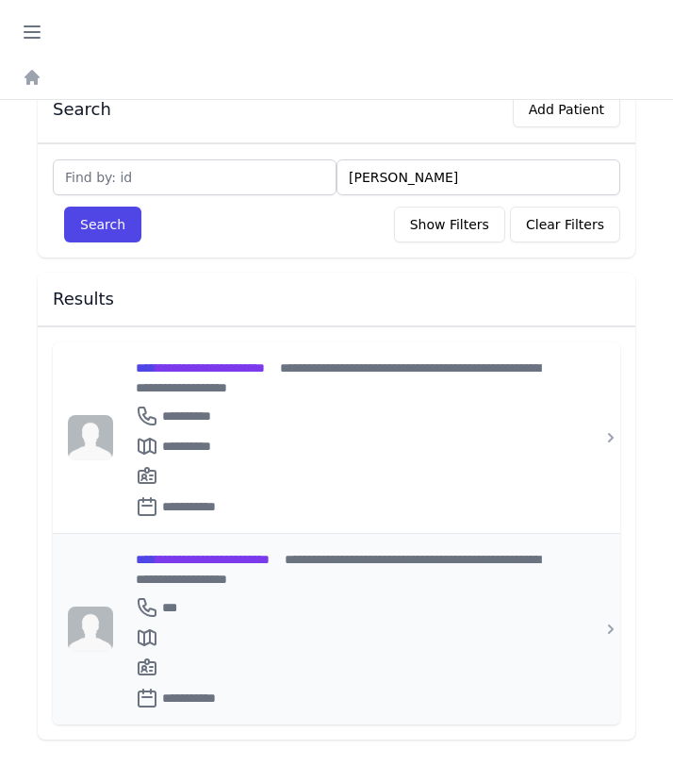
scroll to position [100, 0]
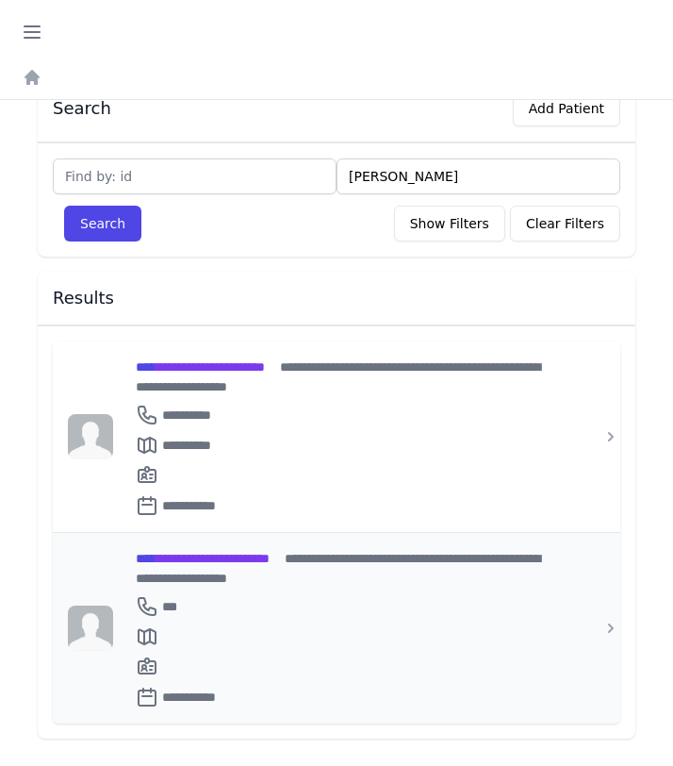
click at [259, 548] on div "**********" at bounding box center [348, 568] width 424 height 40
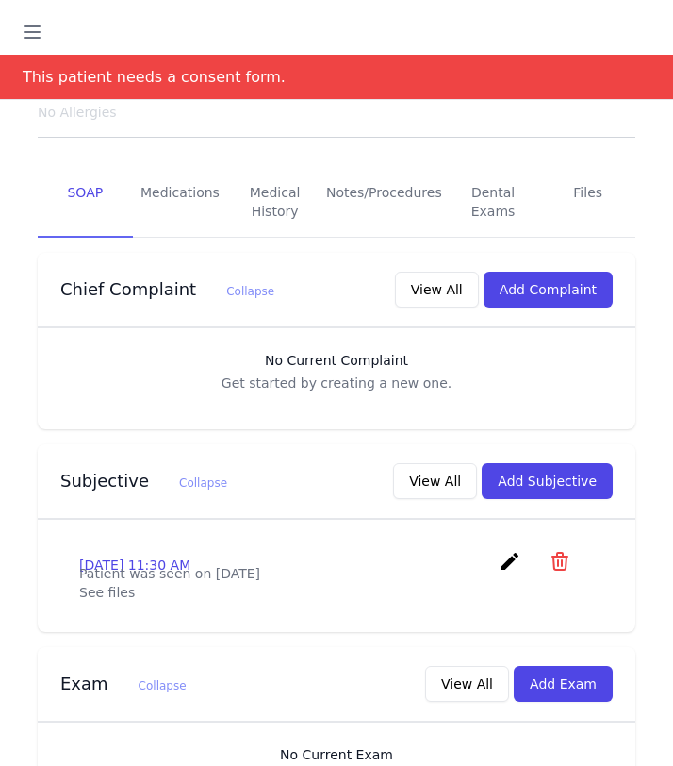
scroll to position [336, 0]
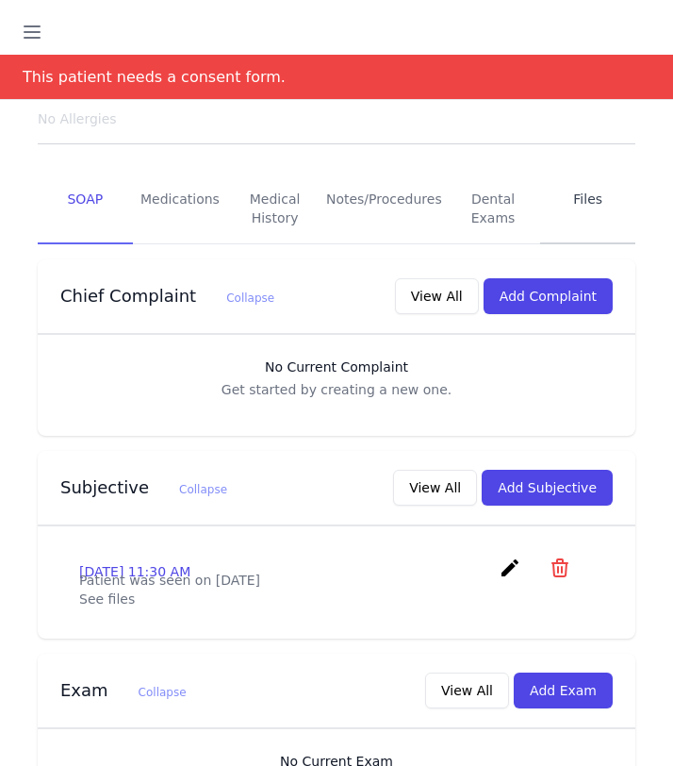
click at [577, 174] on link "Files" at bounding box center [587, 209] width 95 height 70
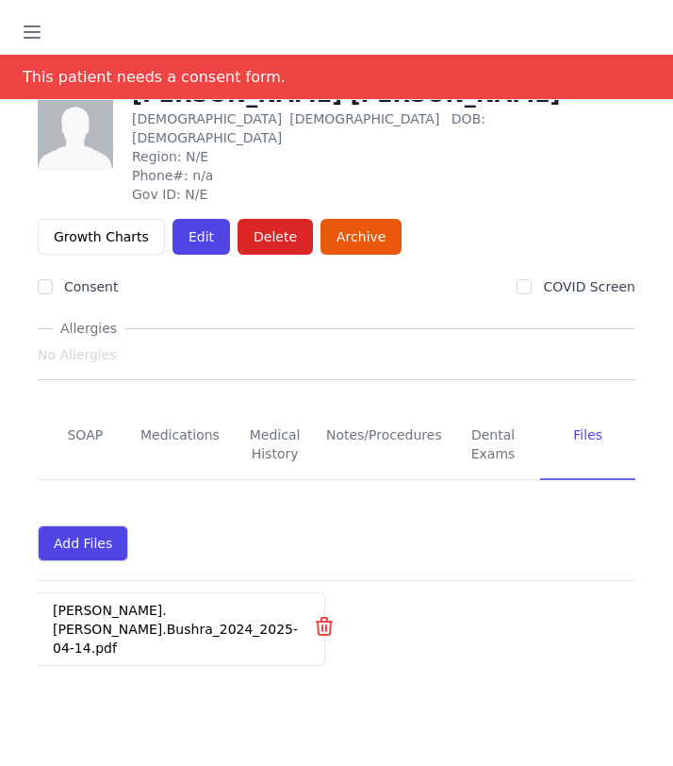
scroll to position [145, 0]
click at [185, 598] on div "Al-Mahmoud.Mohammed.Bushra_2024_2025-04-14.pdf" at bounding box center [175, 629] width 275 height 72
click at [182, 615] on link "Al-Mahmoud.Mohammed.Bushra_2024_2025-04-14.pdf" at bounding box center [175, 628] width 245 height 53
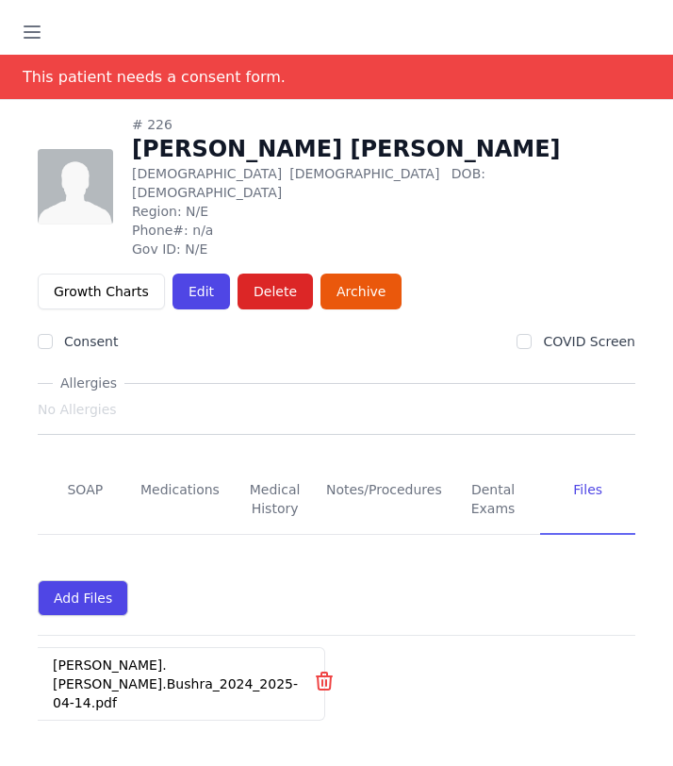
scroll to position [90, 0]
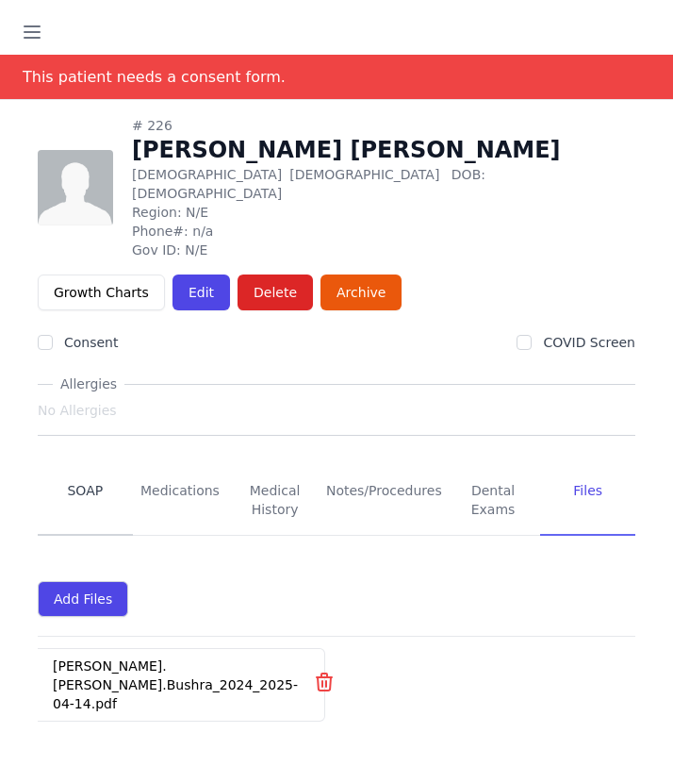
click at [89, 467] on link "SOAP" at bounding box center [85, 501] width 95 height 70
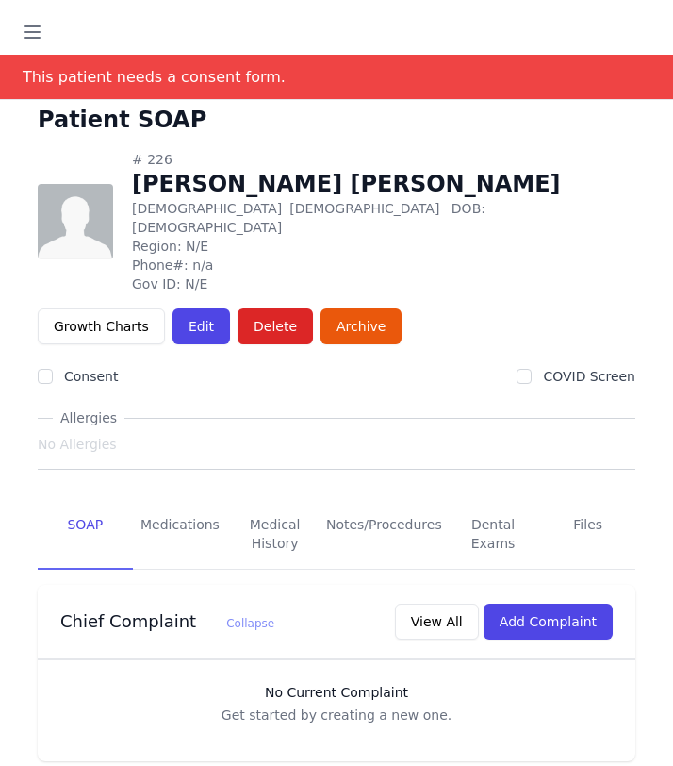
scroll to position [43, 0]
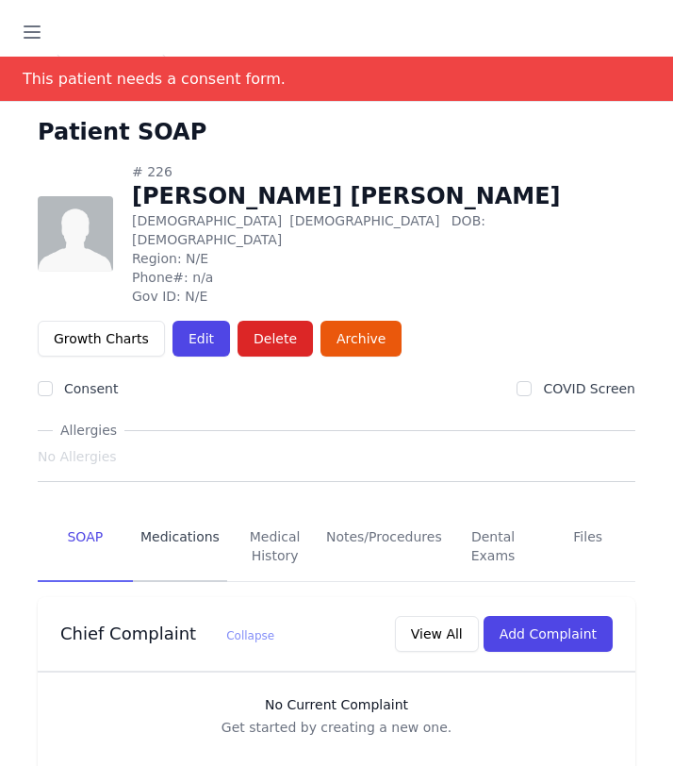
click at [169, 532] on link "Medications" at bounding box center [180, 547] width 95 height 70
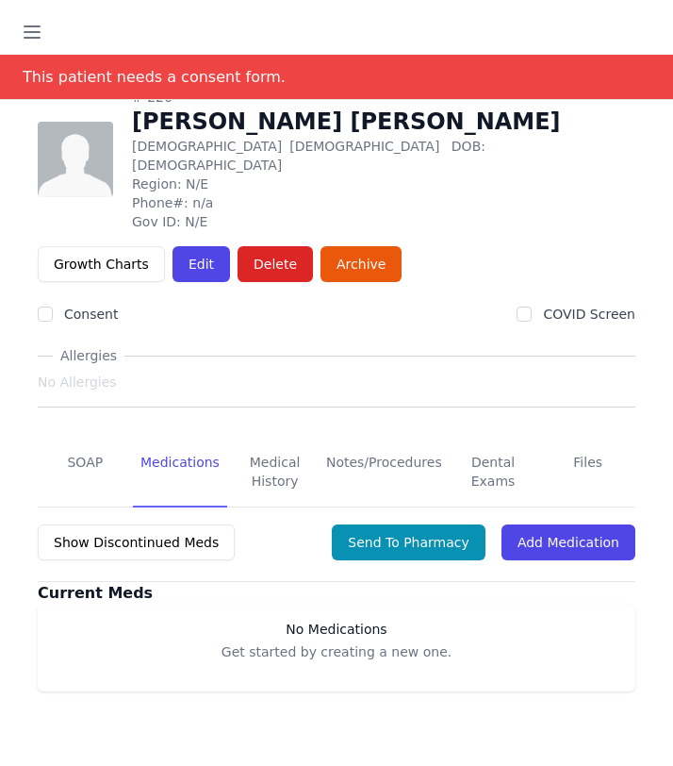
scroll to position [79, 0]
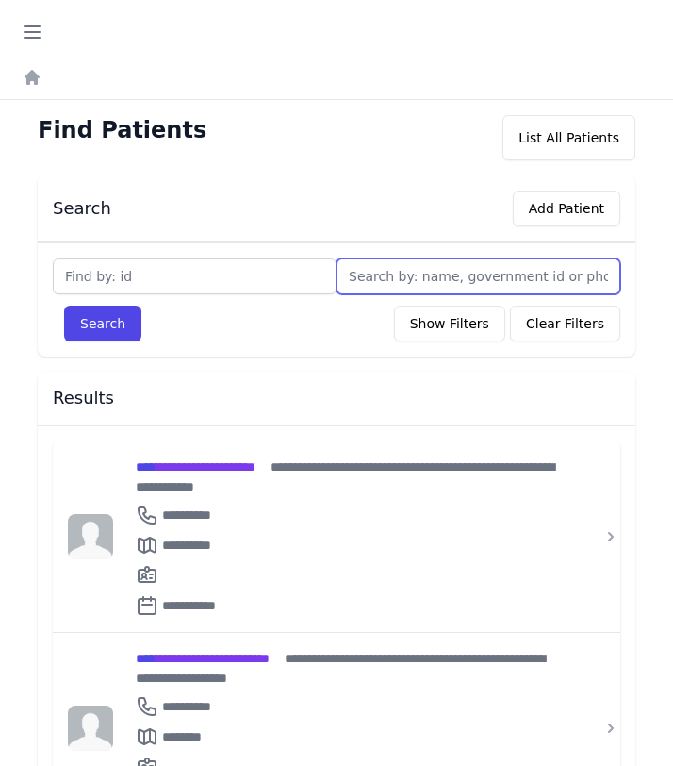
click at [427, 264] on input "text" at bounding box center [479, 276] width 284 height 36
type input "bu"
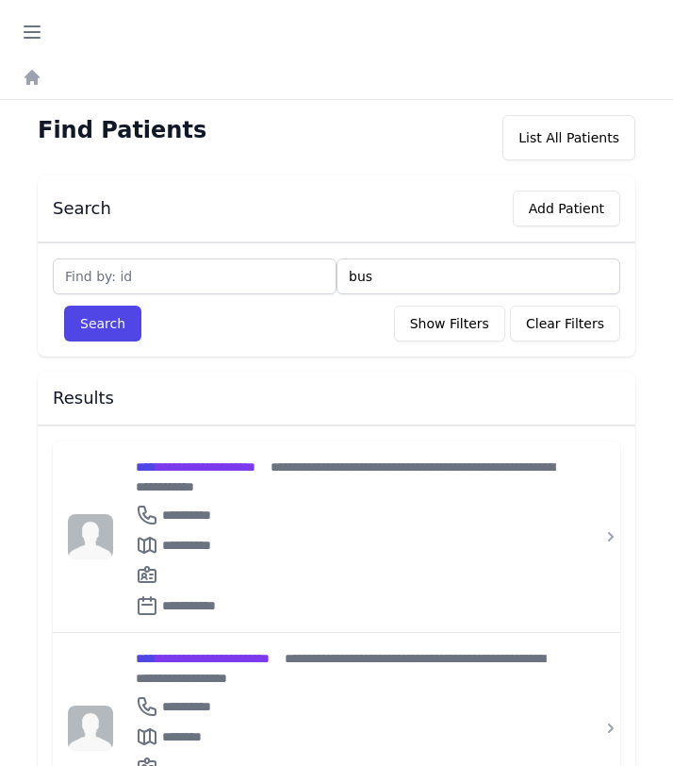
type input "bus"
type input "bush"
type input "bushr"
type input "bushra"
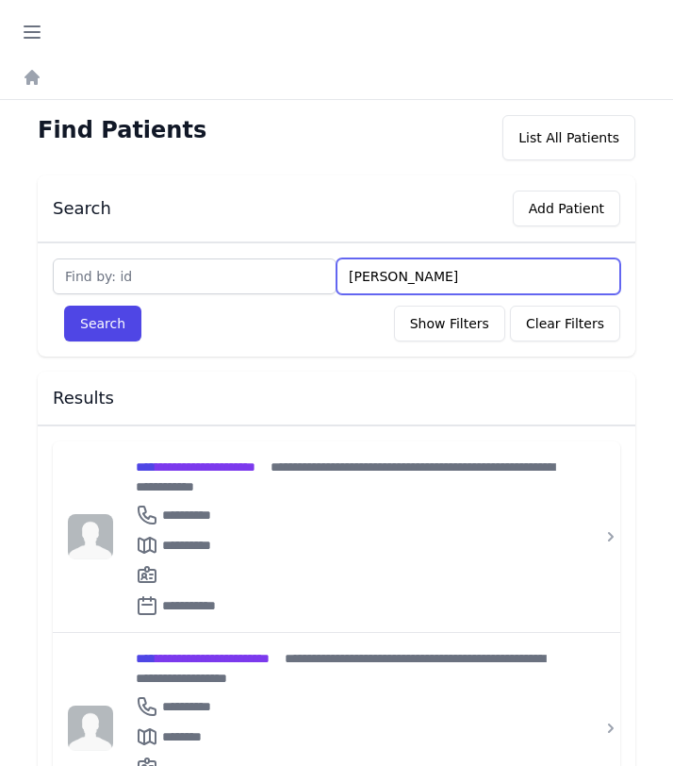
click at [64, 305] on button "Search" at bounding box center [102, 323] width 77 height 36
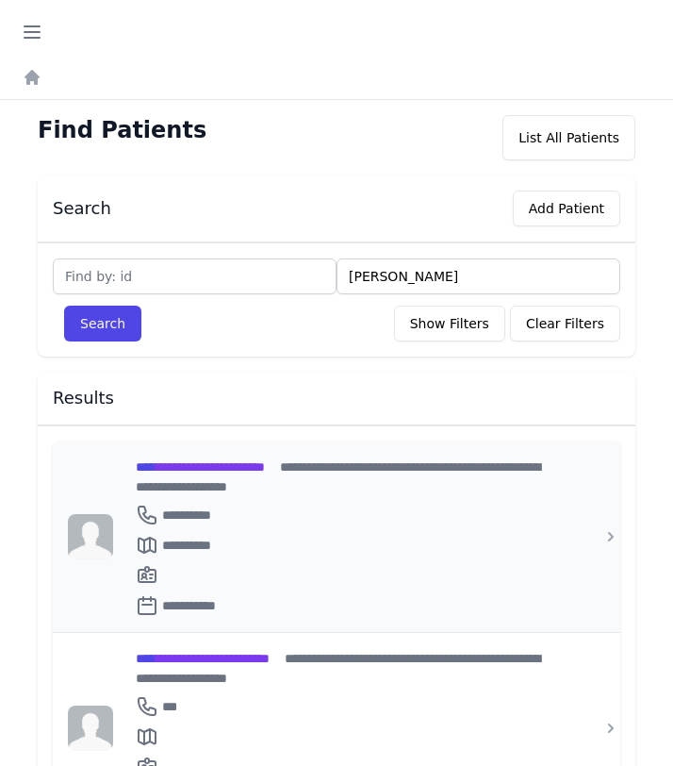
click at [333, 474] on div "**********" at bounding box center [348, 476] width 424 height 40
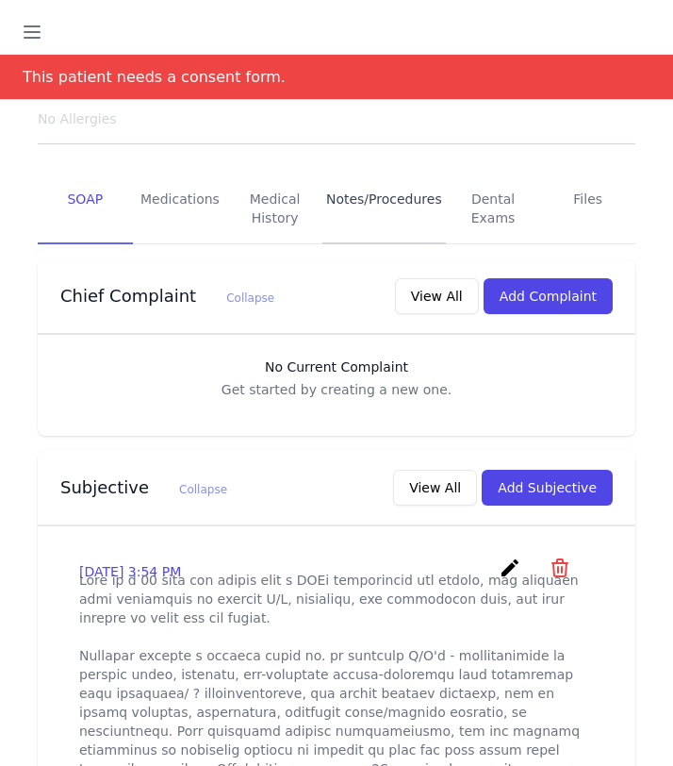
scroll to position [330, 0]
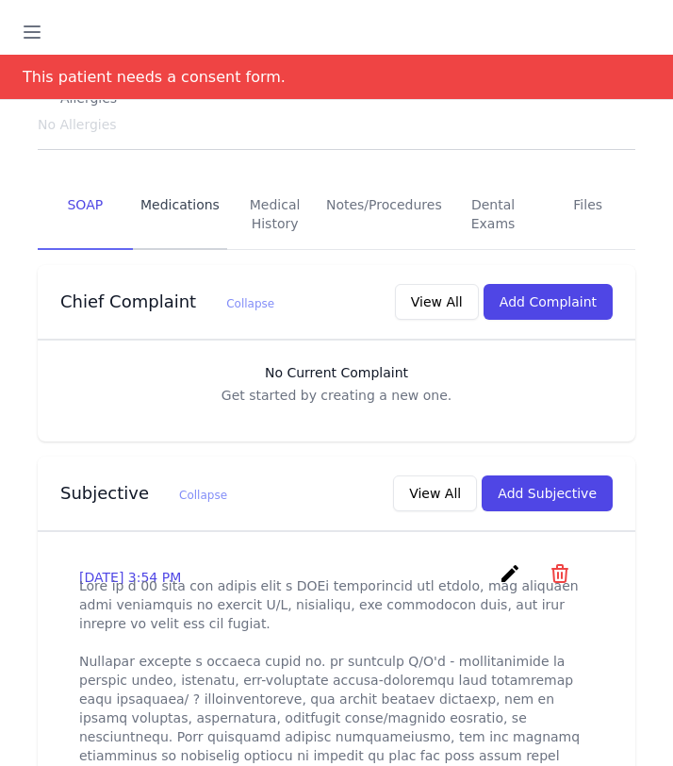
click at [185, 185] on link "Medications" at bounding box center [180, 215] width 95 height 70
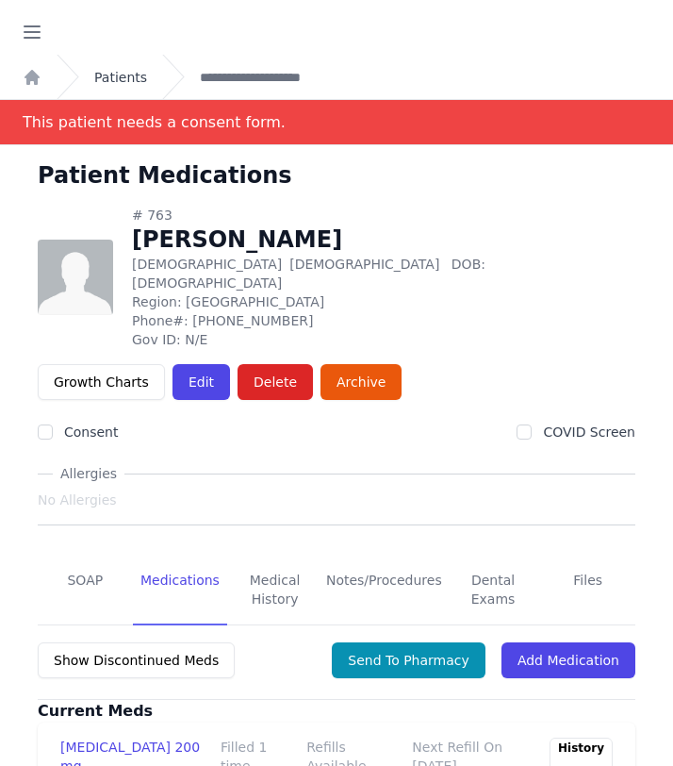
click at [127, 84] on link "Patients" at bounding box center [120, 77] width 53 height 19
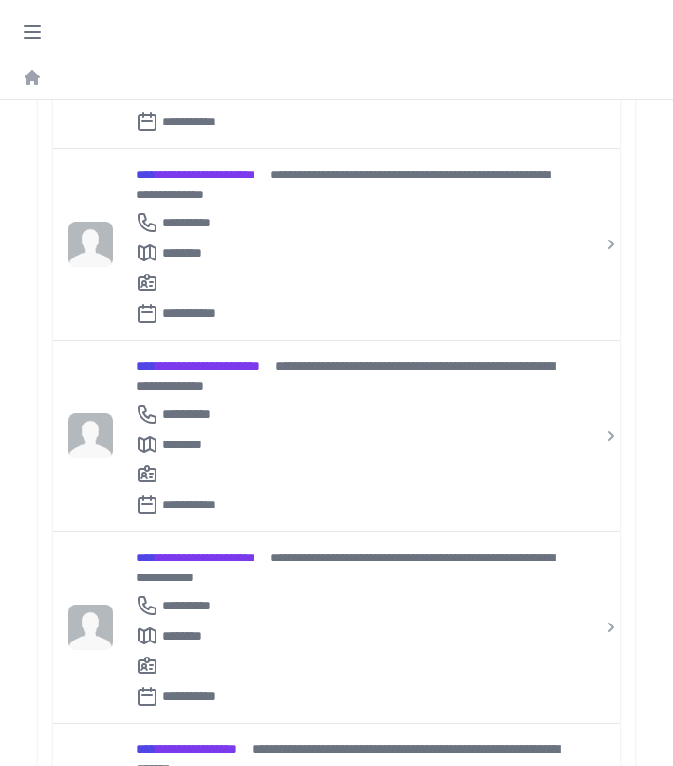
scroll to position [878, 0]
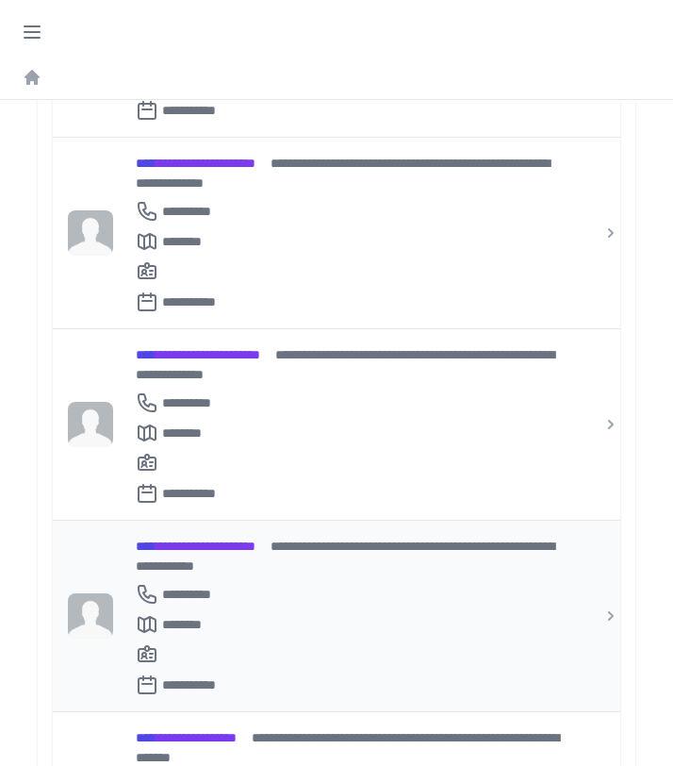
click at [281, 520] on div "**********" at bounding box center [348, 615] width 470 height 190
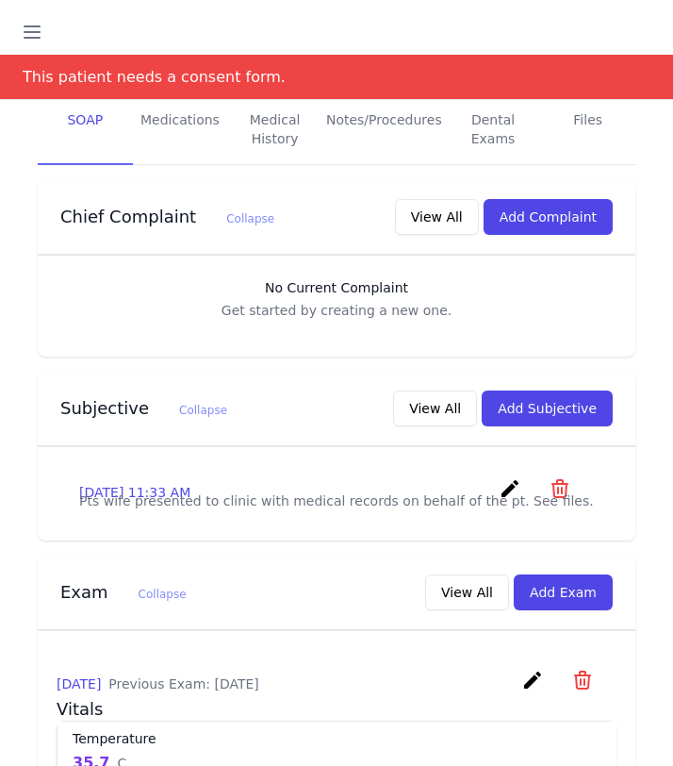
scroll to position [371, 0]
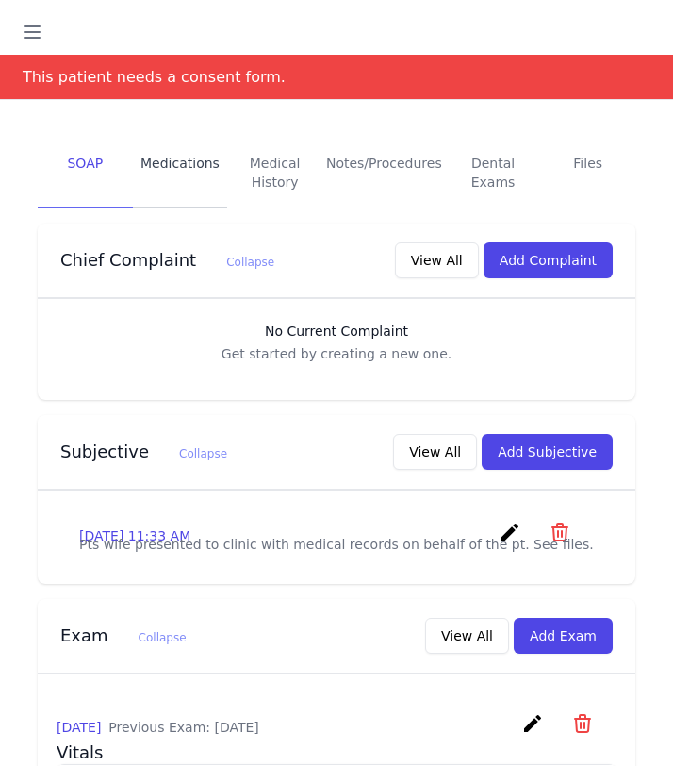
click at [191, 143] on link "Medications" at bounding box center [180, 174] width 95 height 70
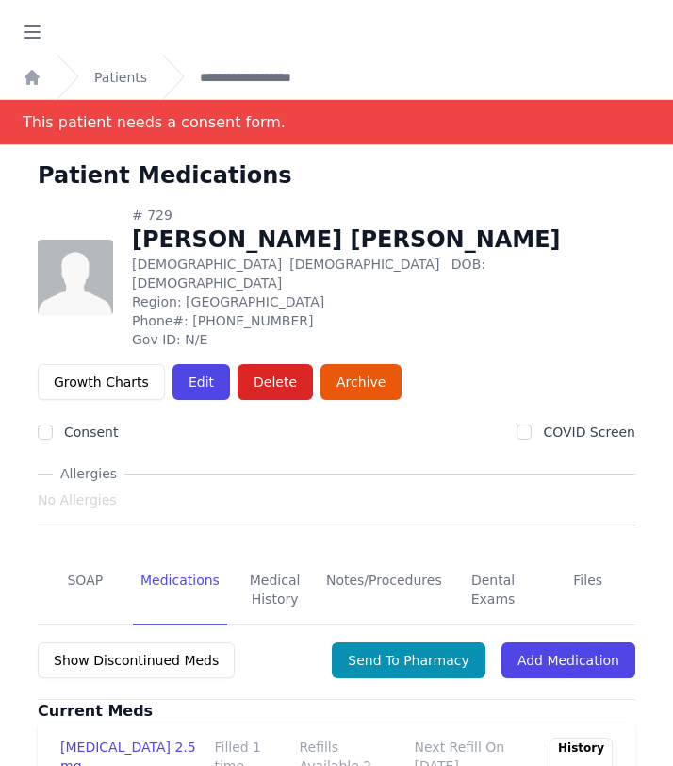
click at [115, 92] on div "Patients" at bounding box center [102, 77] width 91 height 44
click at [115, 86] on link "Patients" at bounding box center [120, 77] width 53 height 19
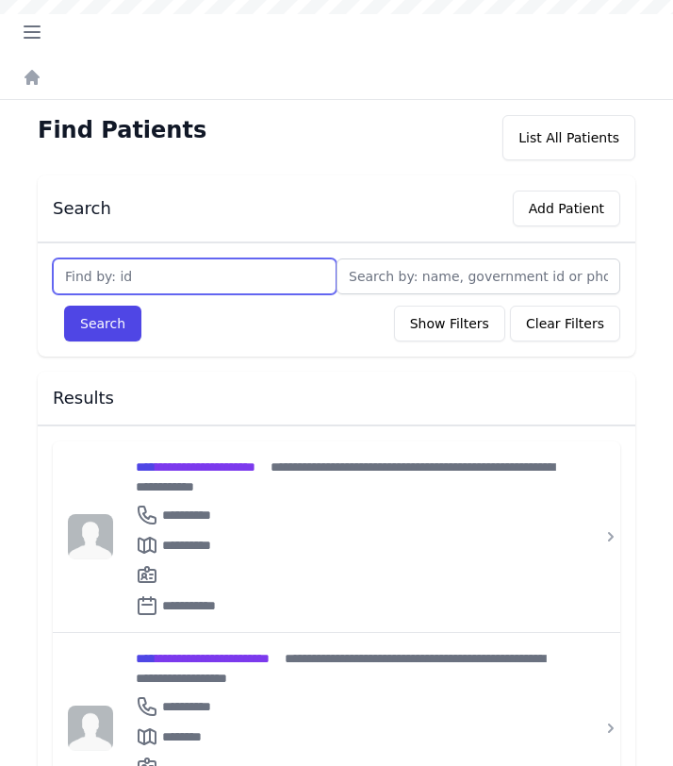
click at [155, 281] on input "text" at bounding box center [195, 276] width 284 height 36
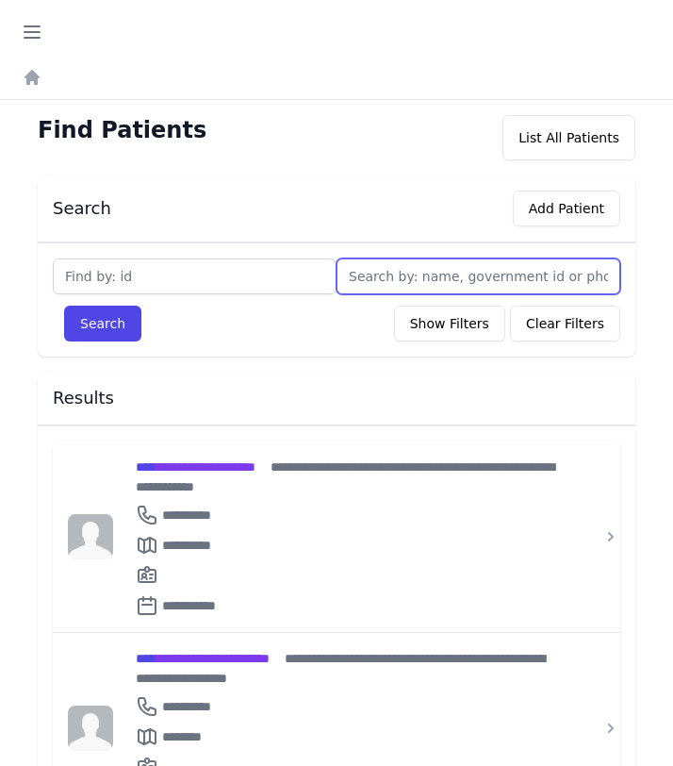
click at [379, 283] on input "text" at bounding box center [479, 276] width 284 height 36
type input "ima"
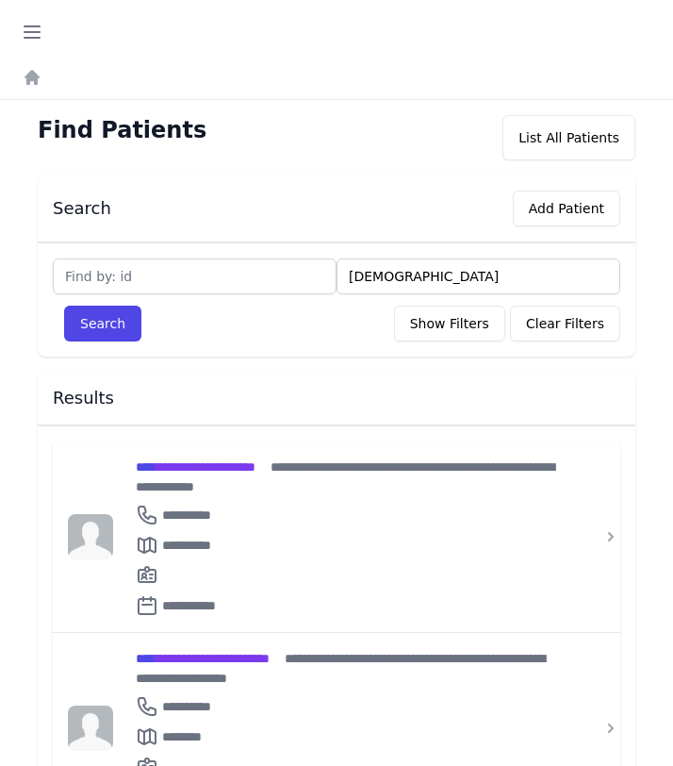
type input "iman"
click at [64, 305] on button "Search" at bounding box center [102, 323] width 77 height 36
click at [291, 473] on div "**********" at bounding box center [348, 476] width 424 height 40
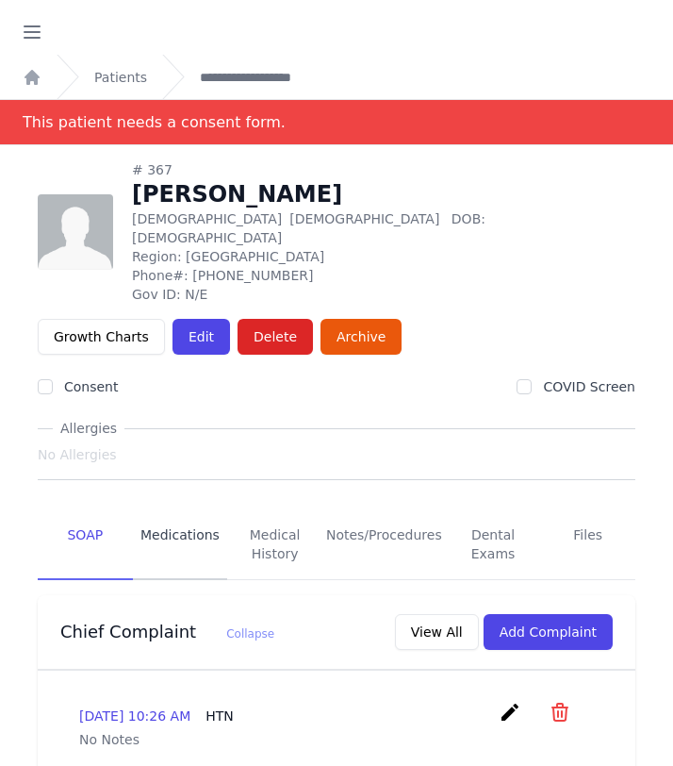
click at [171, 510] on link "Medications" at bounding box center [180, 545] width 95 height 70
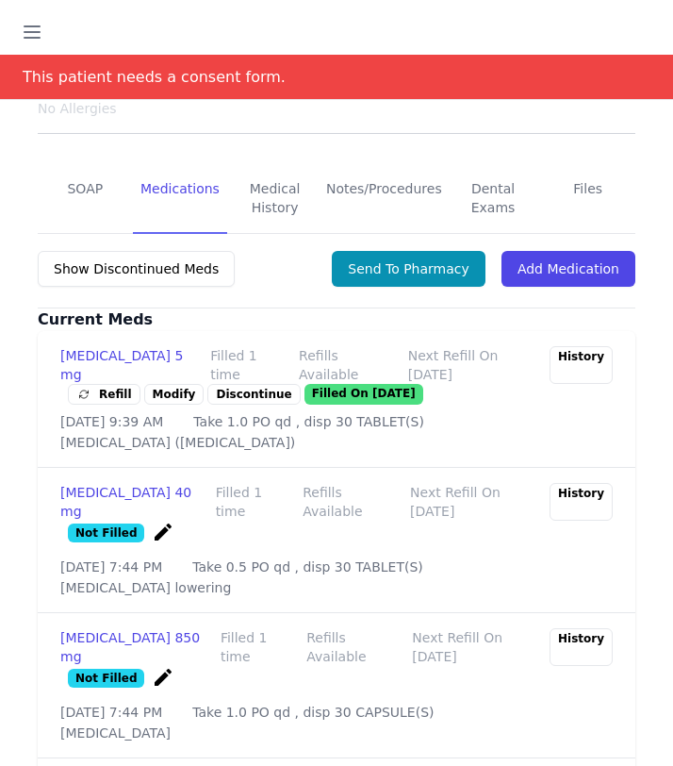
scroll to position [376, 0]
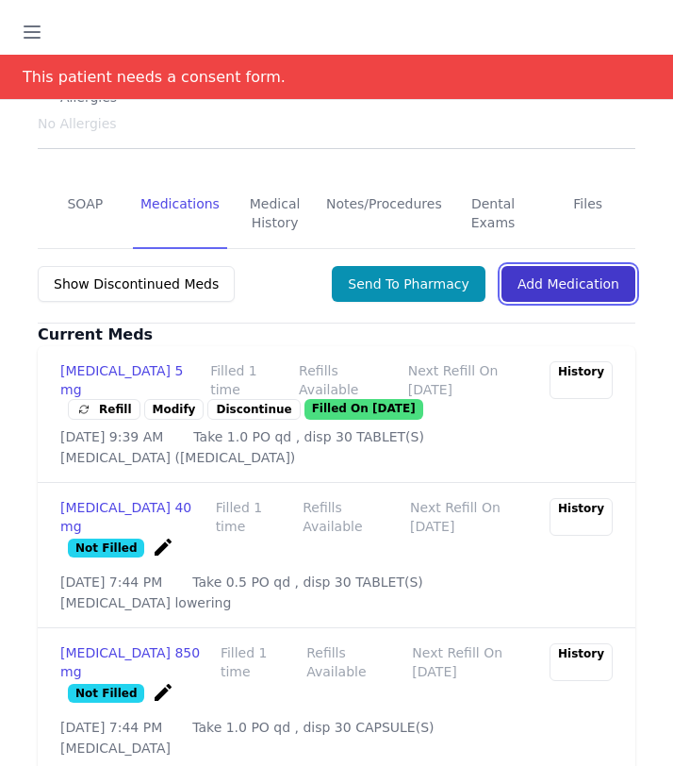
click at [560, 266] on link "Add Medication" at bounding box center [569, 284] width 134 height 36
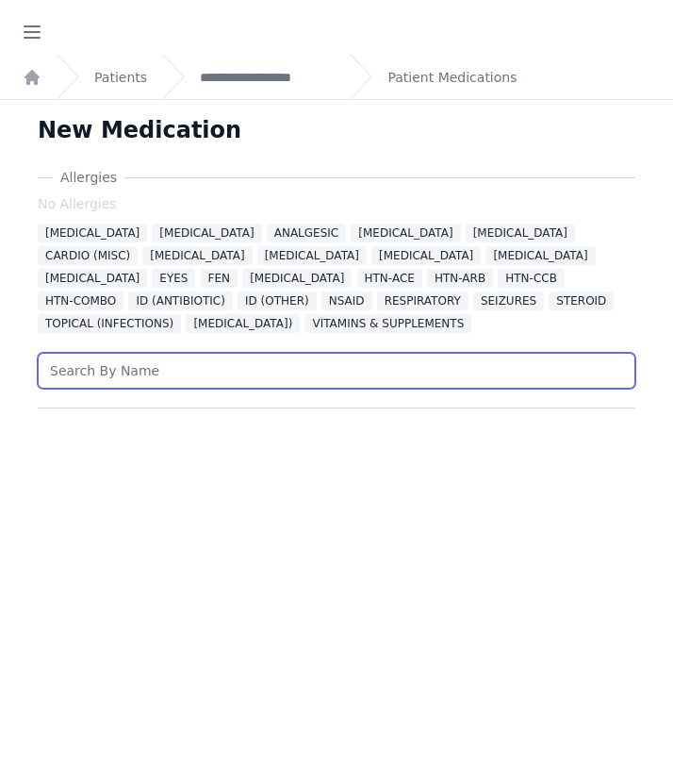
click at [174, 363] on input "text" at bounding box center [337, 371] width 598 height 36
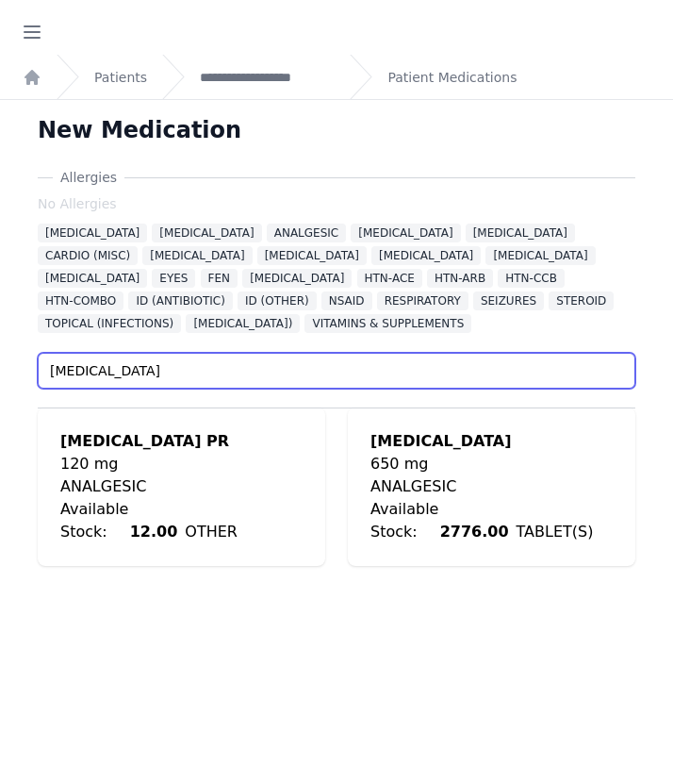
type input "acetaminophen"
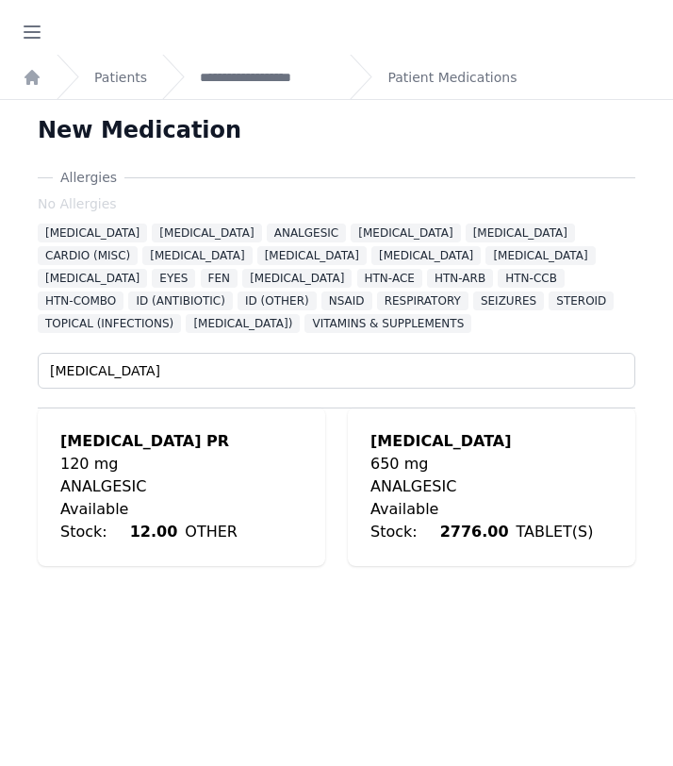
click at [479, 436] on div "Acetaminophen" at bounding box center [492, 441] width 242 height 23
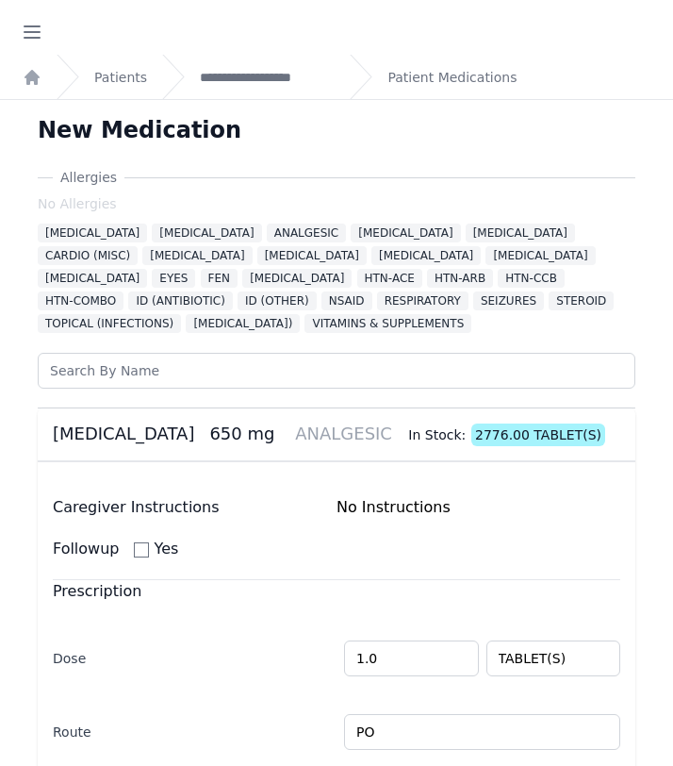
scroll to position [469, 0]
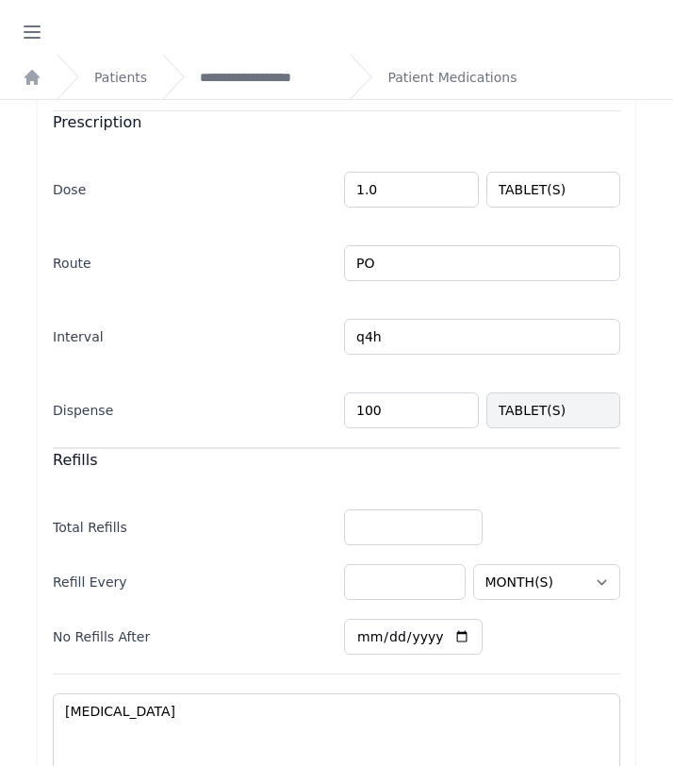
click at [394, 407] on input "100" at bounding box center [411, 410] width 135 height 36
click at [376, 407] on input "100" at bounding box center [411, 410] width 135 height 36
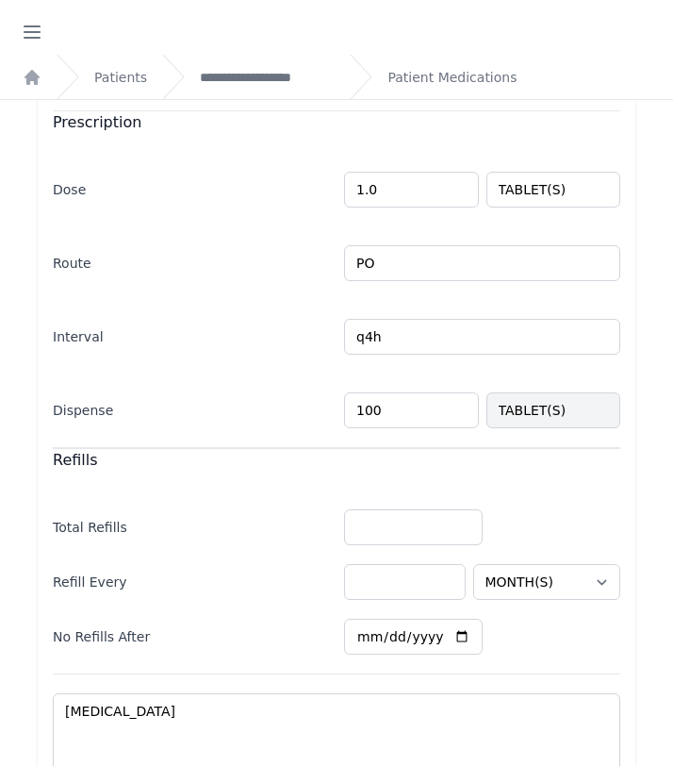
click at [376, 407] on input "100" at bounding box center [411, 410] width 135 height 36
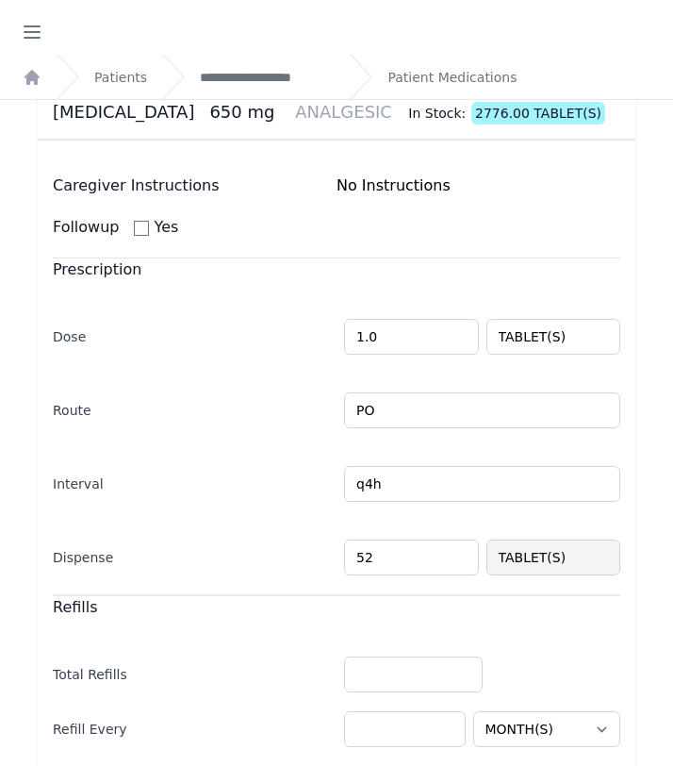
scroll to position [322, 0]
type input "52"
select select "MONTH(S)"
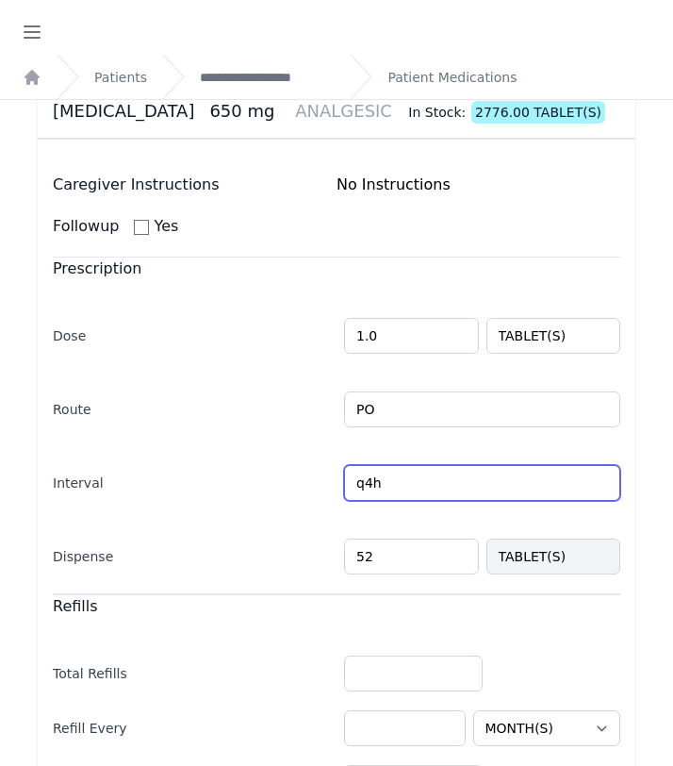
click at [372, 482] on input "q4h" at bounding box center [482, 483] width 276 height 36
click at [599, 486] on input "q6h" at bounding box center [482, 483] width 276 height 36
click at [472, 474] on input "q6h" at bounding box center [482, 483] width 276 height 36
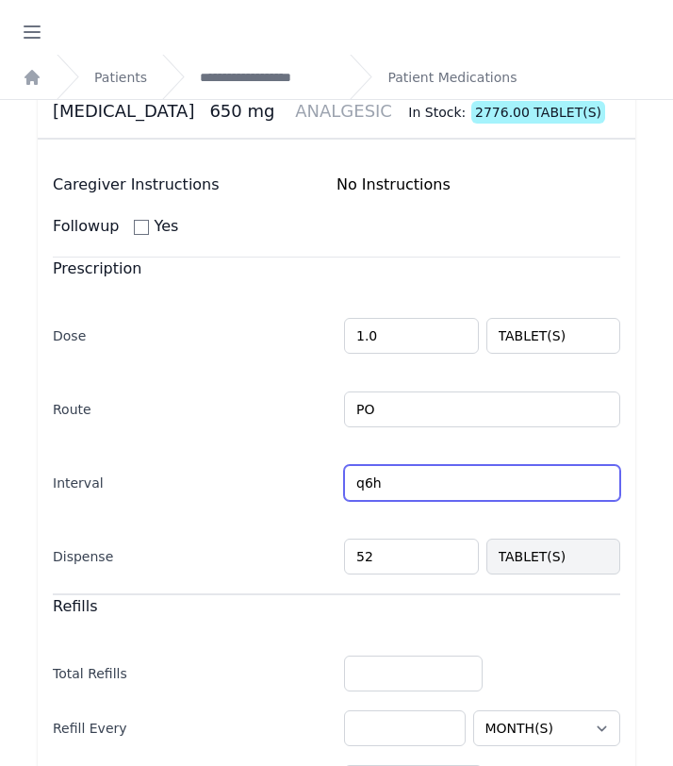
type input "q6h"
click at [314, 478] on label "Interval" at bounding box center [191, 479] width 276 height 26
select select "MONTH(S)"
click at [380, 486] on input "q6h" at bounding box center [482, 483] width 276 height 36
click at [365, 485] on input "q6h" at bounding box center [482, 483] width 276 height 36
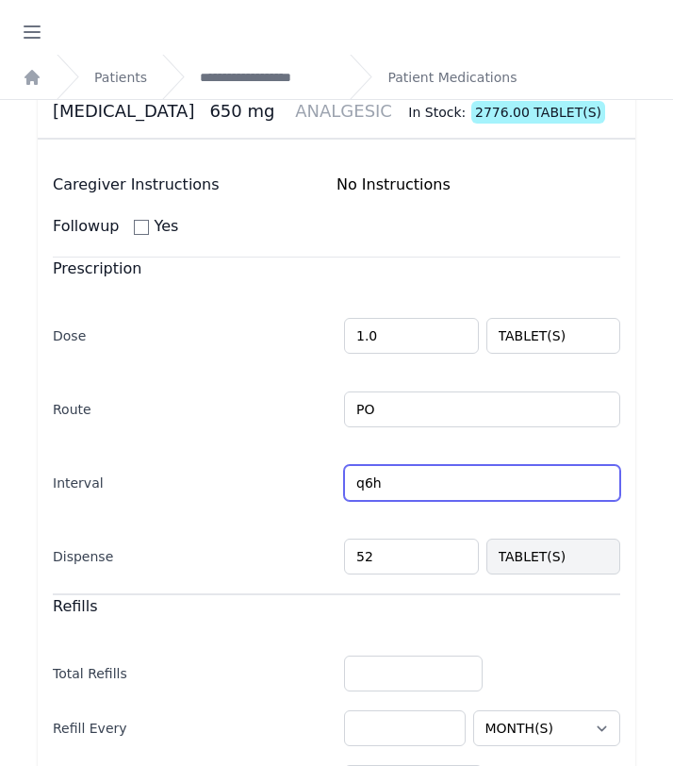
click at [365, 485] on input "q6h" at bounding box center [482, 483] width 276 height 36
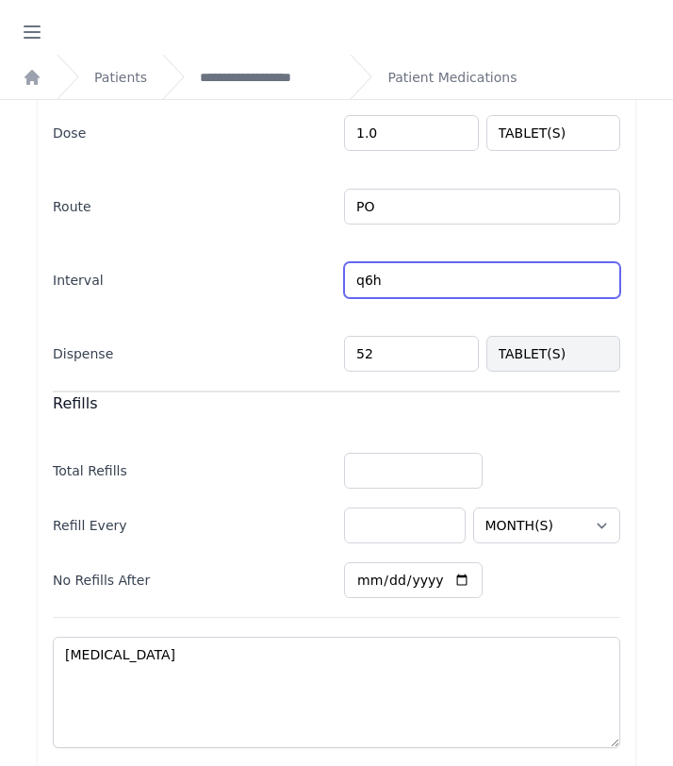
scroll to position [684, 0]
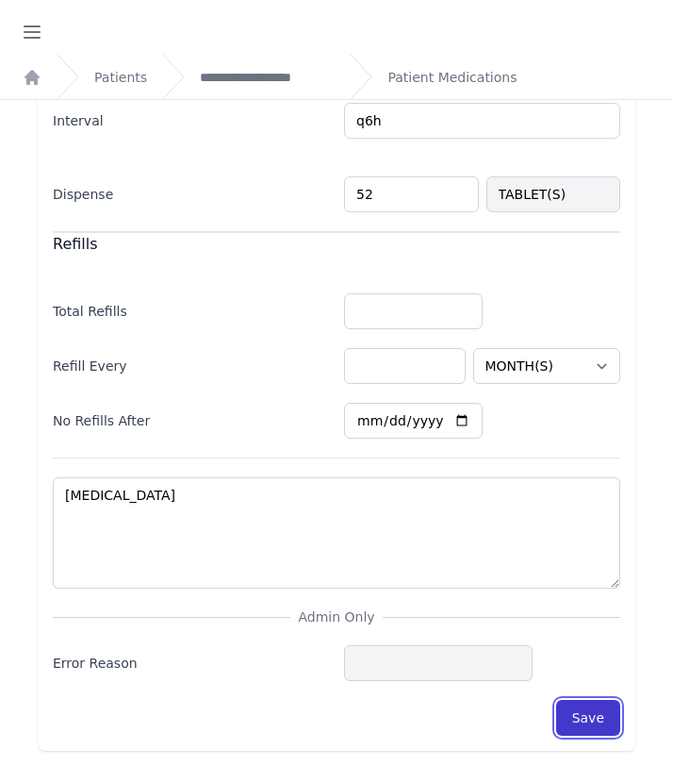
click at [581, 716] on button "Save" at bounding box center [588, 718] width 64 height 36
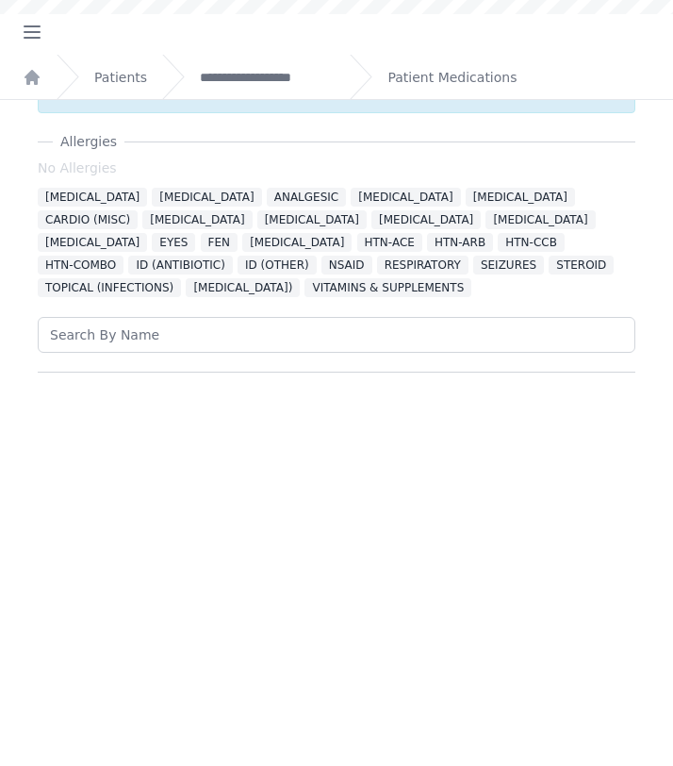
scroll to position [0, 0]
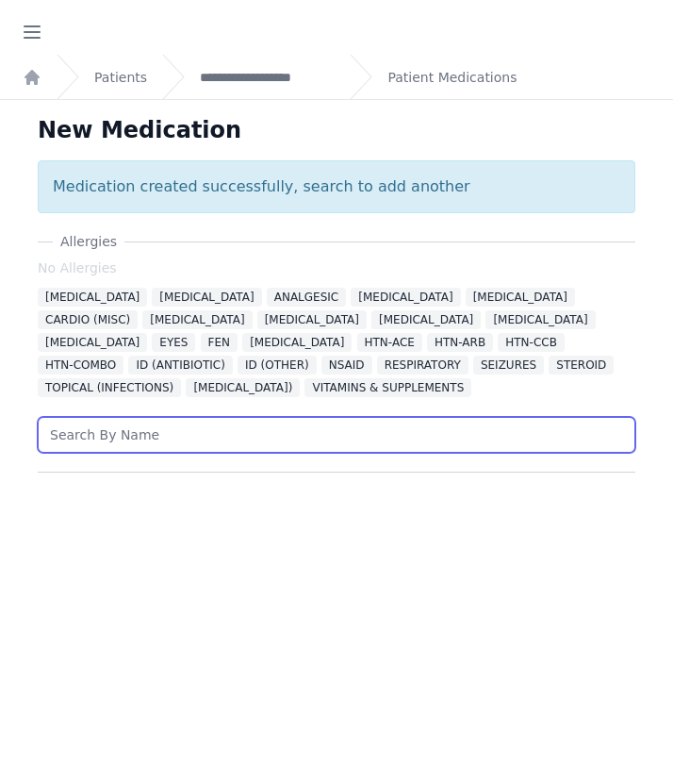
click at [215, 418] on input "text" at bounding box center [337, 435] width 598 height 36
type input "glucosamine"
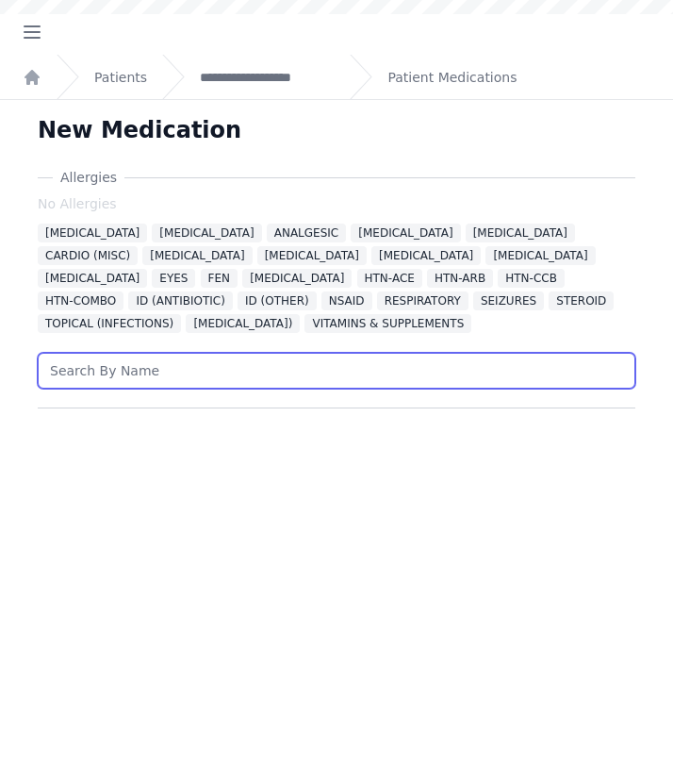
click at [196, 379] on input "text" at bounding box center [337, 371] width 598 height 36
type input "[MEDICAL_DATA]"
click at [174, 376] on input "text" at bounding box center [337, 371] width 598 height 36
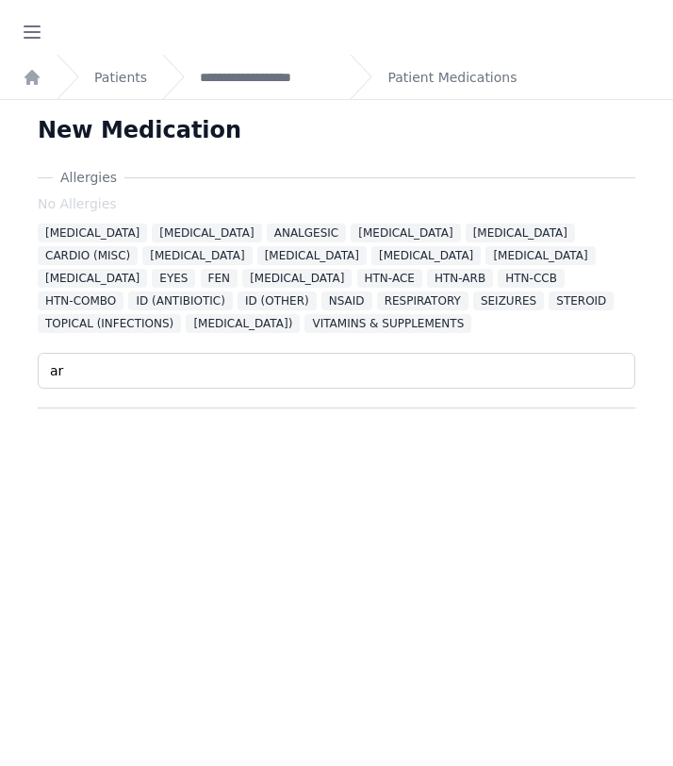
type input "a"
type input "j"
type input "[MEDICAL_DATA]"
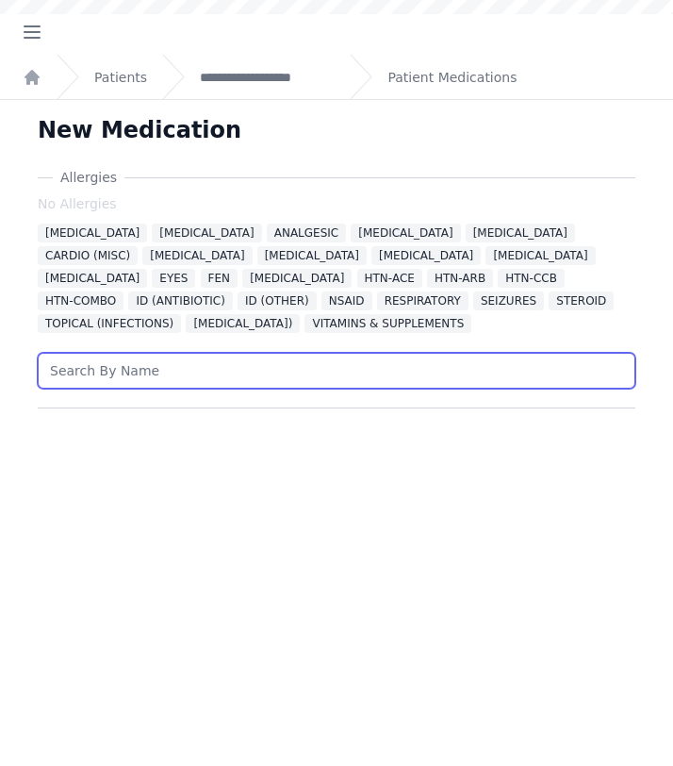
click at [149, 387] on input "text" at bounding box center [337, 371] width 598 height 36
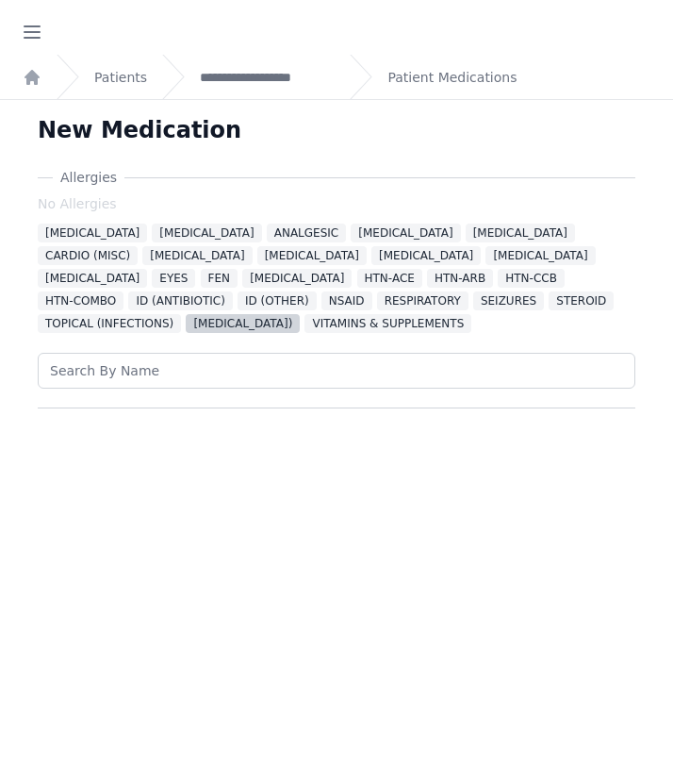
click at [186, 327] on span "TOPICAL (STEROID)" at bounding box center [243, 323] width 114 height 19
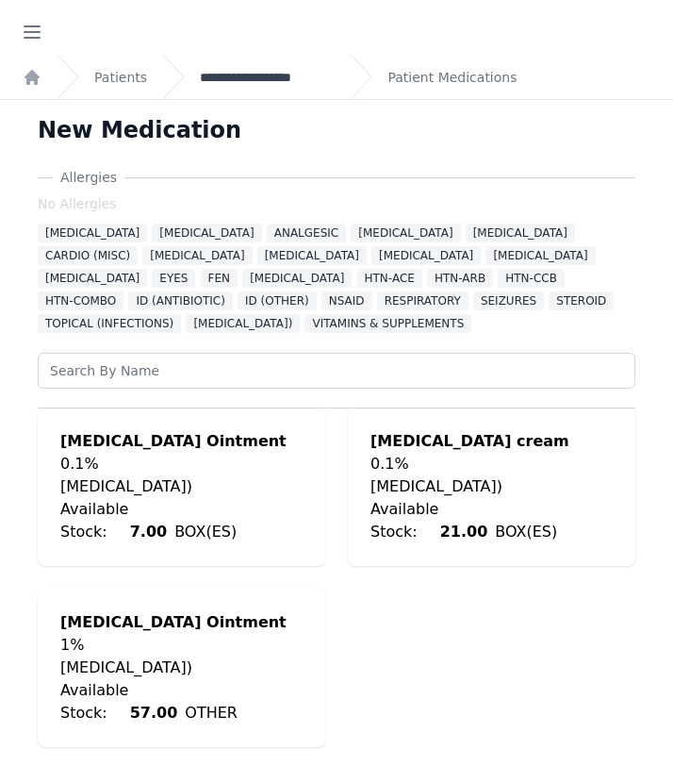
click at [286, 74] on link "**********" at bounding box center [267, 77] width 135 height 19
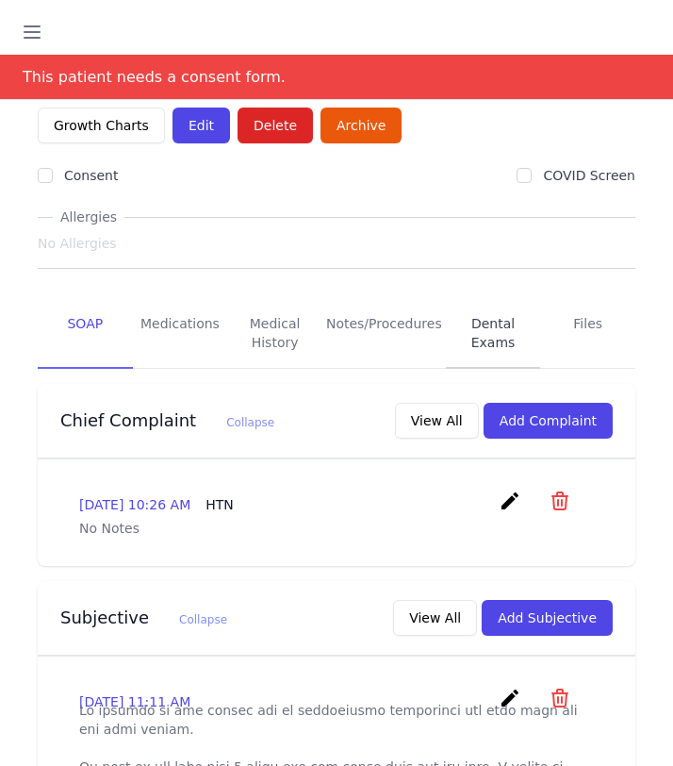
scroll to position [218, 0]
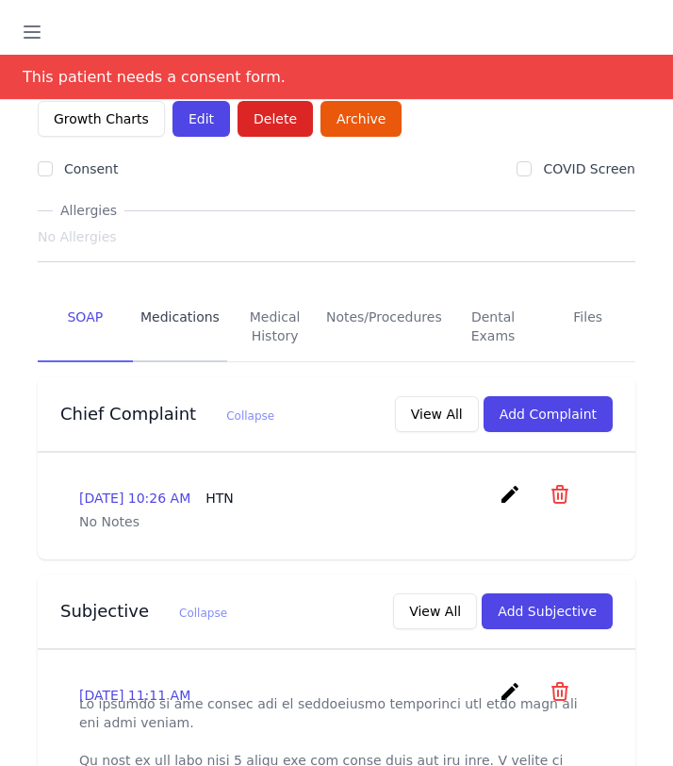
click at [207, 292] on link "Medications" at bounding box center [180, 327] width 95 height 70
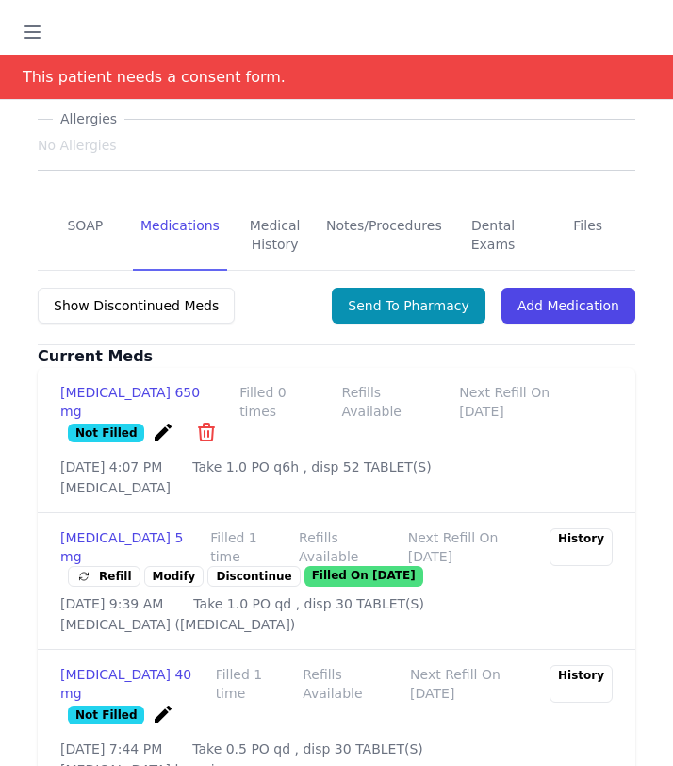
scroll to position [345, 0]
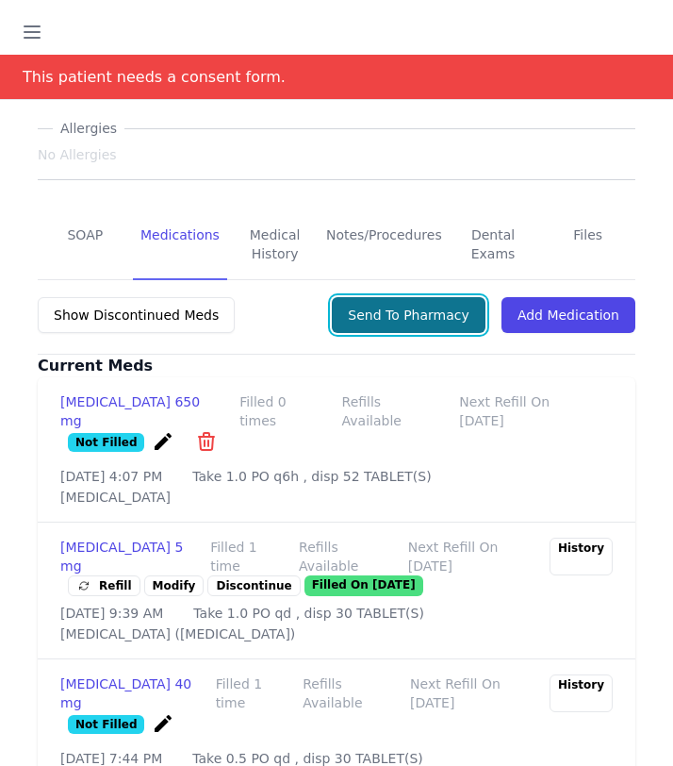
click at [418, 305] on button "Send To Pharmacy" at bounding box center [409, 315] width 154 height 36
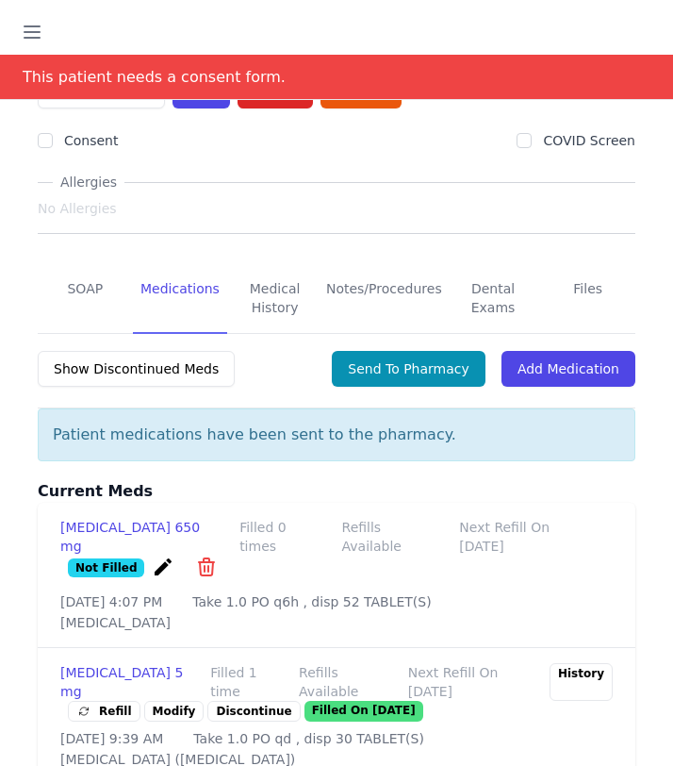
scroll to position [0, 0]
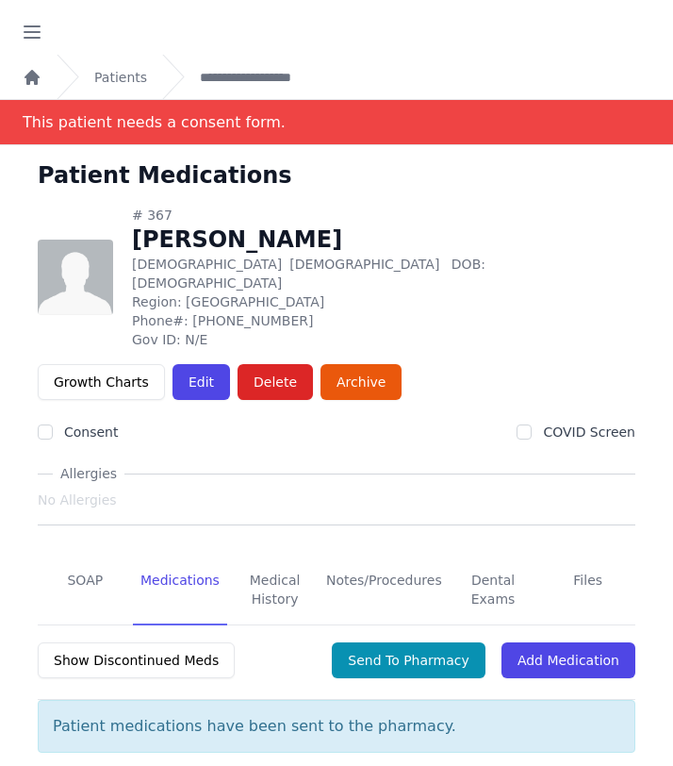
click at [24, 70] on icon "Breadcrumb" at bounding box center [32, 77] width 19 height 19
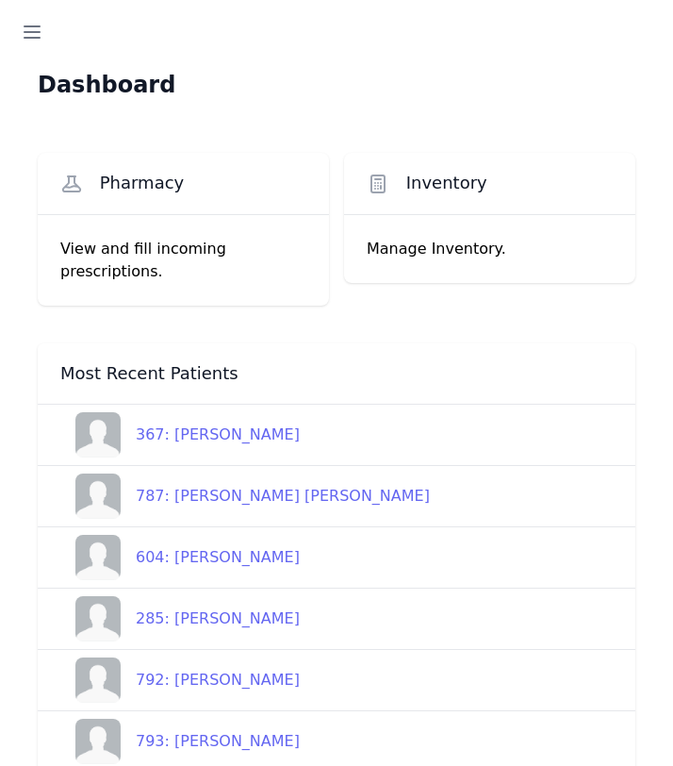
click at [217, 423] on div "367: Iman Fayez Ghayyadh" at bounding box center [210, 434] width 179 height 23
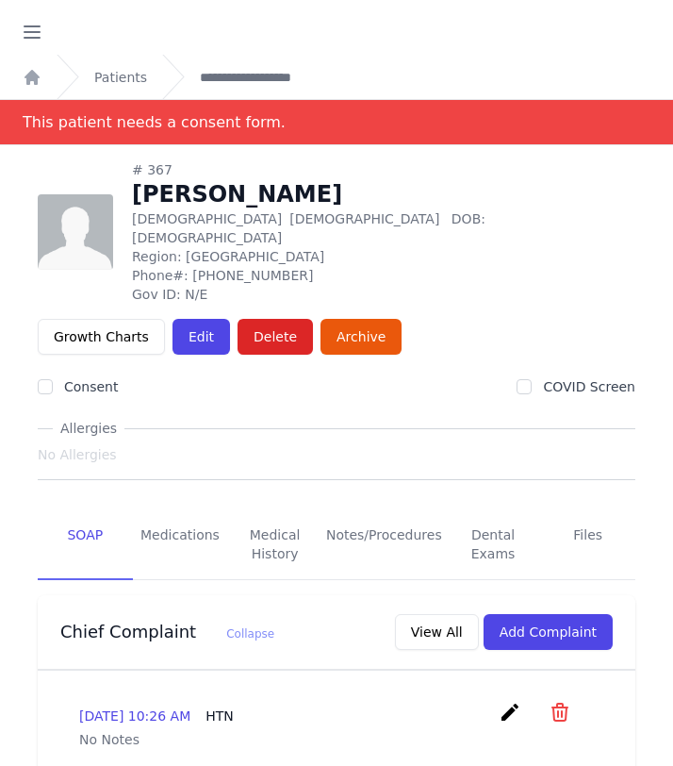
click at [49, 74] on ol "**********" at bounding box center [336, 77] width 673 height 44
click at [27, 74] on icon "Breadcrumb" at bounding box center [32, 77] width 15 height 15
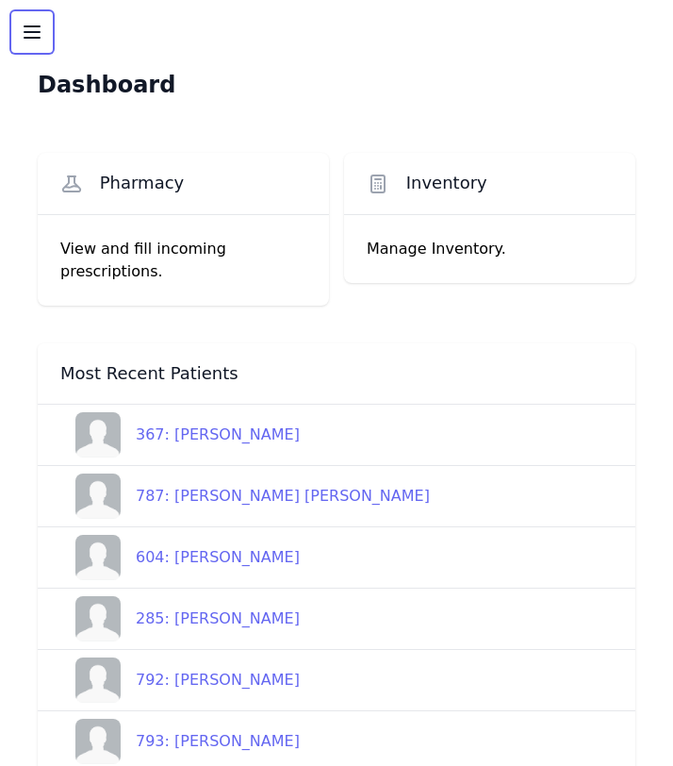
click at [30, 35] on icon "button" at bounding box center [32, 32] width 23 height 23
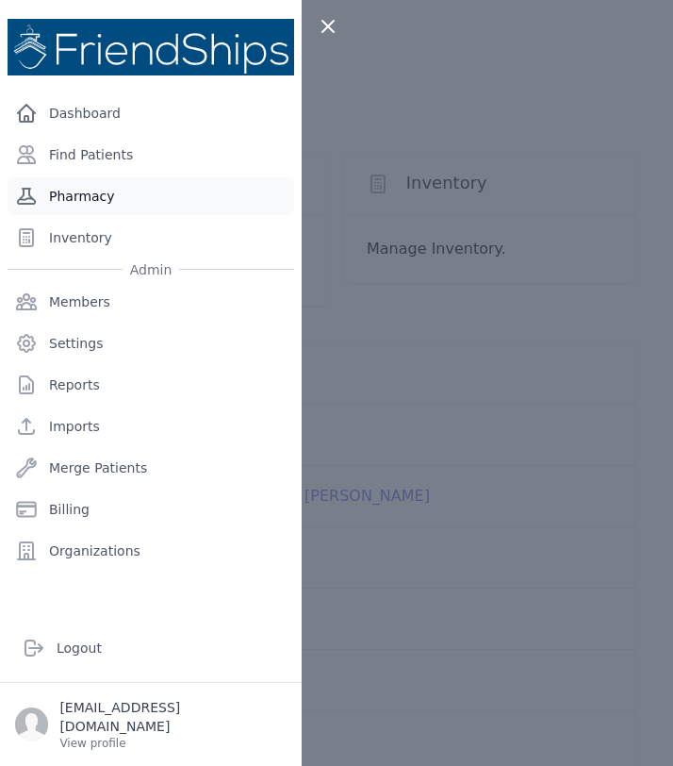
click at [91, 194] on link "Pharmacy" at bounding box center [151, 196] width 287 height 38
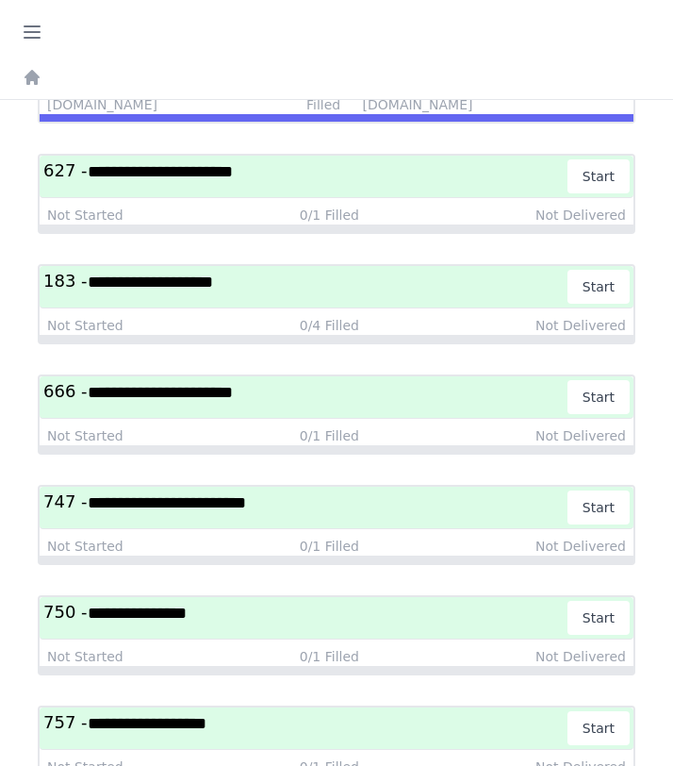
scroll to position [4984, 0]
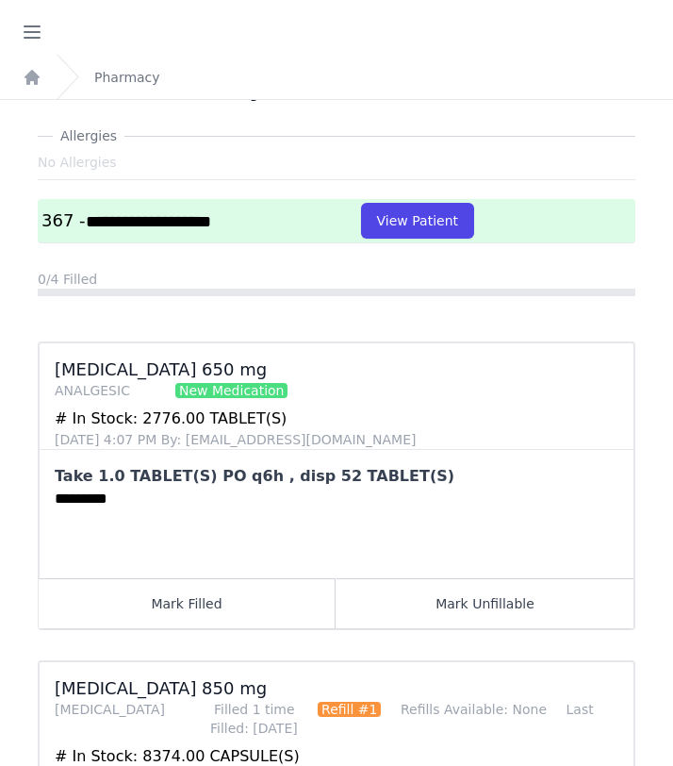
scroll to position [4, 0]
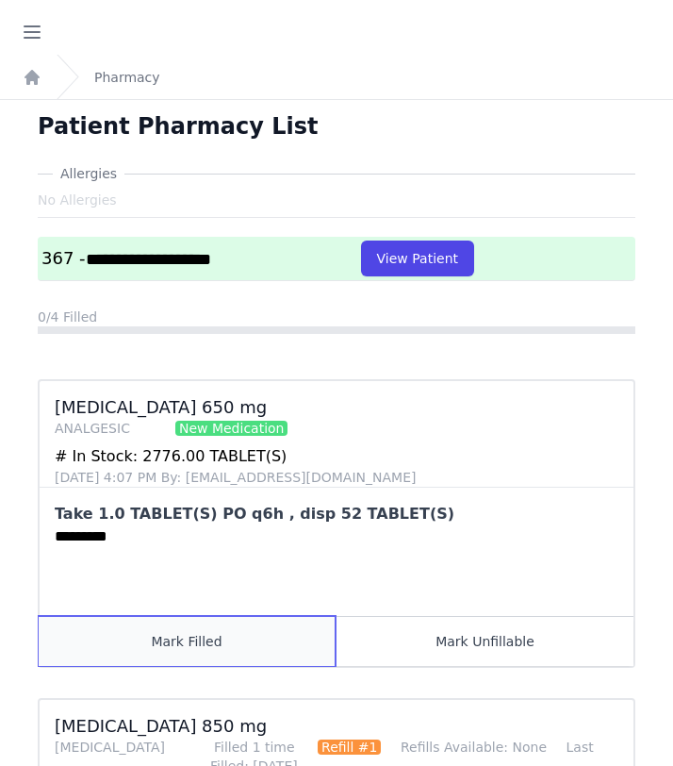
click at [237, 616] on button "Mark Filled" at bounding box center [187, 641] width 297 height 50
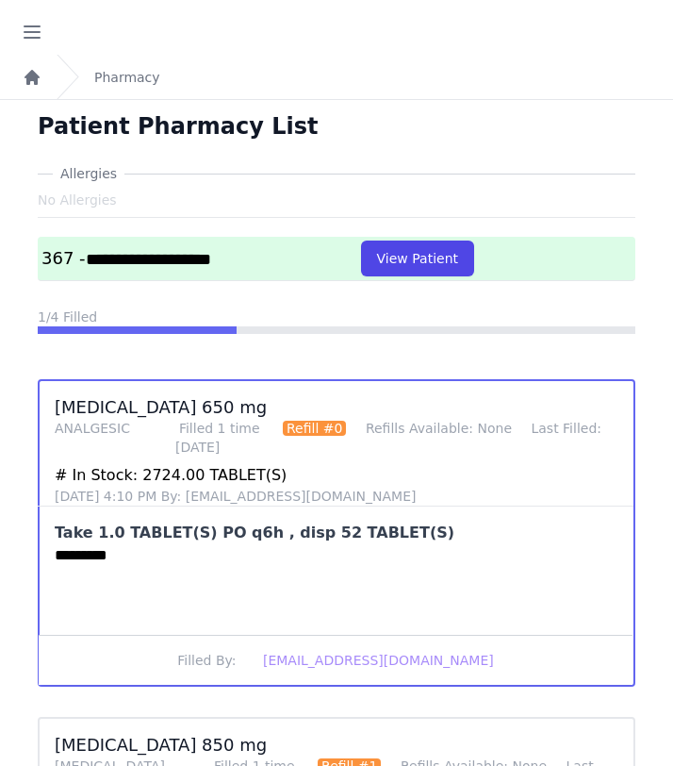
click at [37, 79] on icon "Breadcrumb" at bounding box center [32, 77] width 15 height 15
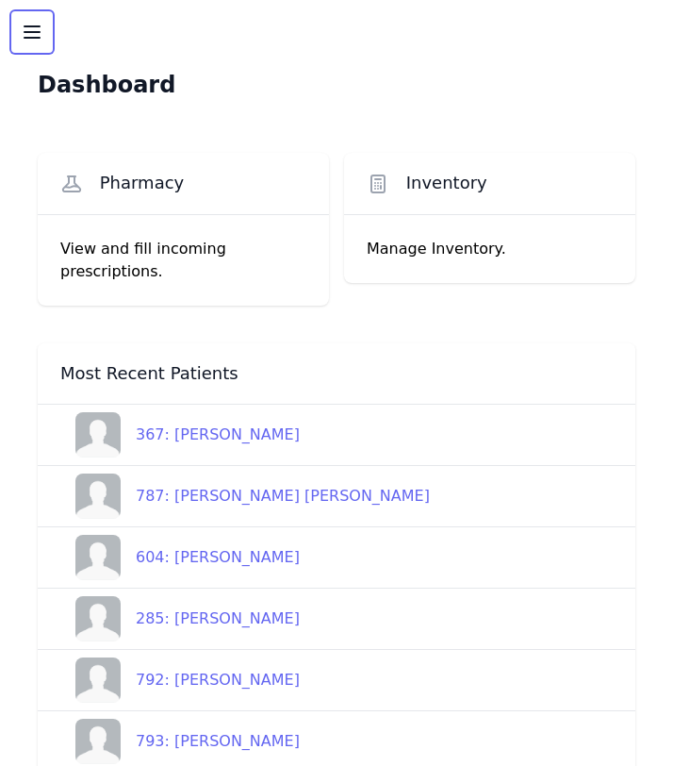
click at [21, 28] on icon "button" at bounding box center [32, 32] width 23 height 23
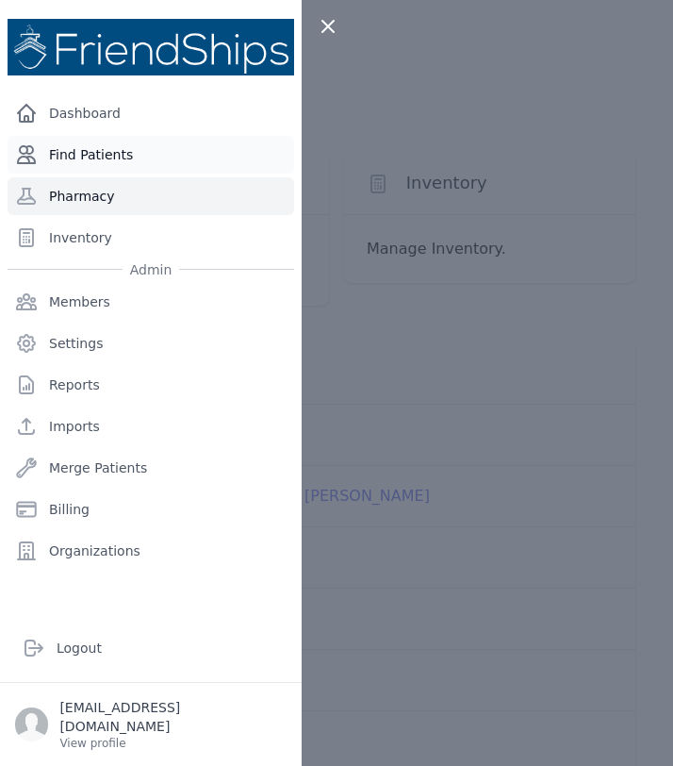
click at [124, 160] on link "Find Patients" at bounding box center [151, 155] width 287 height 38
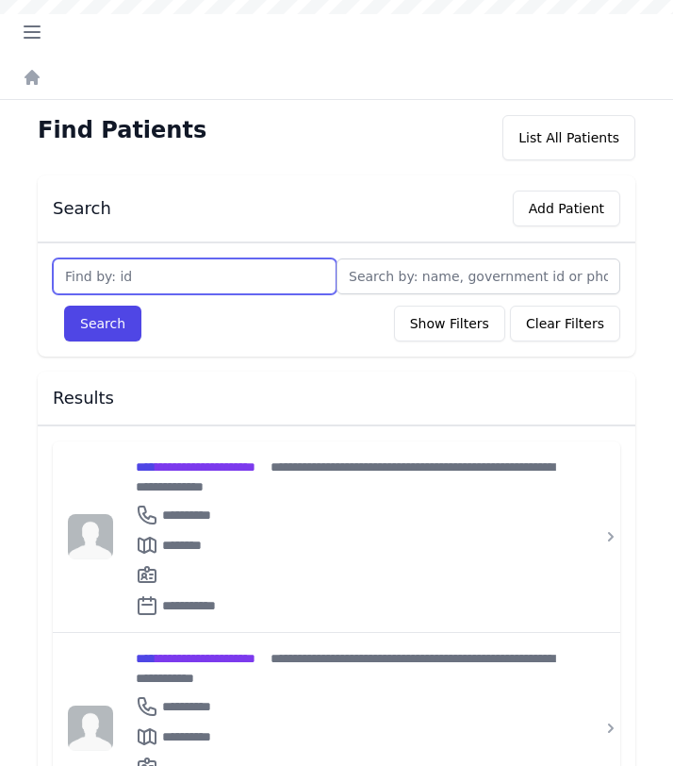
click at [197, 272] on input "text" at bounding box center [195, 276] width 284 height 36
type input "787"
click at [64, 305] on button "Search" at bounding box center [102, 323] width 77 height 36
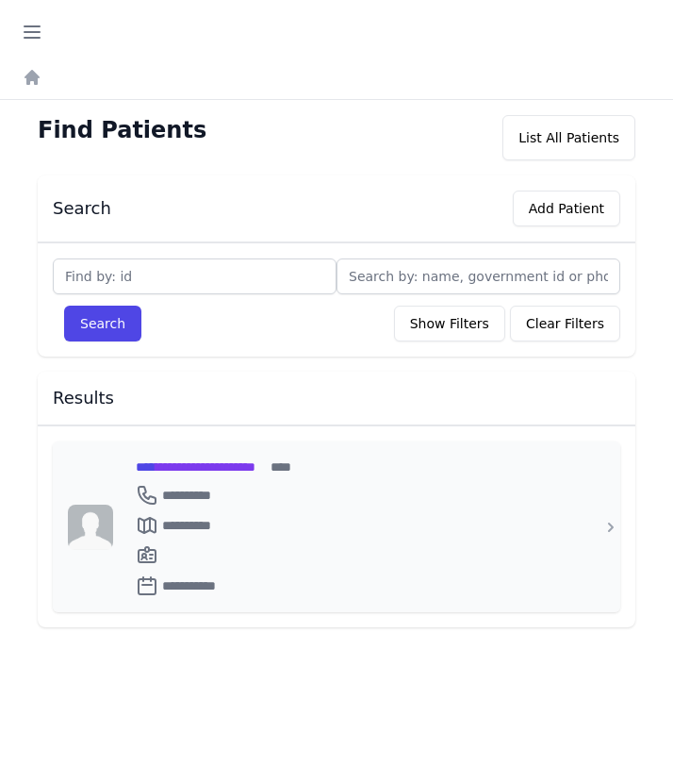
click at [315, 469] on div "**********" at bounding box center [348, 466] width 424 height 20
